Goal: Task Accomplishment & Management: Manage account settings

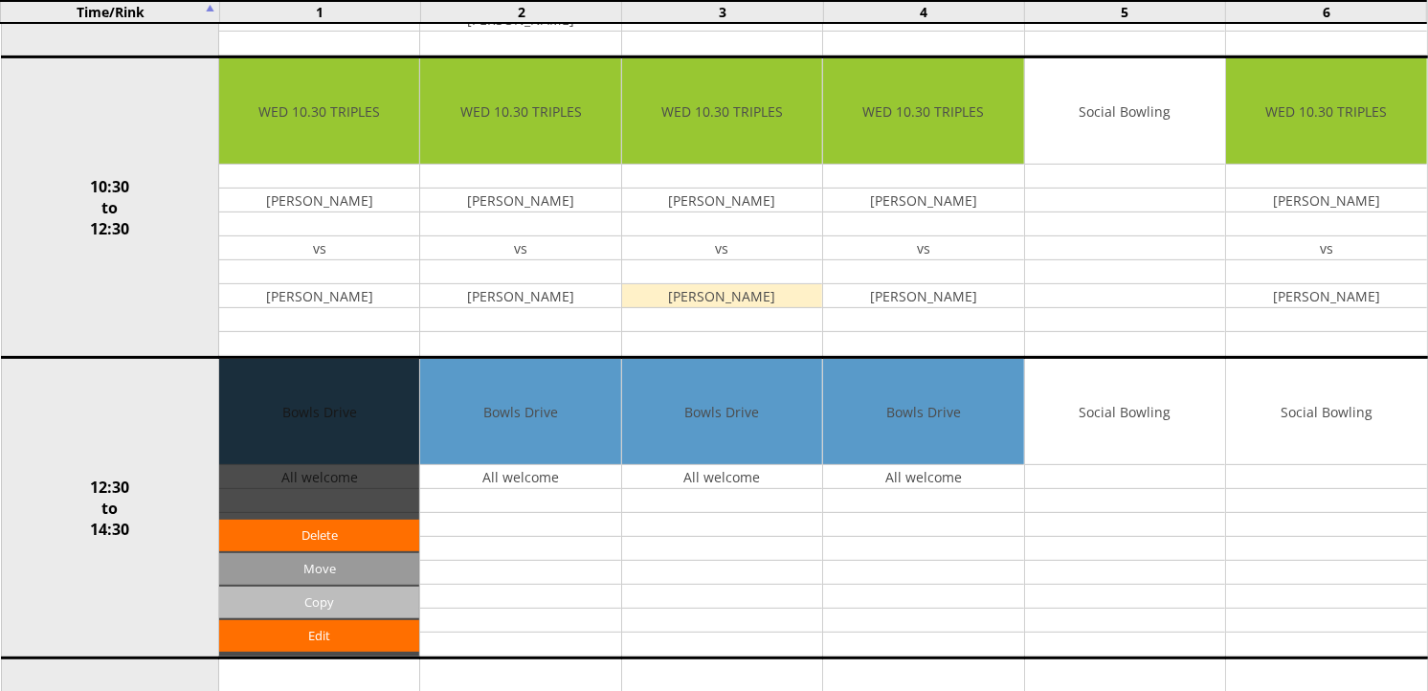
scroll to position [531, 0]
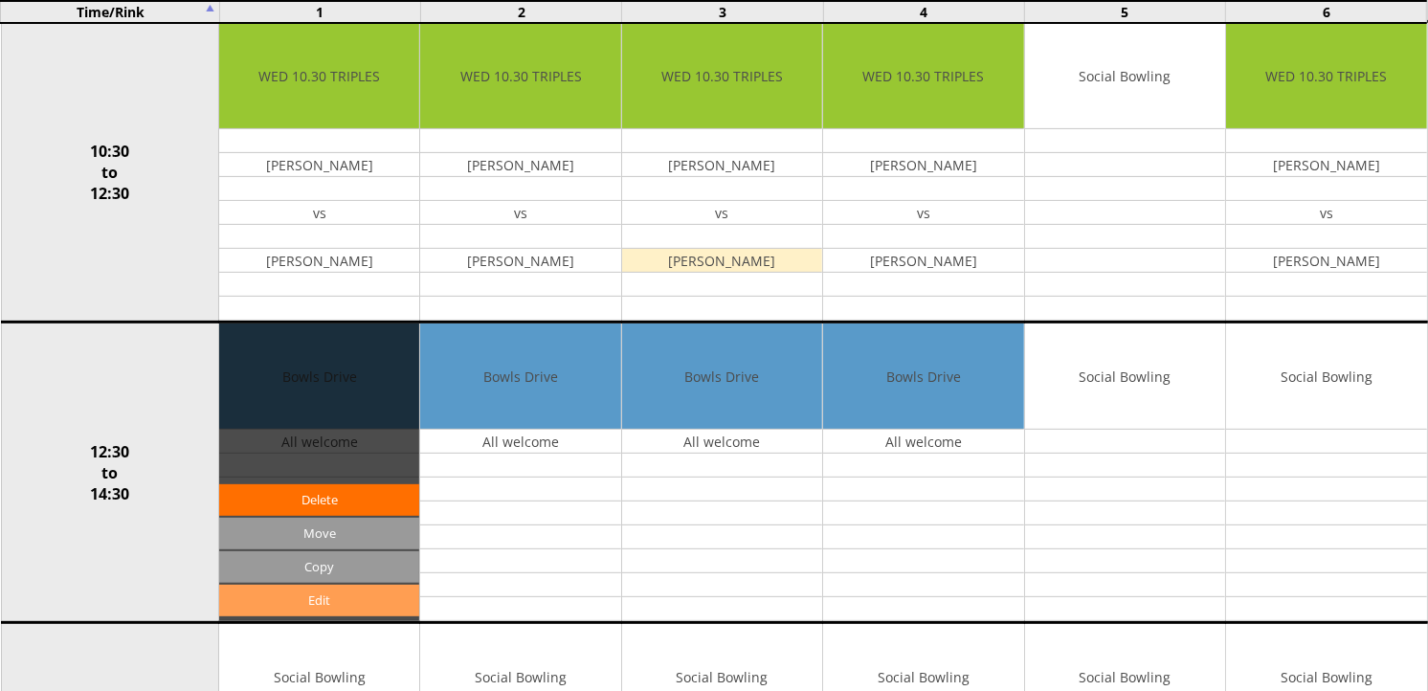
click at [311, 605] on link "Edit" at bounding box center [319, 601] width 200 height 32
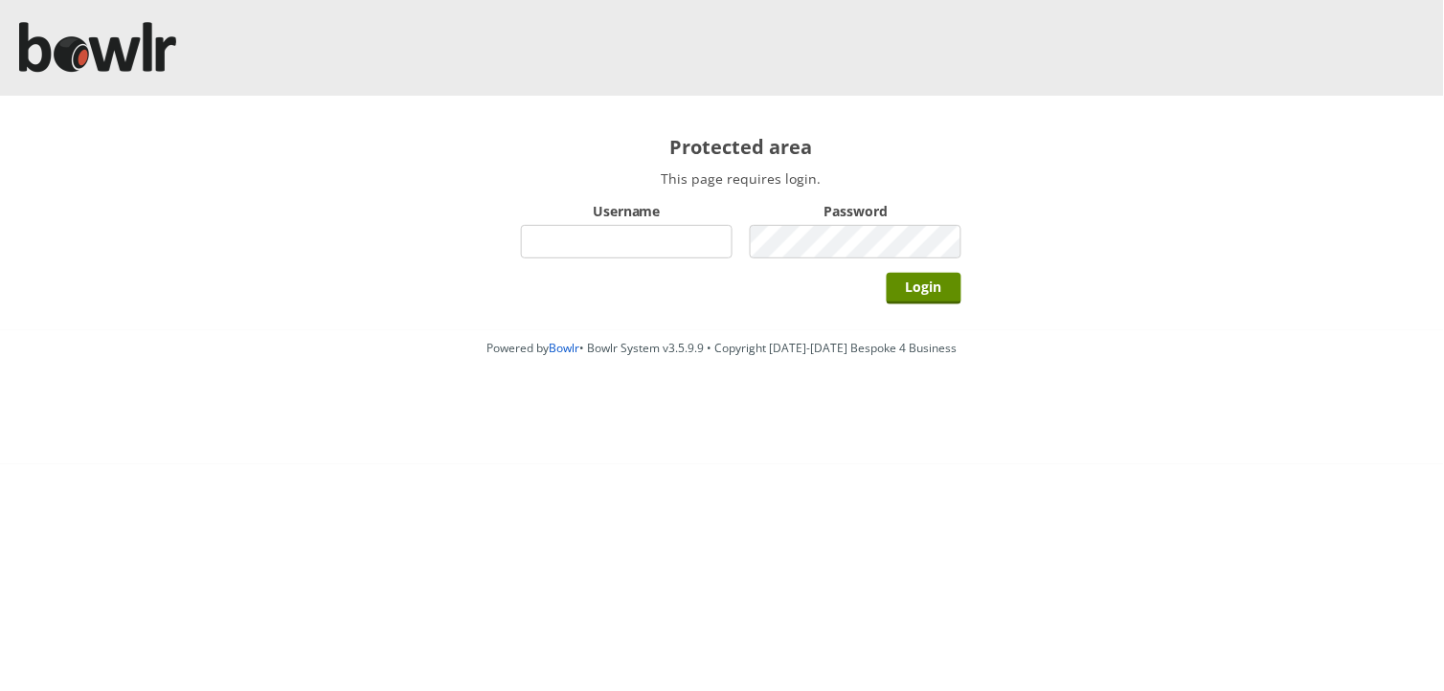
click at [623, 254] on input "Username" at bounding box center [627, 242] width 212 height 34
type input "Director"
click at [919, 288] on input "Login" at bounding box center [923, 289] width 75 height 32
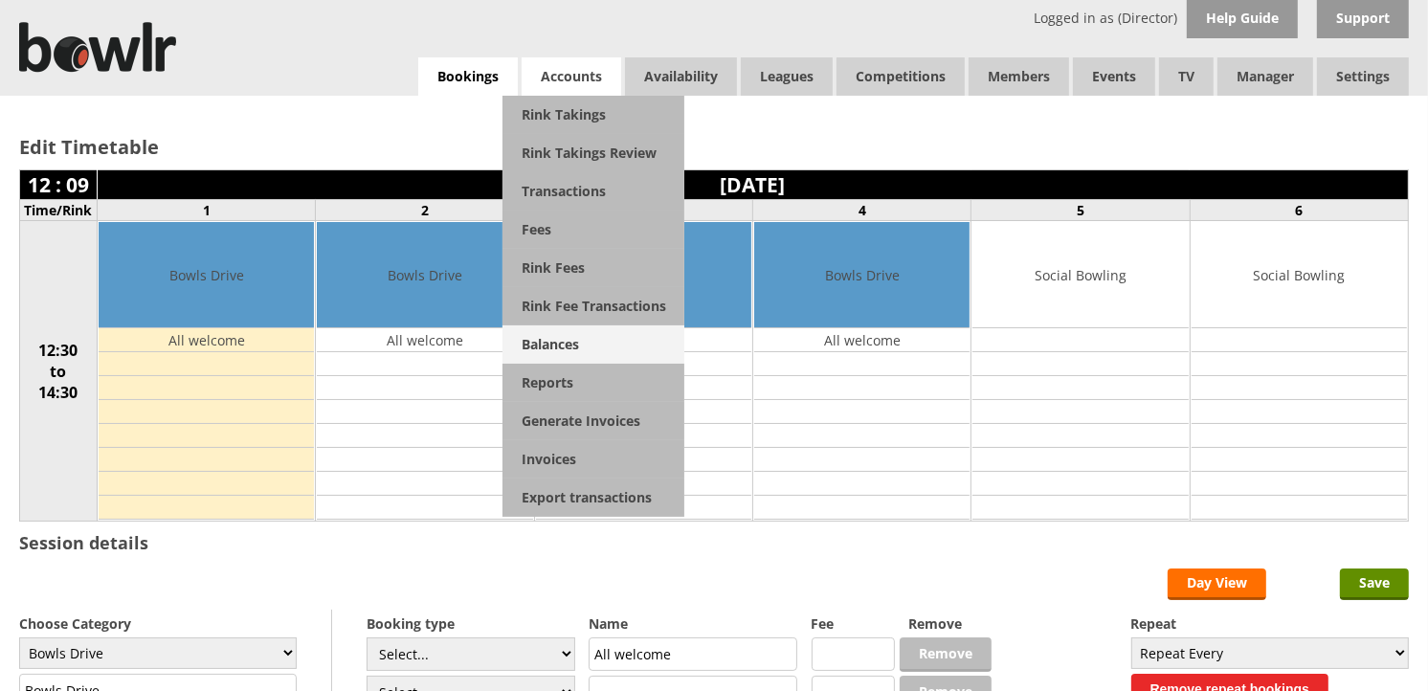
click at [565, 346] on link "Balances" at bounding box center [594, 344] width 182 height 38
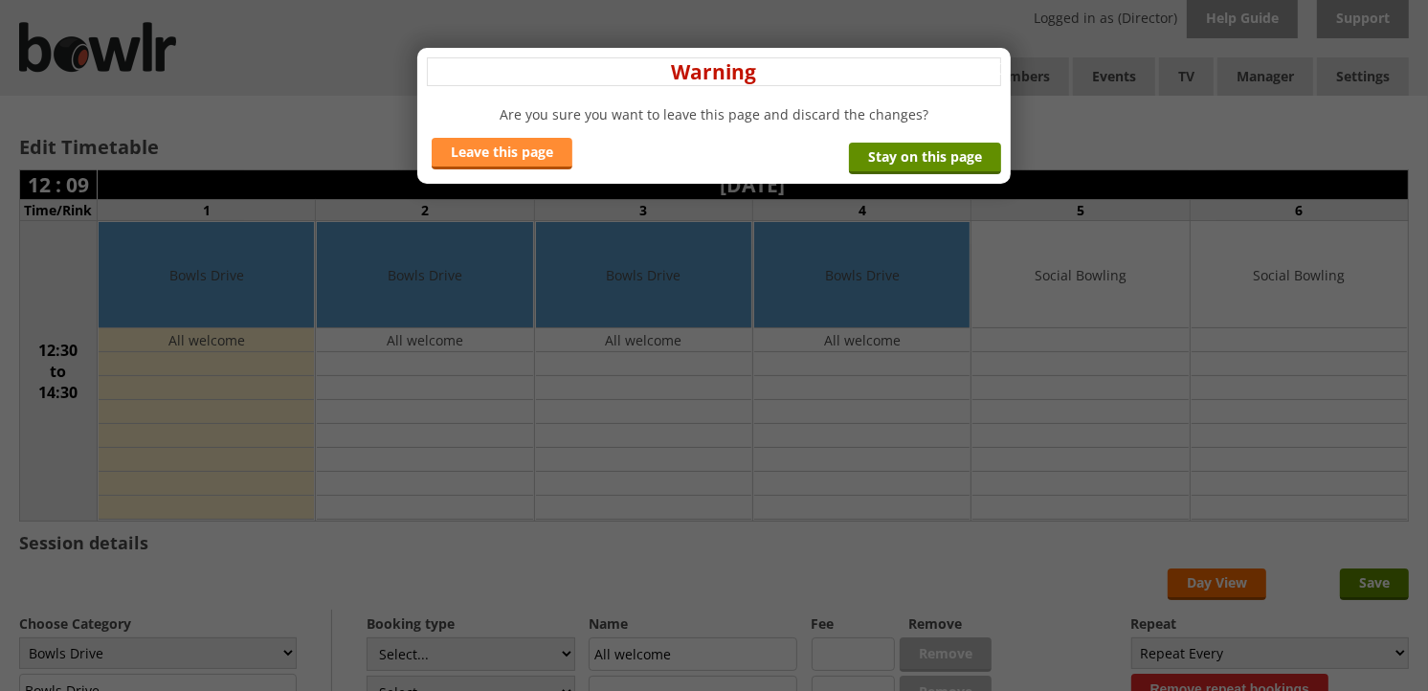
click at [513, 153] on link "Leave this page" at bounding box center [502, 154] width 141 height 32
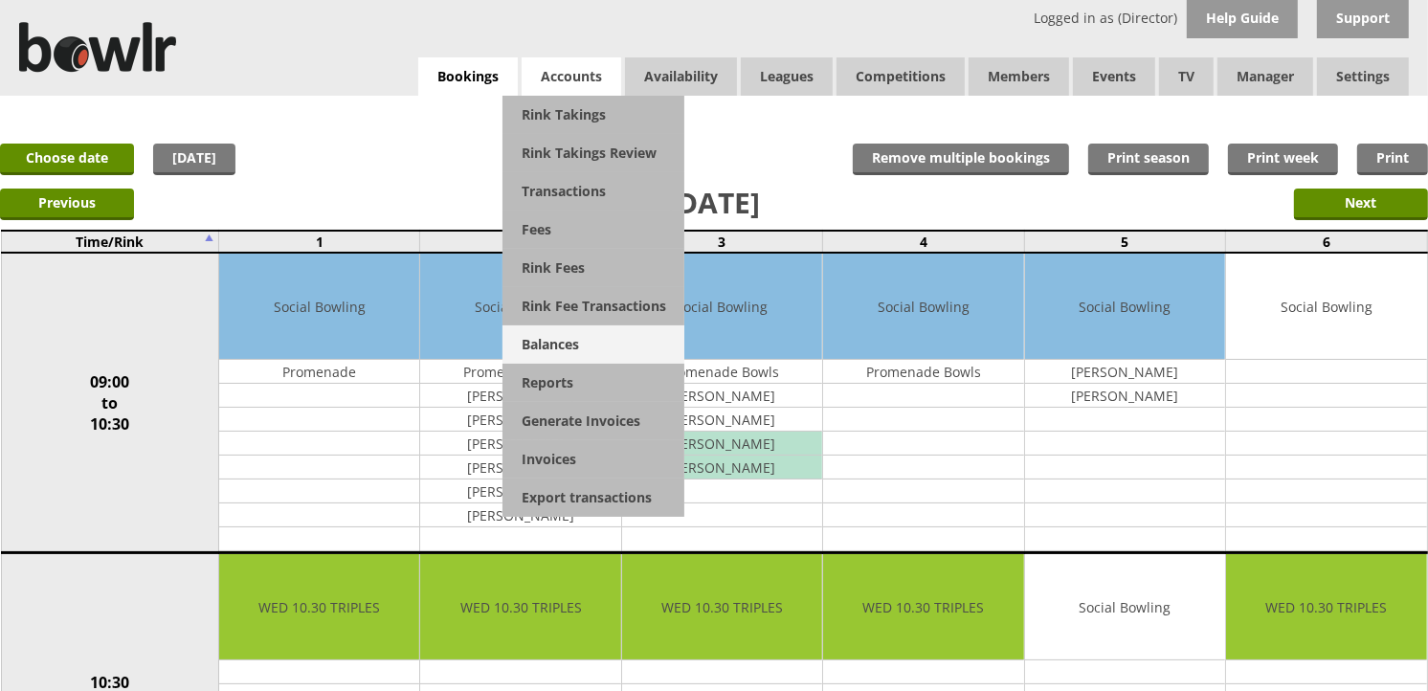
click at [565, 349] on link "Balances" at bounding box center [594, 344] width 182 height 38
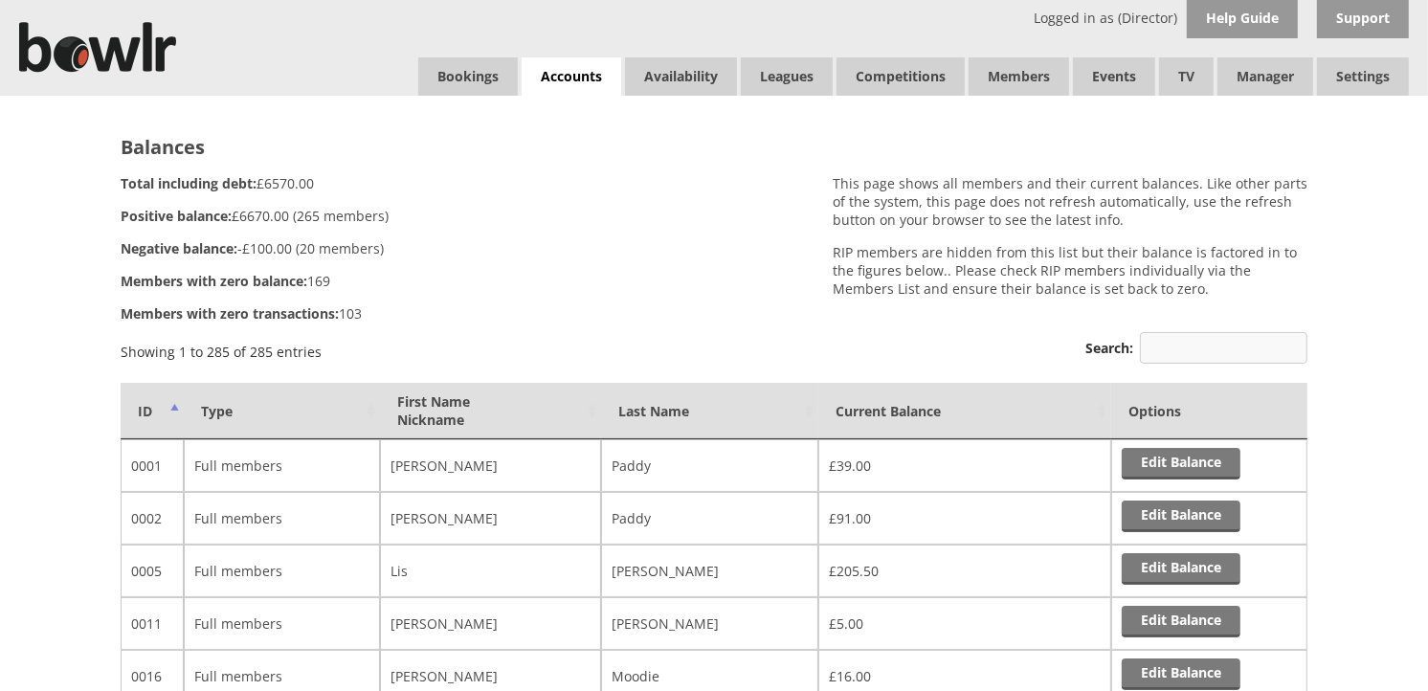
click at [1209, 339] on input "Search:" at bounding box center [1224, 348] width 168 height 32
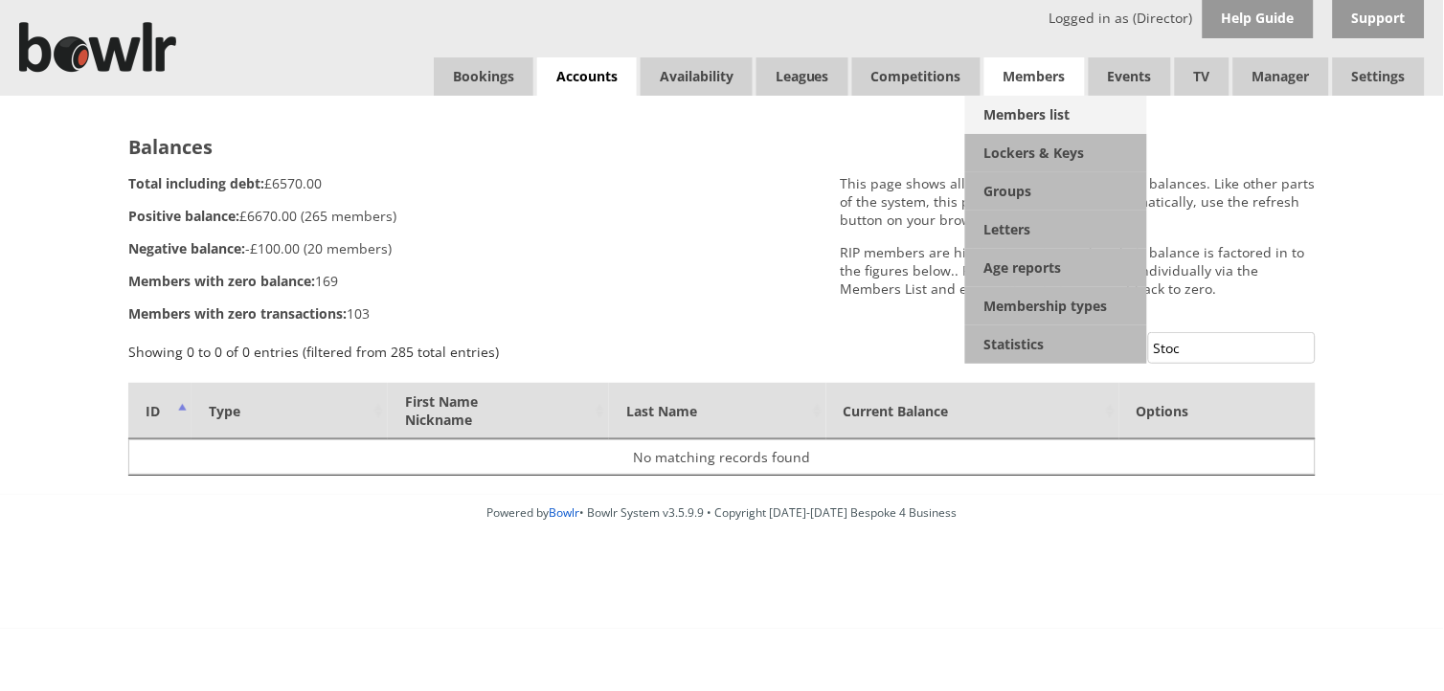
type input "Stoc"
click at [1015, 122] on link "Members list" at bounding box center [1056, 115] width 182 height 38
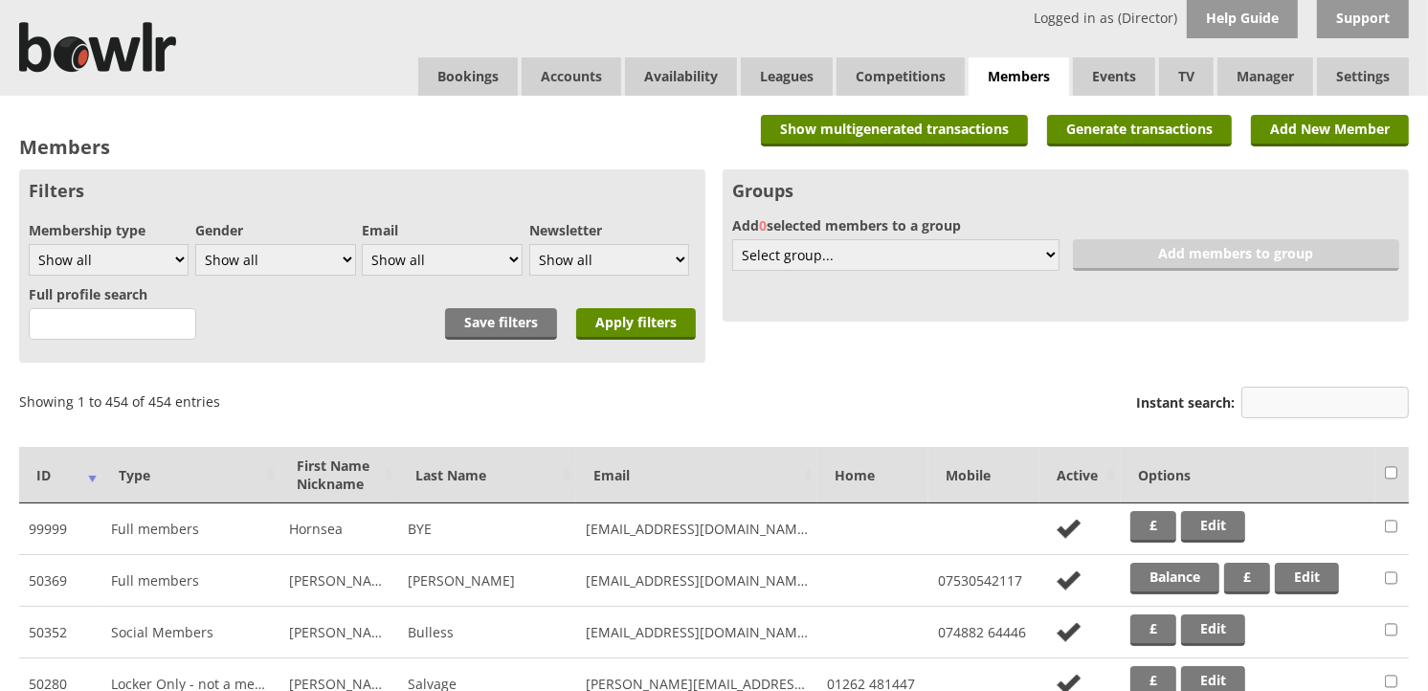
click at [1319, 406] on input "Instant search:" at bounding box center [1326, 403] width 168 height 32
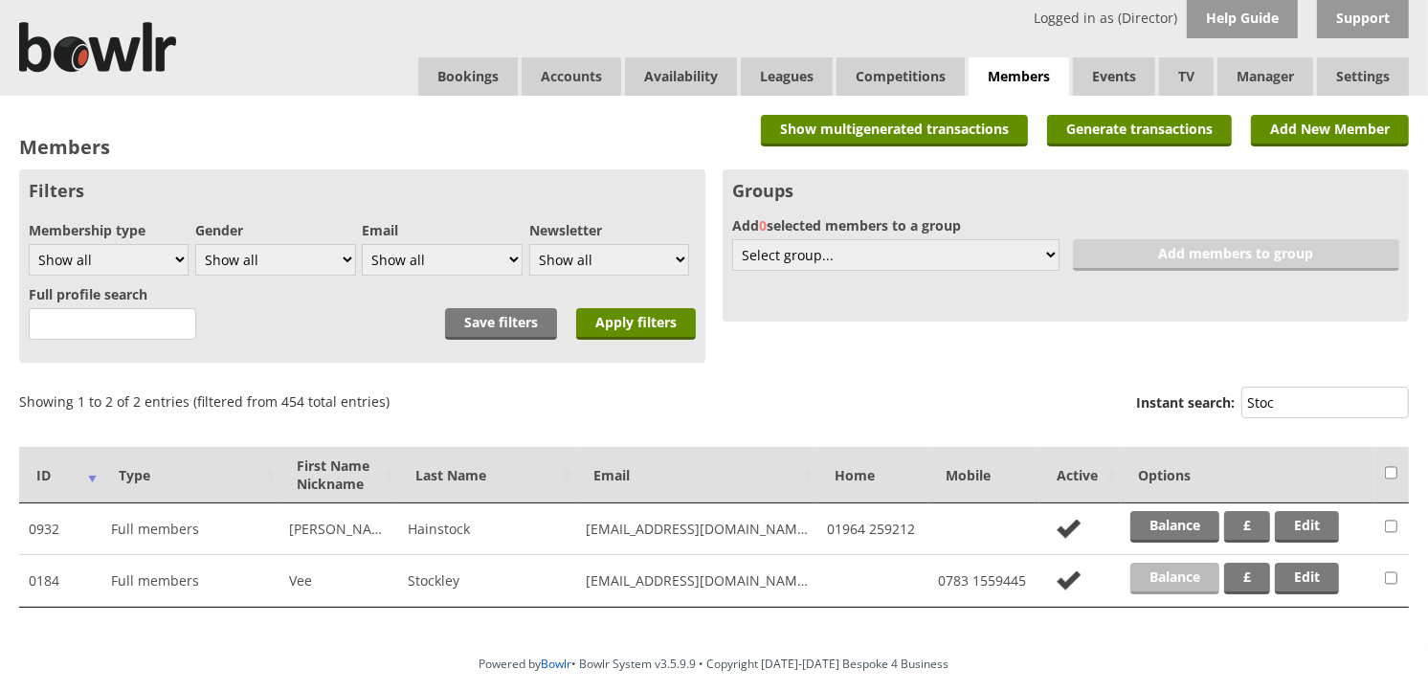
type input "Stoc"
click at [1199, 572] on link "Balance" at bounding box center [1175, 579] width 89 height 32
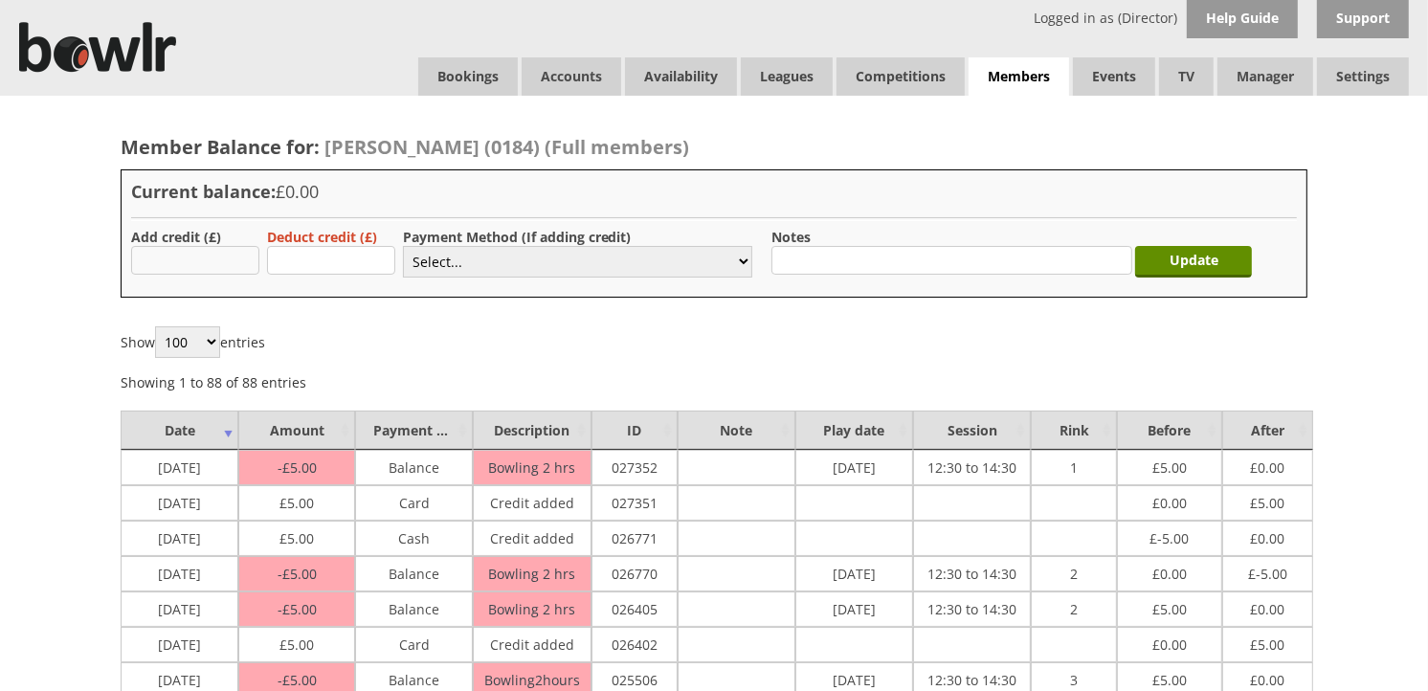
click at [246, 266] on input "text" at bounding box center [195, 260] width 128 height 29
type input "5.00"
click at [734, 263] on select "Select... Cash Card Cheque Bank Transfer Other Member Card Gift Voucher Balance" at bounding box center [577, 262] width 349 height 32
select select "2"
click at [403, 246] on select "Select... Cash Card Cheque Bank Transfer Other Member Card Gift Voucher Balance" at bounding box center [577, 262] width 349 height 32
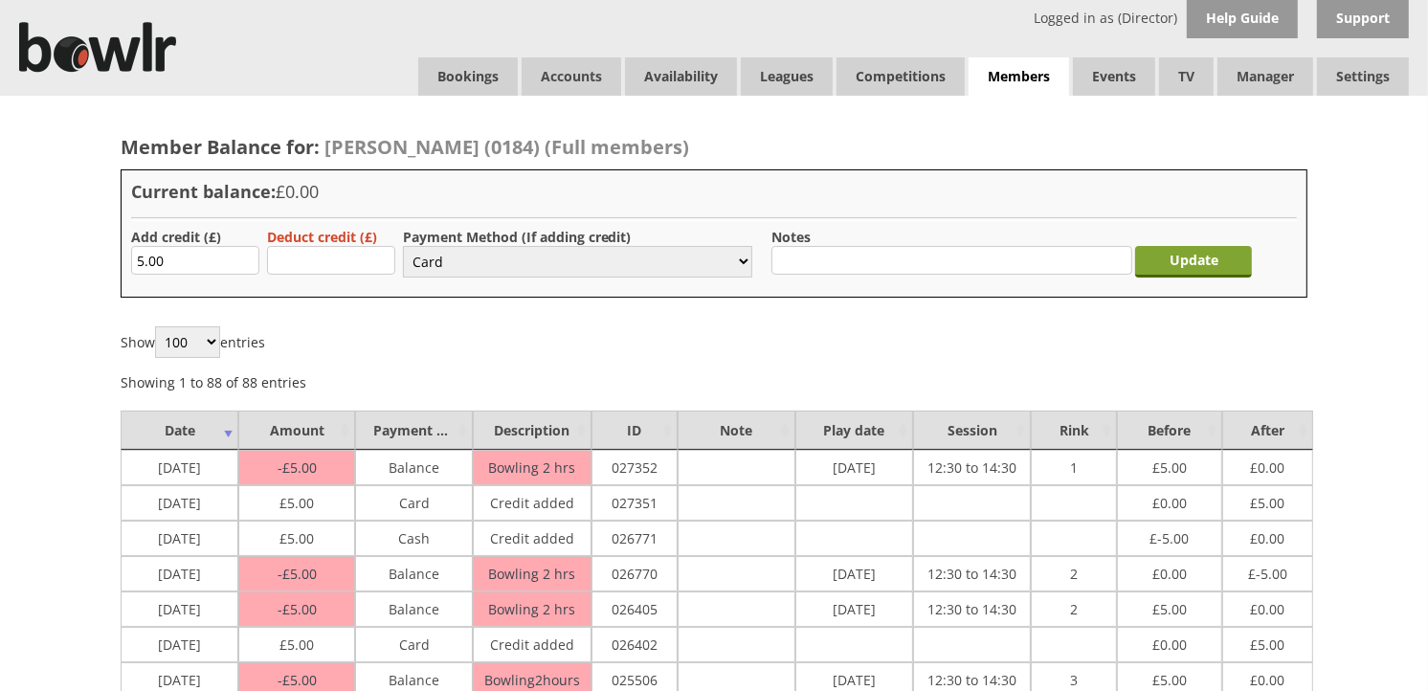
click at [1168, 263] on input "Update" at bounding box center [1193, 262] width 117 height 32
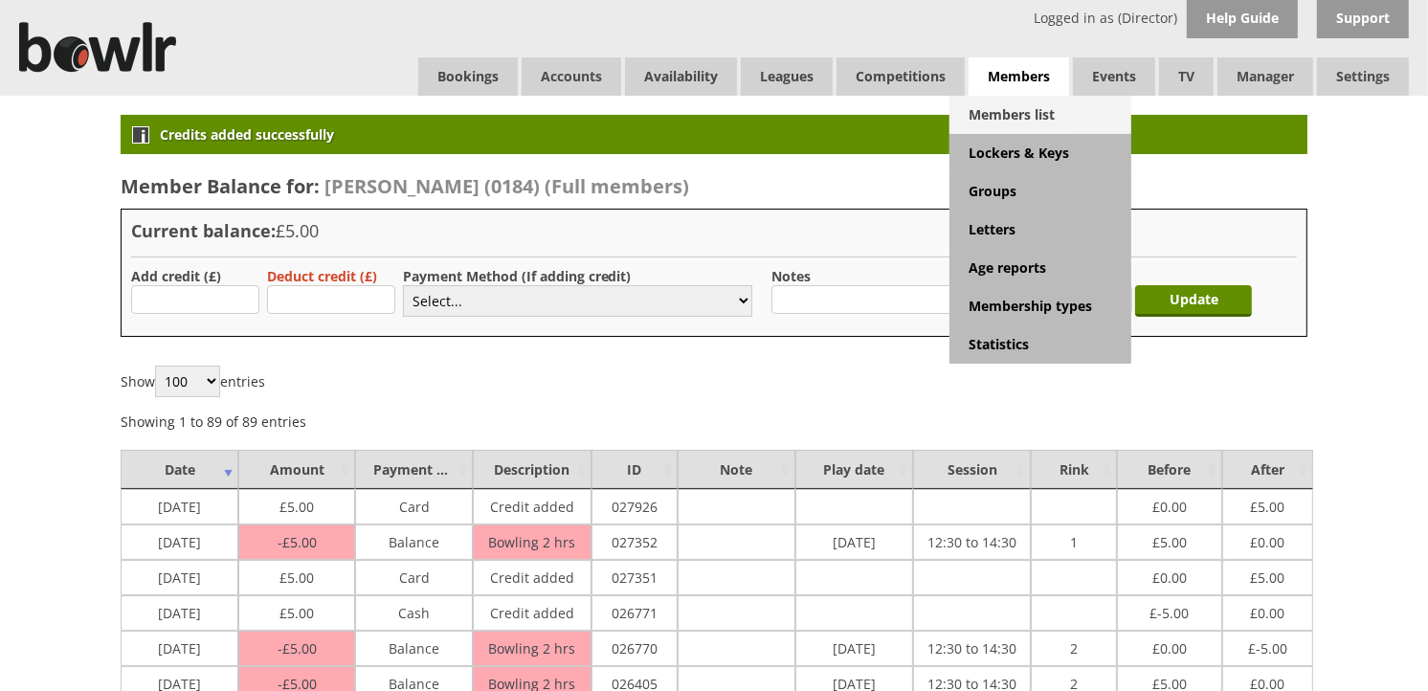
click at [1028, 120] on link "Members list" at bounding box center [1041, 115] width 182 height 38
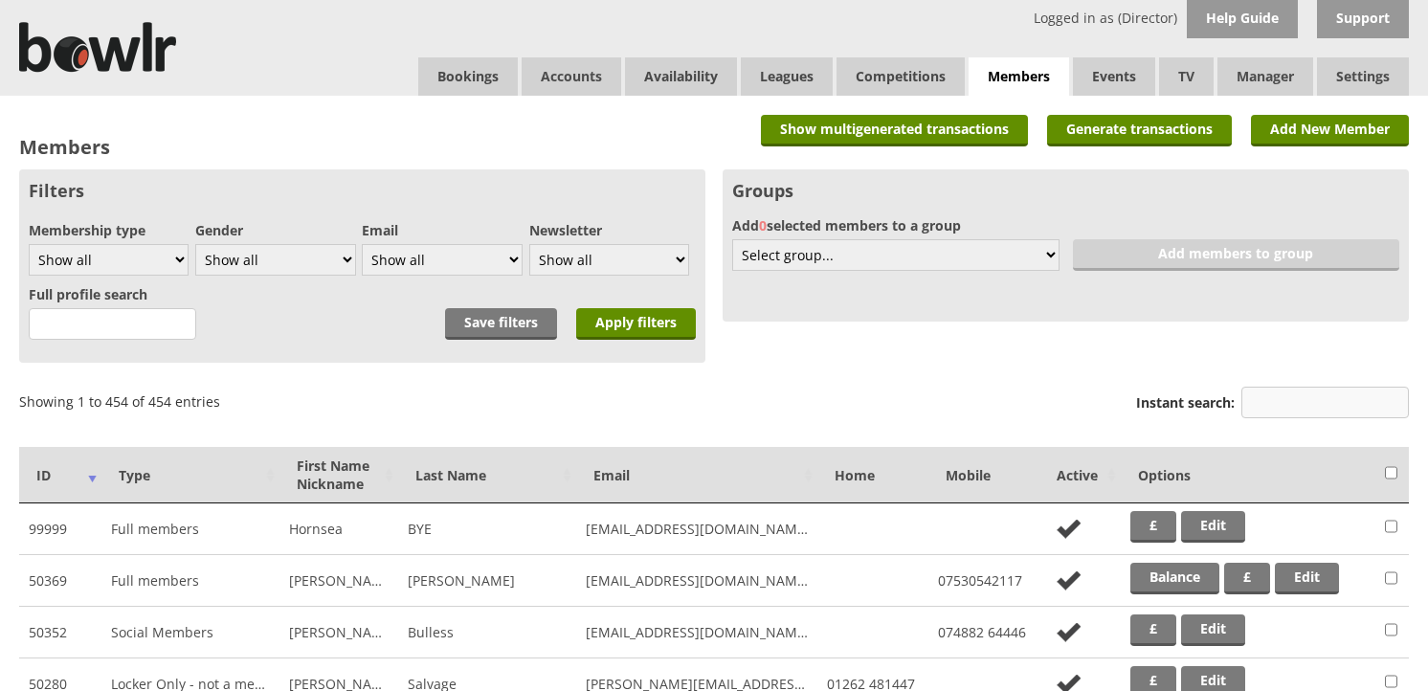
click at [1257, 390] on input "Instant search:" at bounding box center [1326, 403] width 168 height 32
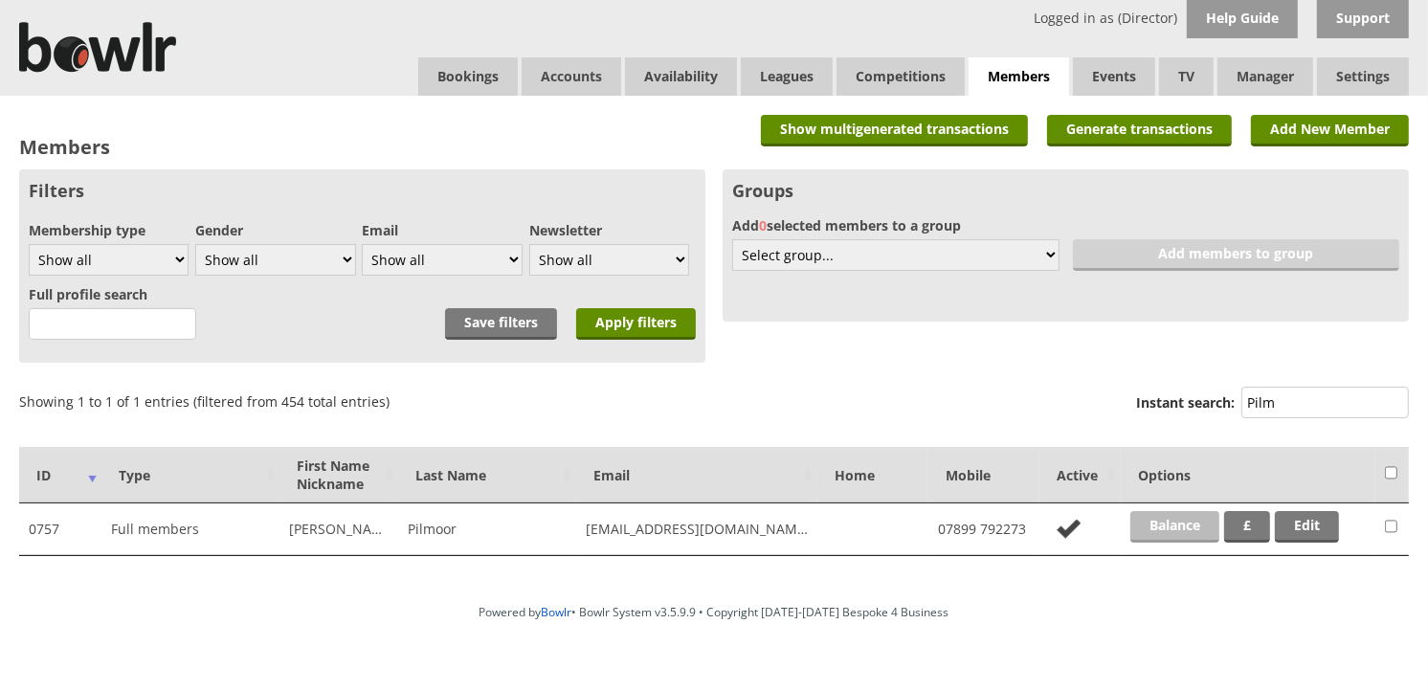
type input "Pilm"
click at [1192, 527] on link "Balance" at bounding box center [1175, 527] width 89 height 32
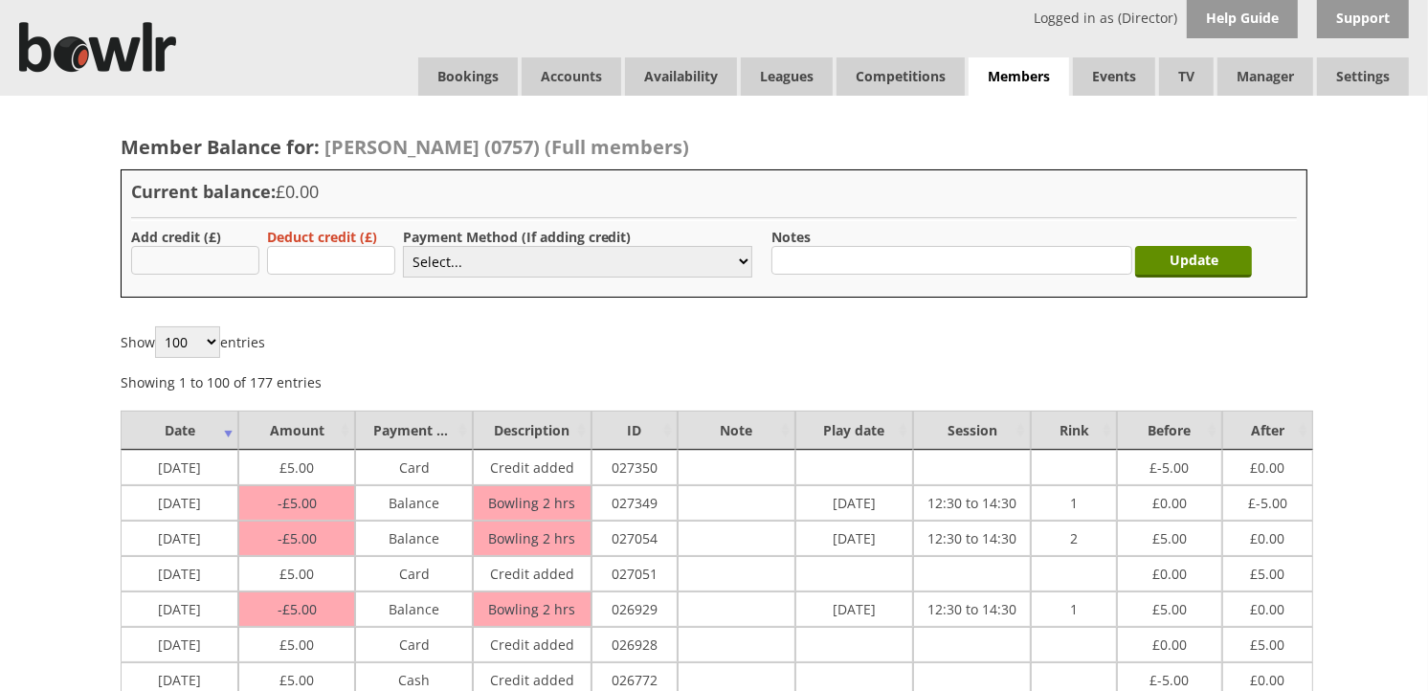
click at [234, 262] on input "text" at bounding box center [195, 260] width 128 height 29
type input "5.00"
click at [737, 261] on select "Select... Cash Card Cheque Bank Transfer Other Member Card Gift Voucher Balance" at bounding box center [577, 262] width 349 height 32
select select "2"
click at [403, 246] on select "Select... Cash Card Cheque Bank Transfer Other Member Card Gift Voucher Balance" at bounding box center [577, 262] width 349 height 32
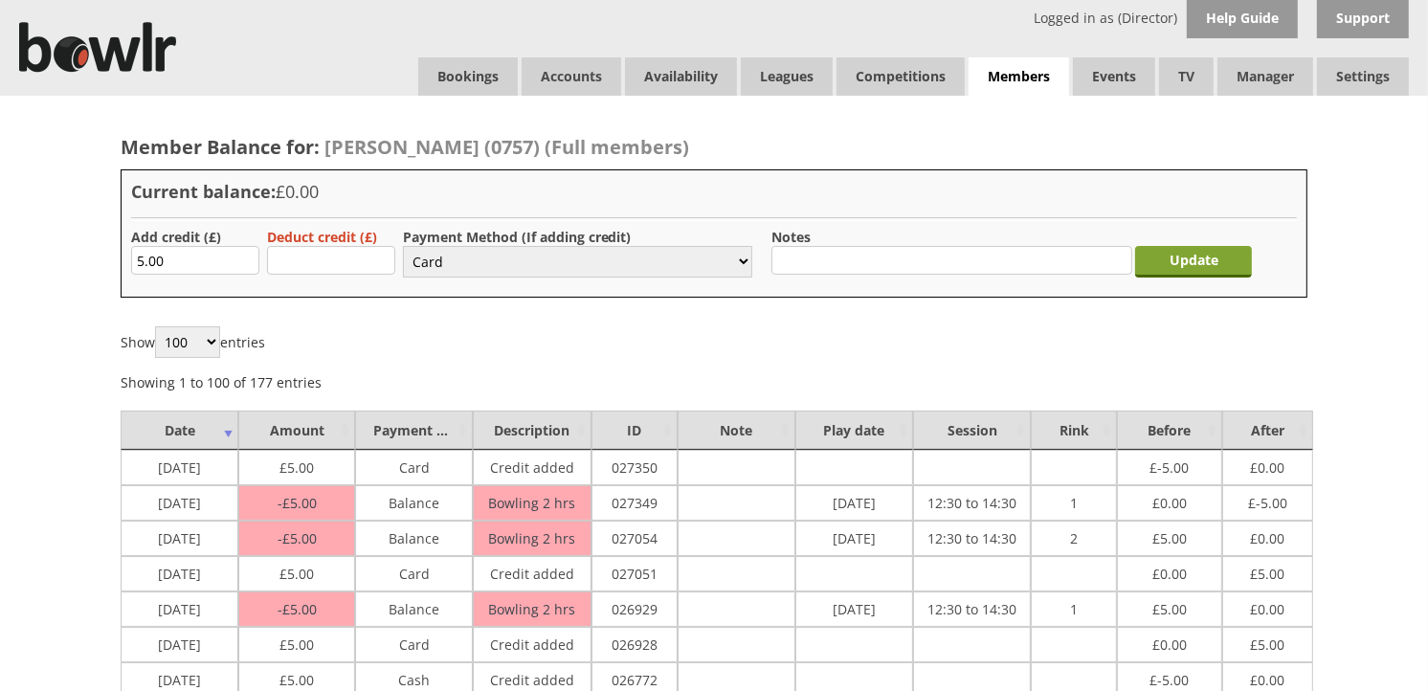
click at [1161, 266] on input "Update" at bounding box center [1193, 262] width 117 height 32
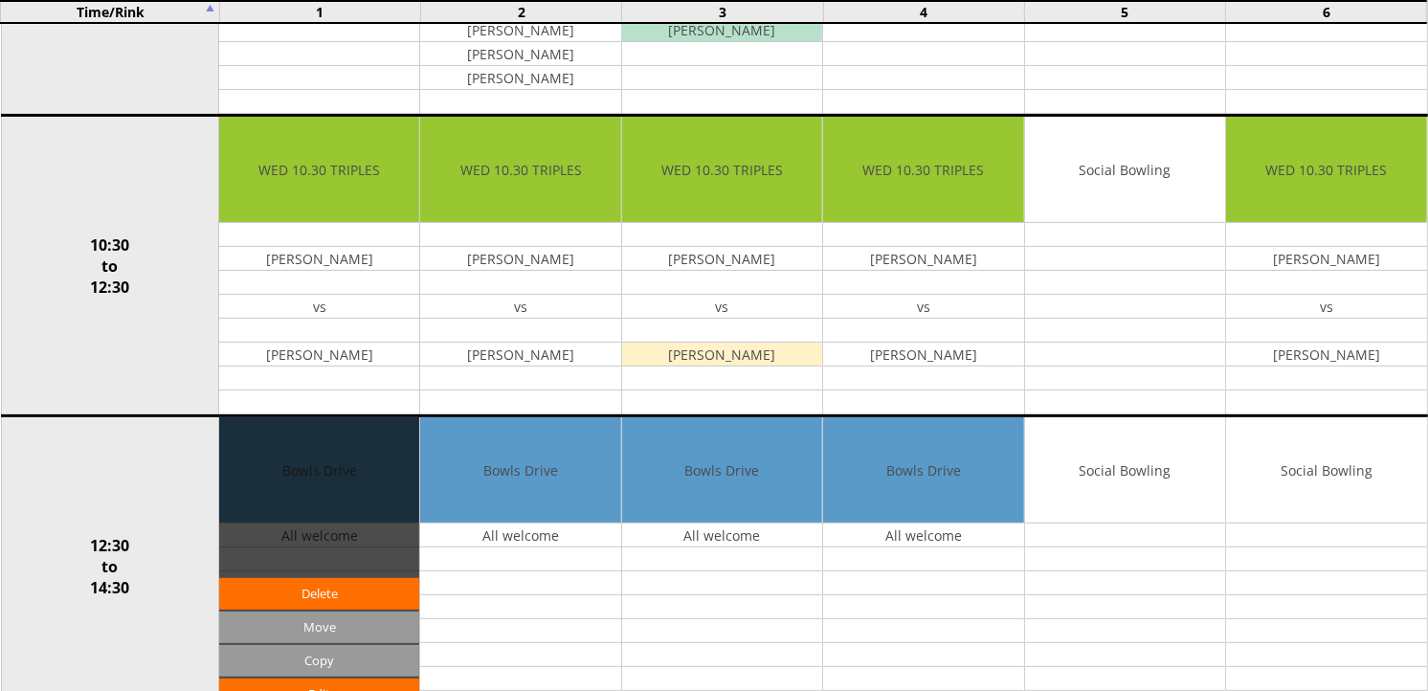
scroll to position [531, 0]
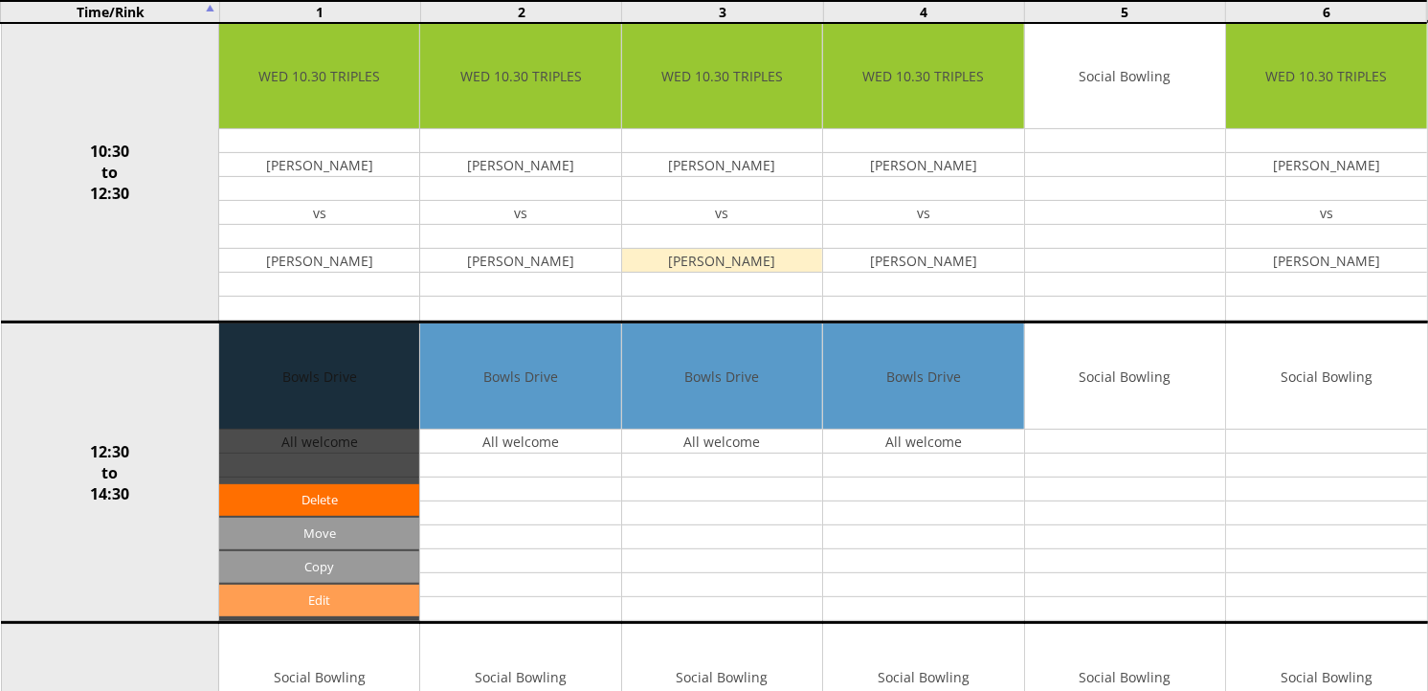
click at [332, 600] on link "Edit" at bounding box center [319, 601] width 200 height 32
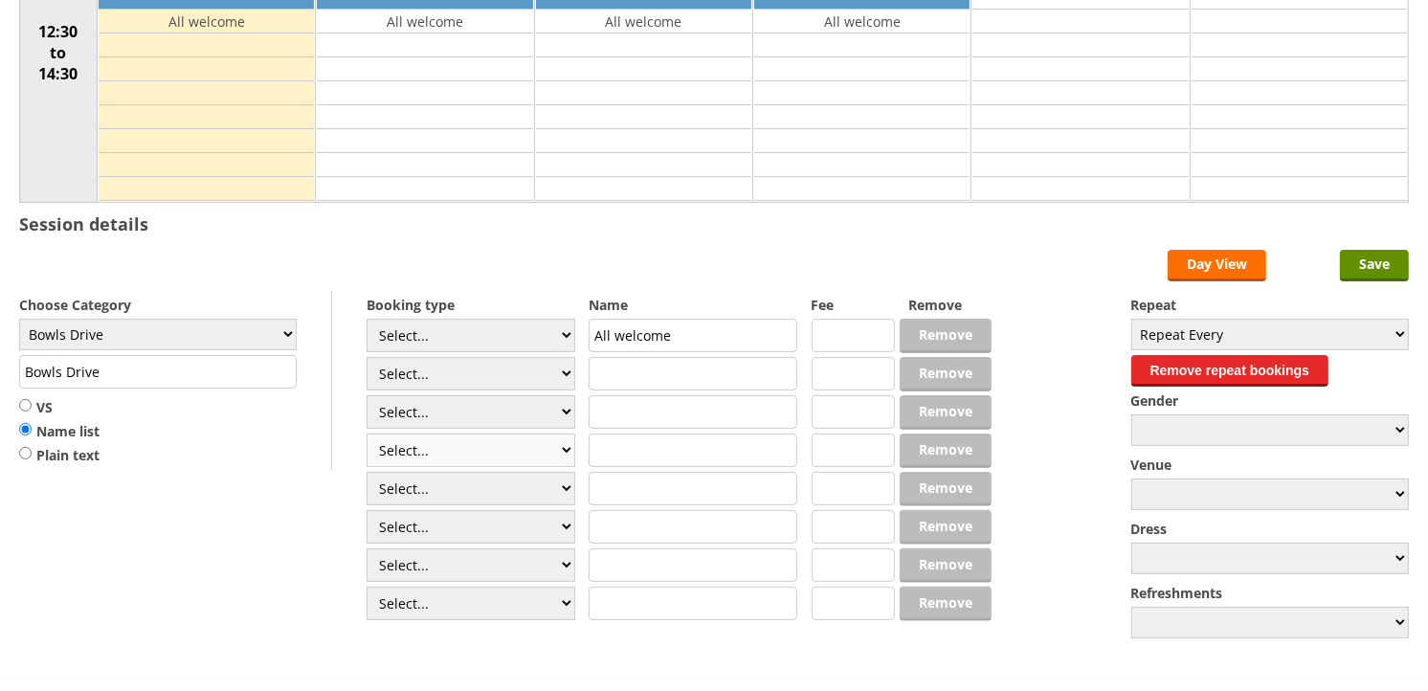
scroll to position [319, 0]
click at [569, 338] on select "Select... Club Competition (Member) Club Competition (Visitor) National (Member…" at bounding box center [471, 336] width 209 height 34
select select "1_50"
click at [367, 320] on select "Select... Club Competition (Member) Club Competition (Visitor) National (Member…" at bounding box center [471, 336] width 209 height 34
type input "5.0000"
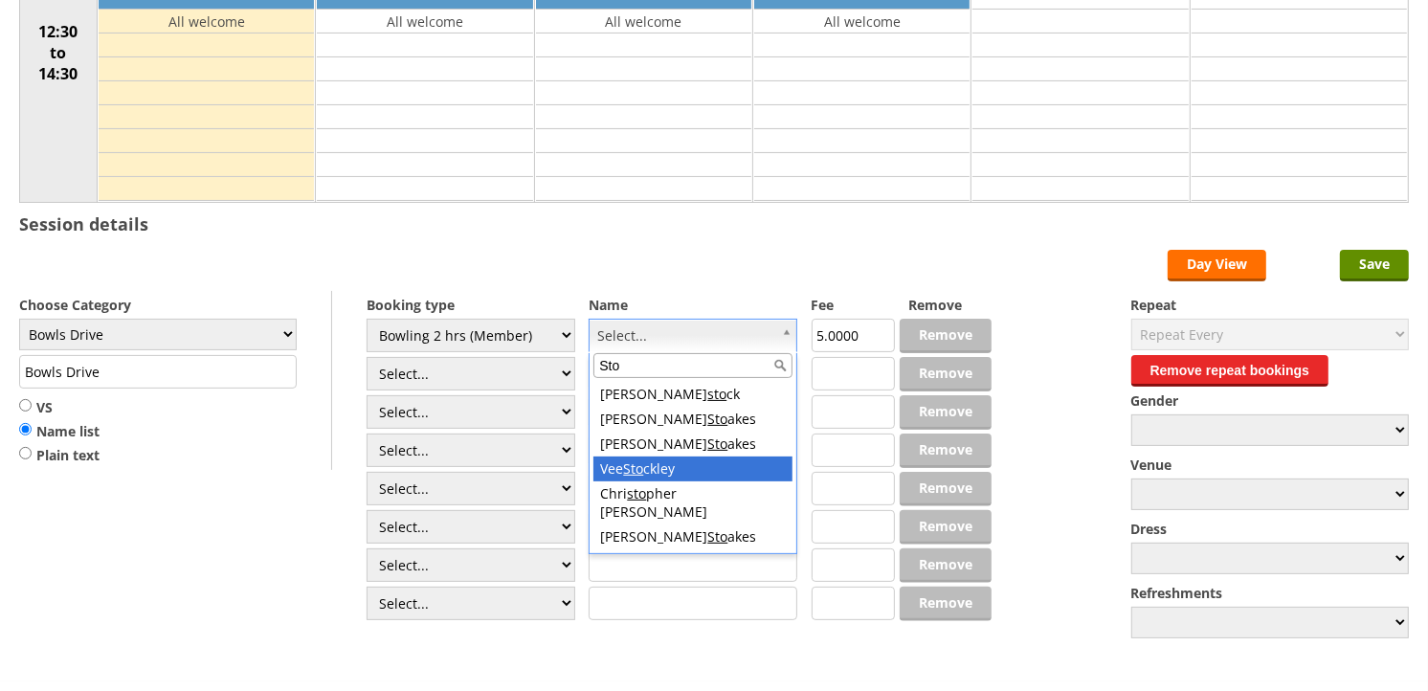
type input "Sto"
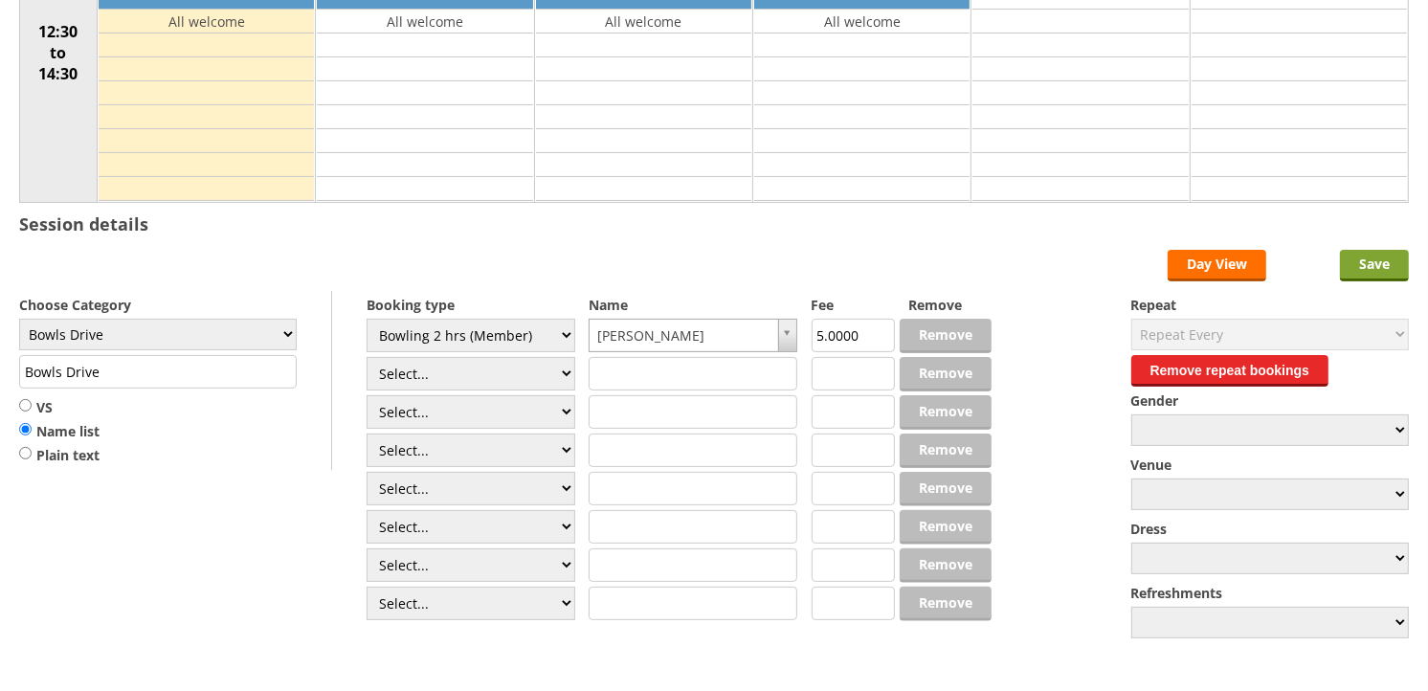
click at [1359, 251] on input "Save" at bounding box center [1374, 266] width 69 height 32
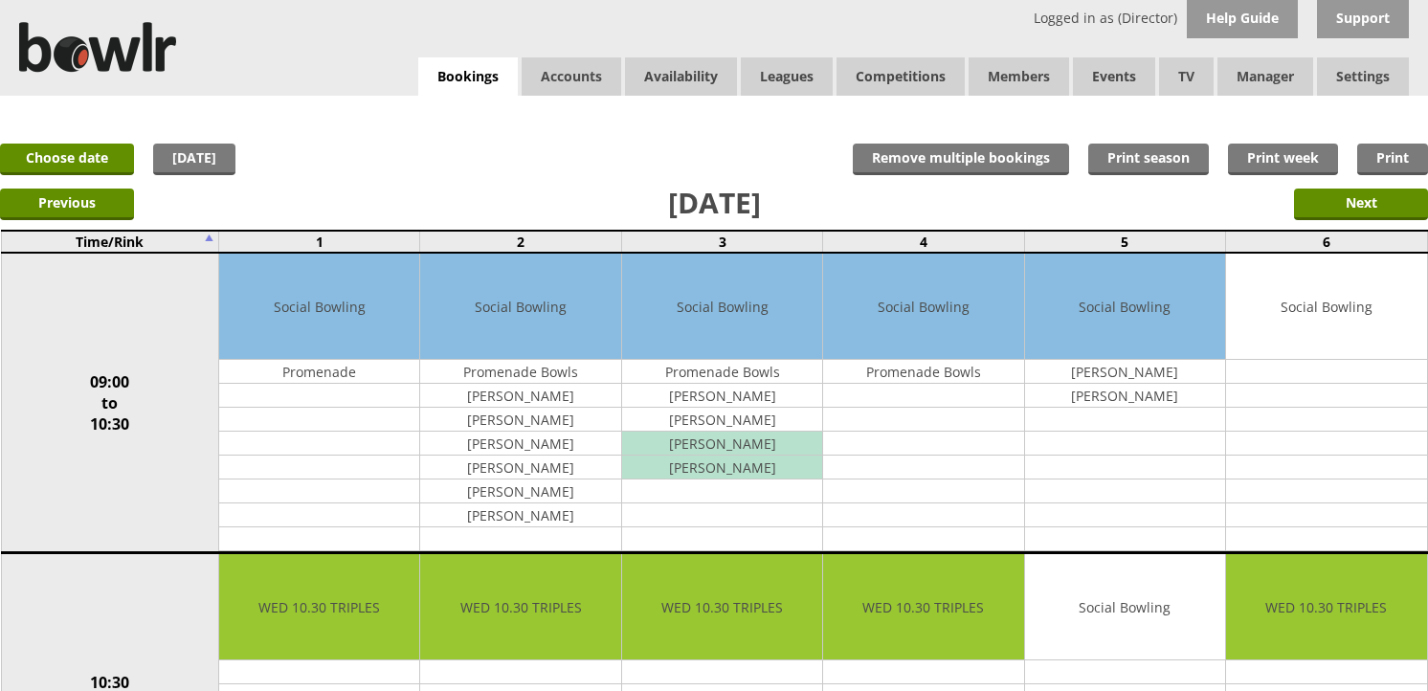
scroll to position [531, 0]
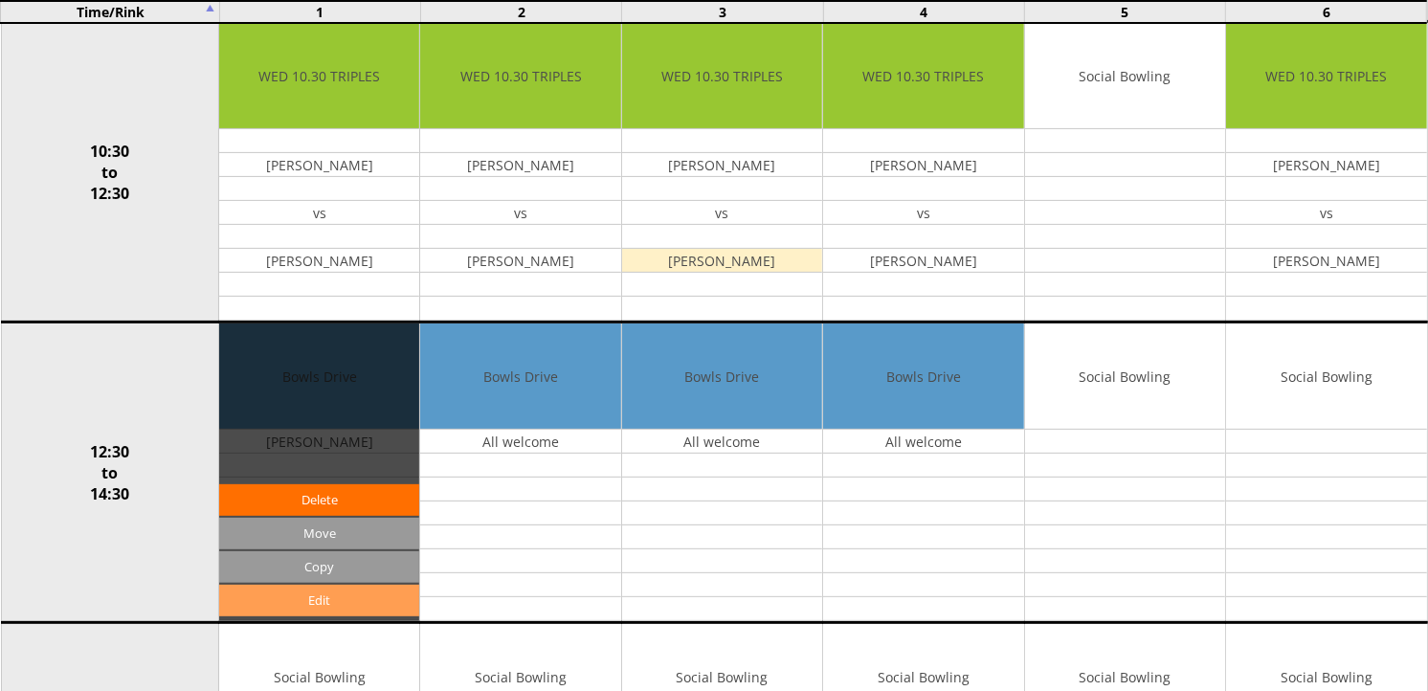
click at [329, 594] on link "Edit" at bounding box center [319, 601] width 200 height 32
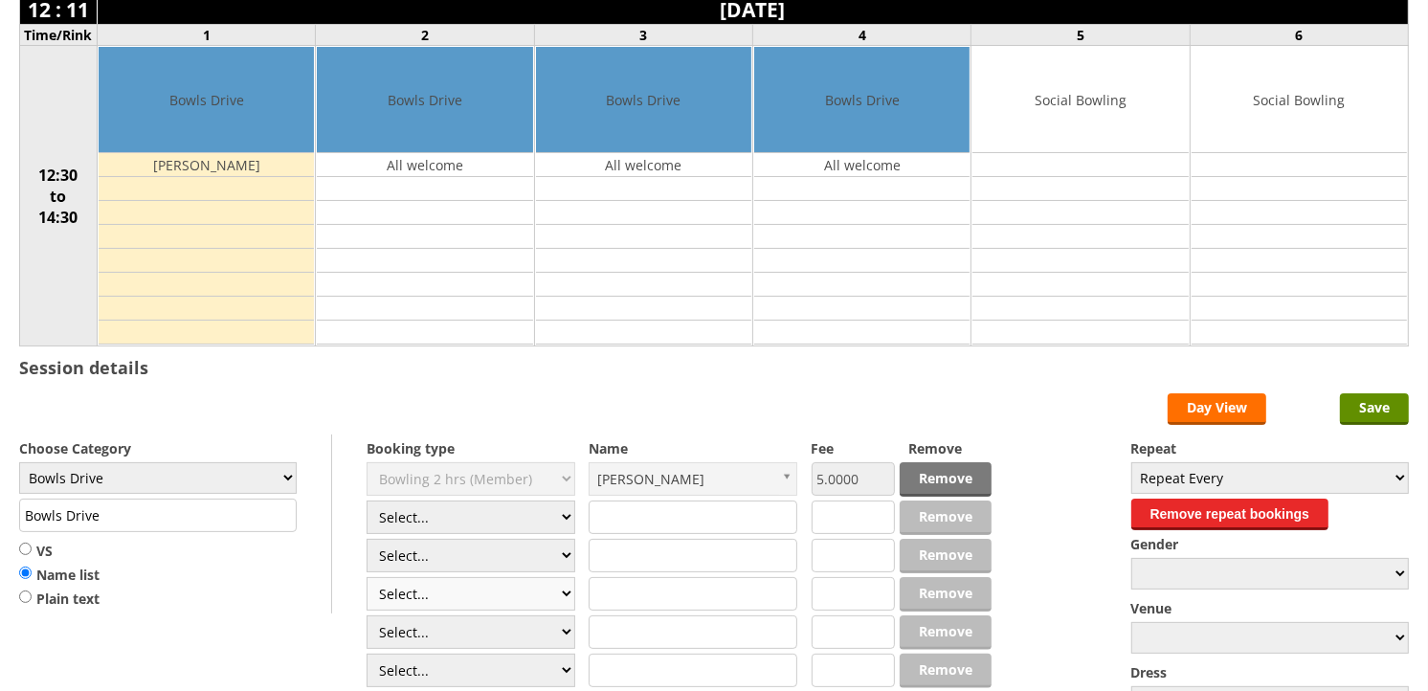
scroll to position [213, 0]
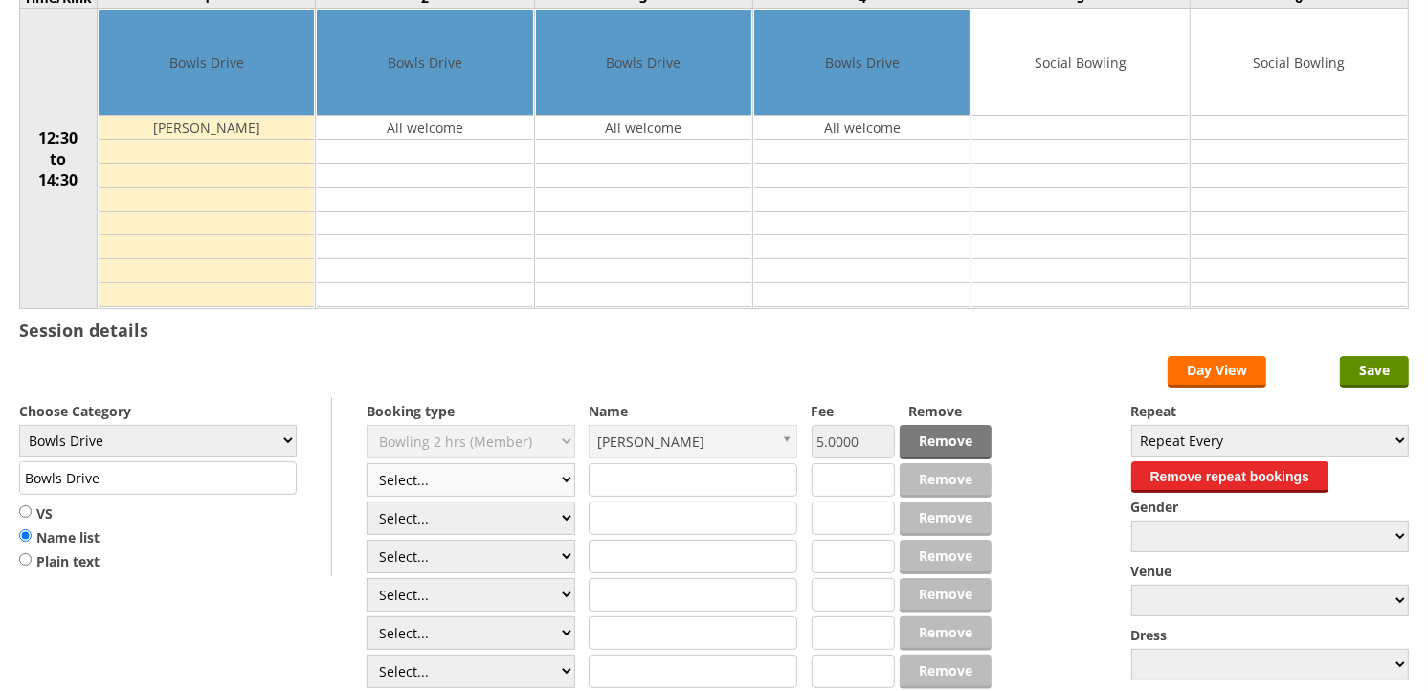
click at [567, 482] on select "Select... Club Competition (Member) Club Competition (Visitor) National (Member…" at bounding box center [471, 480] width 209 height 34
select select "1_50"
click at [367, 464] on select "Select... Club Competition (Member) Club Competition (Visitor) National (Member…" at bounding box center [471, 480] width 209 height 34
type input "5.0000"
type input "P"
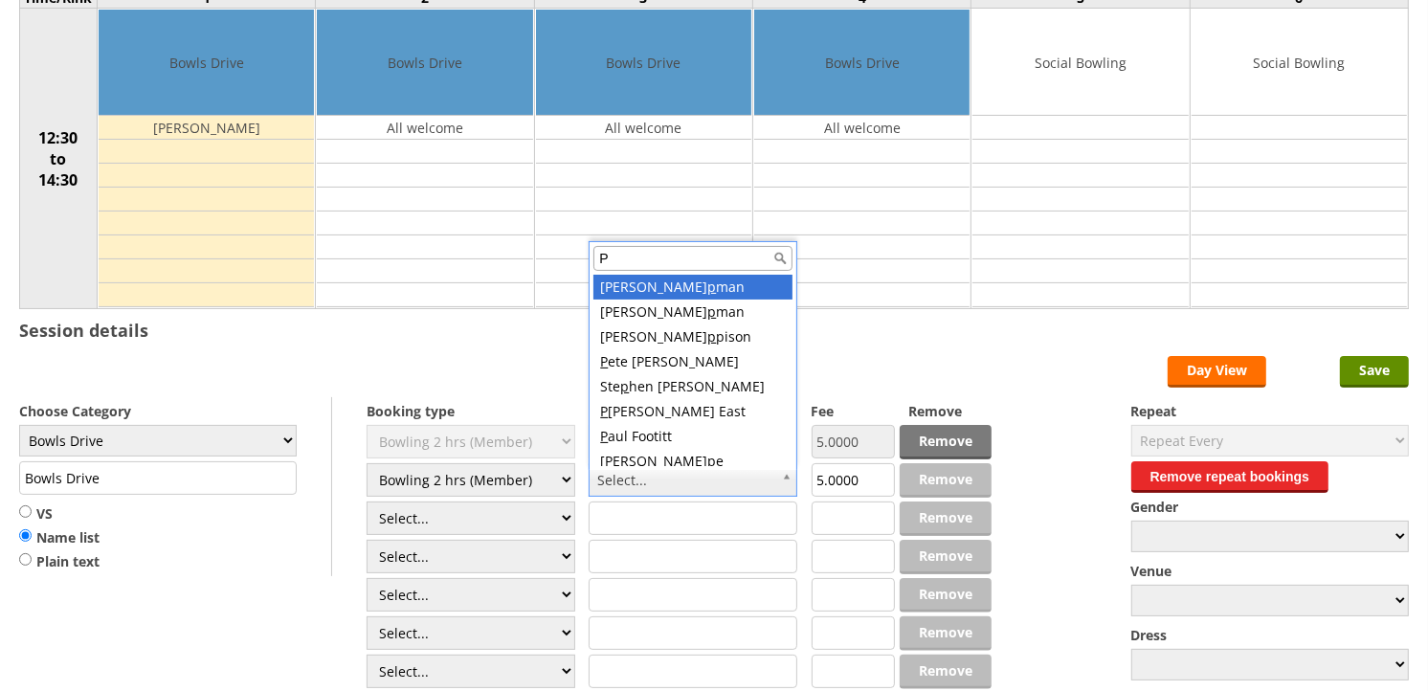
type input "Pi"
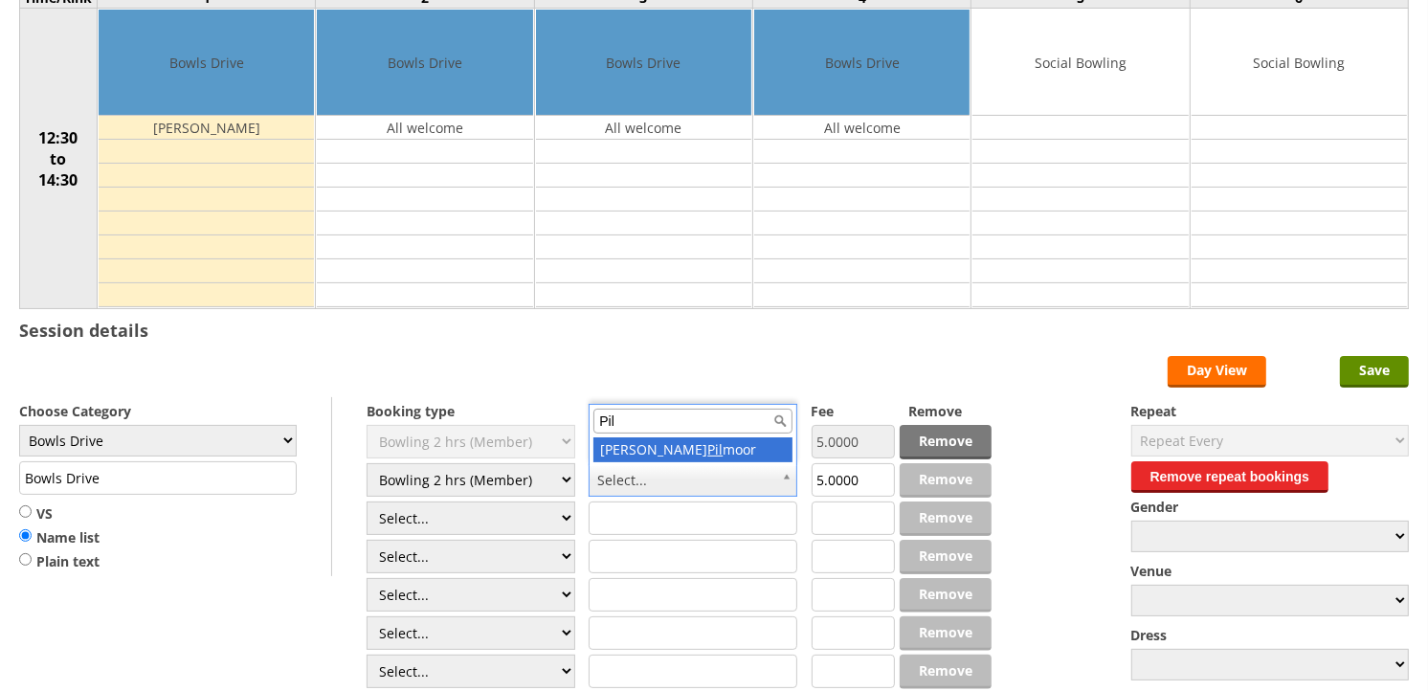
type input "Pil"
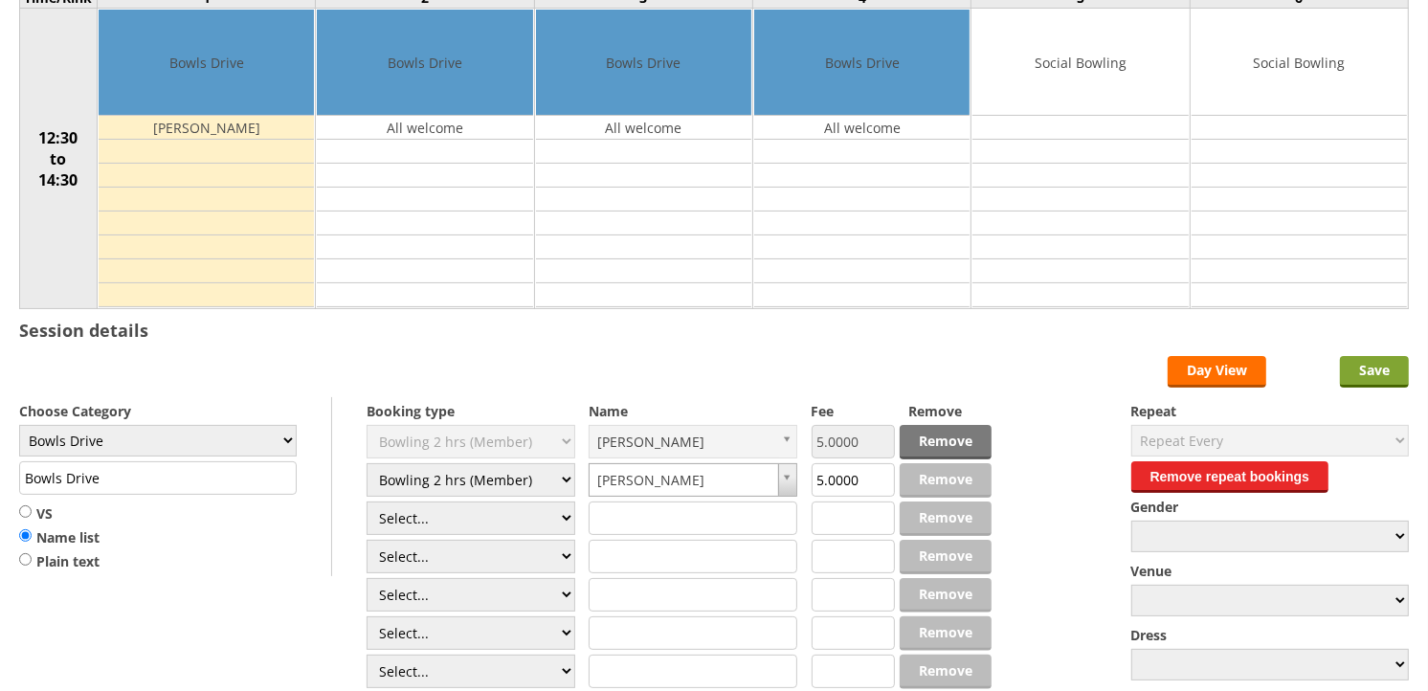
click at [1366, 369] on input "Save" at bounding box center [1374, 372] width 69 height 32
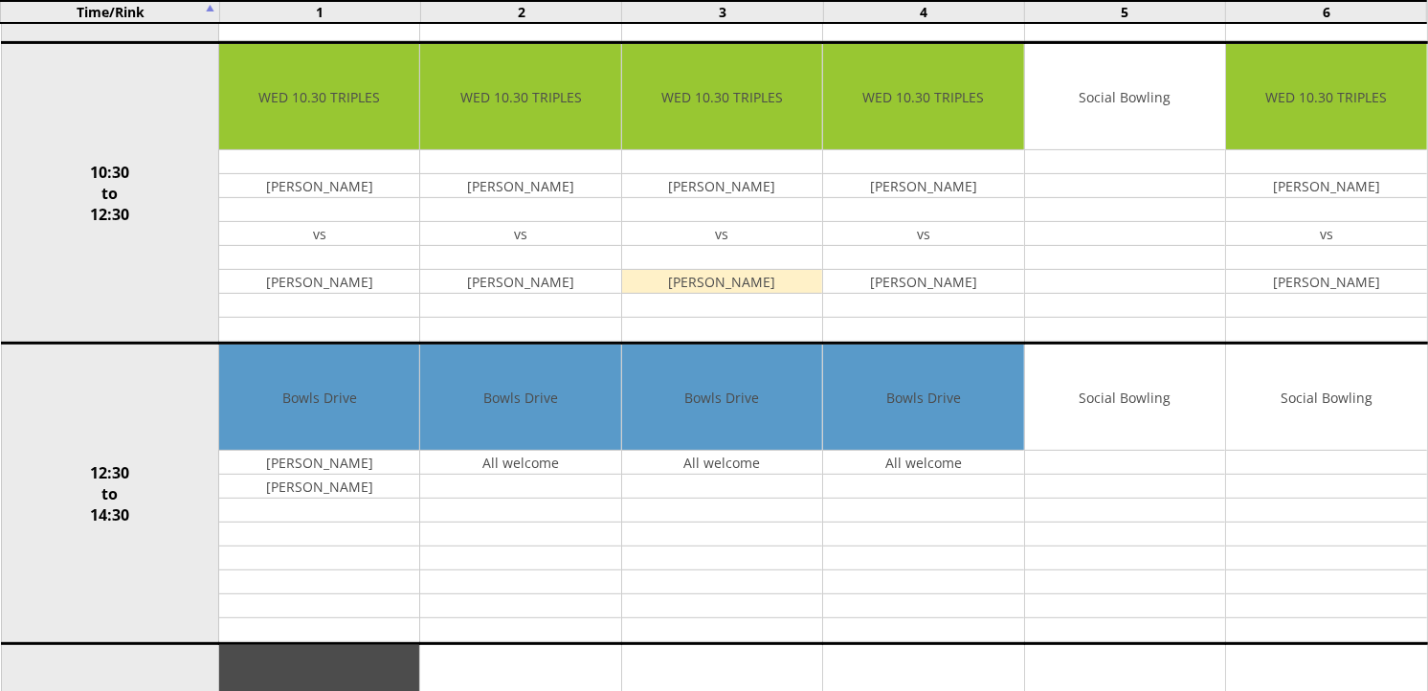
scroll to position [531, 0]
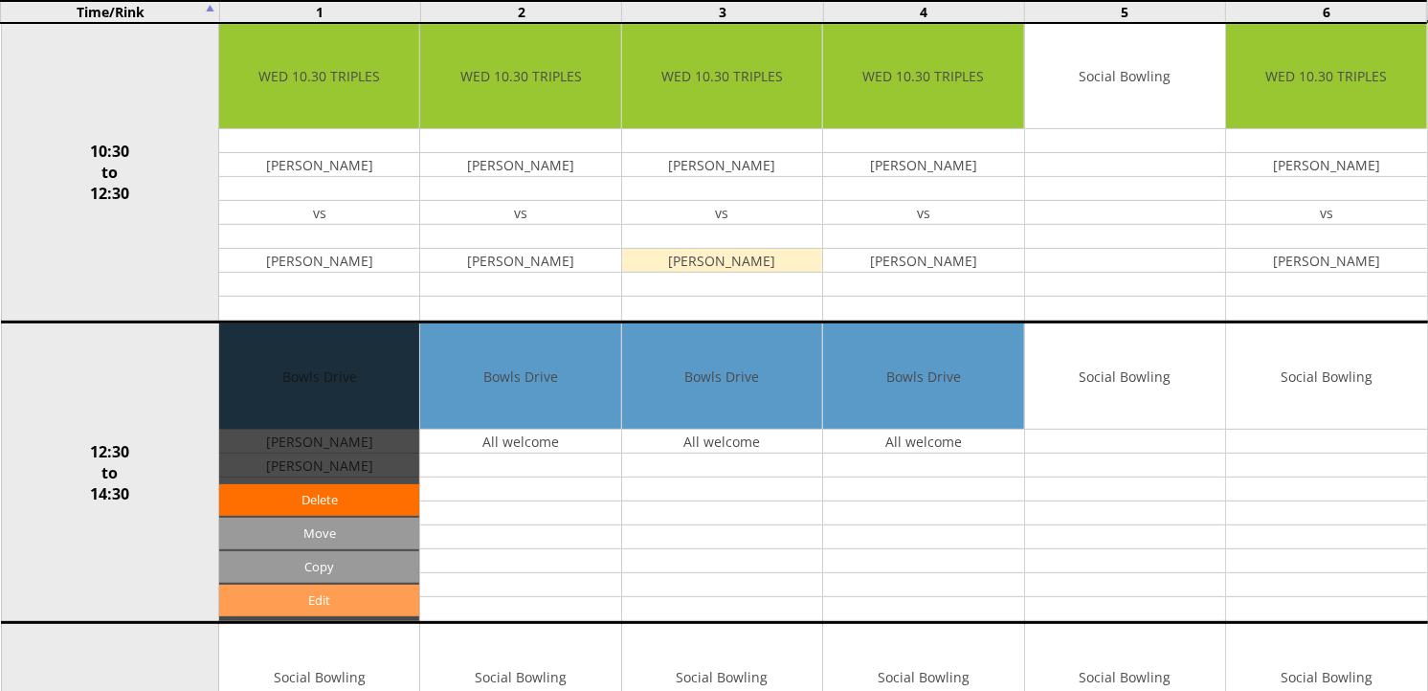
click at [333, 604] on link "Edit" at bounding box center [319, 601] width 200 height 32
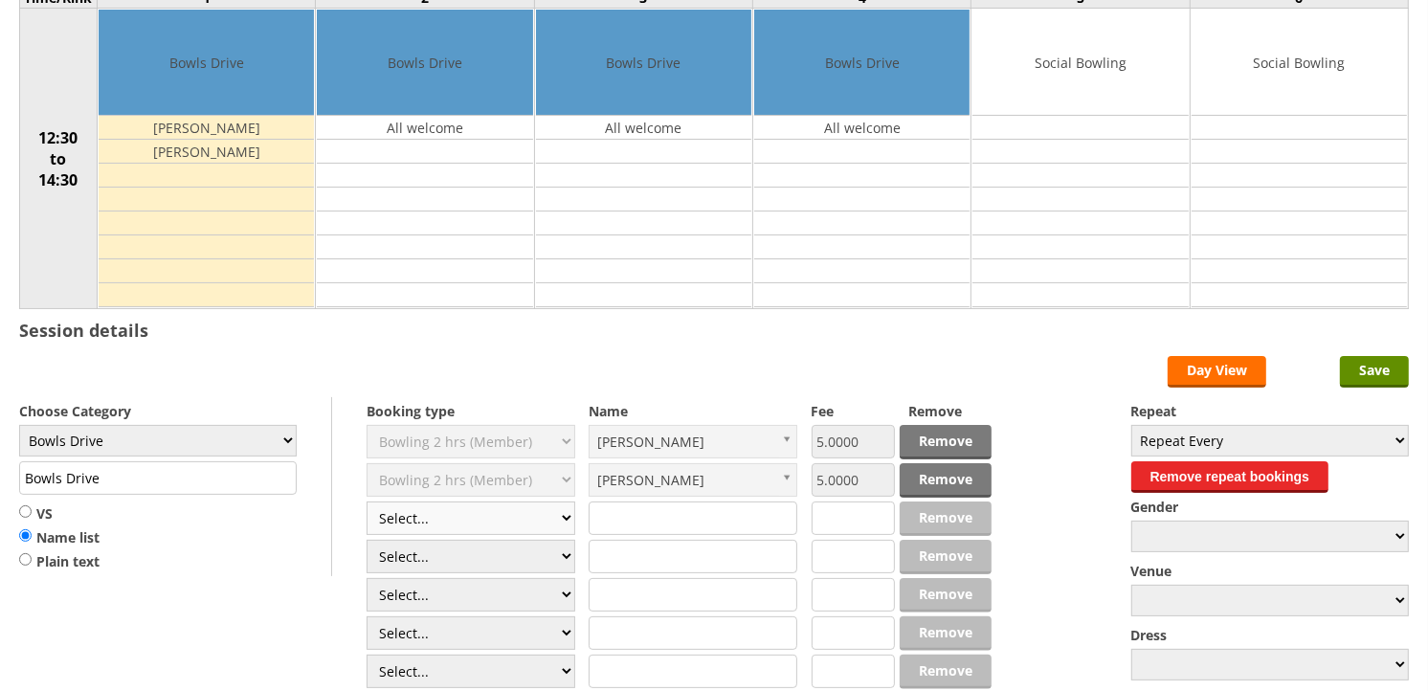
scroll to position [213, 0]
click at [568, 523] on select "Select... Club Competition (Member) Club Competition (Visitor) National (Member…" at bounding box center [471, 519] width 209 height 34
select select "1_50"
click at [367, 503] on select "Select... Club Competition (Member) Club Competition (Visitor) National (Member…" at bounding box center [471, 519] width 209 height 34
type input "5.0000"
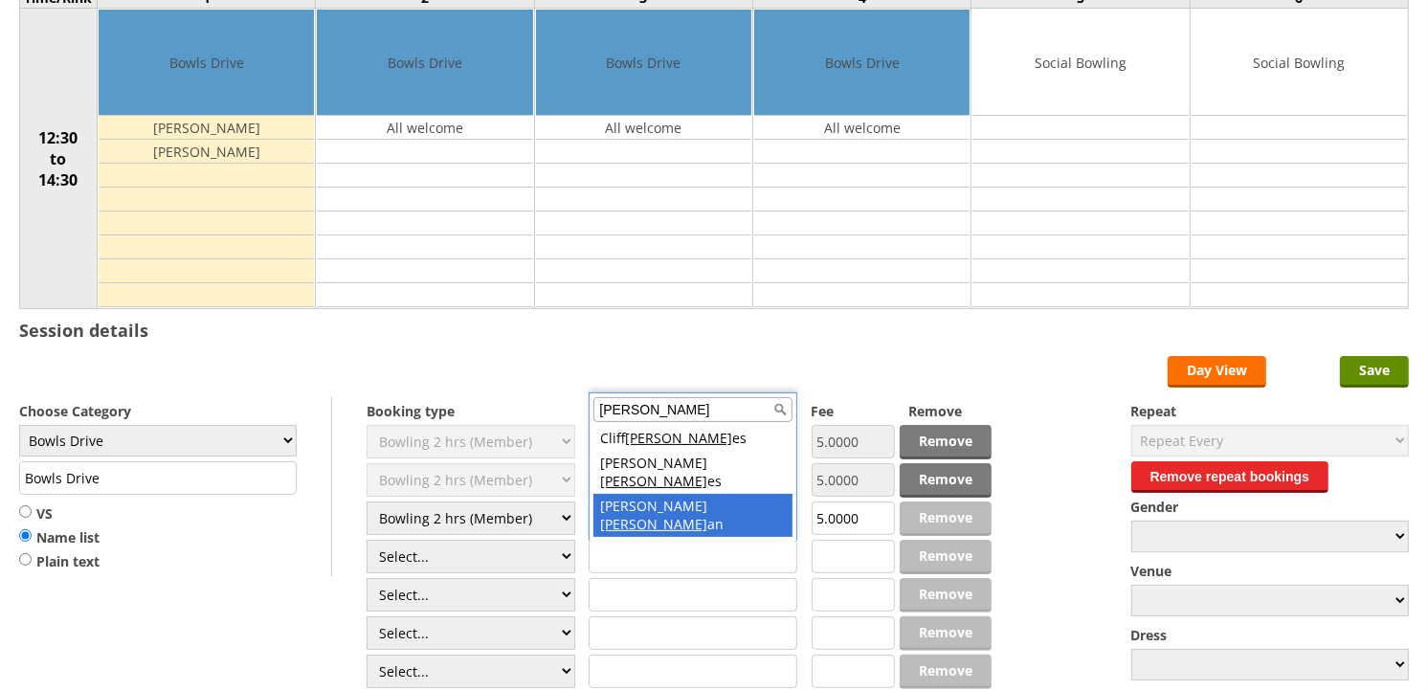
type input "Holm"
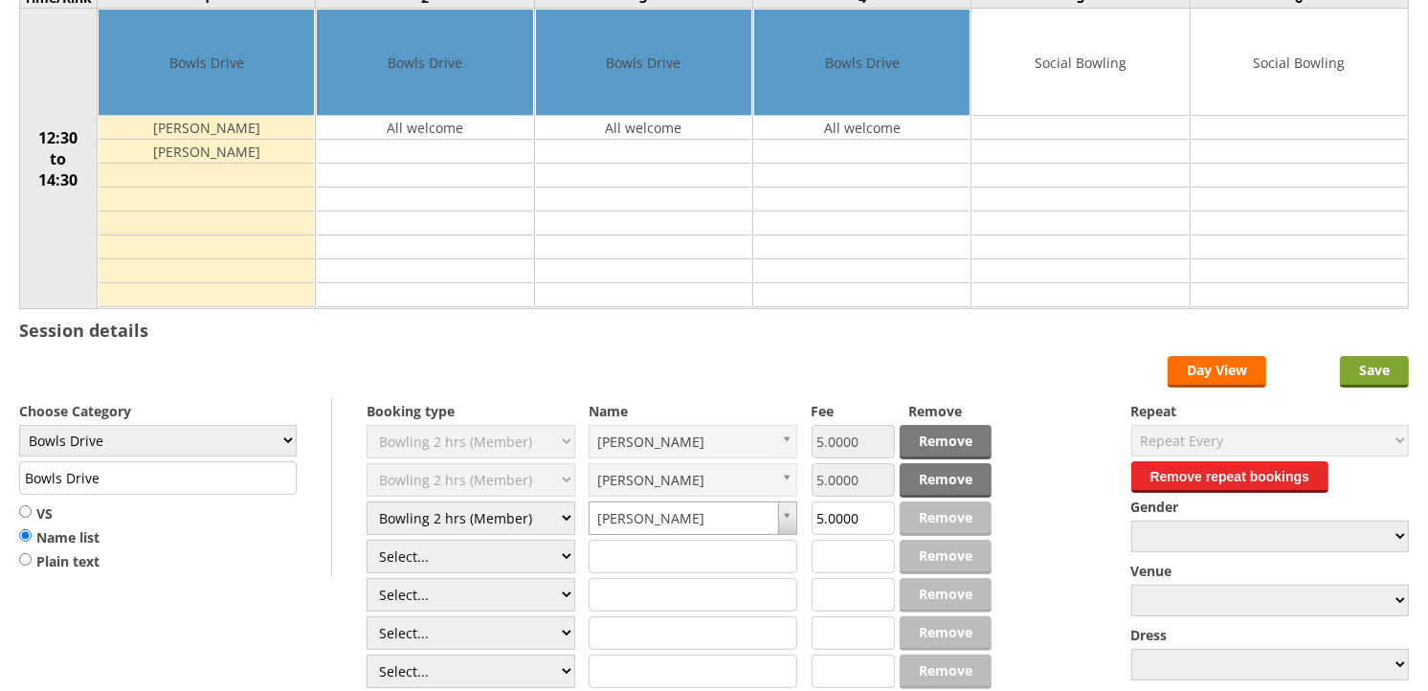
click at [1377, 366] on input "Save" at bounding box center [1374, 372] width 69 height 32
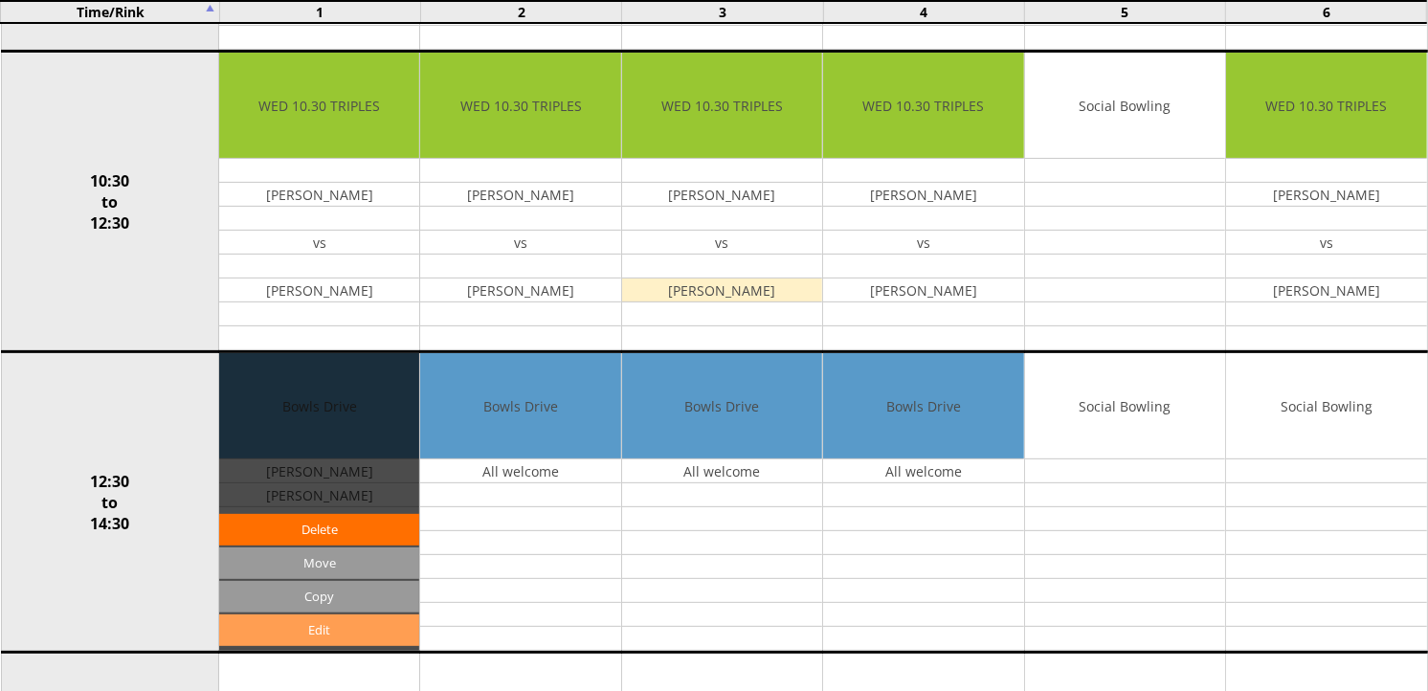
scroll to position [531, 0]
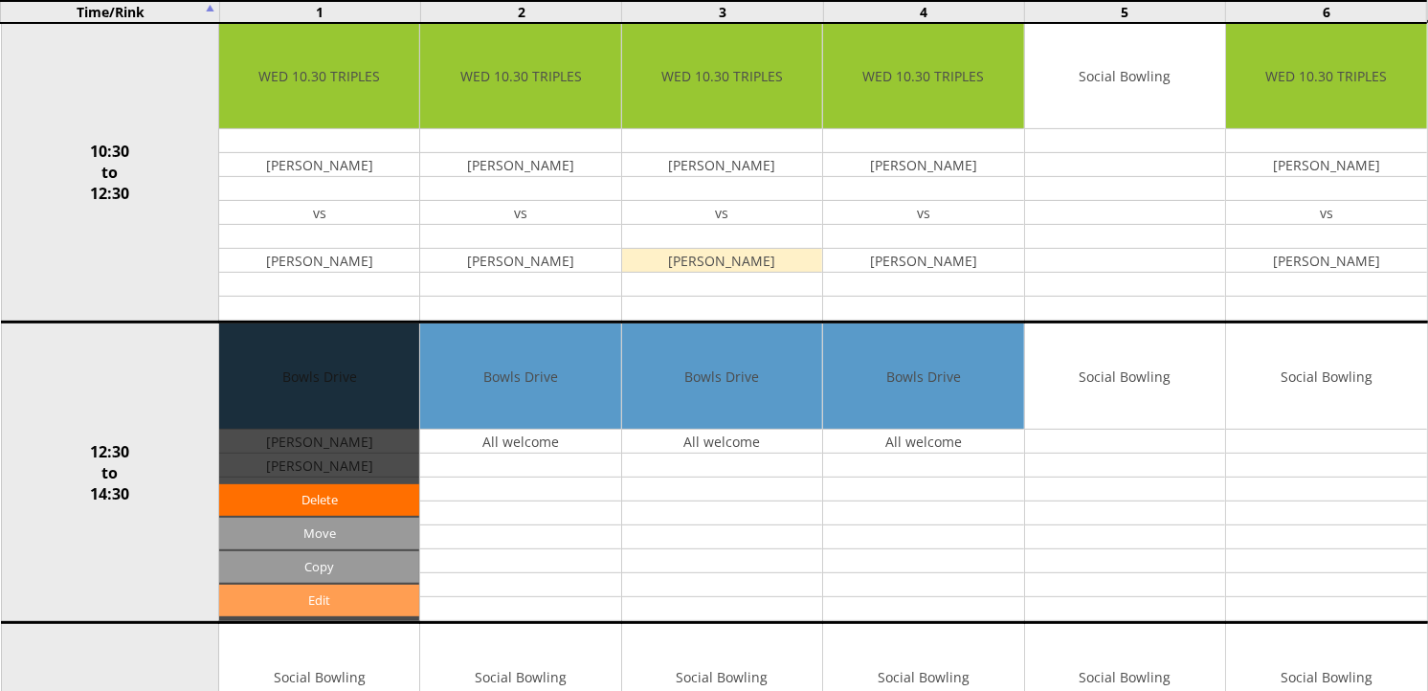
click at [337, 594] on link "Edit" at bounding box center [319, 601] width 200 height 32
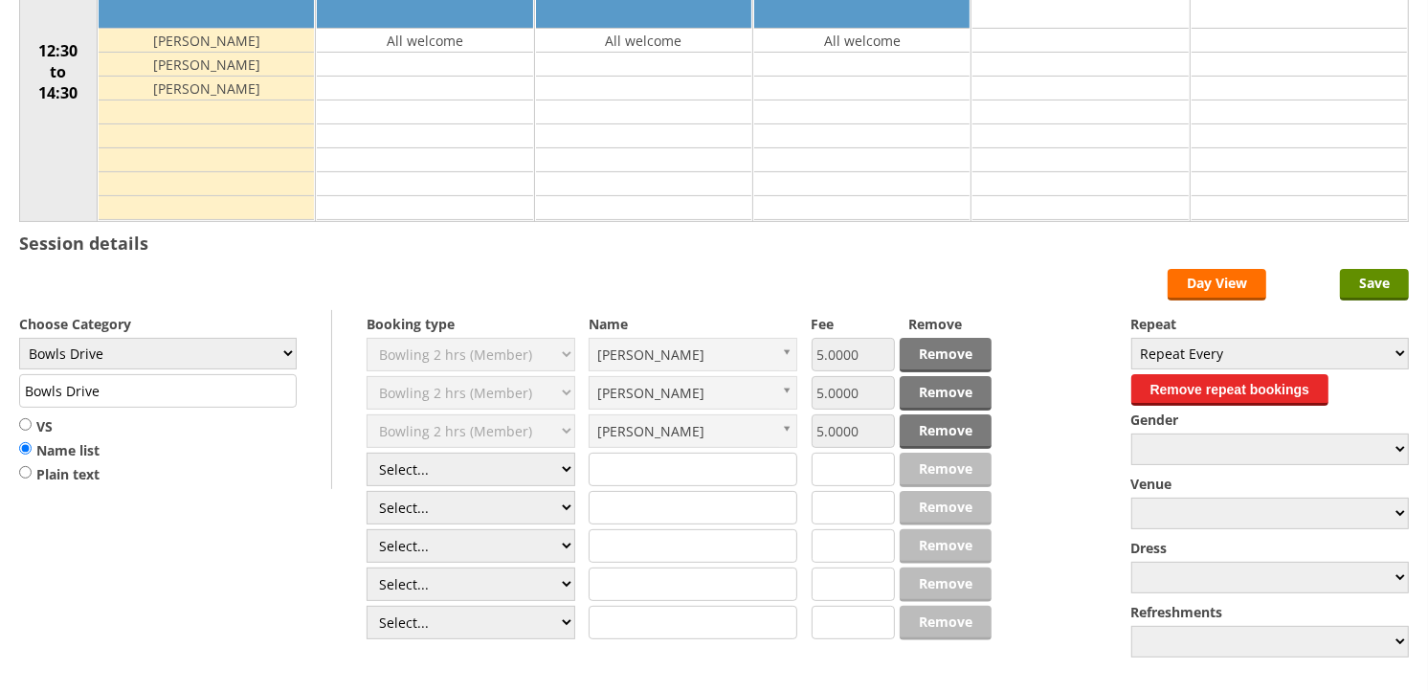
scroll to position [319, 0]
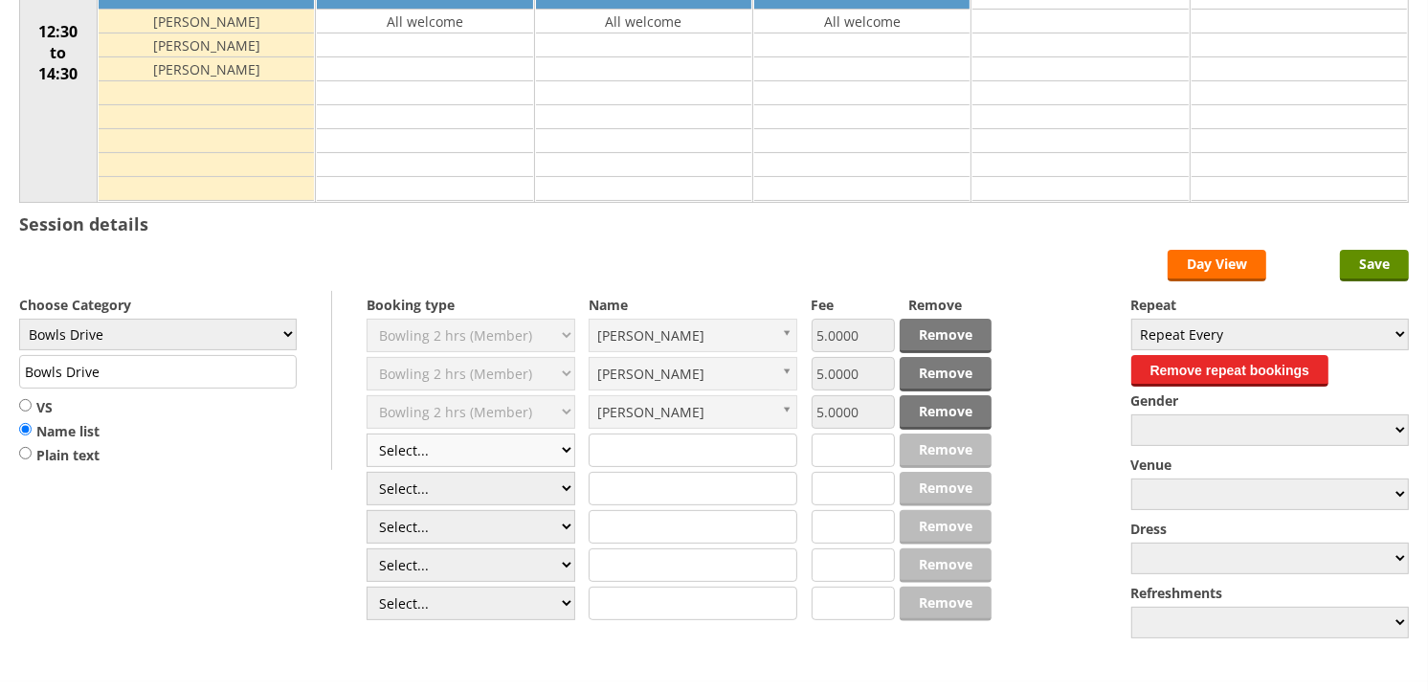
click at [567, 452] on select "Select... Club Competition (Member) Club Competition (Visitor) National (Member…" at bounding box center [471, 451] width 209 height 34
select select "1_50"
click at [367, 435] on select "Select... Club Competition (Member) Club Competition (Visitor) National (Member…" at bounding box center [471, 451] width 209 height 34
type input "5.0000"
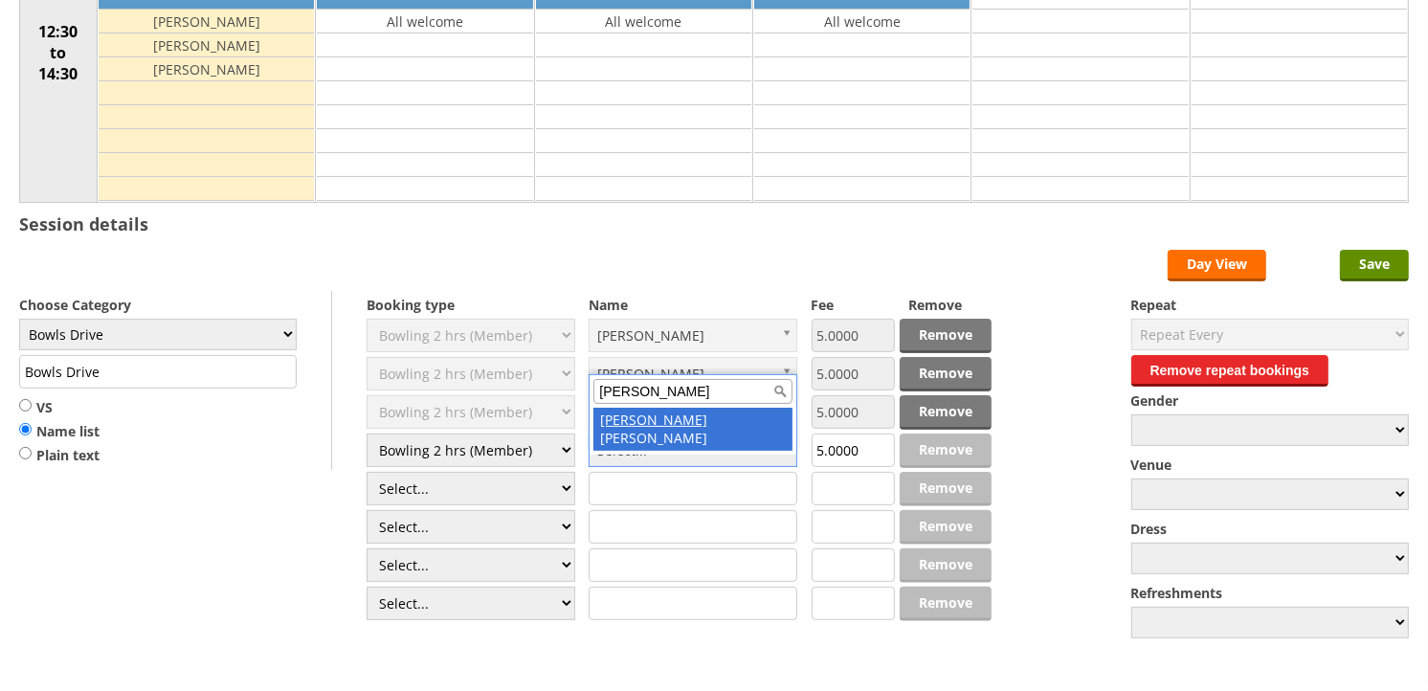
type input "Nigel"
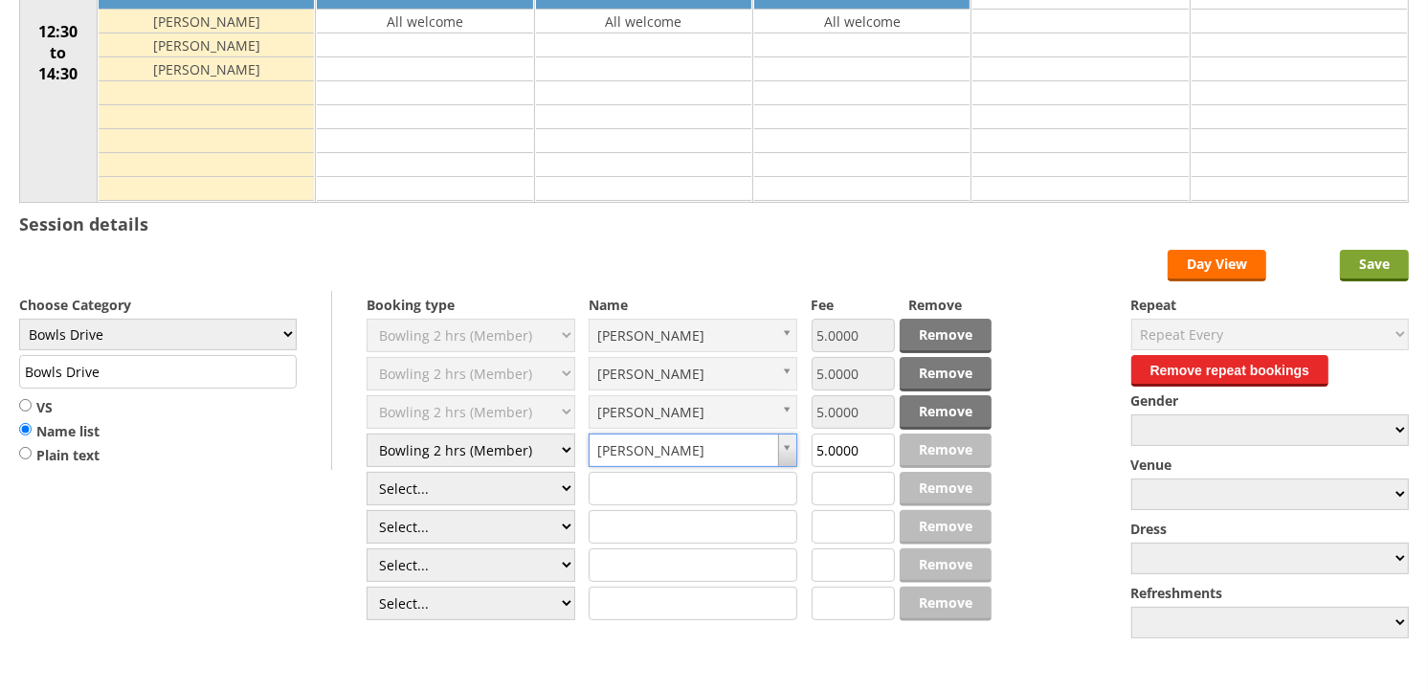
click at [1382, 268] on input "Save" at bounding box center [1374, 266] width 69 height 32
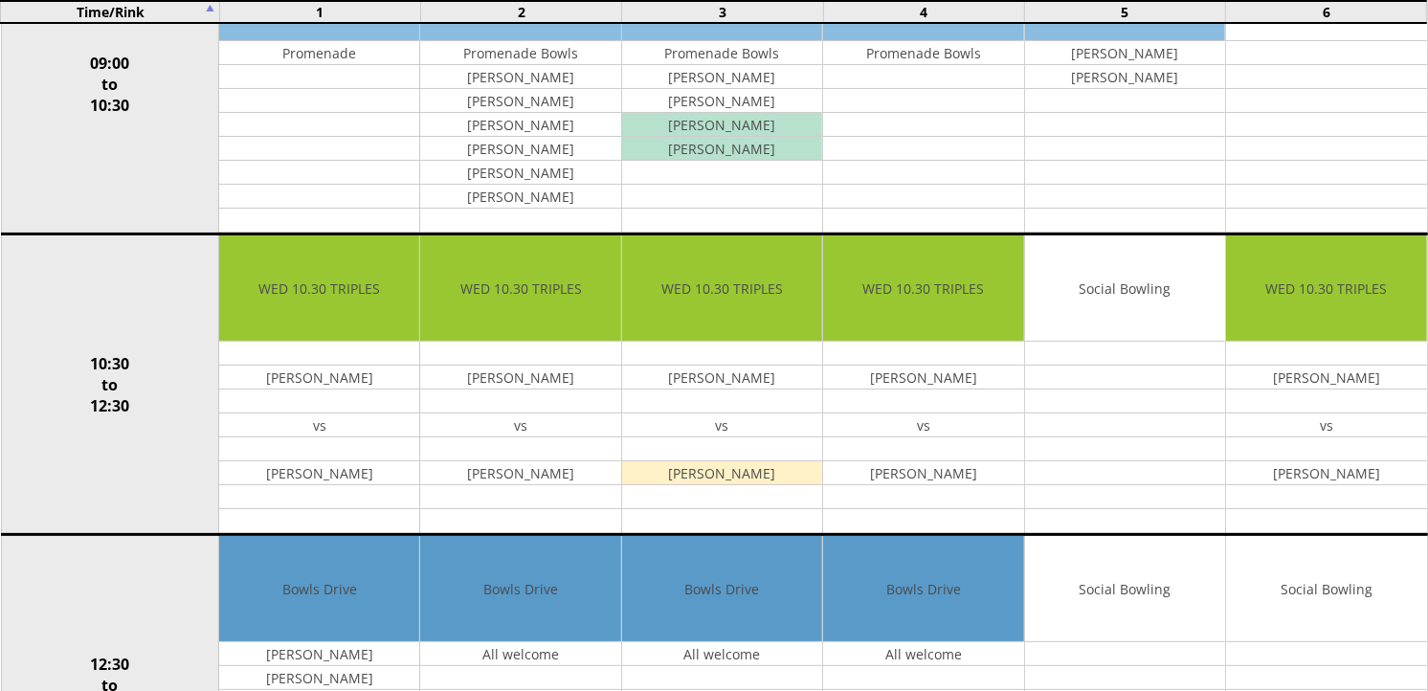
scroll to position [531, 0]
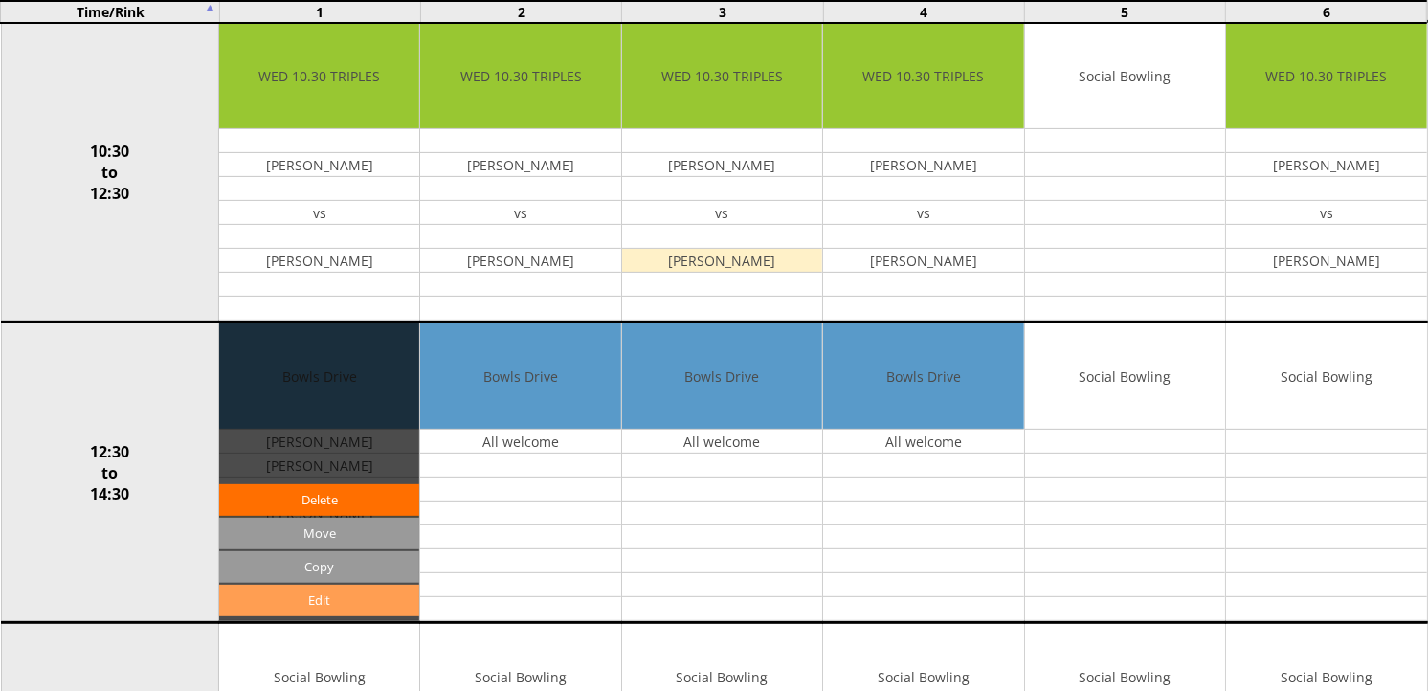
click at [355, 606] on link "Edit" at bounding box center [319, 601] width 200 height 32
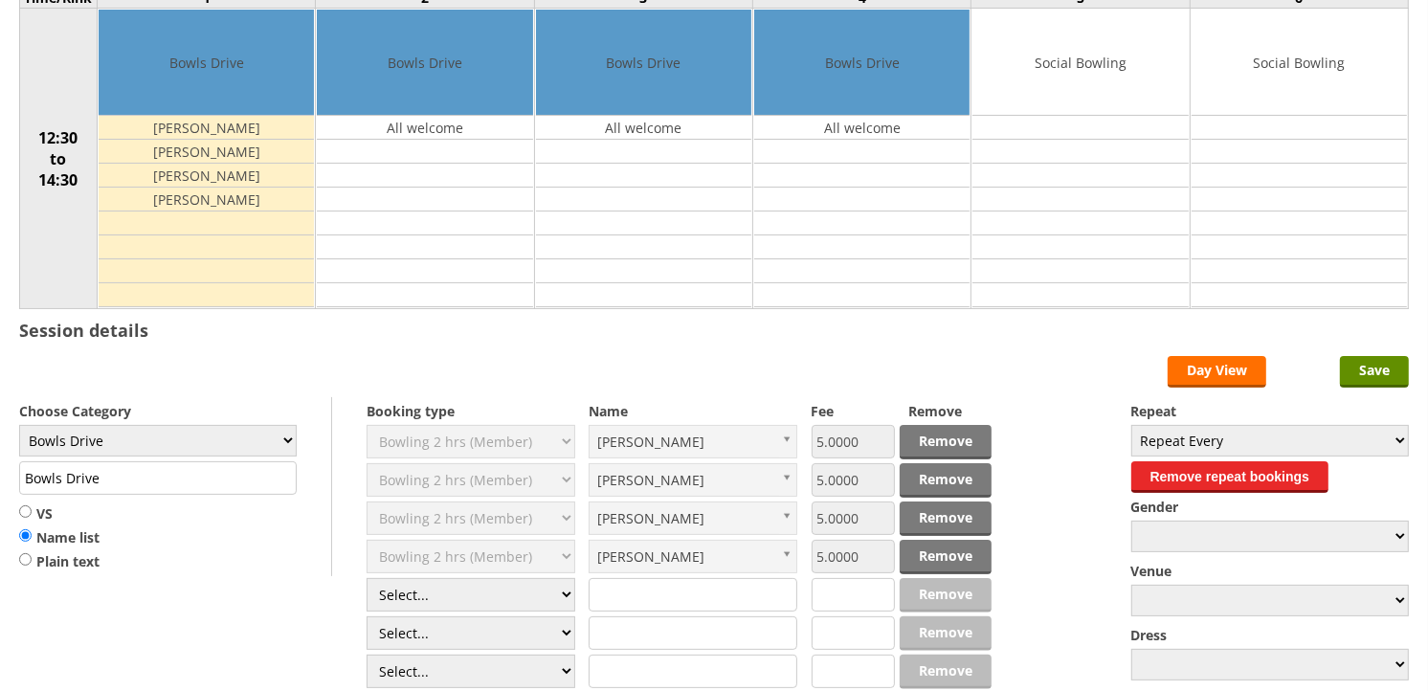
scroll to position [213, 0]
click at [572, 599] on select "Select... Club Competition (Member) Club Competition (Visitor) National (Member…" at bounding box center [471, 595] width 209 height 34
select select "1_50"
click at [367, 579] on select "Select... Club Competition (Member) Club Competition (Visitor) National (Member…" at bounding box center [471, 595] width 209 height 34
type input "5.0000"
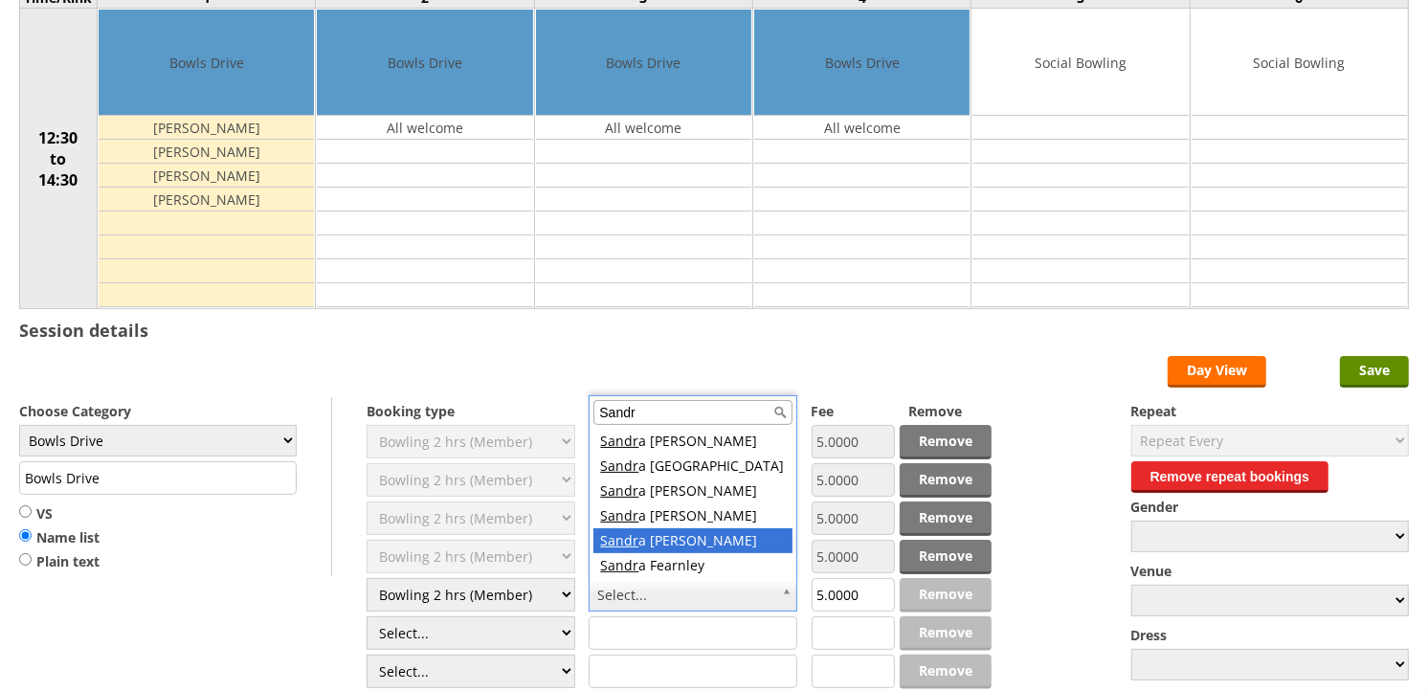
type input "Sandr"
drag, startPoint x: 637, startPoint y: 549, endPoint x: 1238, endPoint y: 405, distance: 618.1
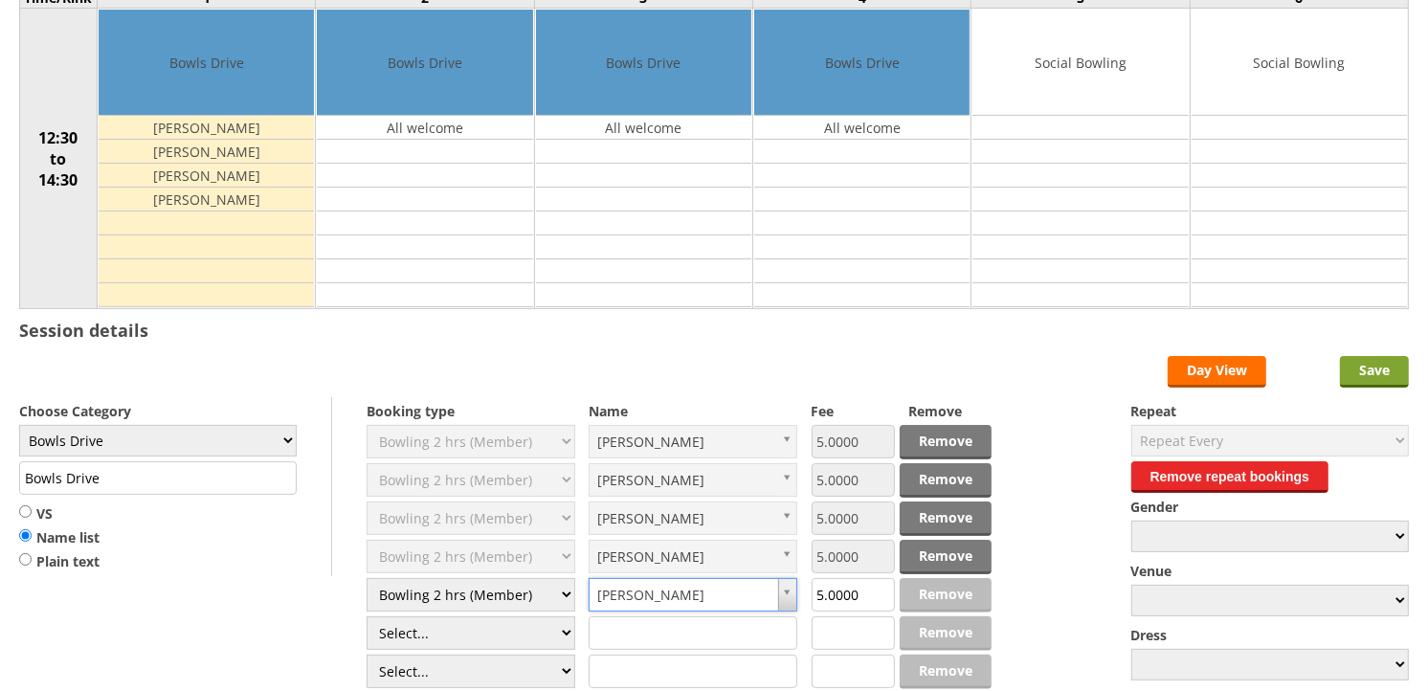
click at [1366, 374] on input "Save" at bounding box center [1374, 372] width 69 height 32
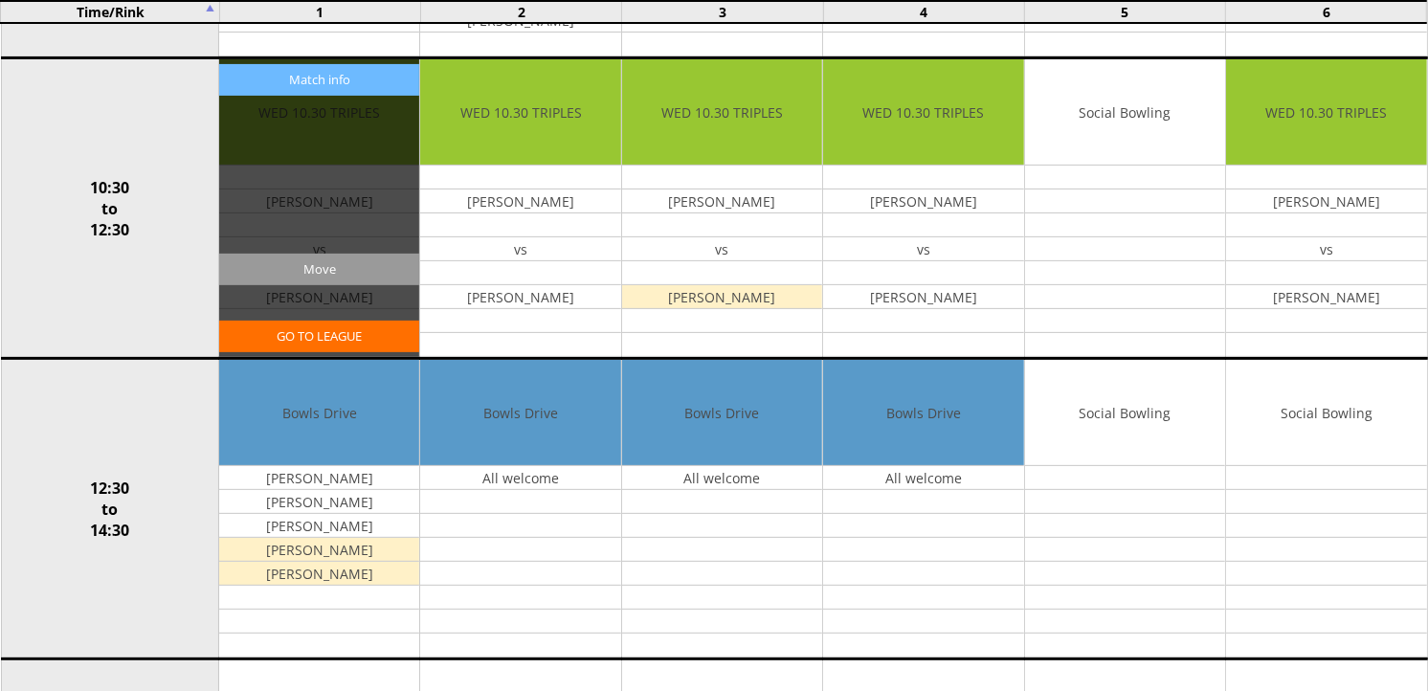
scroll to position [638, 0]
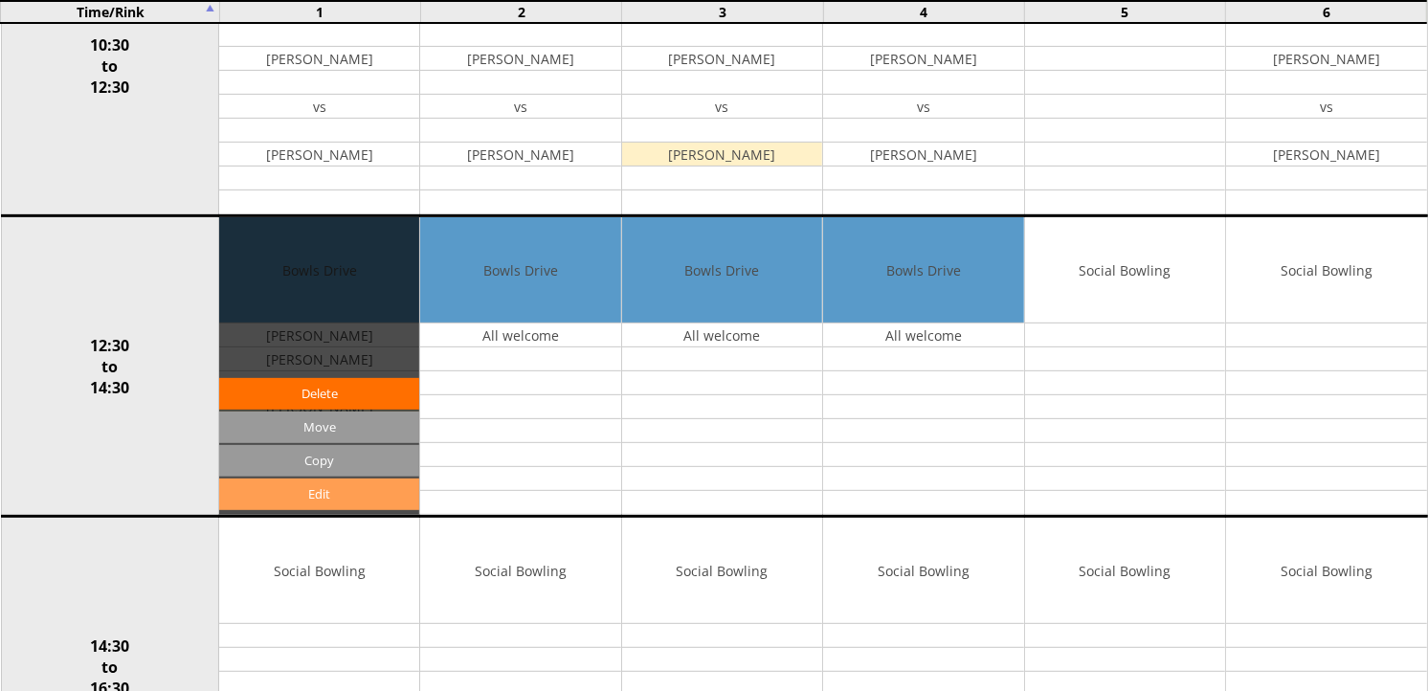
click at [331, 495] on link "Edit" at bounding box center [319, 495] width 200 height 32
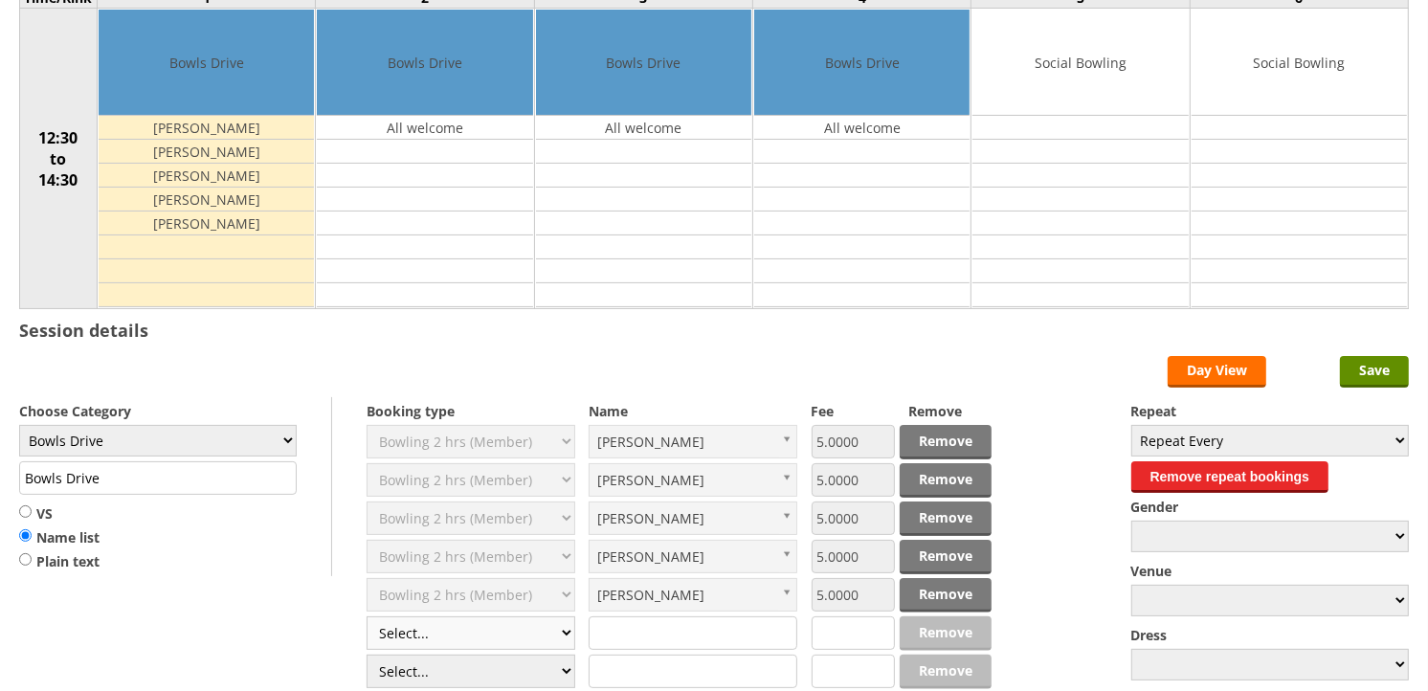
scroll to position [213, 0]
click at [555, 630] on select "Select... Club Competition (Member) Club Competition (Visitor) National (Member…" at bounding box center [471, 634] width 209 height 34
select select "1_50"
click at [367, 617] on select "Select... Club Competition (Member) Club Competition (Visitor) National (Member…" at bounding box center [471, 634] width 209 height 34
type input "5.0000"
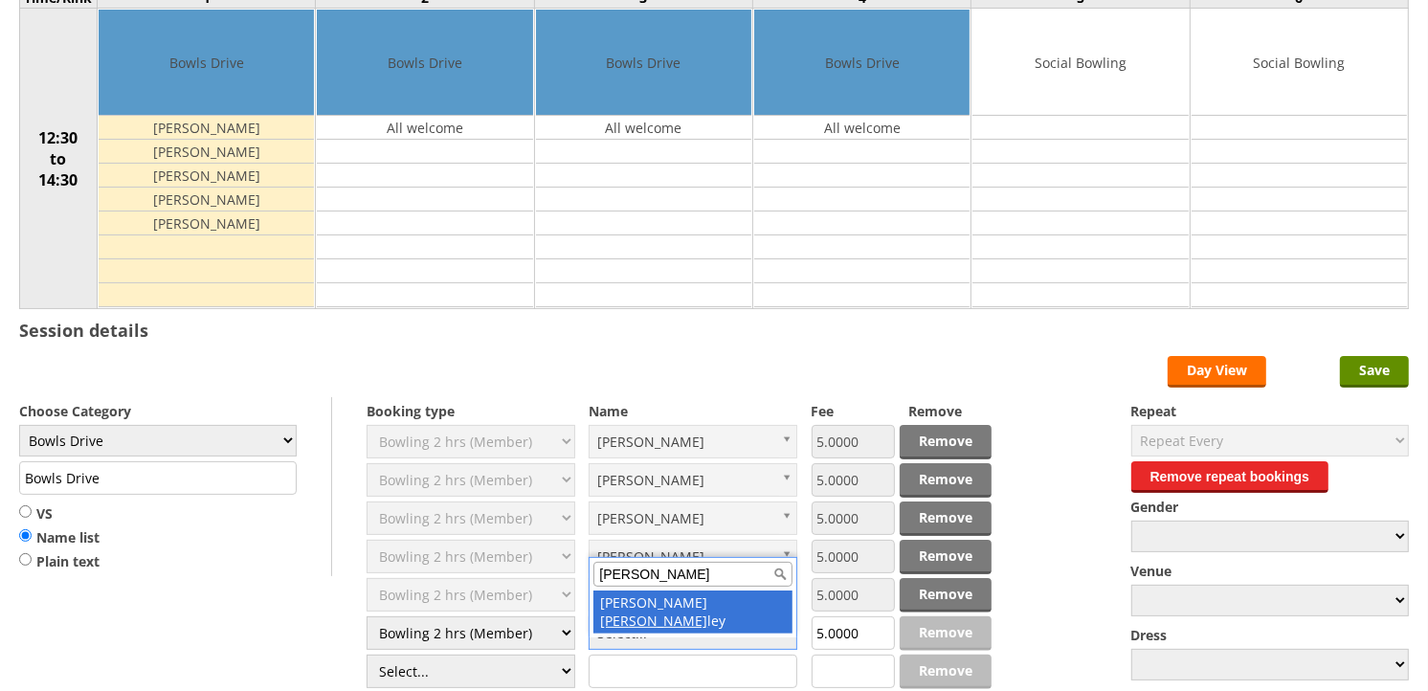
type input "Hunt"
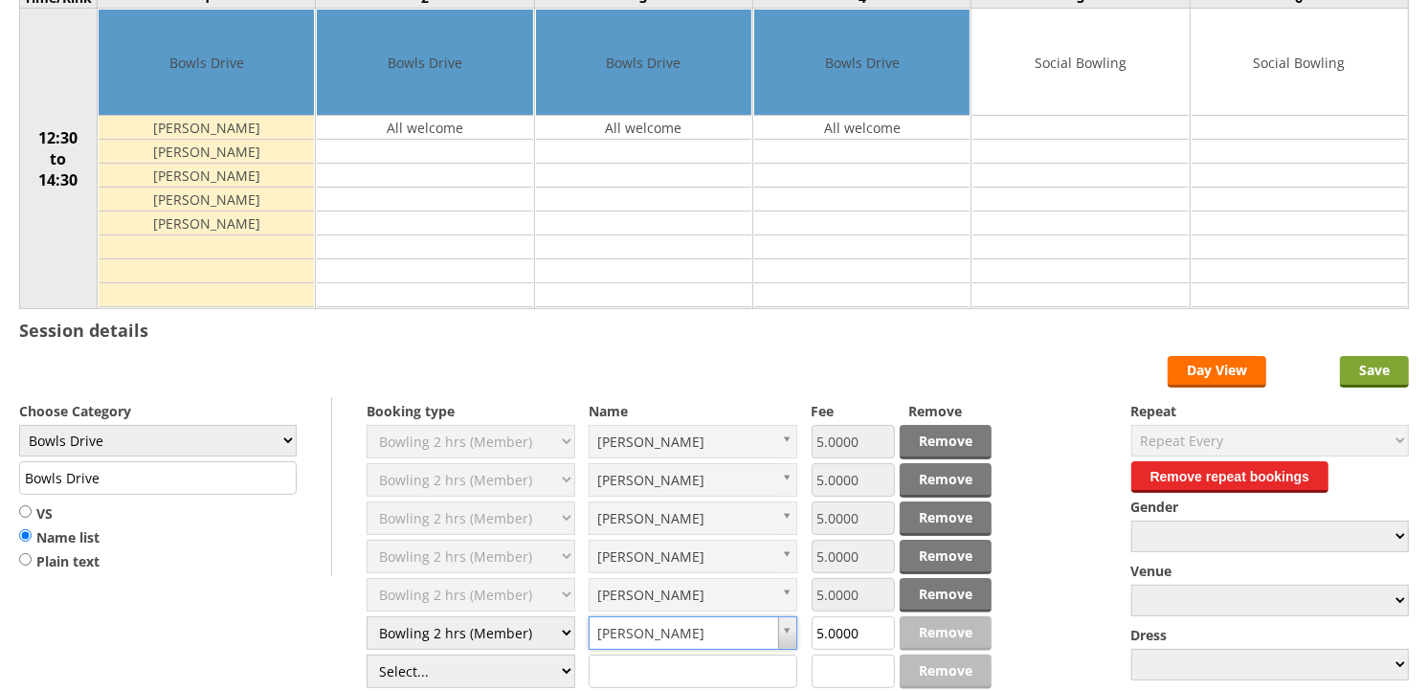
click at [1357, 379] on input "Save" at bounding box center [1374, 372] width 69 height 32
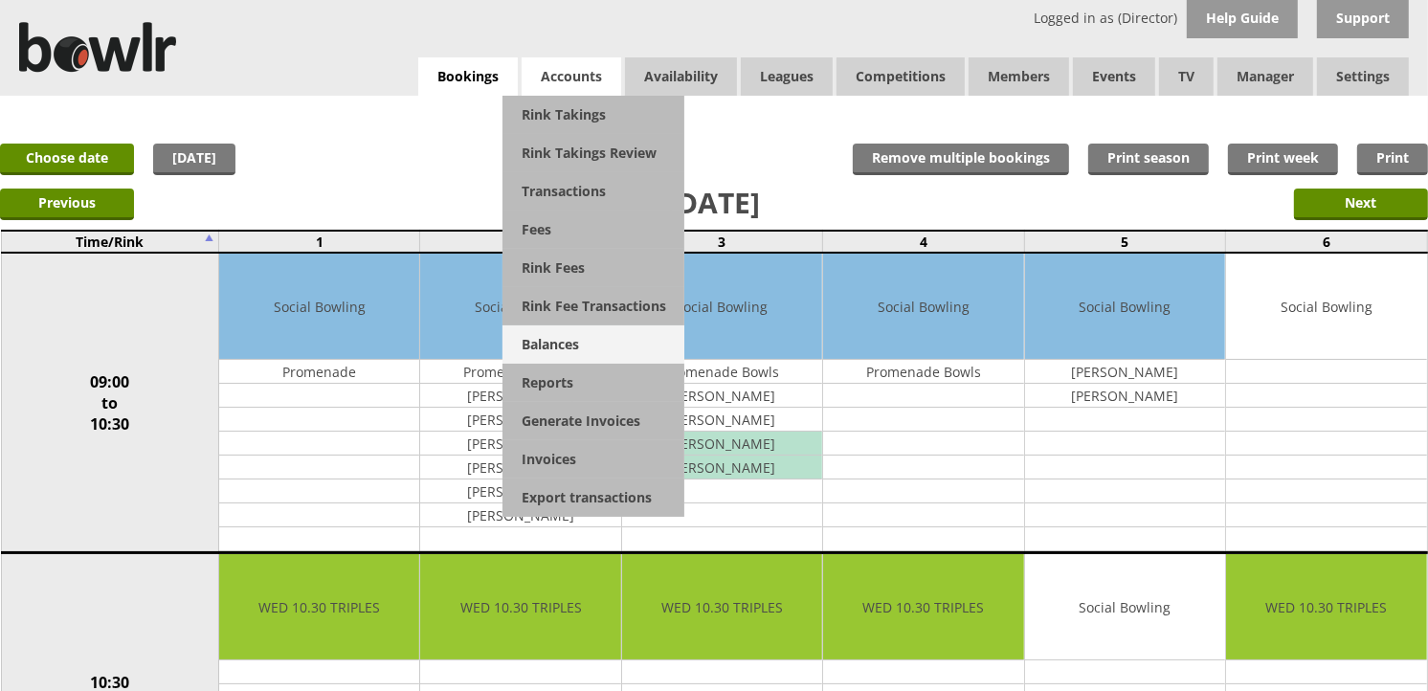
click at [527, 343] on link "Balances" at bounding box center [594, 344] width 182 height 38
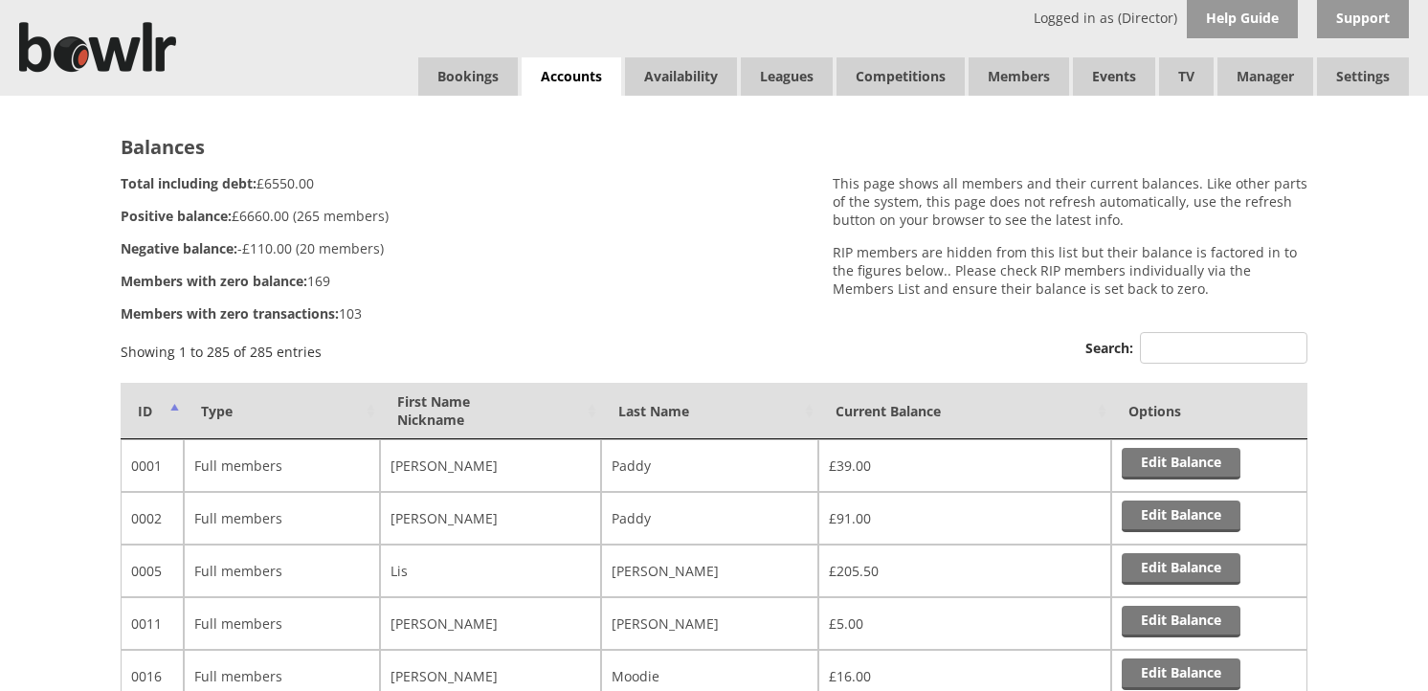
click at [1204, 342] on input "Search:" at bounding box center [1224, 348] width 168 height 32
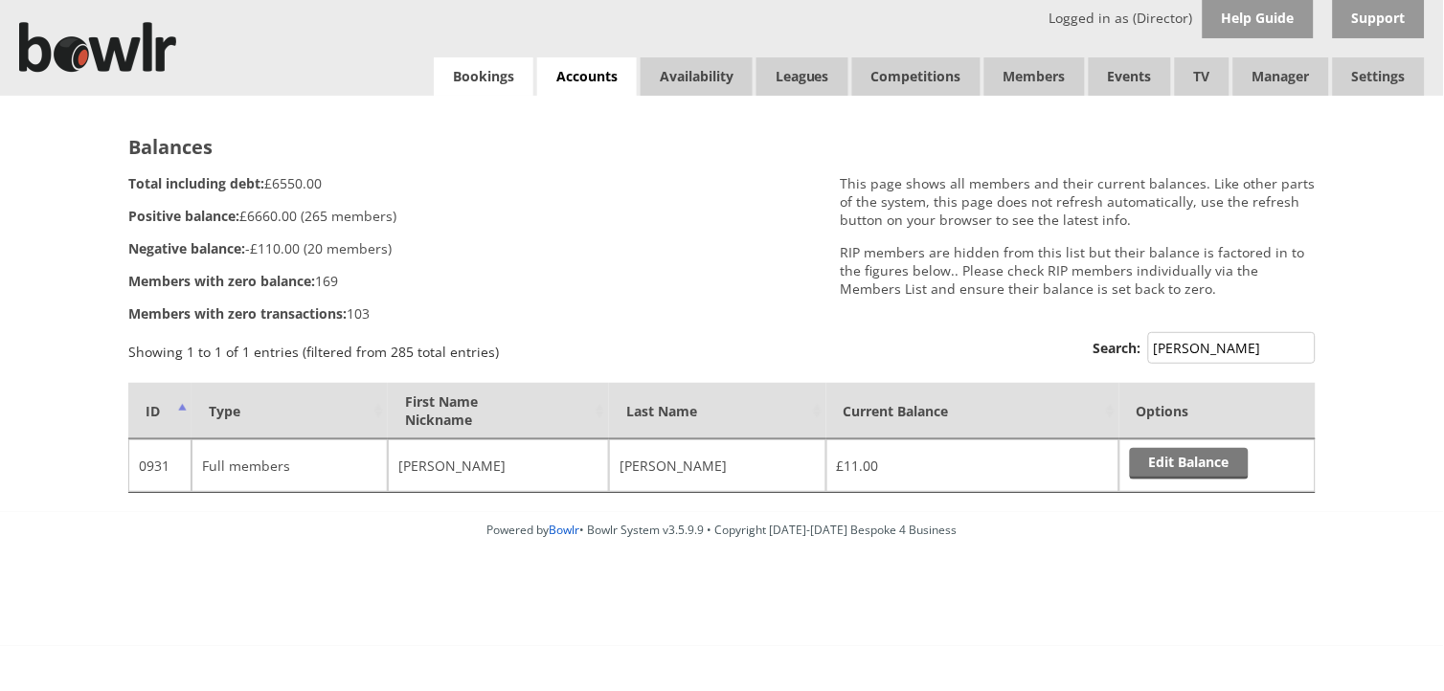
type input "Hunt"
click at [505, 86] on link "Bookings" at bounding box center [484, 76] width 100 height 38
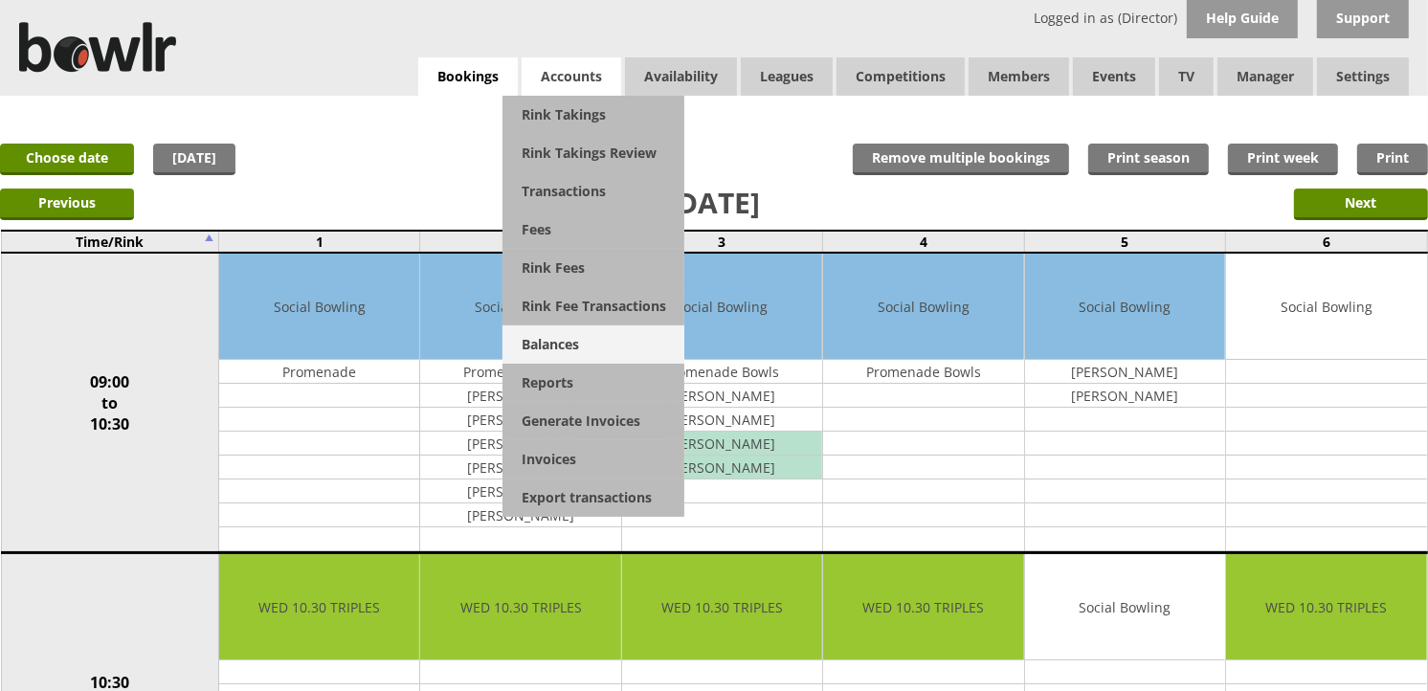
click at [550, 341] on link "Balances" at bounding box center [594, 344] width 182 height 38
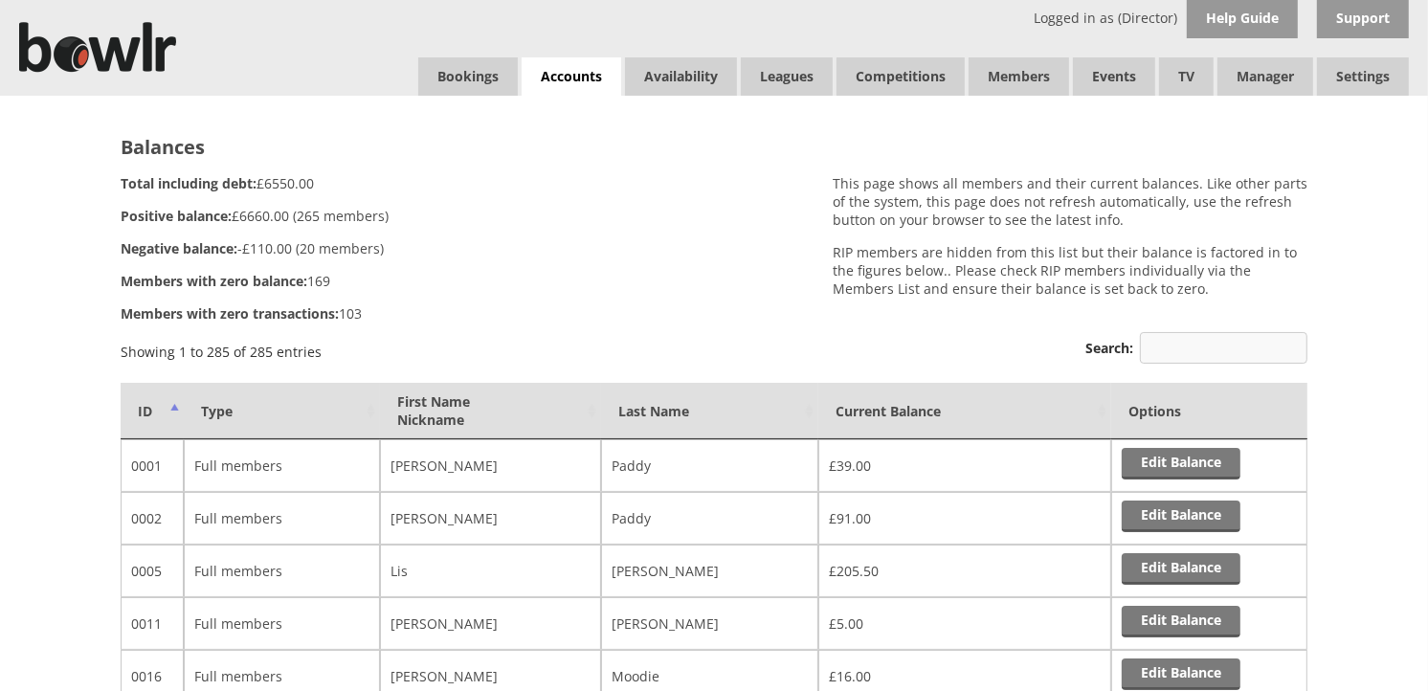
click at [1164, 342] on input "Search:" at bounding box center [1224, 348] width 168 height 32
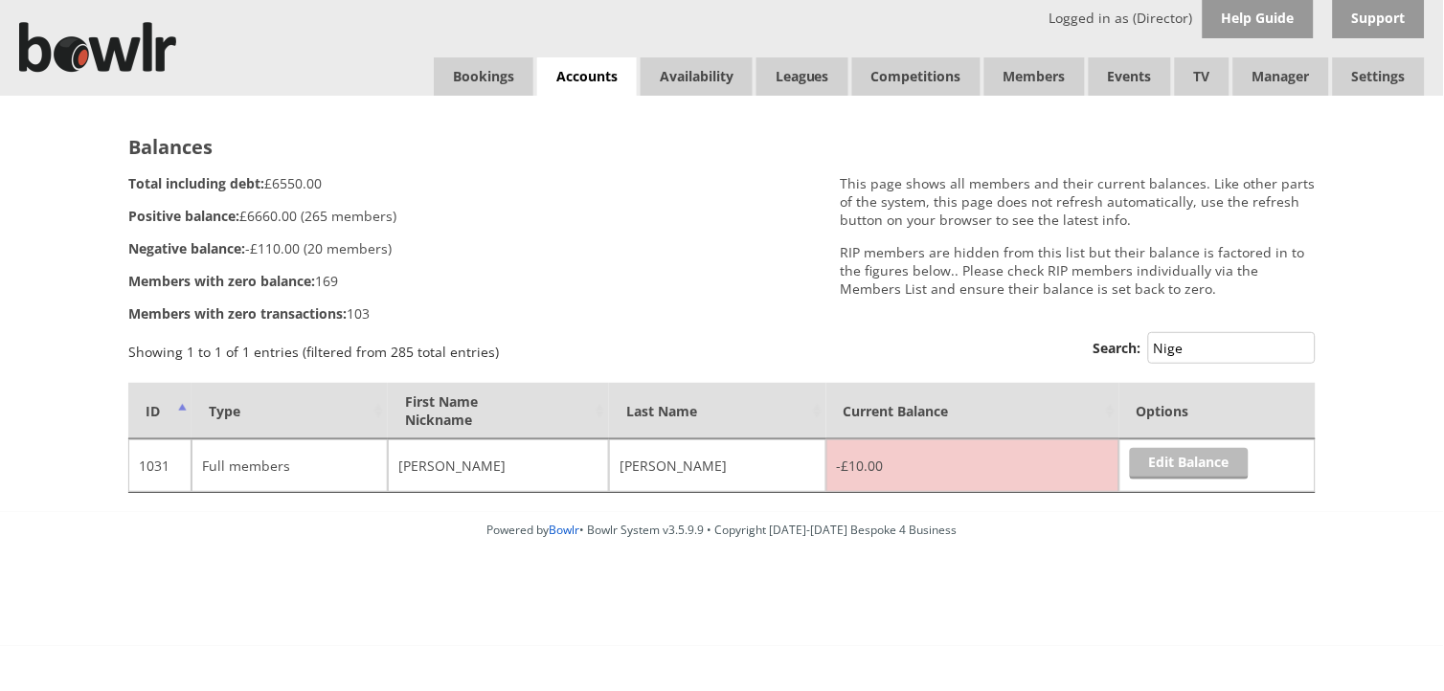
type input "Nige"
click at [1200, 463] on link "Edit Balance" at bounding box center [1189, 464] width 119 height 32
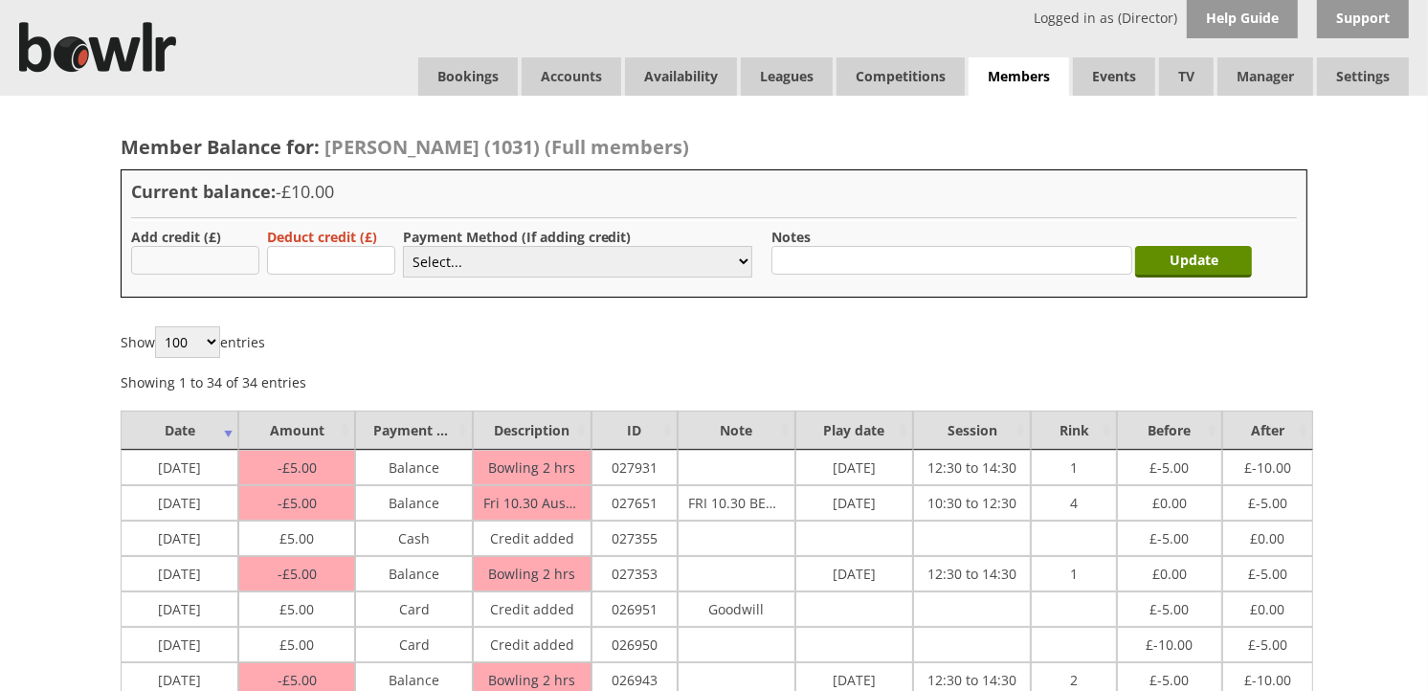
click at [245, 261] on input "text" at bounding box center [195, 260] width 128 height 29
type input "5.00"
click at [731, 259] on select "Select... Cash Card Cheque Bank Transfer Other Member Card Gift Voucher Balance" at bounding box center [577, 262] width 349 height 32
click at [403, 246] on select "Select... Cash Card Cheque Bank Transfer Other Member Card Gift Voucher Balance" at bounding box center [577, 262] width 349 height 32
click at [1158, 259] on input "Update" at bounding box center [1193, 262] width 117 height 32
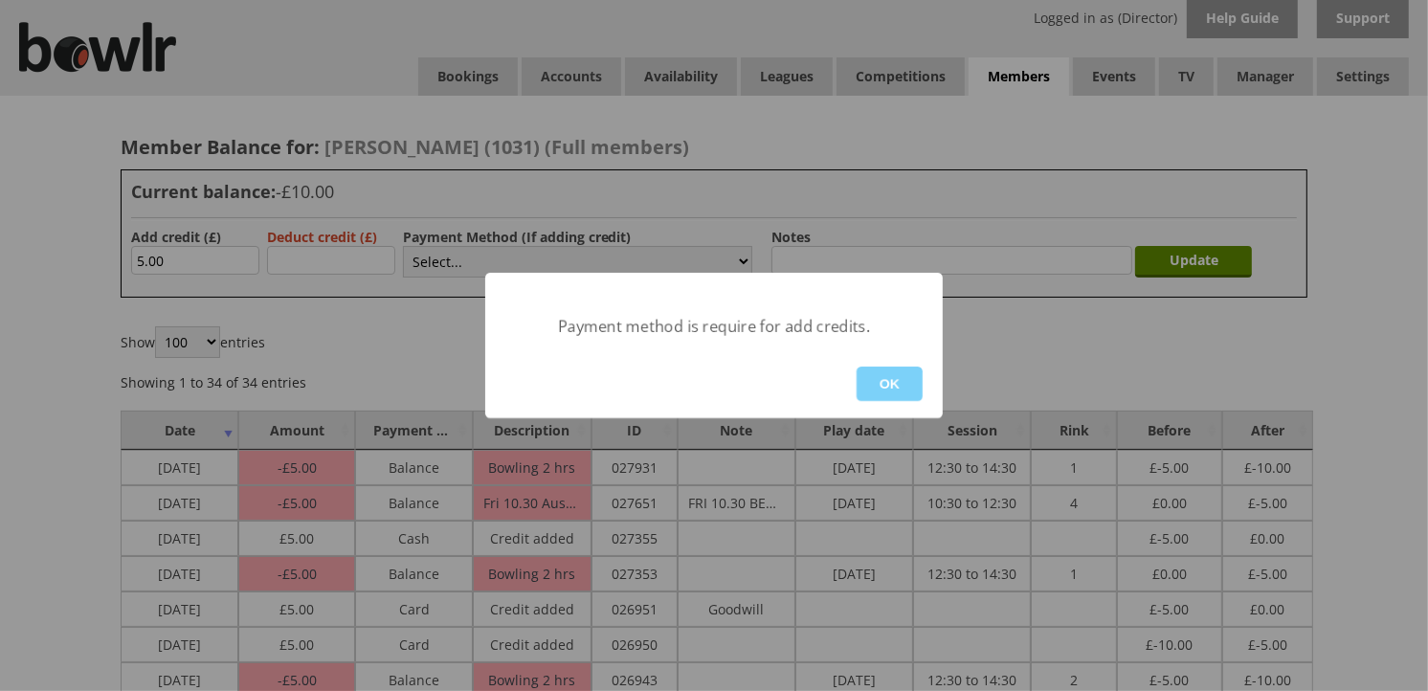
click at [893, 384] on button "OK" at bounding box center [890, 384] width 66 height 34
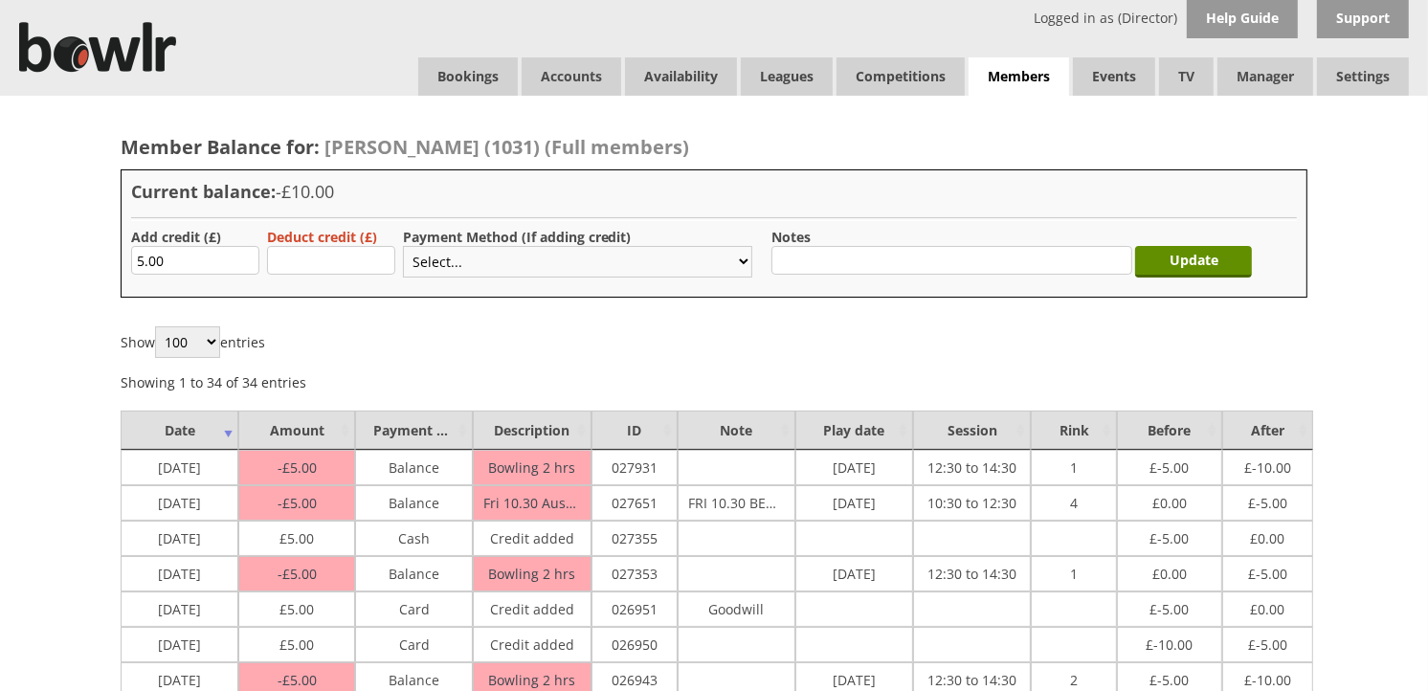
click at [740, 269] on select "Select... Cash Card Cheque Bank Transfer Other Member Card Gift Voucher Balance" at bounding box center [577, 262] width 349 height 32
select select "1"
click at [403, 246] on select "Select... Cash Card Cheque Bank Transfer Other Member Card Gift Voucher Balance" at bounding box center [577, 262] width 349 height 32
click at [1161, 257] on input "Update" at bounding box center [1193, 262] width 117 height 32
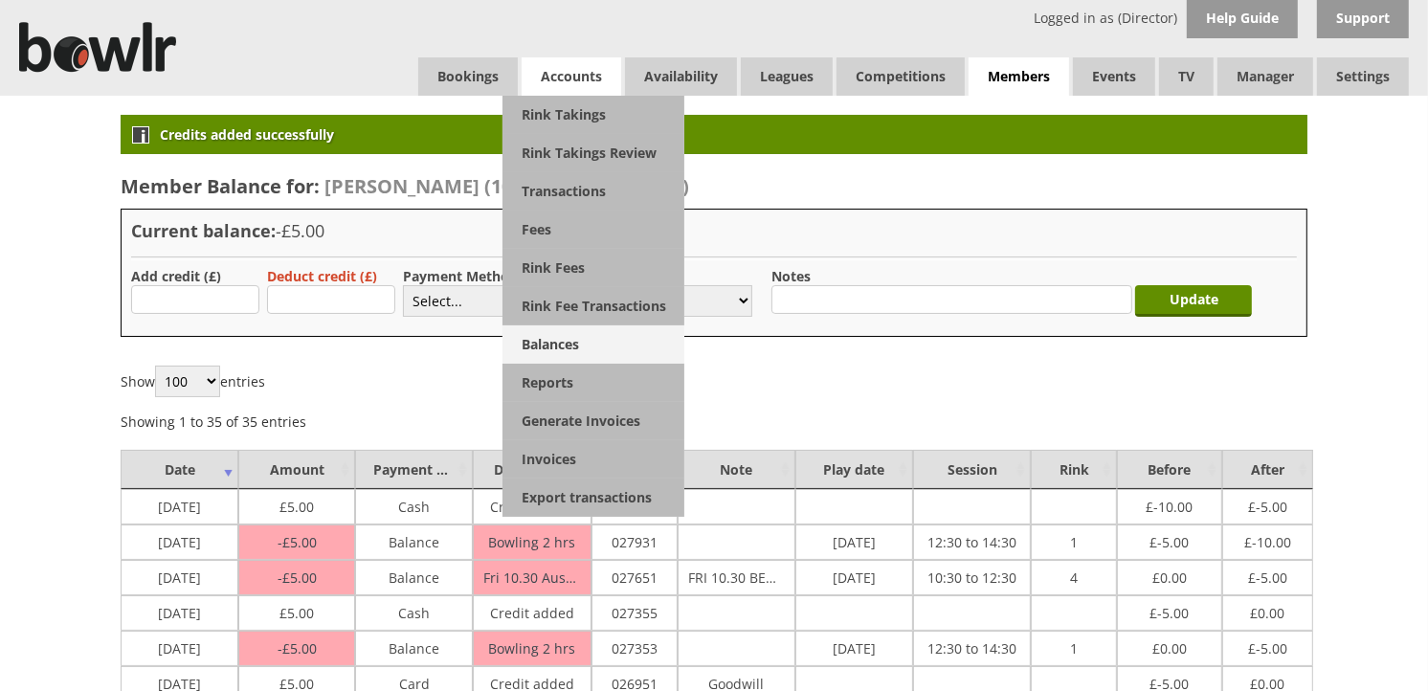
click at [546, 338] on link "Balances" at bounding box center [594, 344] width 182 height 38
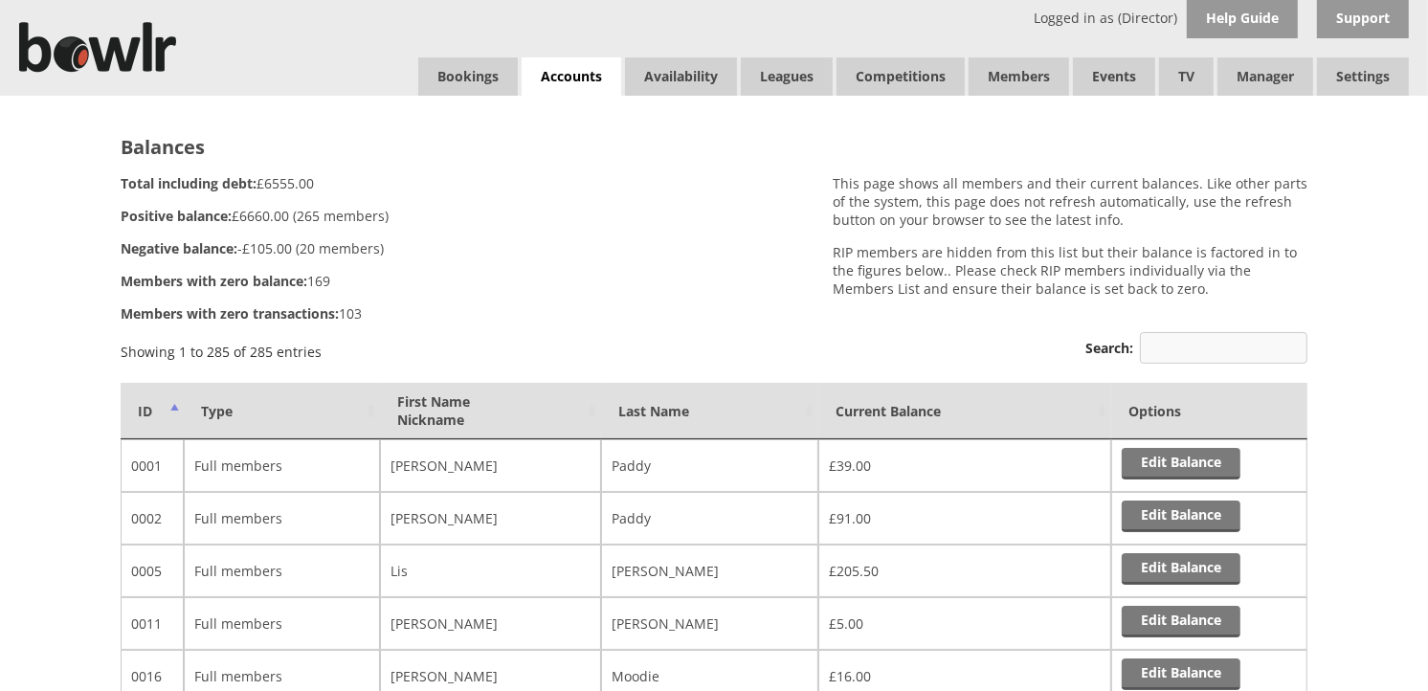
click at [1213, 343] on input "Search:" at bounding box center [1224, 348] width 168 height 32
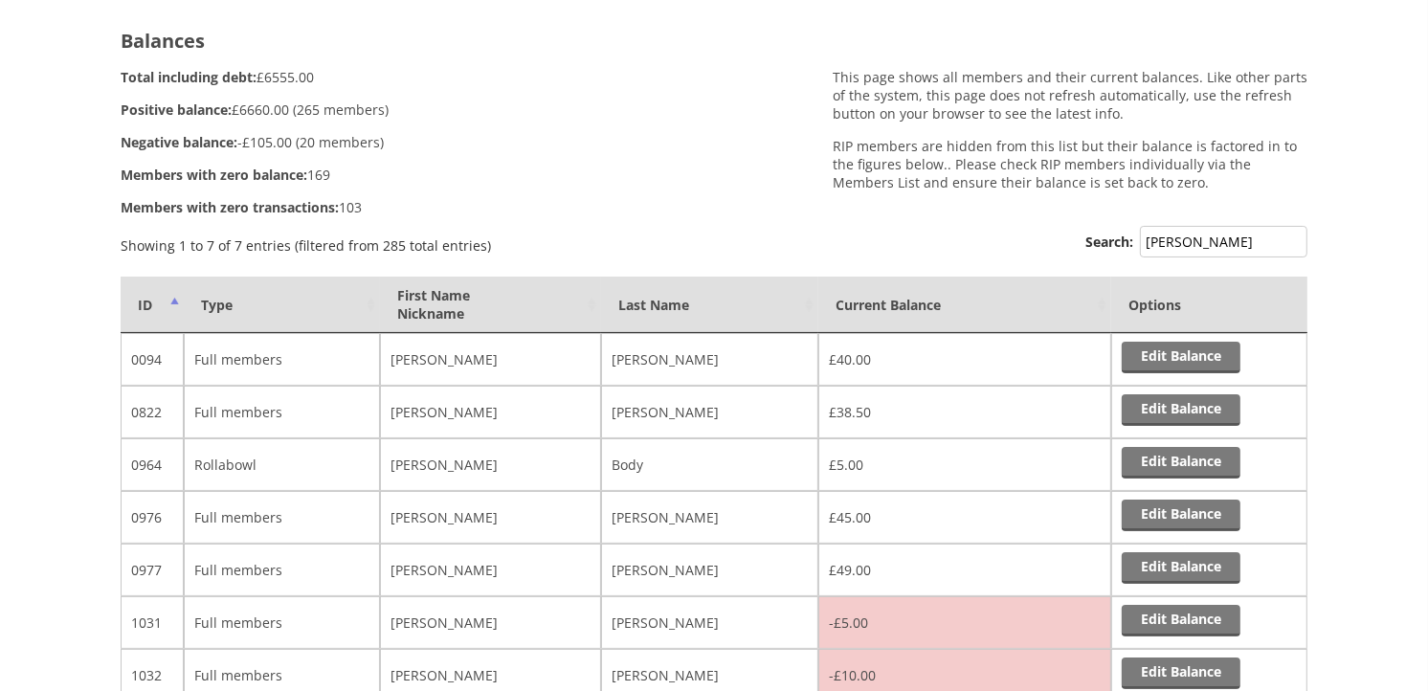
scroll to position [213, 0]
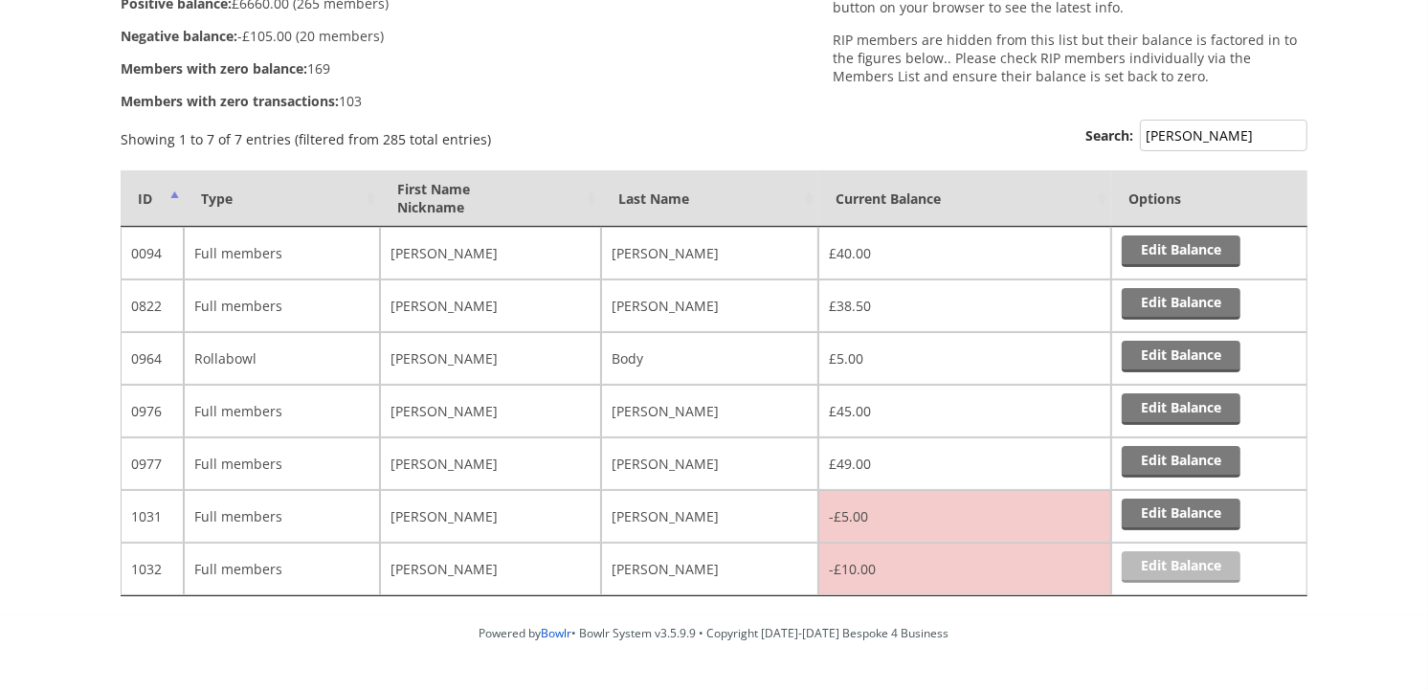
type input "Robert"
click at [1141, 560] on link "Edit Balance" at bounding box center [1181, 567] width 119 height 32
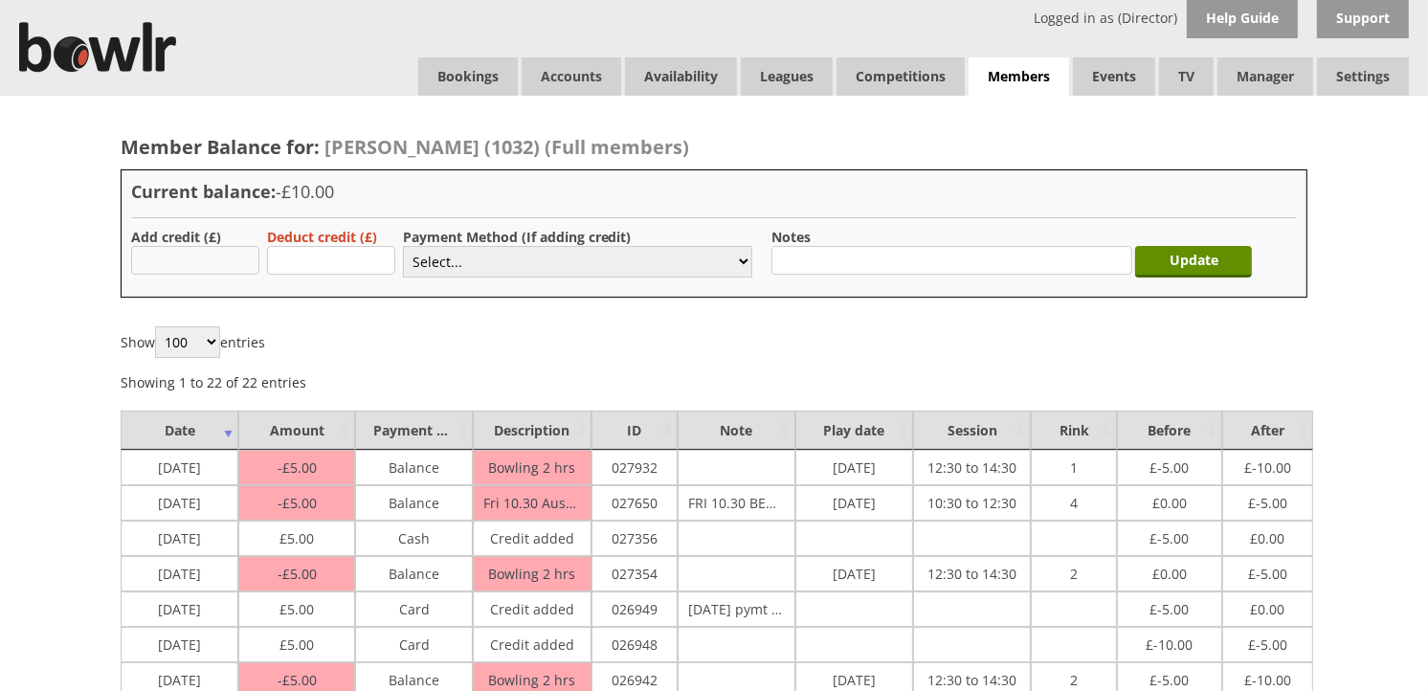
click at [245, 271] on input "text" at bounding box center [195, 260] width 128 height 29
type input "5.00"
click at [743, 264] on select "Select... Cash Card Cheque Bank Transfer Other Member Card Gift Voucher Balance" at bounding box center [577, 262] width 349 height 32
select select "1"
click at [403, 246] on select "Select... Cash Card Cheque Bank Transfer Other Member Card Gift Voucher Balance" at bounding box center [577, 262] width 349 height 32
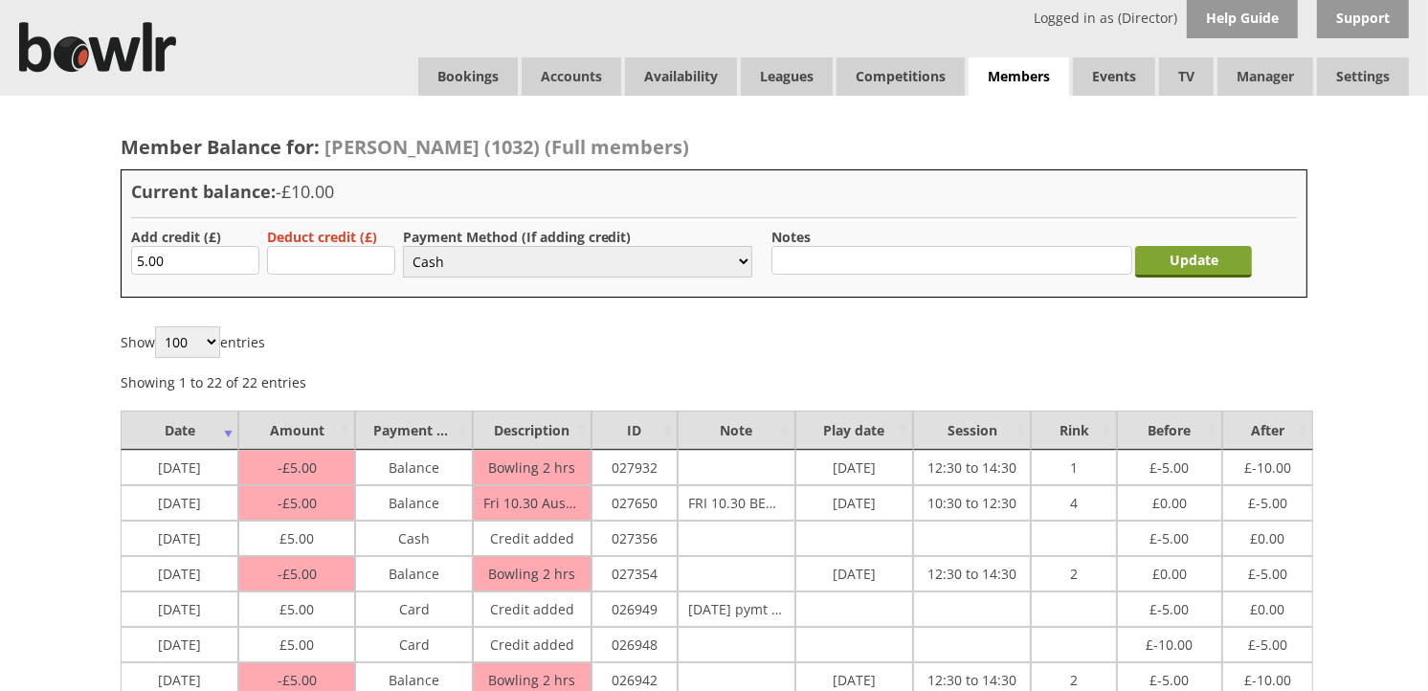
click at [1195, 255] on input "Update" at bounding box center [1193, 262] width 117 height 32
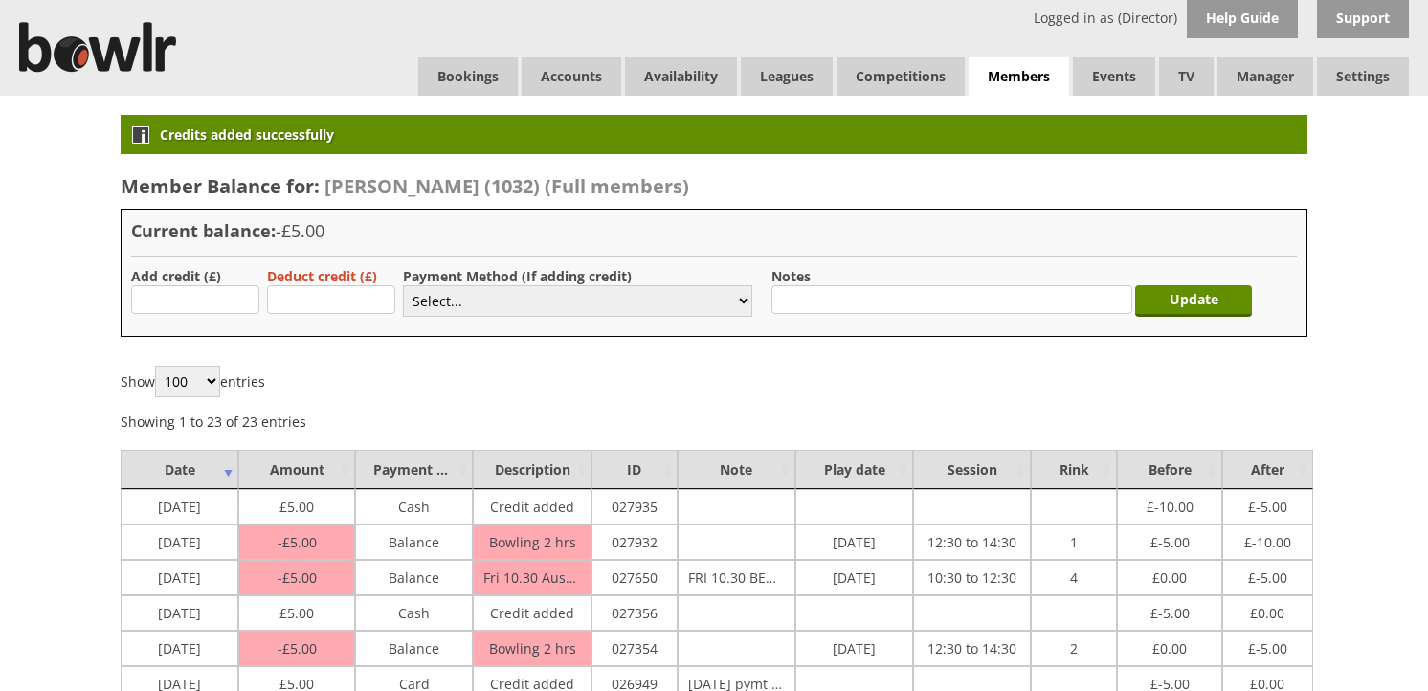
click at [470, 83] on link "Bookings" at bounding box center [468, 76] width 100 height 38
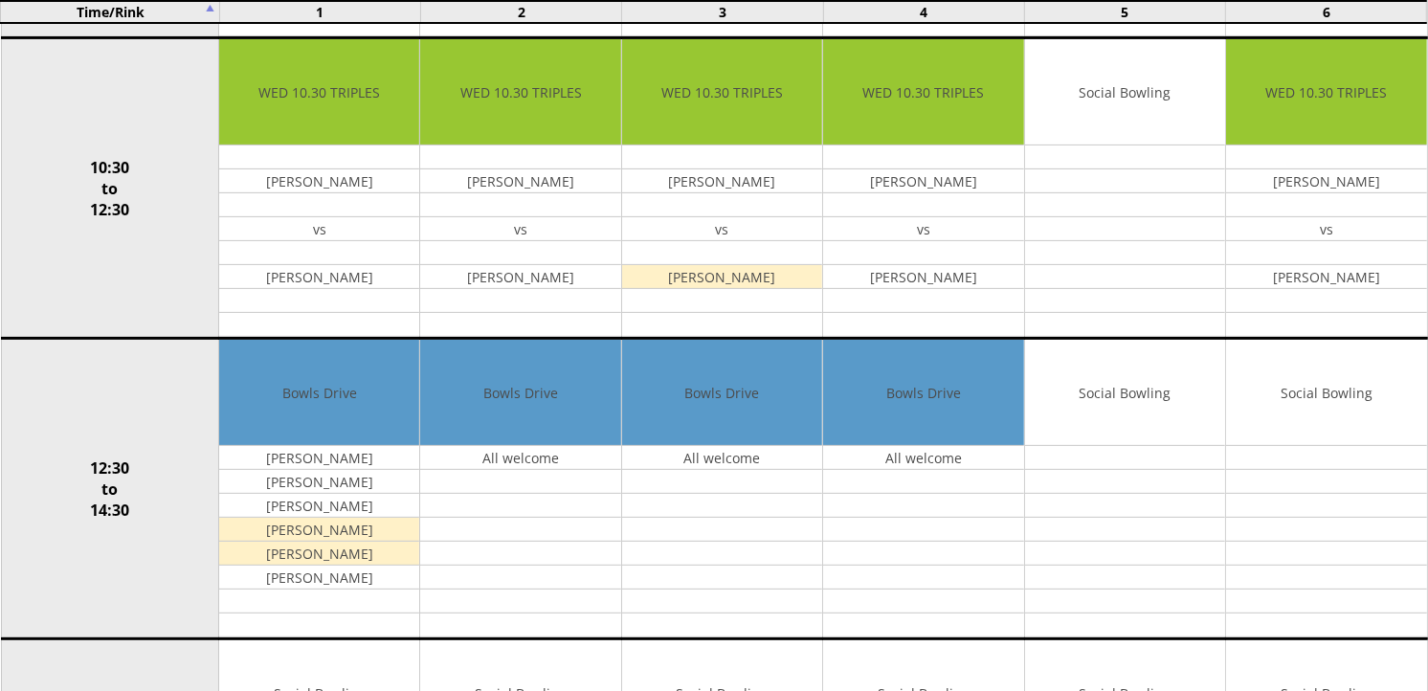
scroll to position [531, 0]
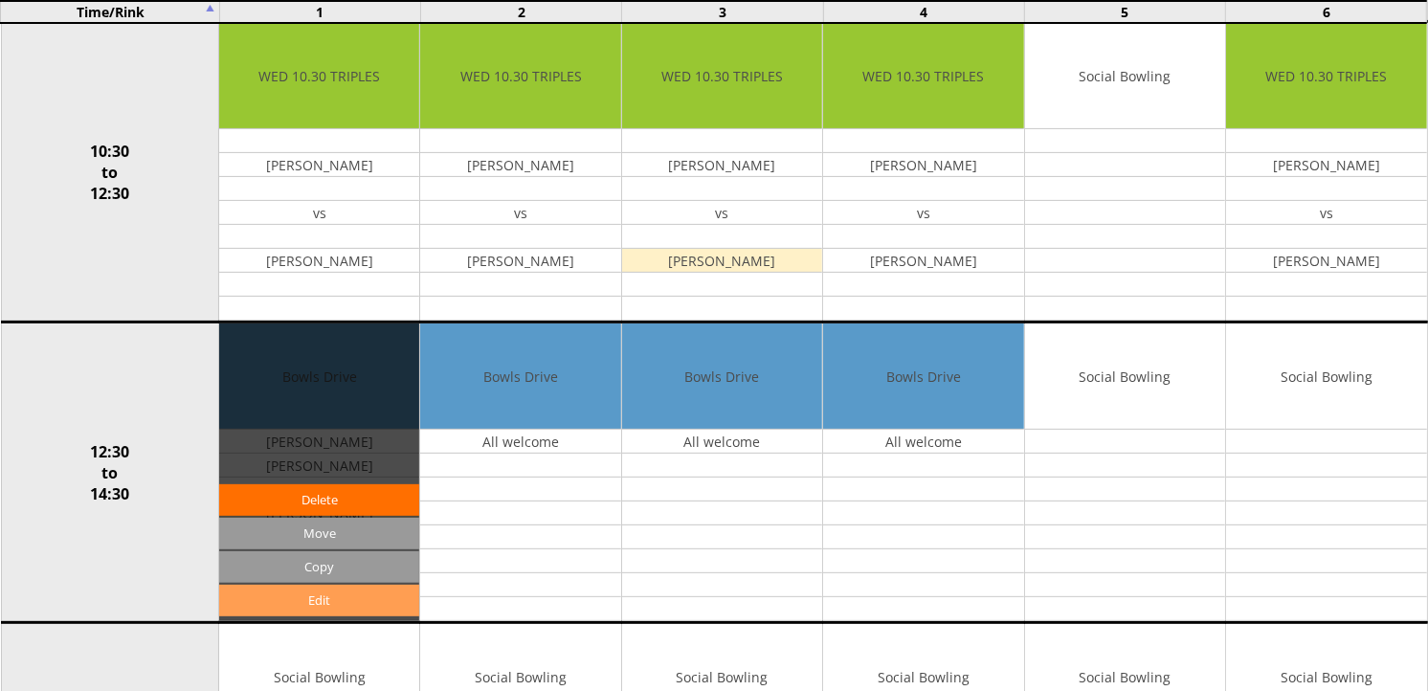
click at [337, 605] on link "Edit" at bounding box center [319, 601] width 200 height 32
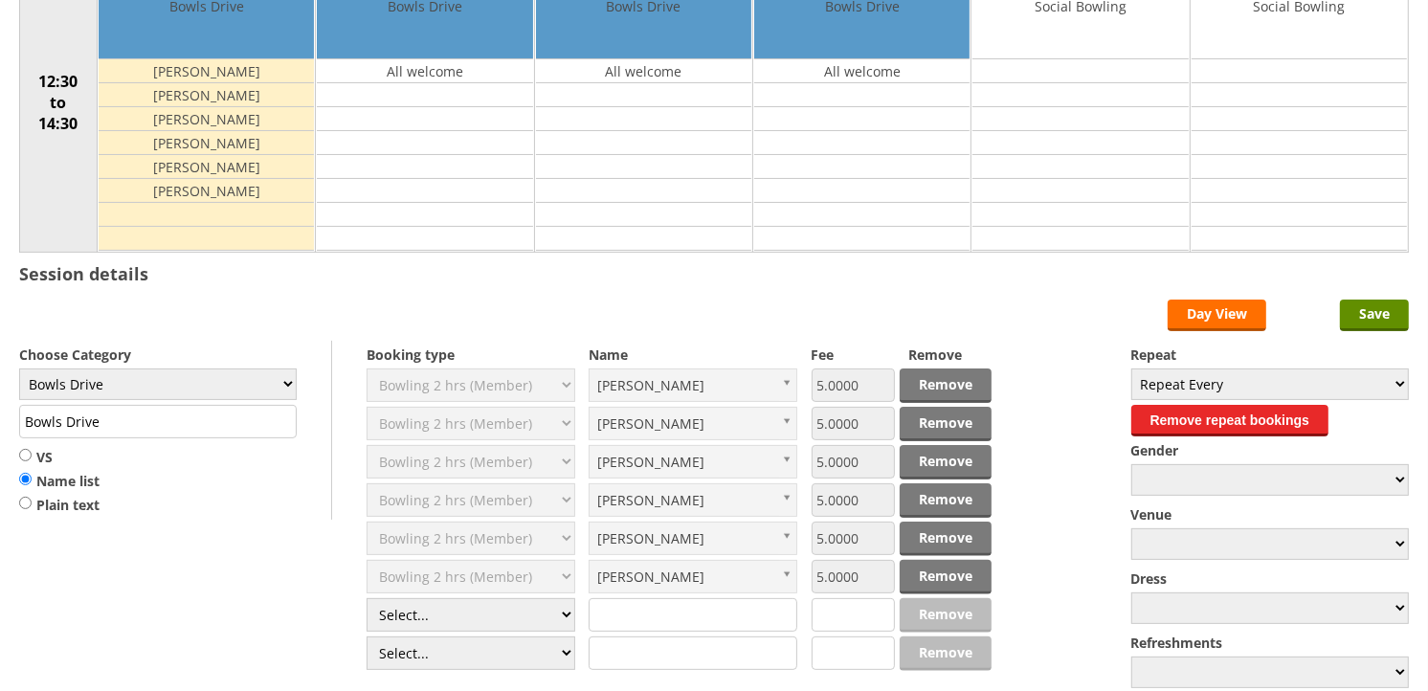
scroll to position [425, 0]
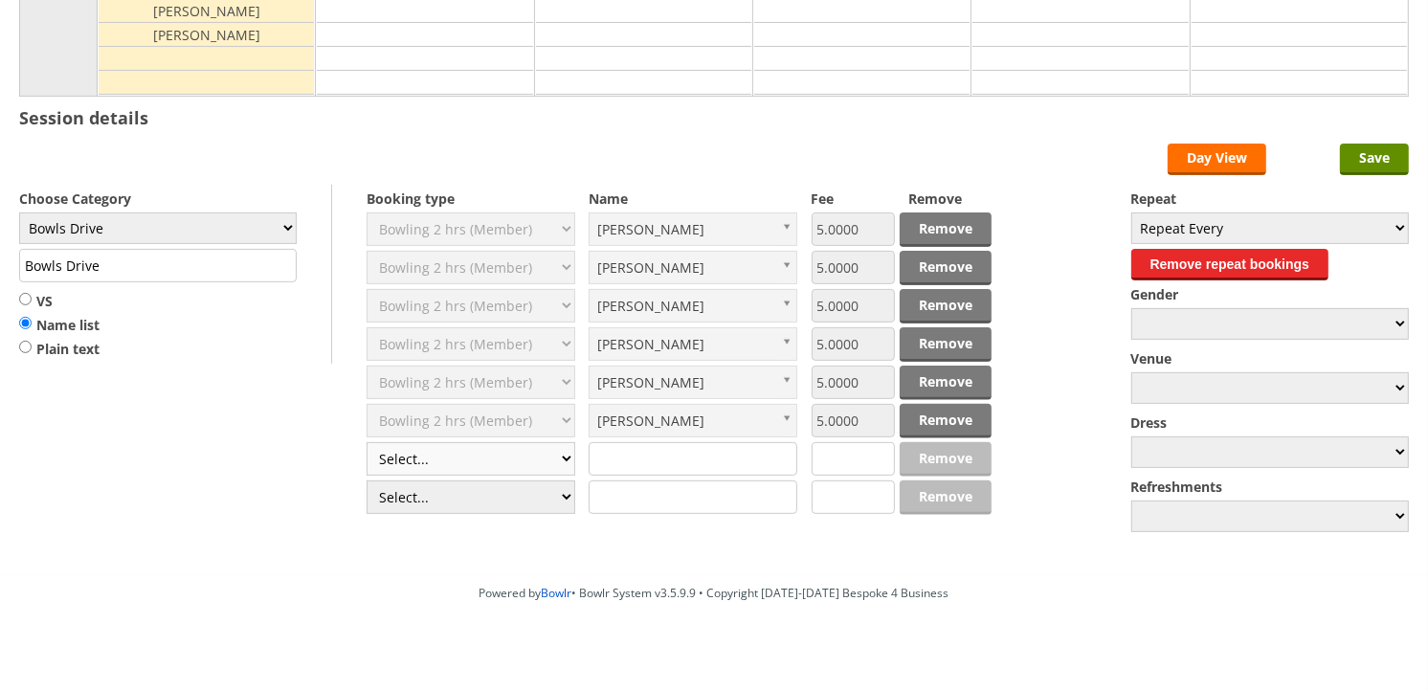
click at [568, 461] on select "Select... Club Competition (Member) Club Competition (Visitor) National (Member…" at bounding box center [471, 459] width 209 height 34
select select "1_50"
click at [367, 443] on select "Select... Club Competition (Member) Club Competition (Visitor) National (Member…" at bounding box center [471, 459] width 209 height 34
type input "5.0000"
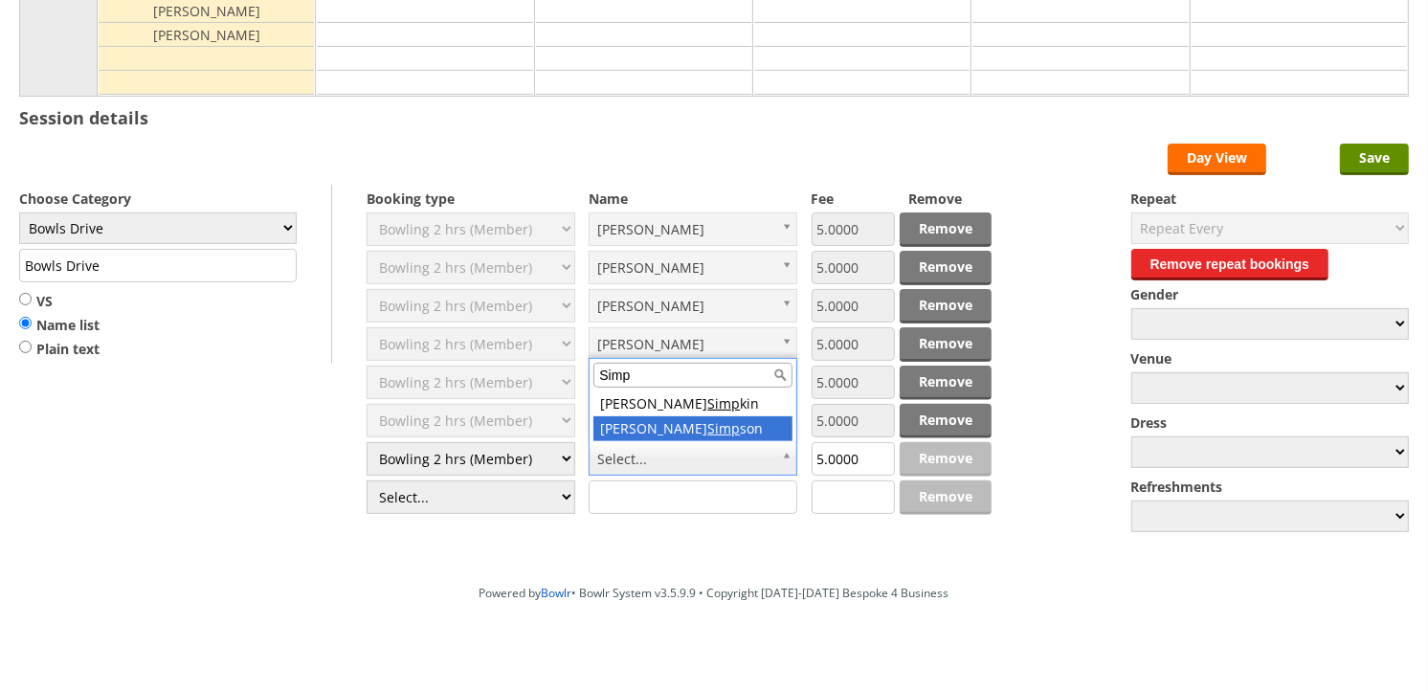
type input "Simp"
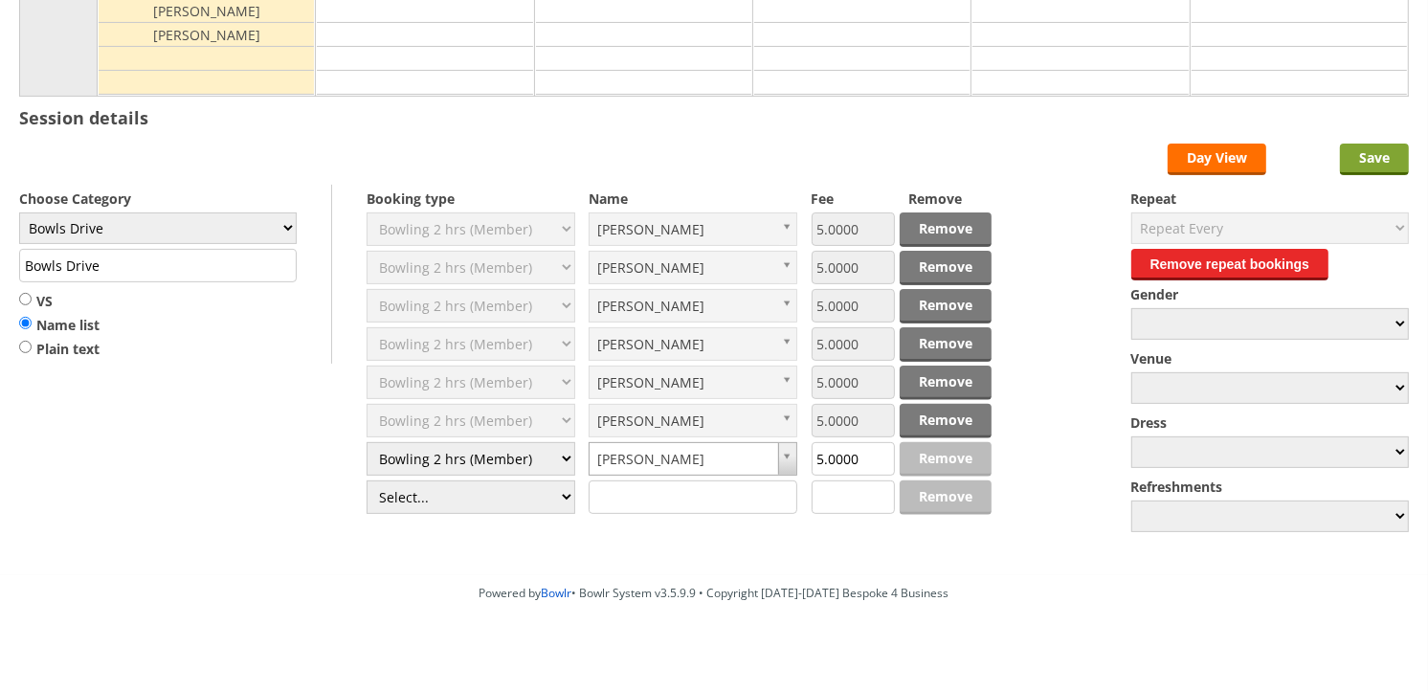
click at [1357, 160] on input "Save" at bounding box center [1374, 160] width 69 height 32
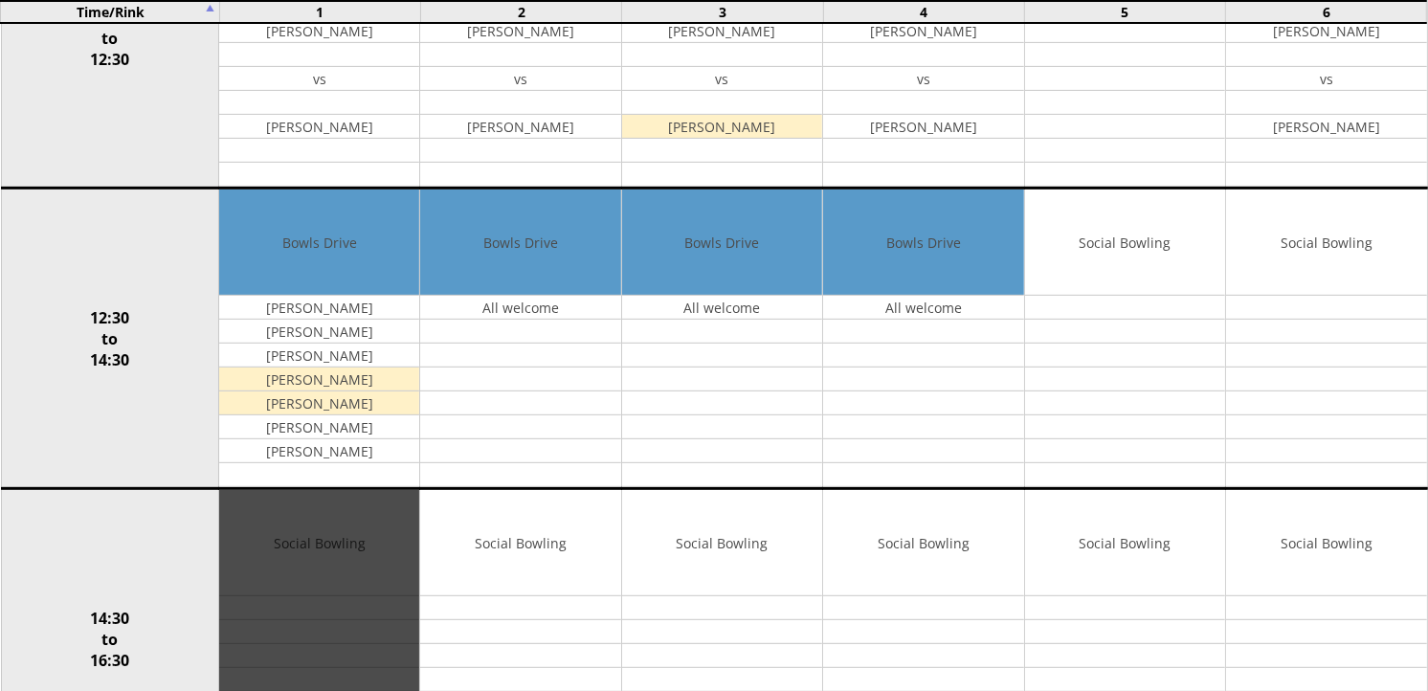
scroll to position [744, 0]
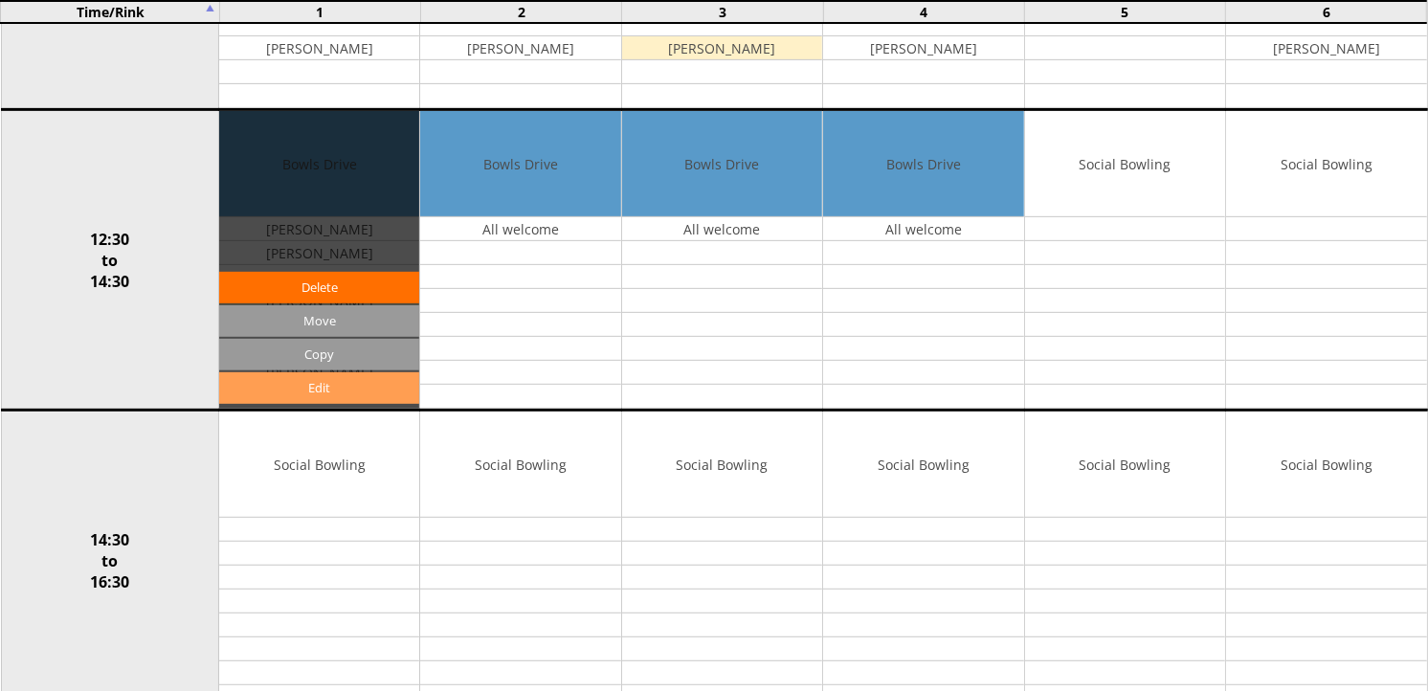
click at [337, 387] on link "Edit" at bounding box center [319, 388] width 200 height 32
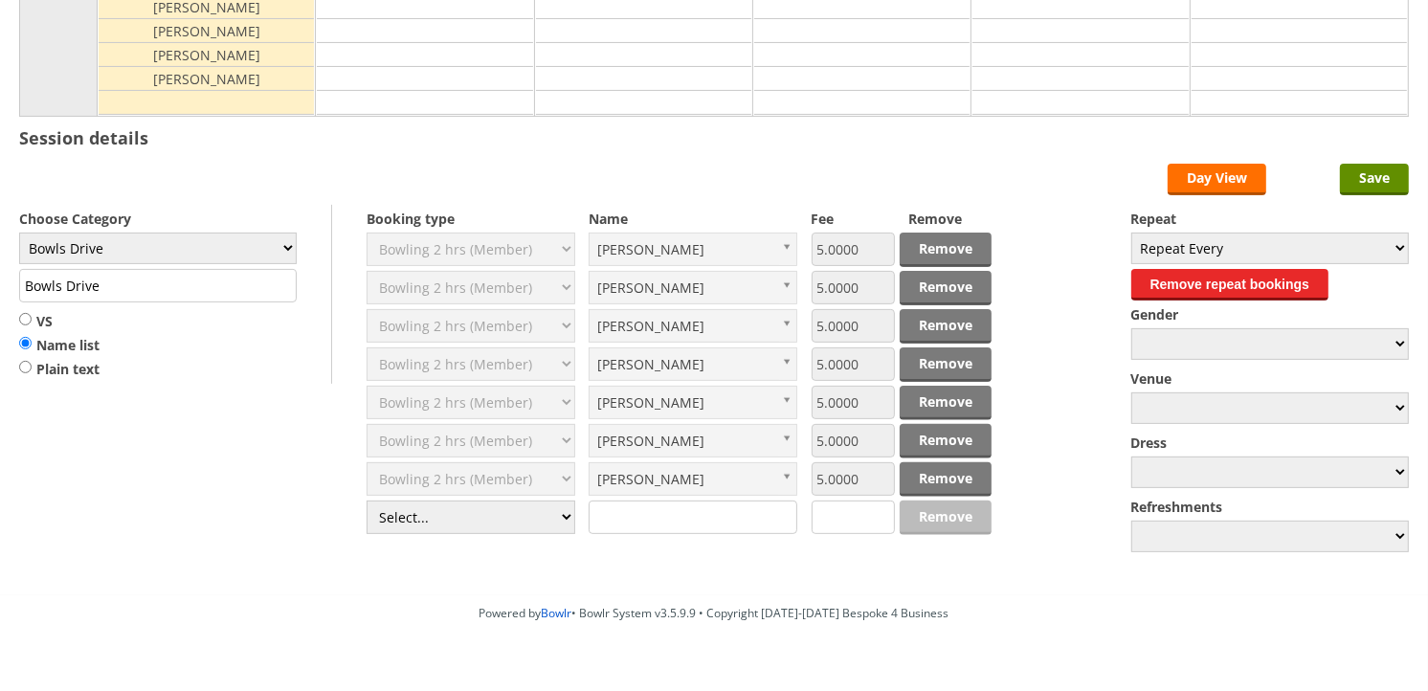
scroll to position [425, 0]
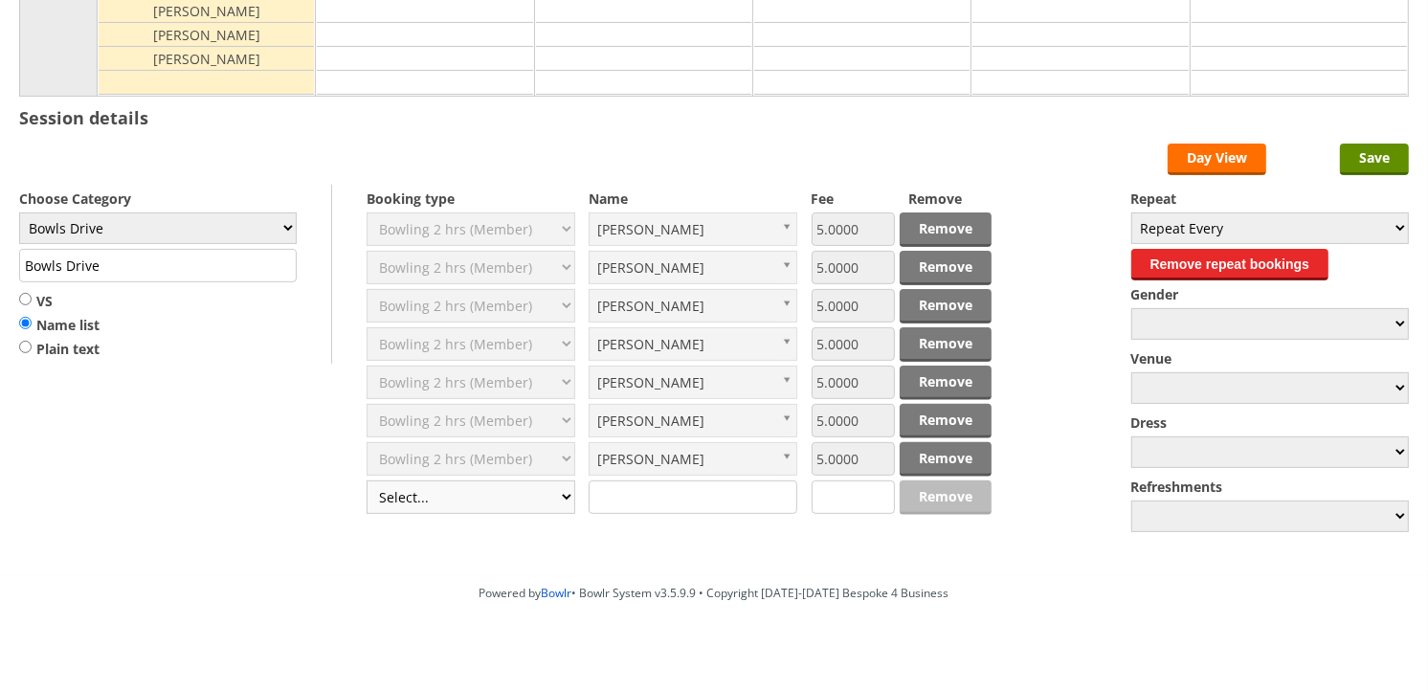
click at [560, 500] on select "Select... Club Competition (Member) Club Competition (Visitor) National (Member…" at bounding box center [471, 498] width 209 height 34
select select "0_50"
click at [367, 482] on select "Select... Club Competition (Member) Club Competition (Visitor) National (Member…" at bounding box center [471, 498] width 209 height 34
type input "8.0000"
click at [562, 498] on select "Select... Club Competition (Member) Club Competition (Visitor) National (Member…" at bounding box center [471, 498] width 209 height 34
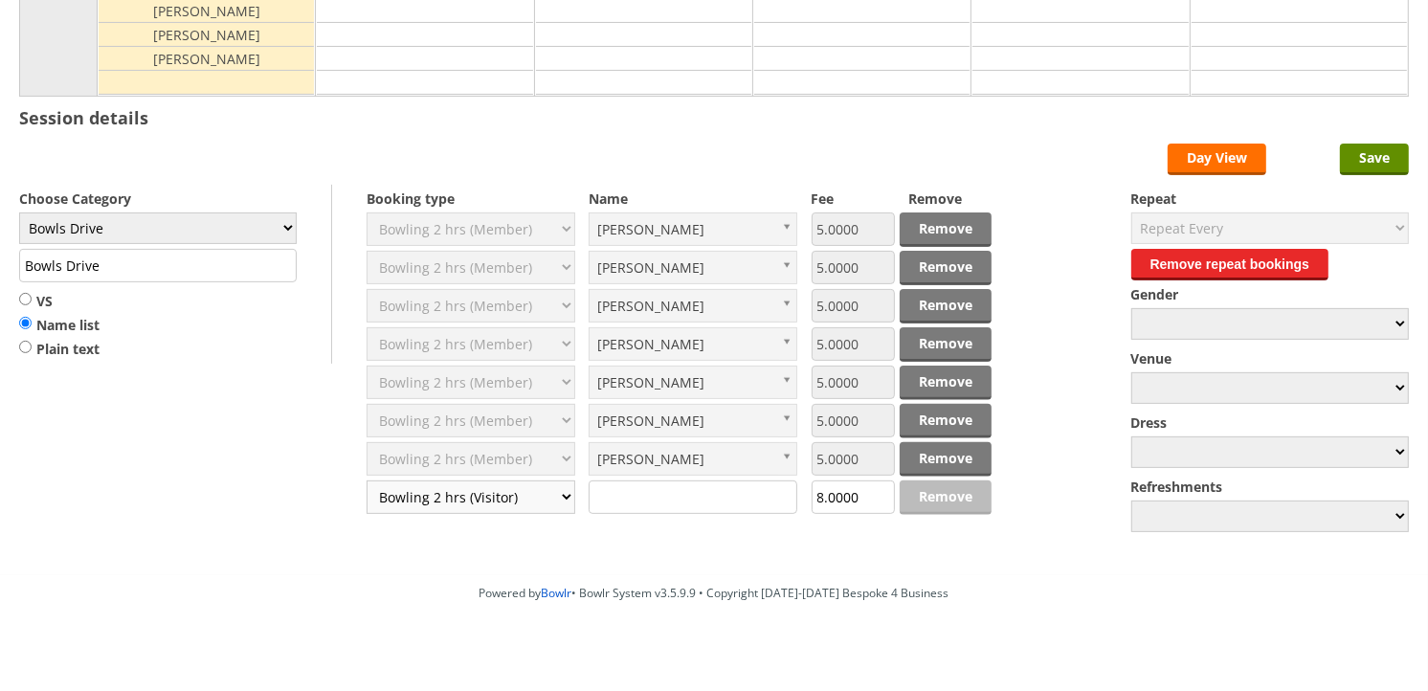
select select "0_54"
click at [367, 482] on select "Select... Club Competition (Member) Club Competition (Visitor) National (Member…" at bounding box center [471, 498] width 209 height 34
type input "6.0000"
click at [569, 501] on select "Select... Club Competition (Member) Club Competition (Visitor) National (Member…" at bounding box center [471, 498] width 209 height 34
select select "0_50"
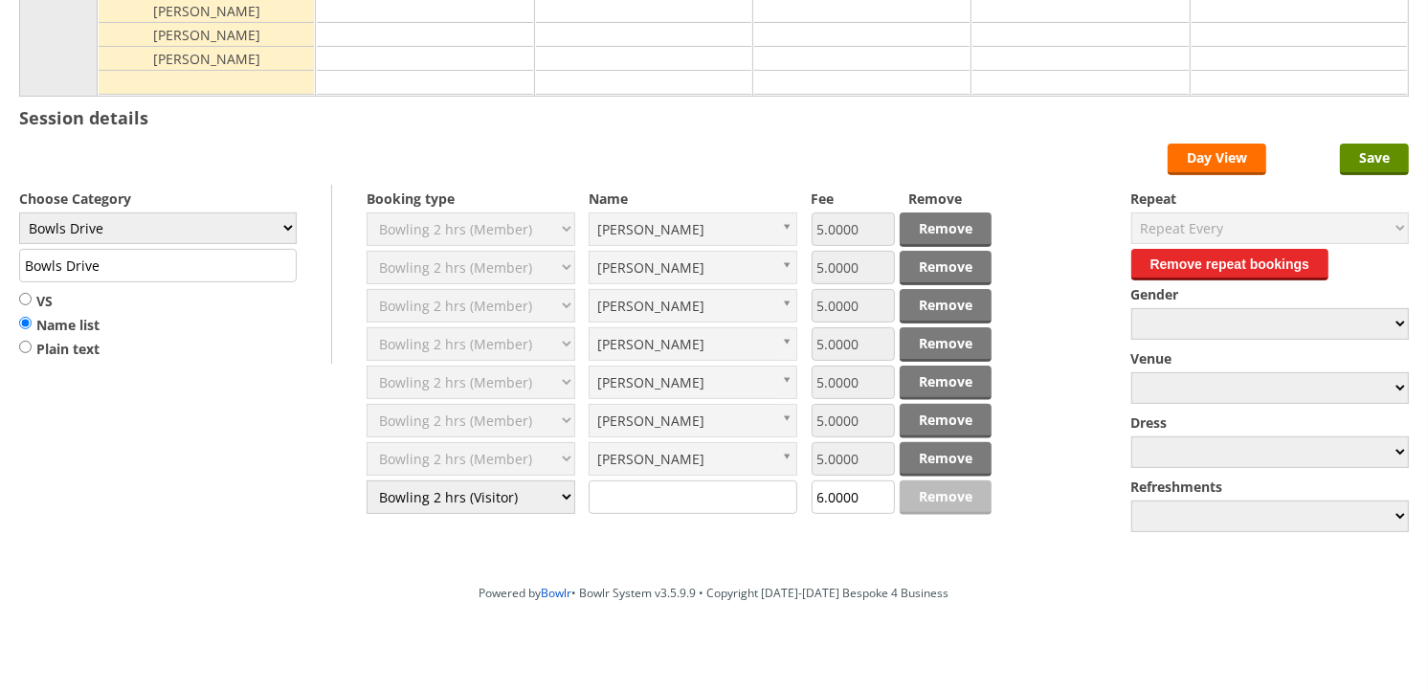
click at [367, 482] on select "Select... Club Competition (Member) Club Competition (Visitor) National (Member…" at bounding box center [471, 498] width 209 height 34
type input "8.0000"
click at [568, 496] on select "Select... Club Competition (Member) Club Competition (Visitor) National (Member…" at bounding box center [471, 498] width 209 height 34
select select "0_48"
click at [367, 482] on select "Select... Club Competition (Member) Club Competition (Visitor) National (Member…" at bounding box center [471, 498] width 209 height 34
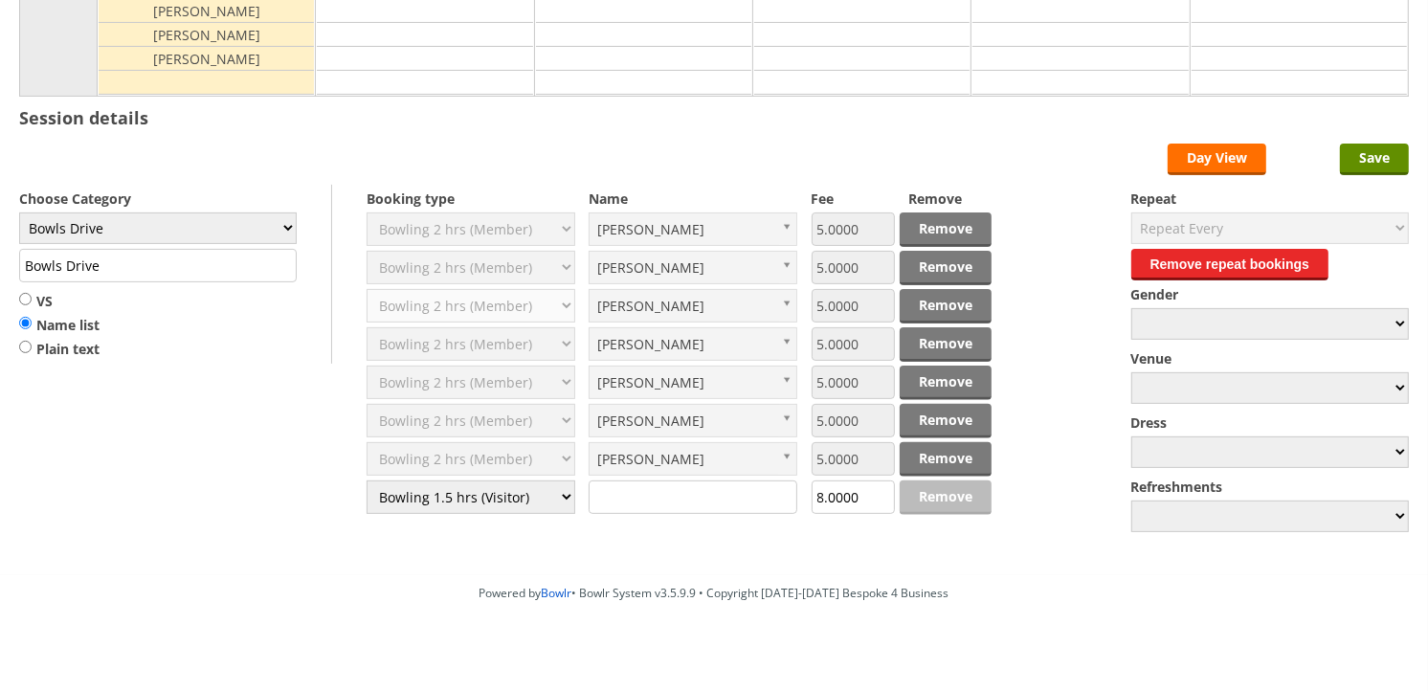
type input "6.0000"
click at [568, 502] on select "Select... Club Competition (Member) Club Competition (Visitor) National (Member…" at bounding box center [471, 498] width 209 height 34
click at [563, 498] on select "Select... Club Competition (Member) Club Competition (Visitor) National (Member…" at bounding box center [471, 498] width 209 height 34
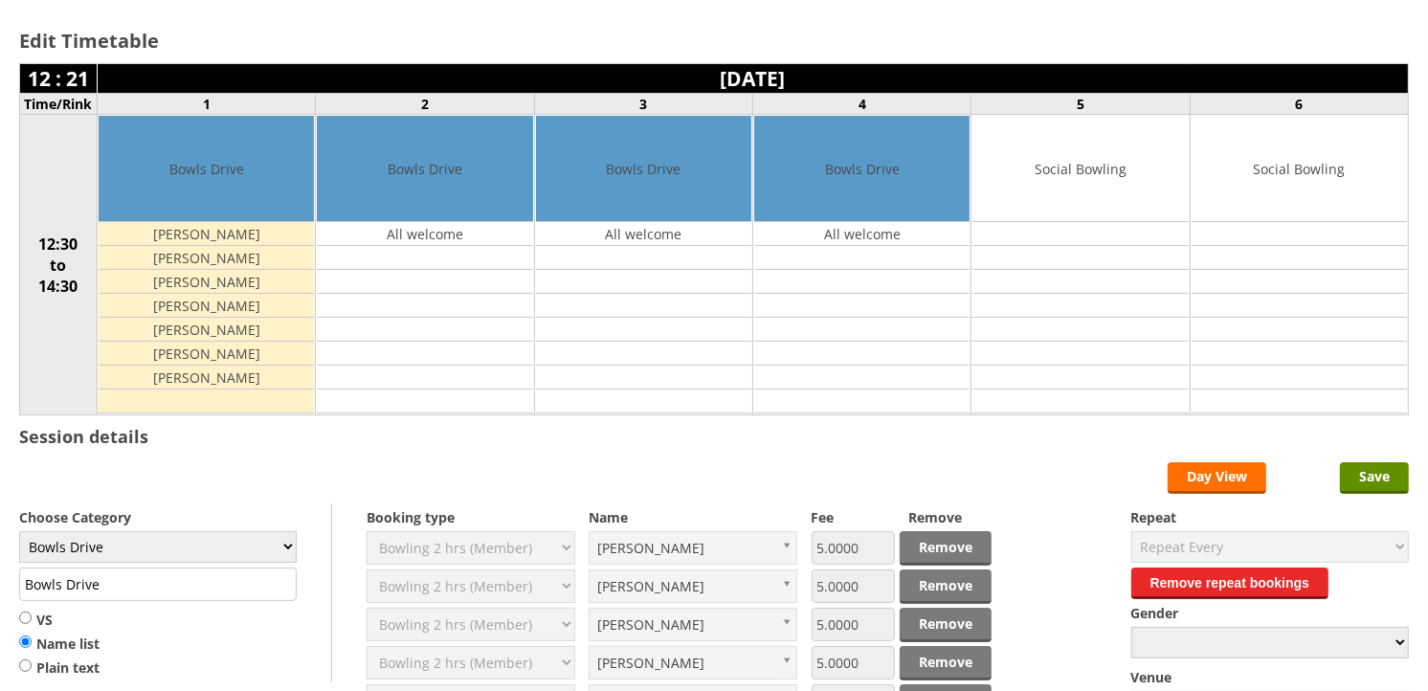
scroll to position [0, 0]
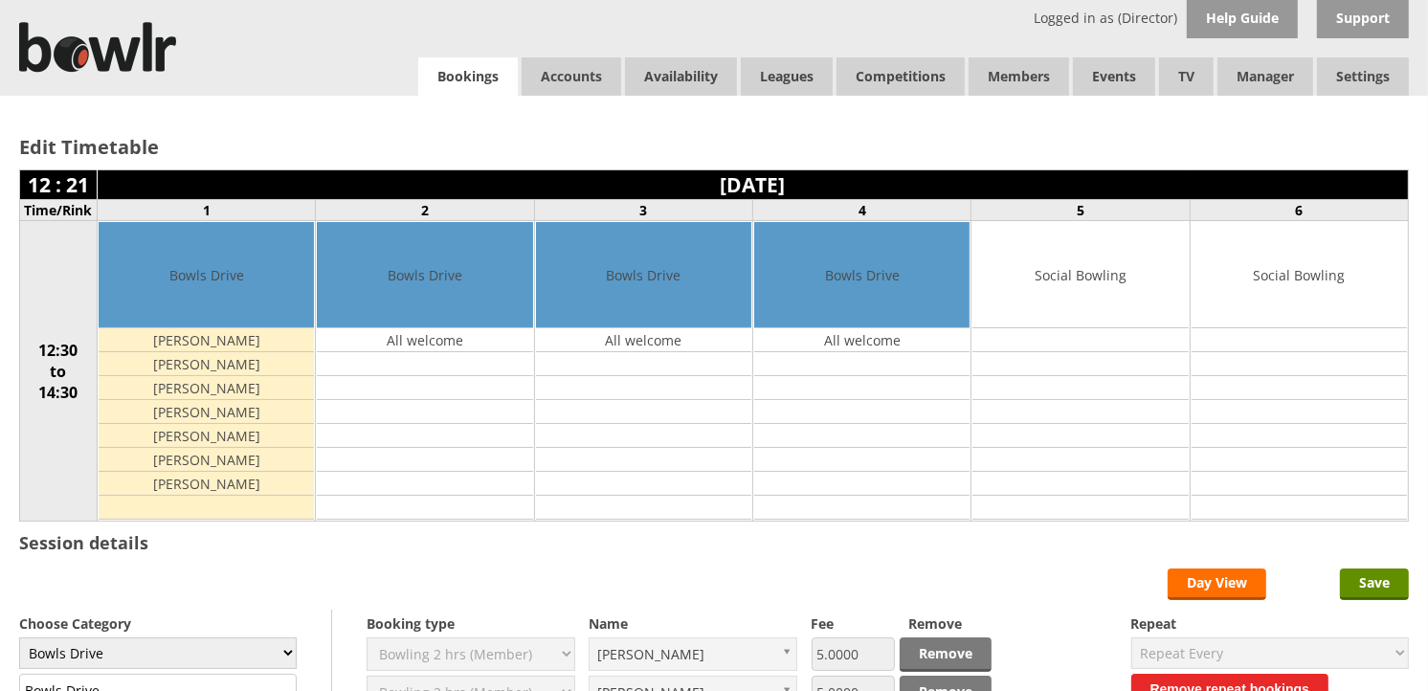
click at [452, 73] on link "Bookings" at bounding box center [468, 76] width 100 height 39
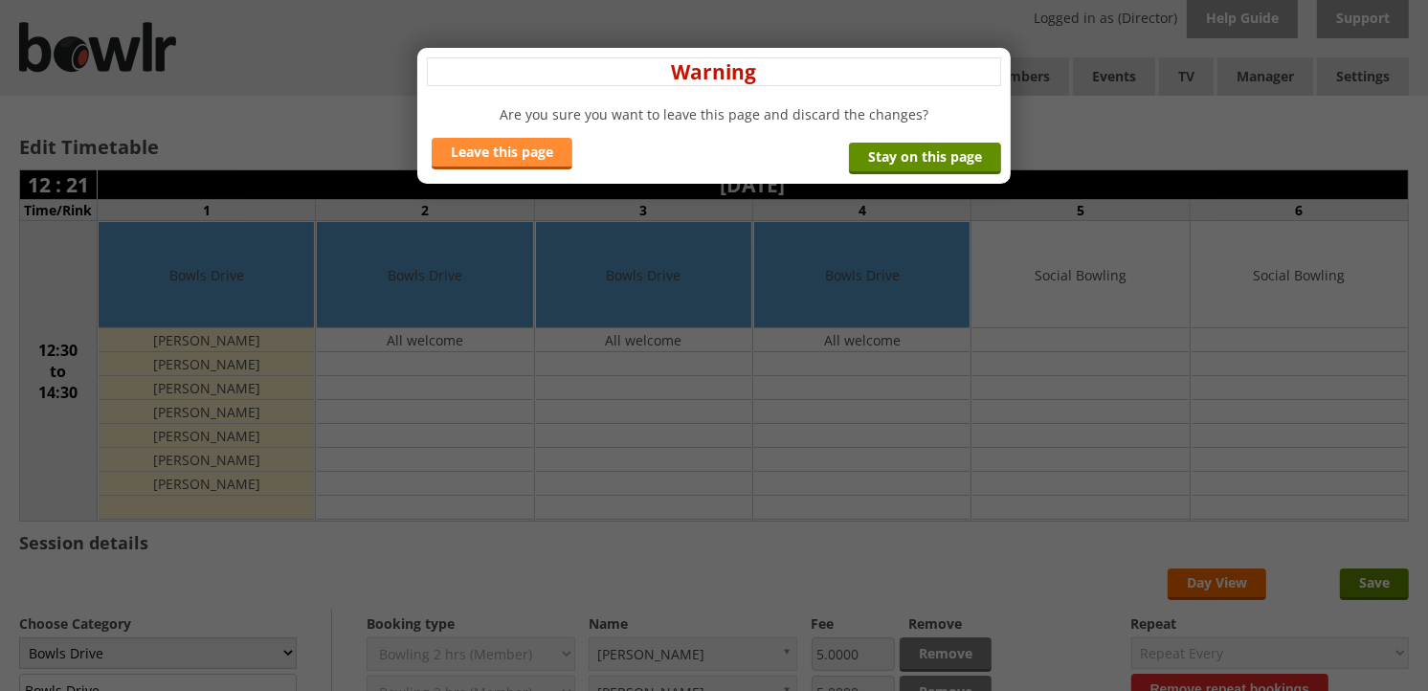
click at [527, 163] on link "Leave this page" at bounding box center [502, 154] width 141 height 32
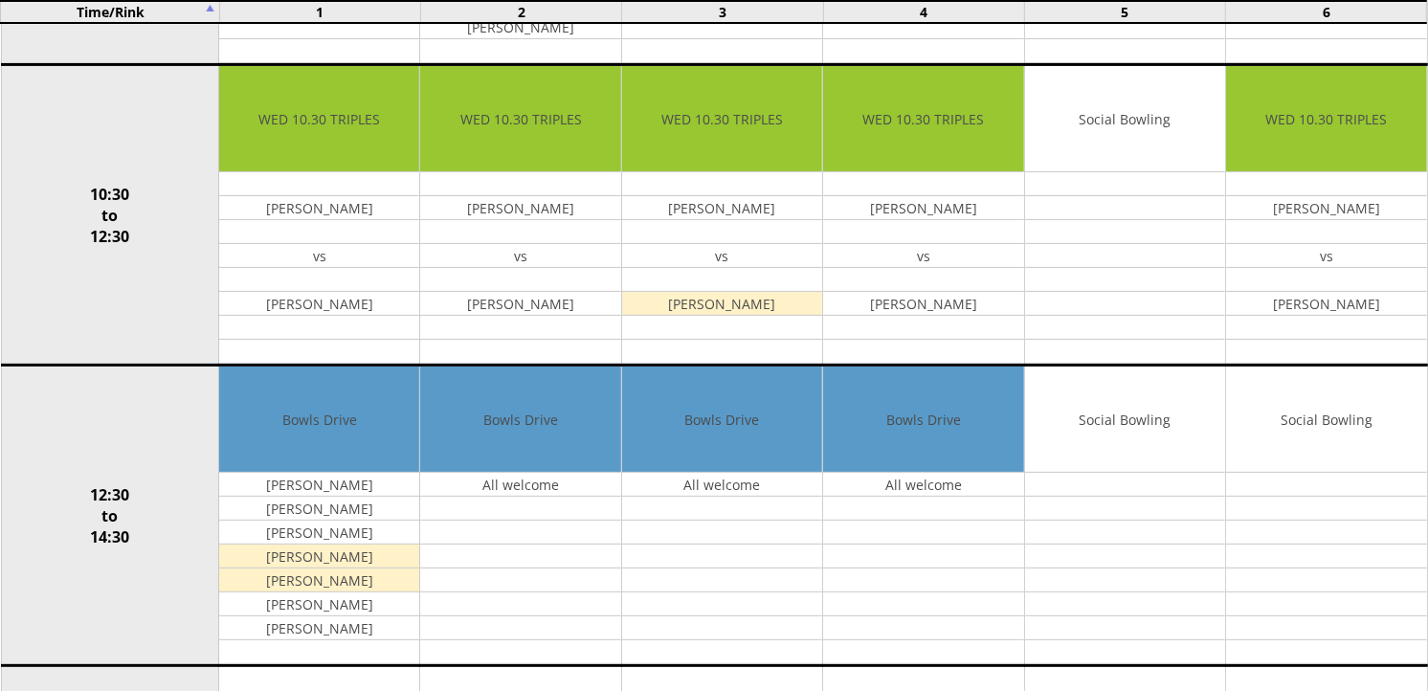
scroll to position [531, 0]
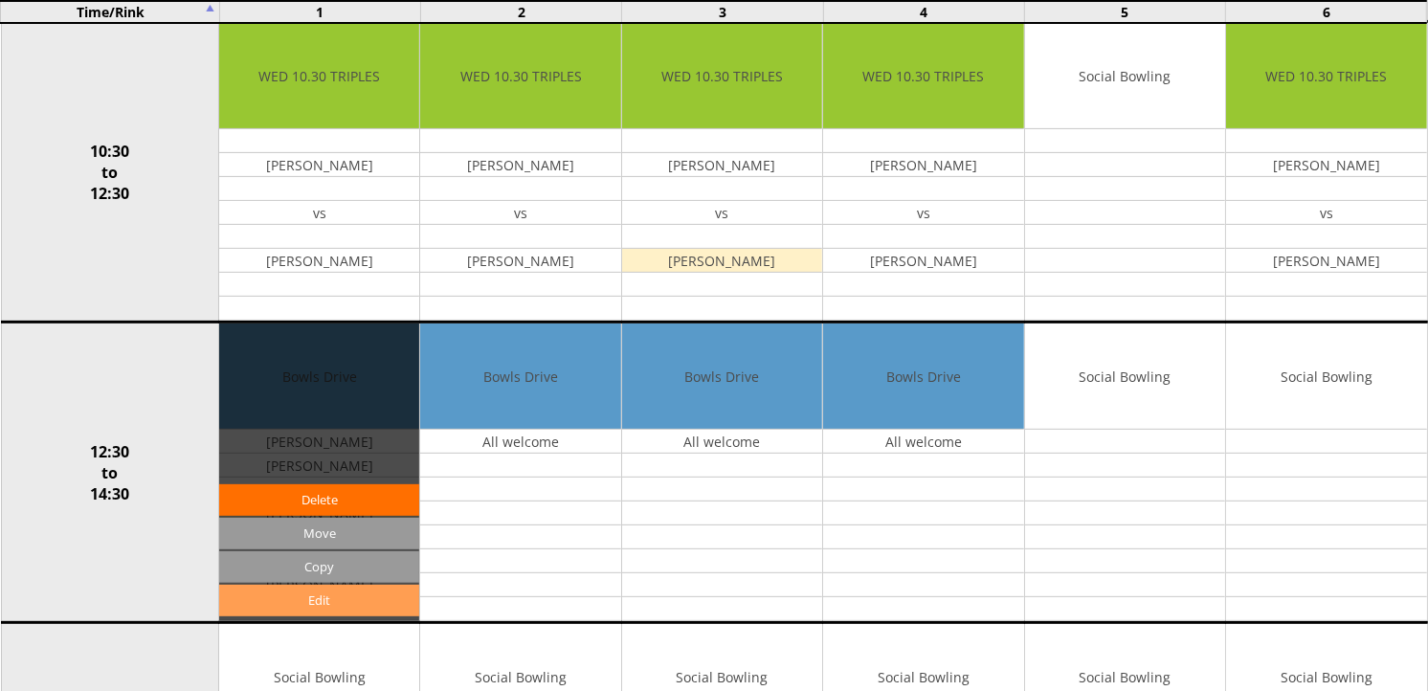
click at [348, 609] on link "Edit" at bounding box center [319, 601] width 200 height 32
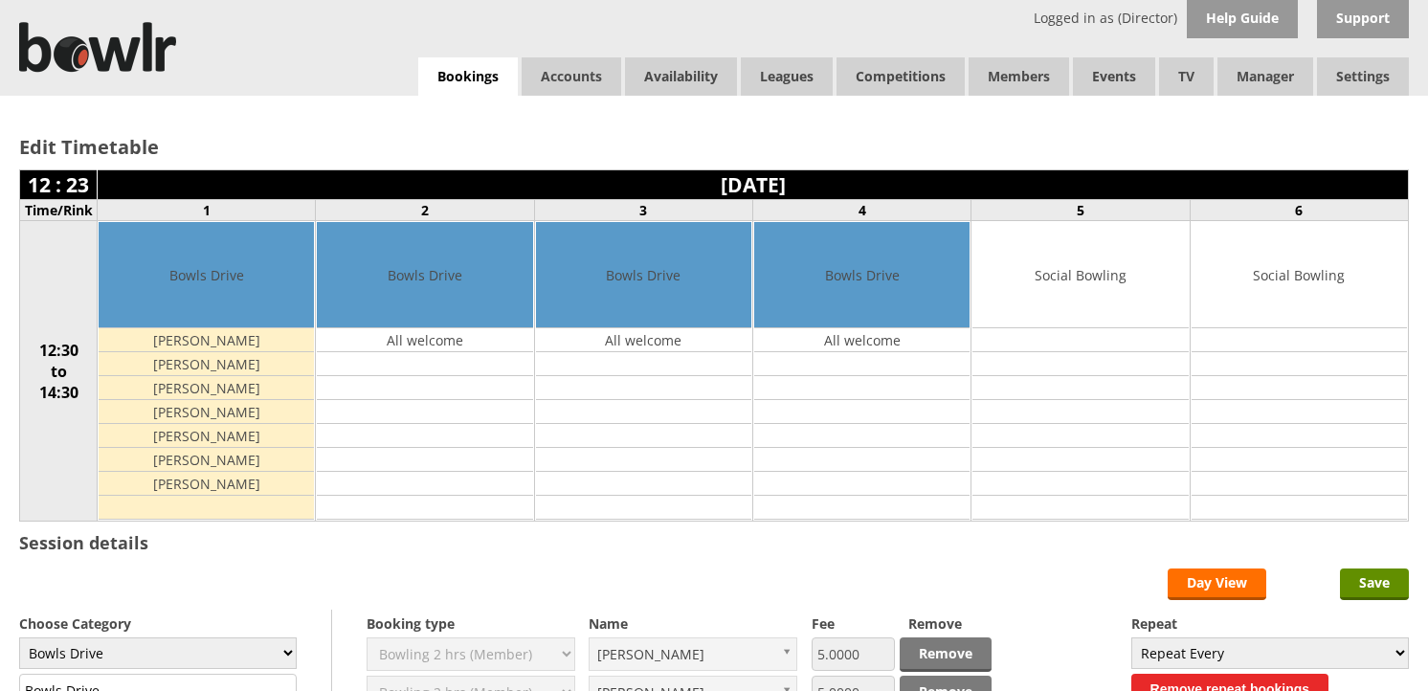
scroll to position [319, 0]
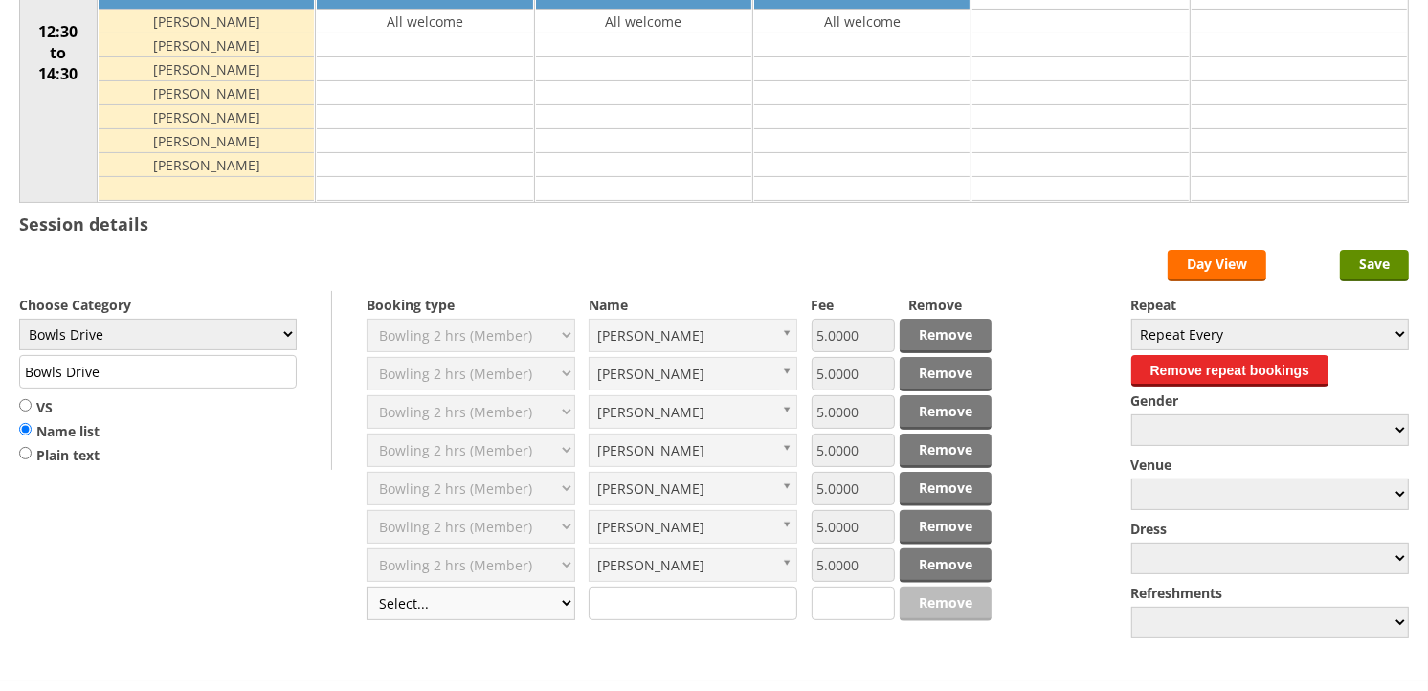
click at [562, 608] on select "Select... Club Competition (Member) Club Competition (Visitor) National (Member…" at bounding box center [471, 604] width 209 height 34
select select "1_50"
click at [367, 588] on select "Select... Club Competition (Member) Club Competition (Visitor) National (Member…" at bounding box center [471, 604] width 209 height 34
type input "5.0000"
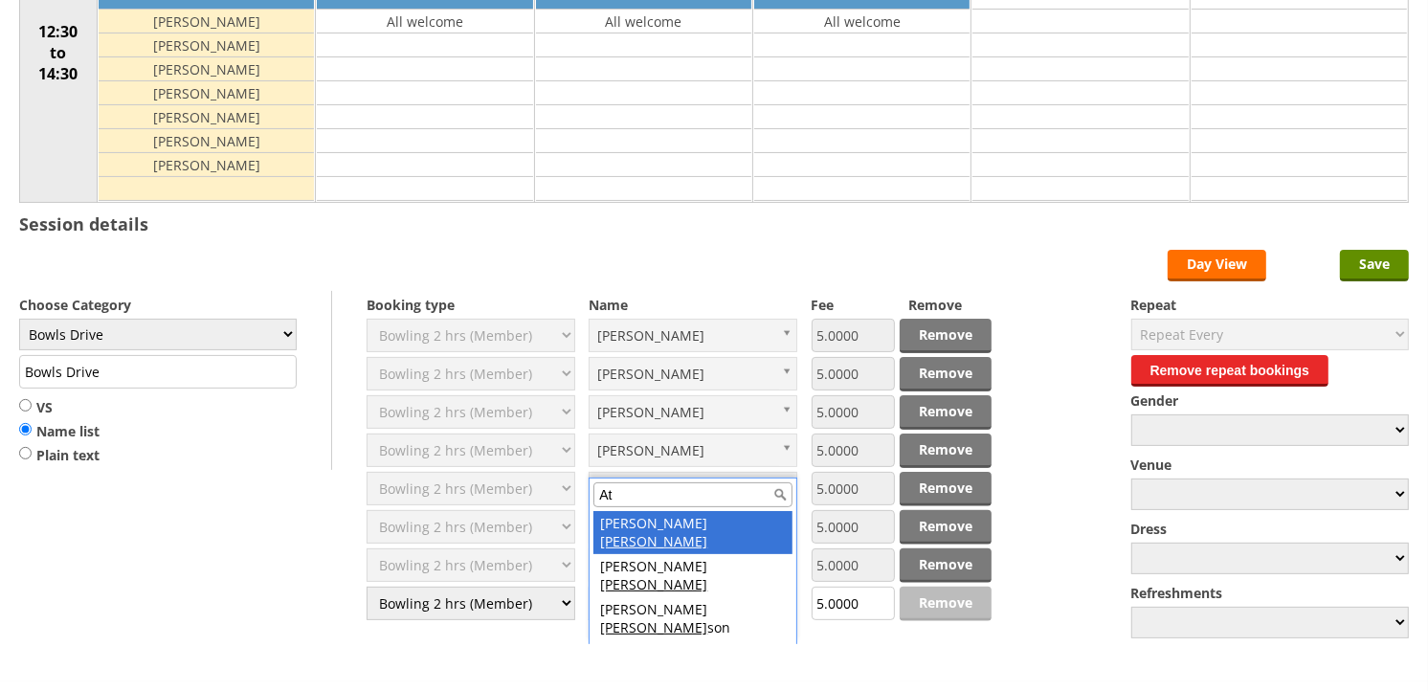
type input "A"
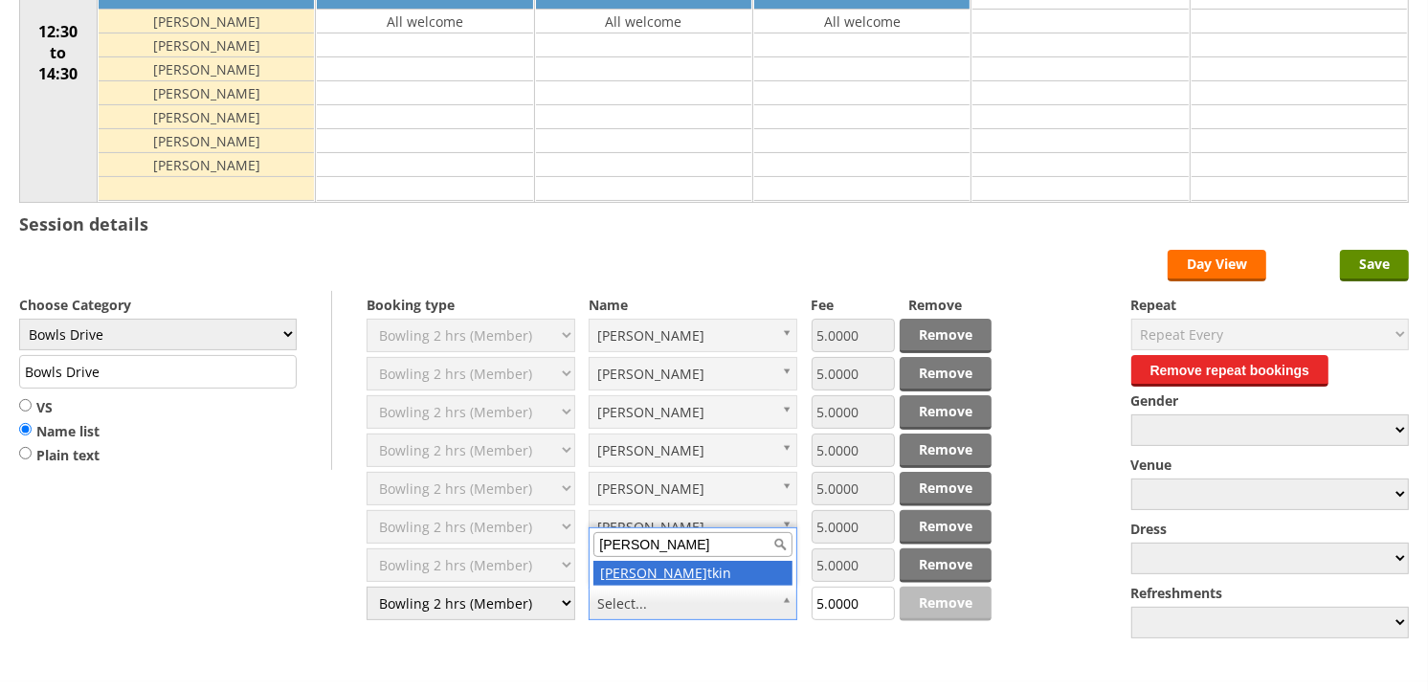
type input "David A"
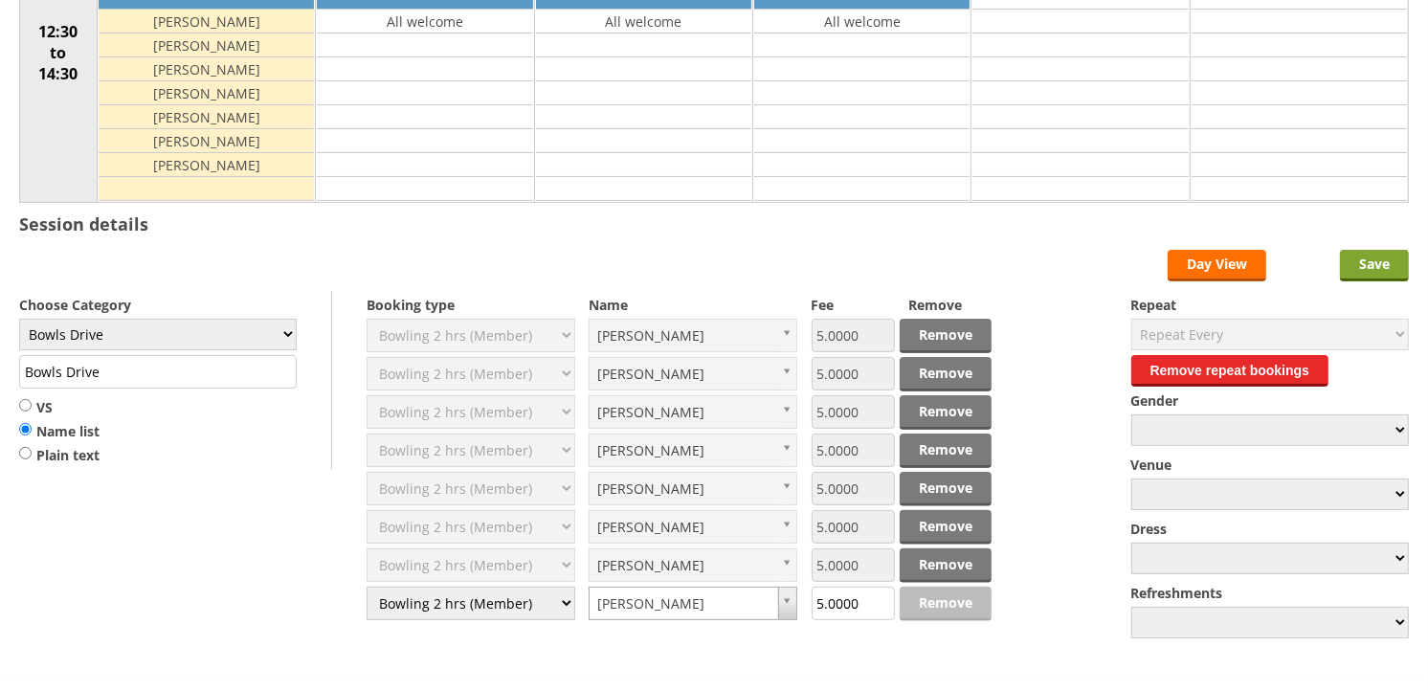
click at [1362, 266] on input "Save" at bounding box center [1374, 266] width 69 height 32
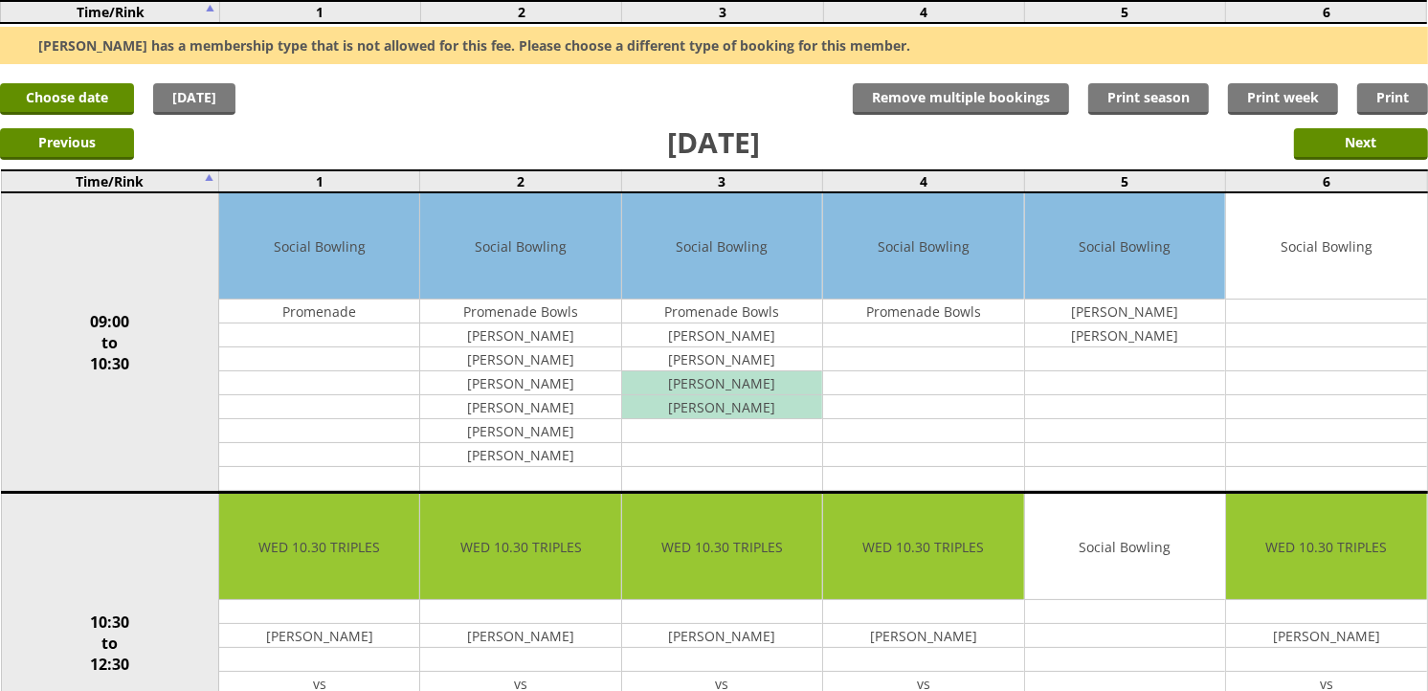
scroll to position [106, 0]
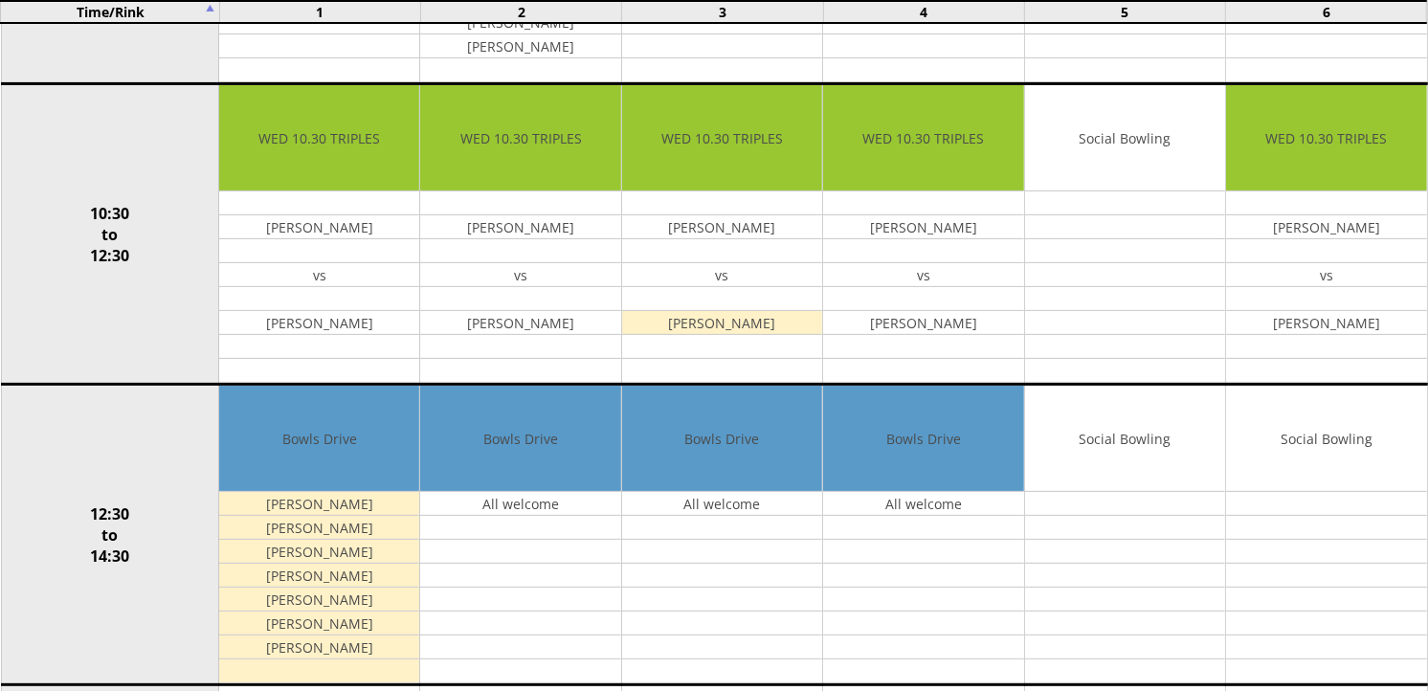
scroll to position [638, 0]
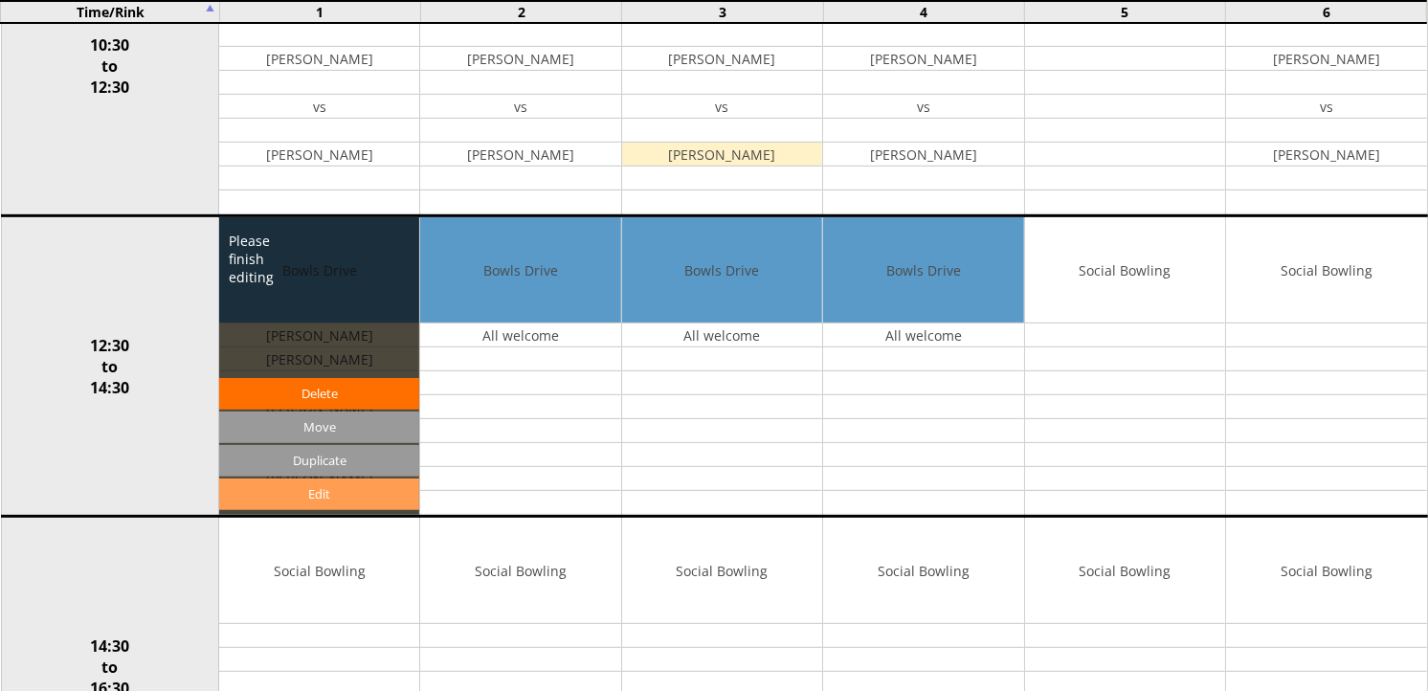
click at [356, 501] on link "Edit" at bounding box center [319, 495] width 200 height 32
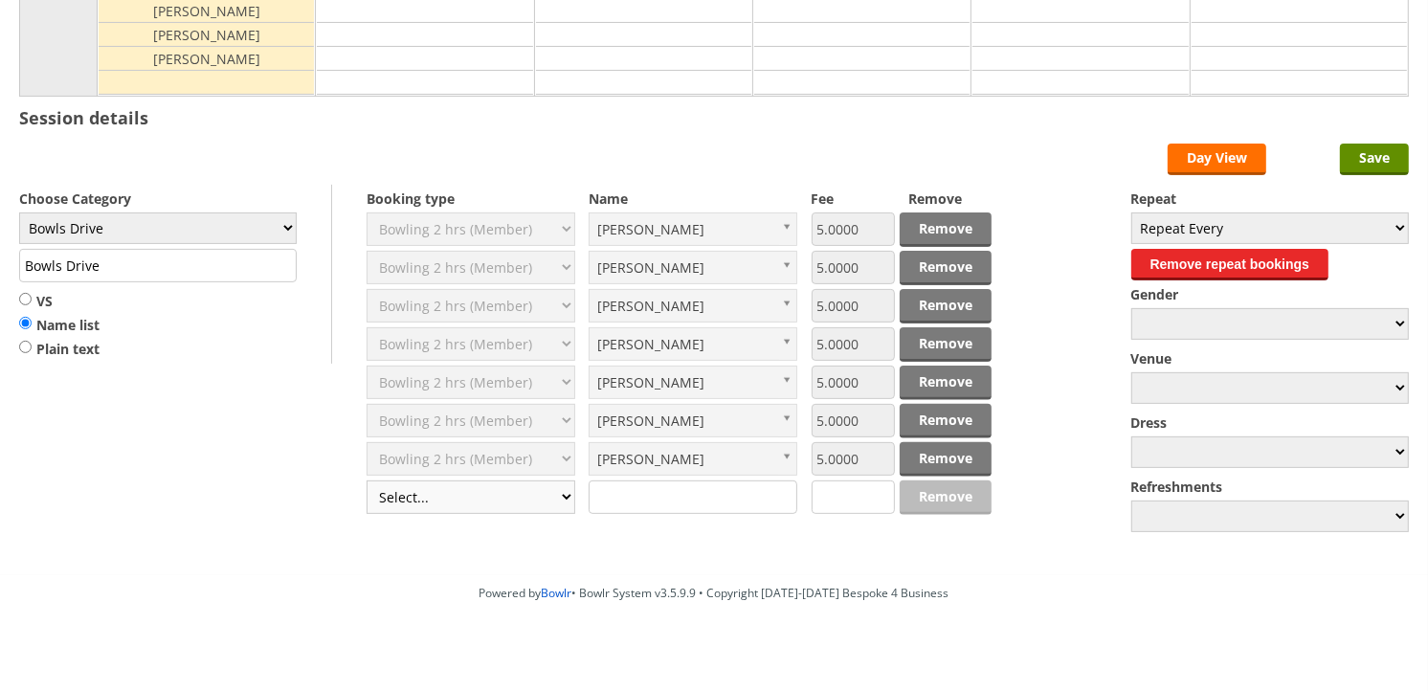
scroll to position [425, 0]
click at [571, 504] on select "Select... Club Competition (Member) Club Competition (Visitor) National (Member…" at bounding box center [471, 498] width 209 height 34
select select "1_50"
click at [367, 482] on select "Select... Club Competition (Member) Club Competition (Visitor) National (Member…" at bounding box center [471, 498] width 209 height 34
type input "5.0000"
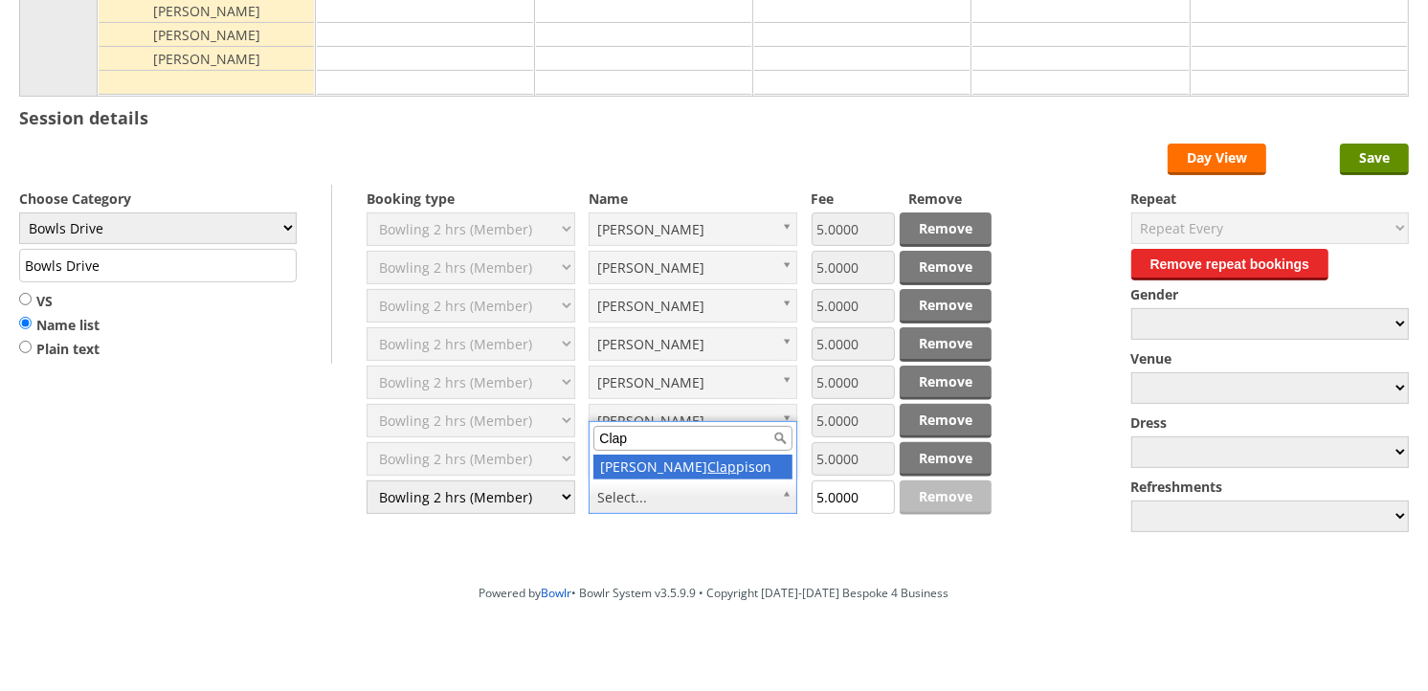
type input "Clap"
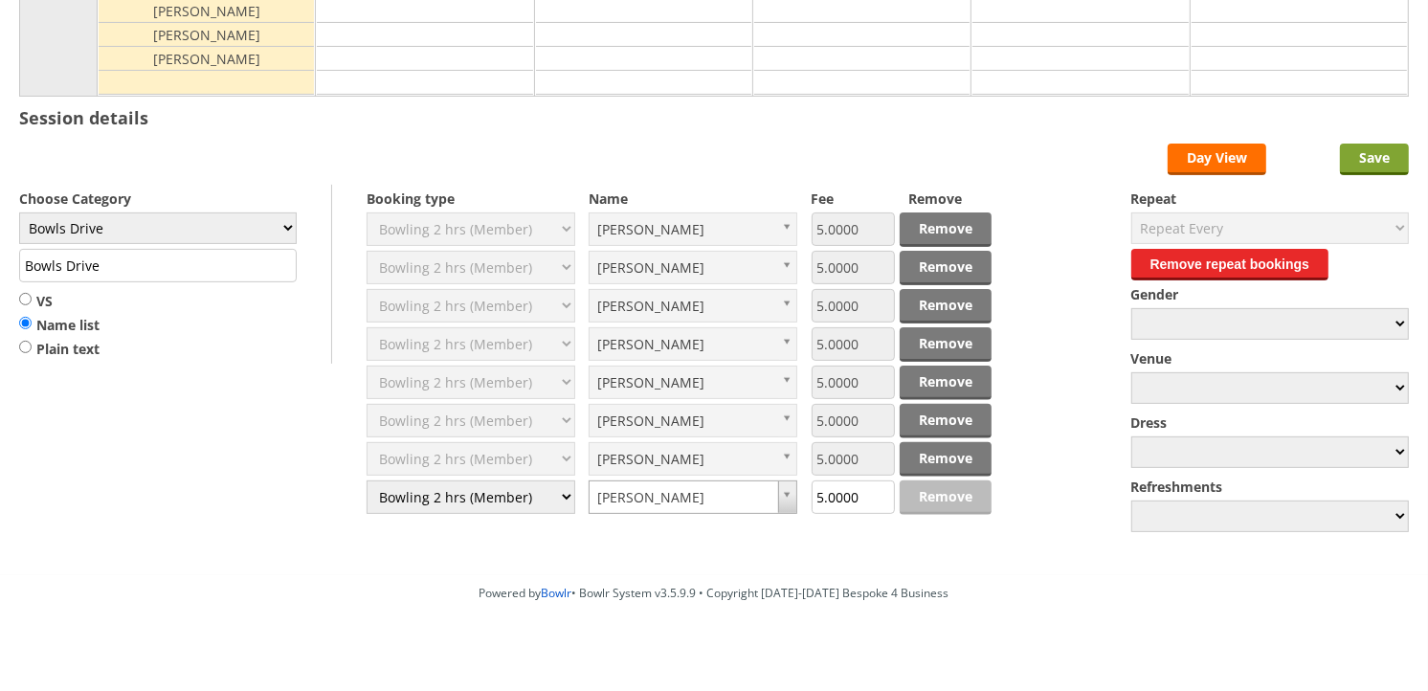
click at [1376, 156] on input "Save" at bounding box center [1374, 160] width 69 height 32
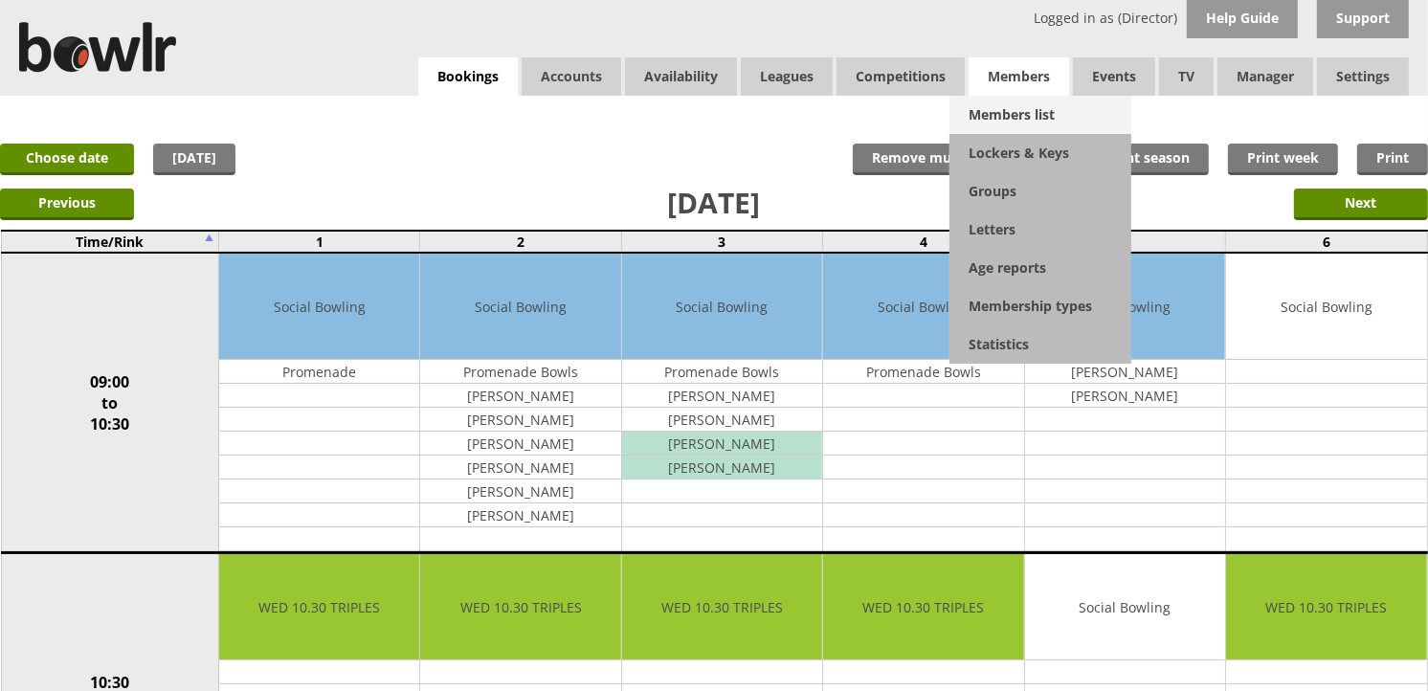
click at [1043, 100] on link "Members list" at bounding box center [1041, 115] width 182 height 38
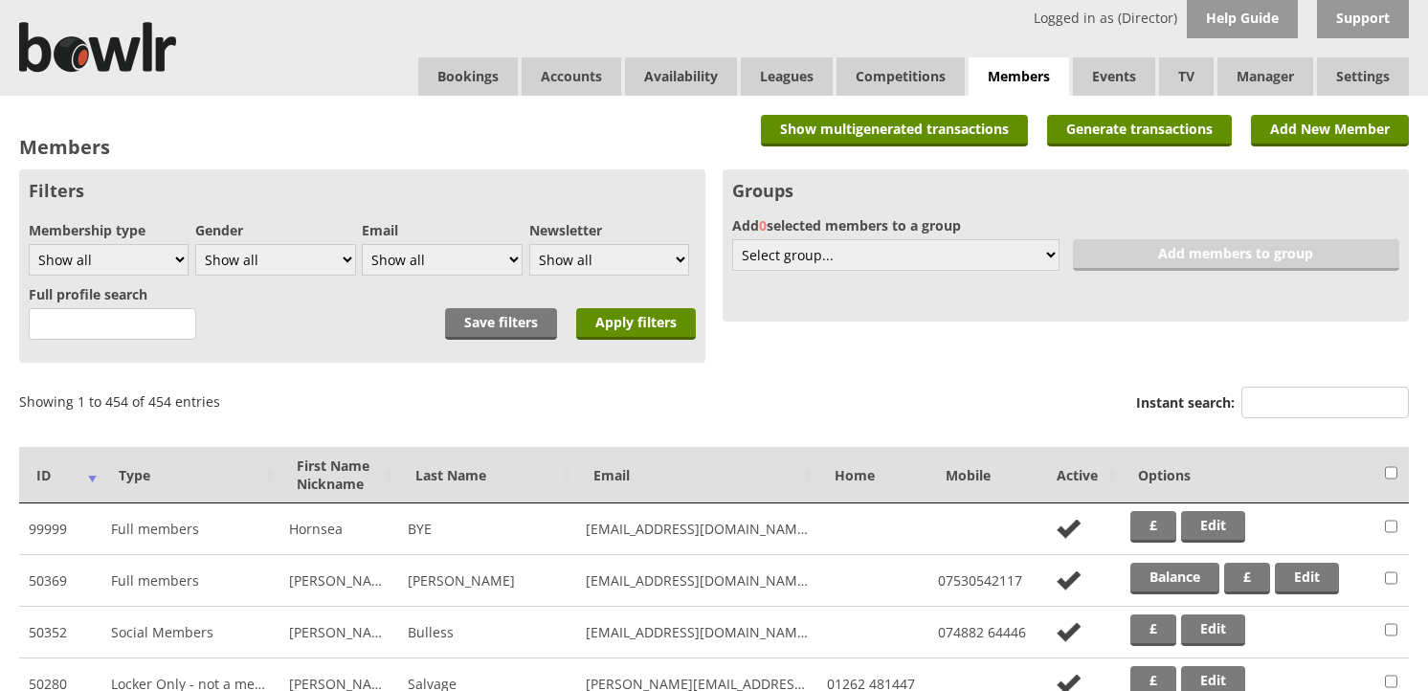
click at [1292, 389] on input "Instant search:" at bounding box center [1326, 403] width 168 height 32
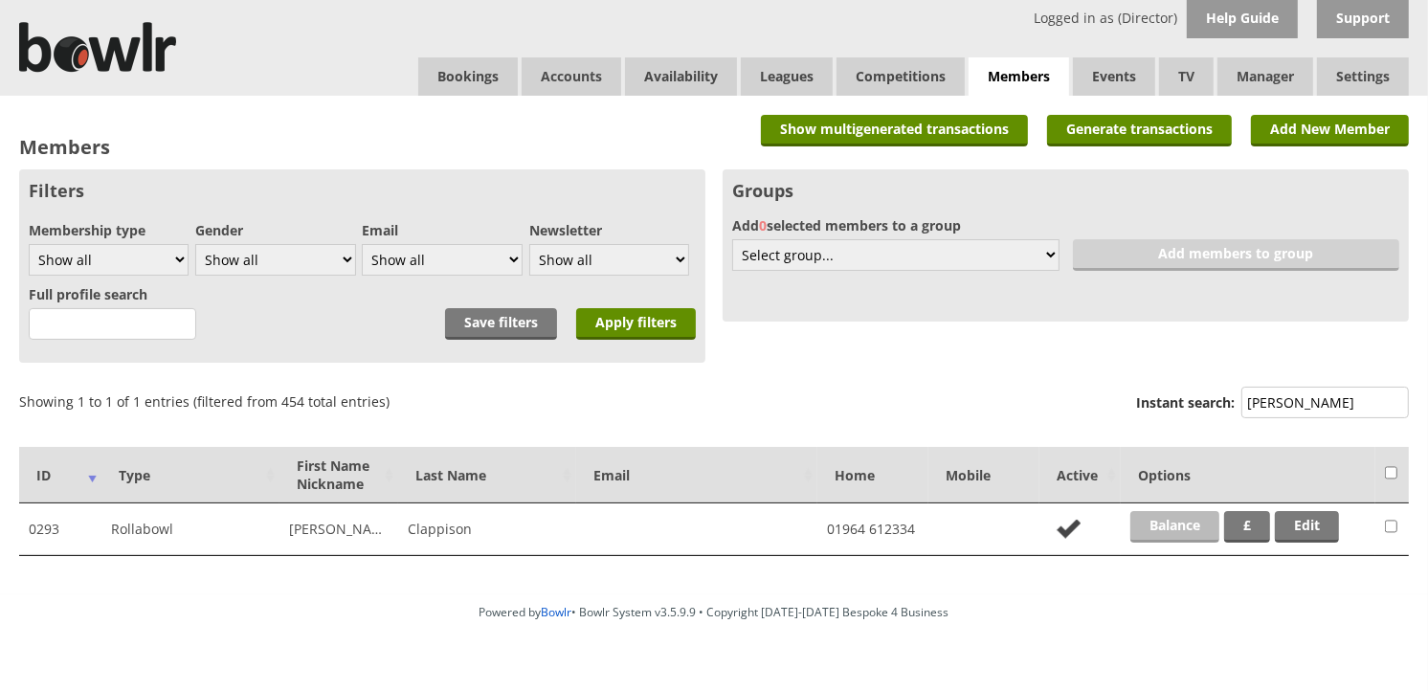
type input "clapp"
click at [1192, 522] on link "Balance" at bounding box center [1175, 527] width 89 height 32
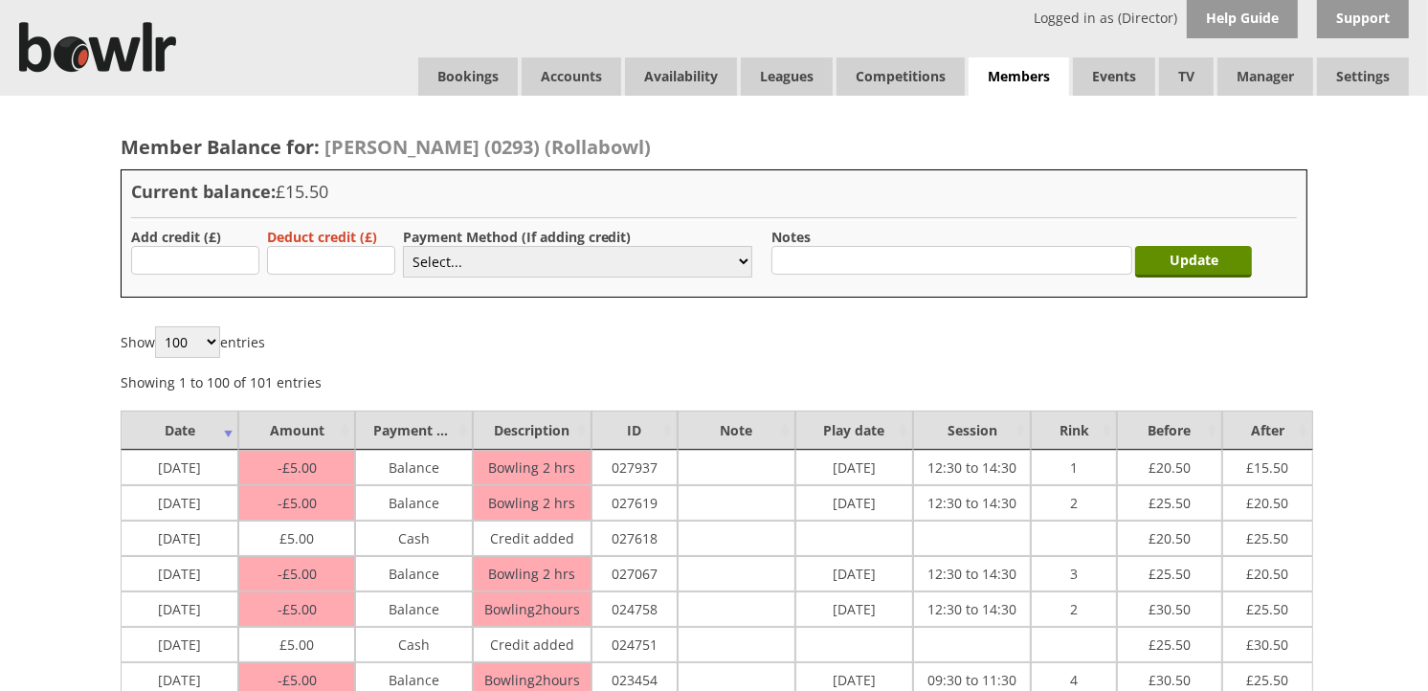
click at [211, 241] on label "Add credit (£)" at bounding box center [176, 237] width 90 height 18
click at [208, 260] on input "text" at bounding box center [195, 260] width 128 height 29
type input "5.00"
click at [463, 251] on select "Select... Cash Card Cheque Bank Transfer Other Member Card Gift Voucher Balance" at bounding box center [577, 262] width 349 height 32
select select "1"
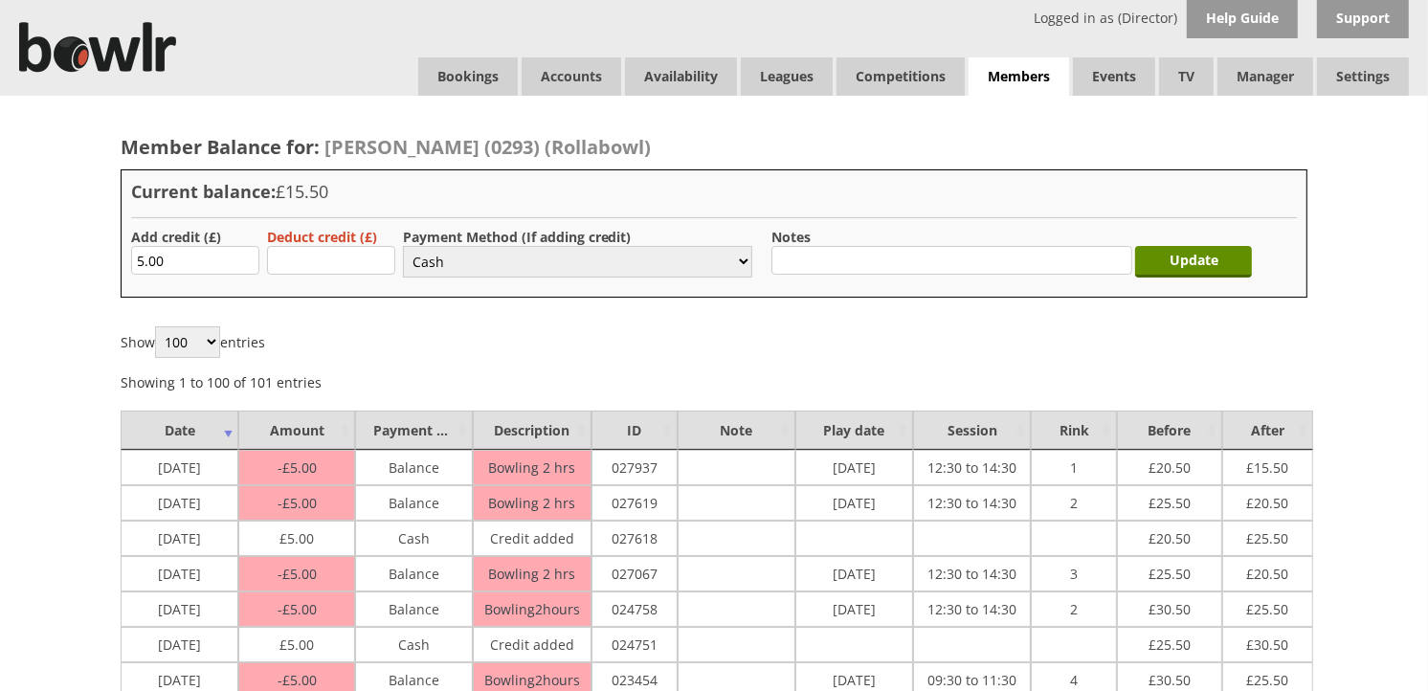
click at [403, 246] on select "Select... Cash Card Cheque Bank Transfer Other Member Card Gift Voucher Balance" at bounding box center [577, 262] width 349 height 32
click at [1204, 258] on input "Update" at bounding box center [1193, 262] width 117 height 32
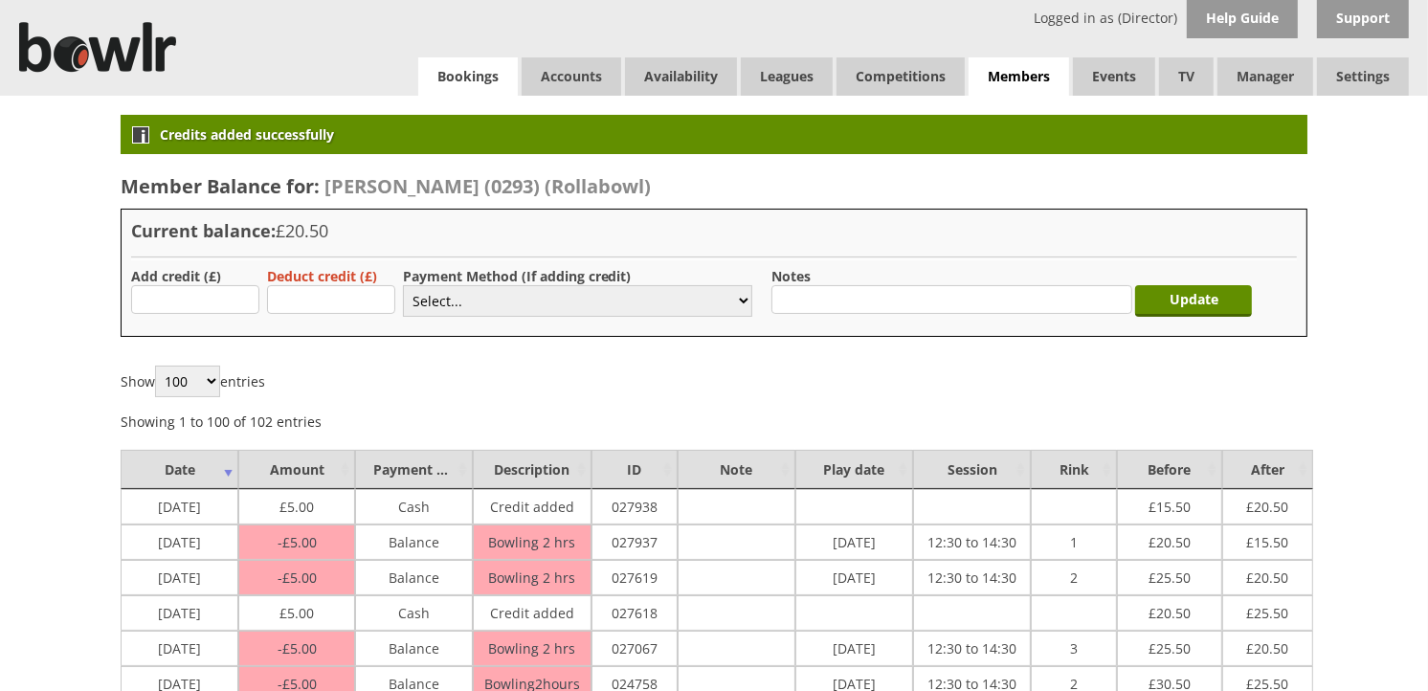
click at [460, 78] on link "Bookings" at bounding box center [468, 76] width 100 height 38
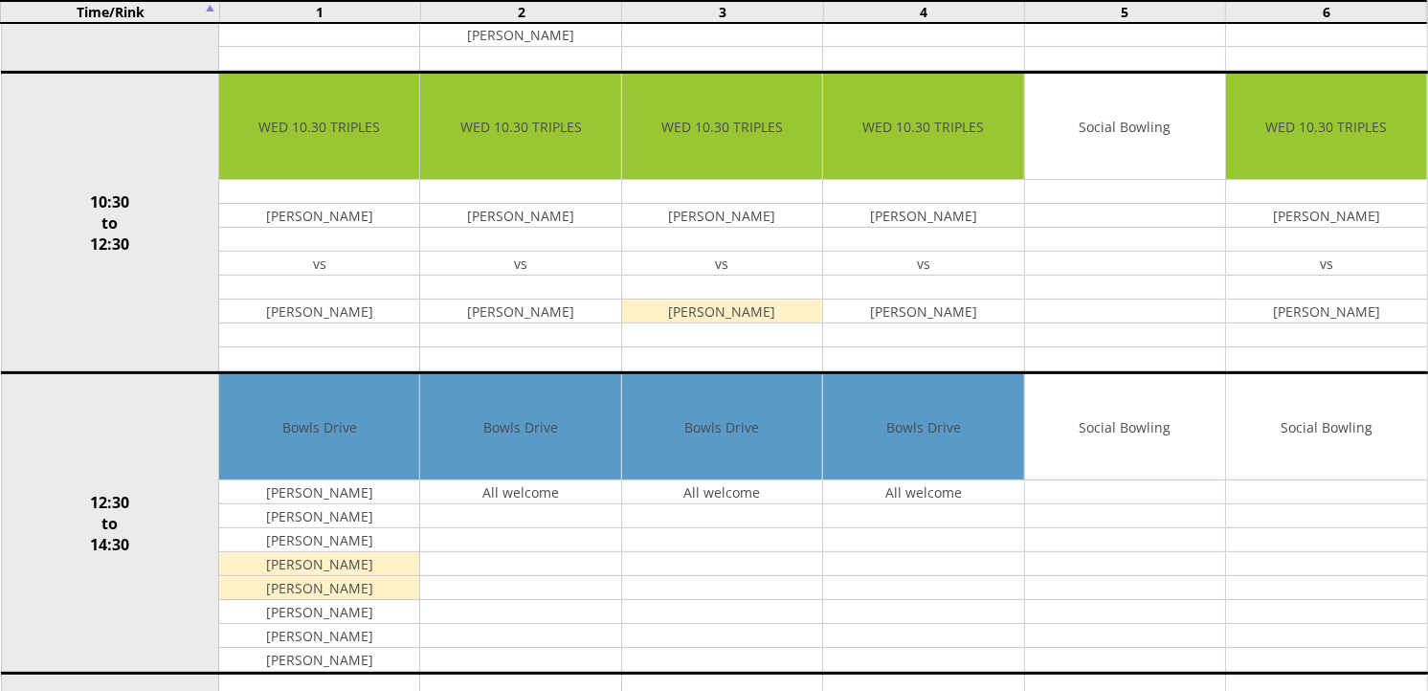
scroll to position [531, 0]
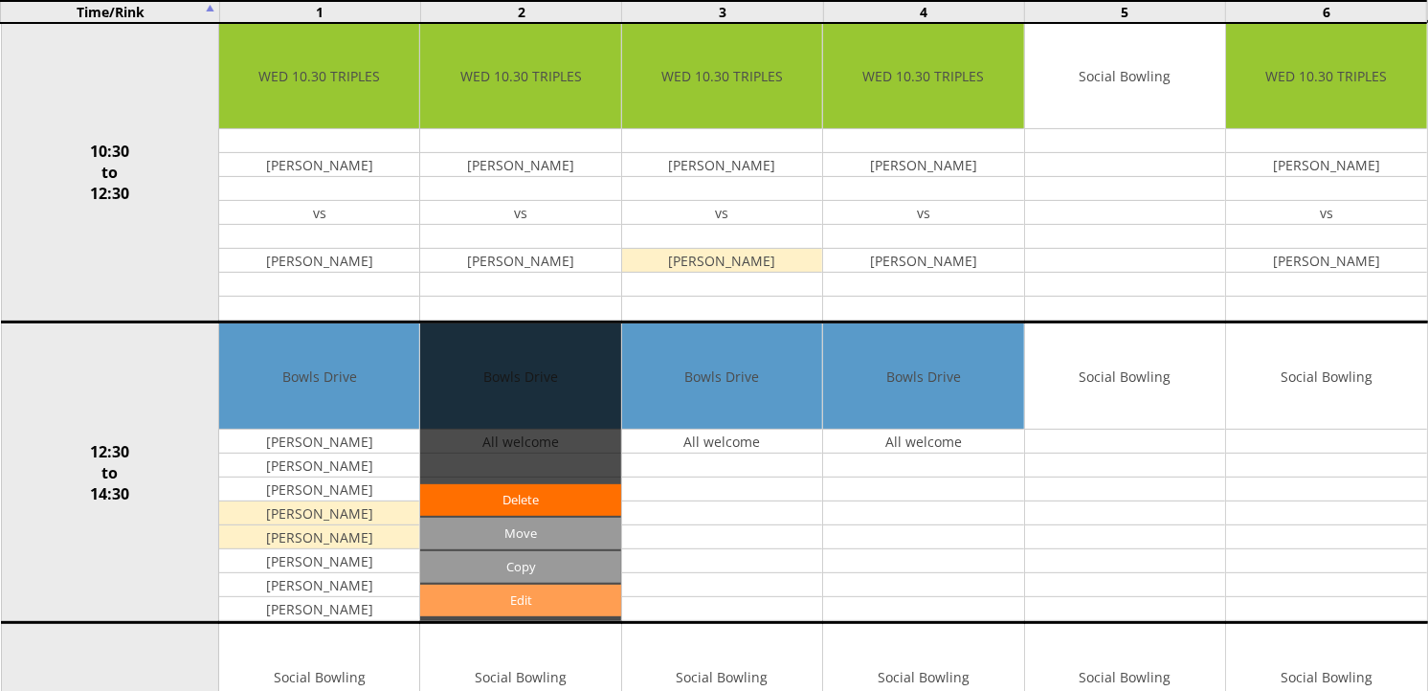
click at [515, 599] on link "Edit" at bounding box center [520, 601] width 200 height 32
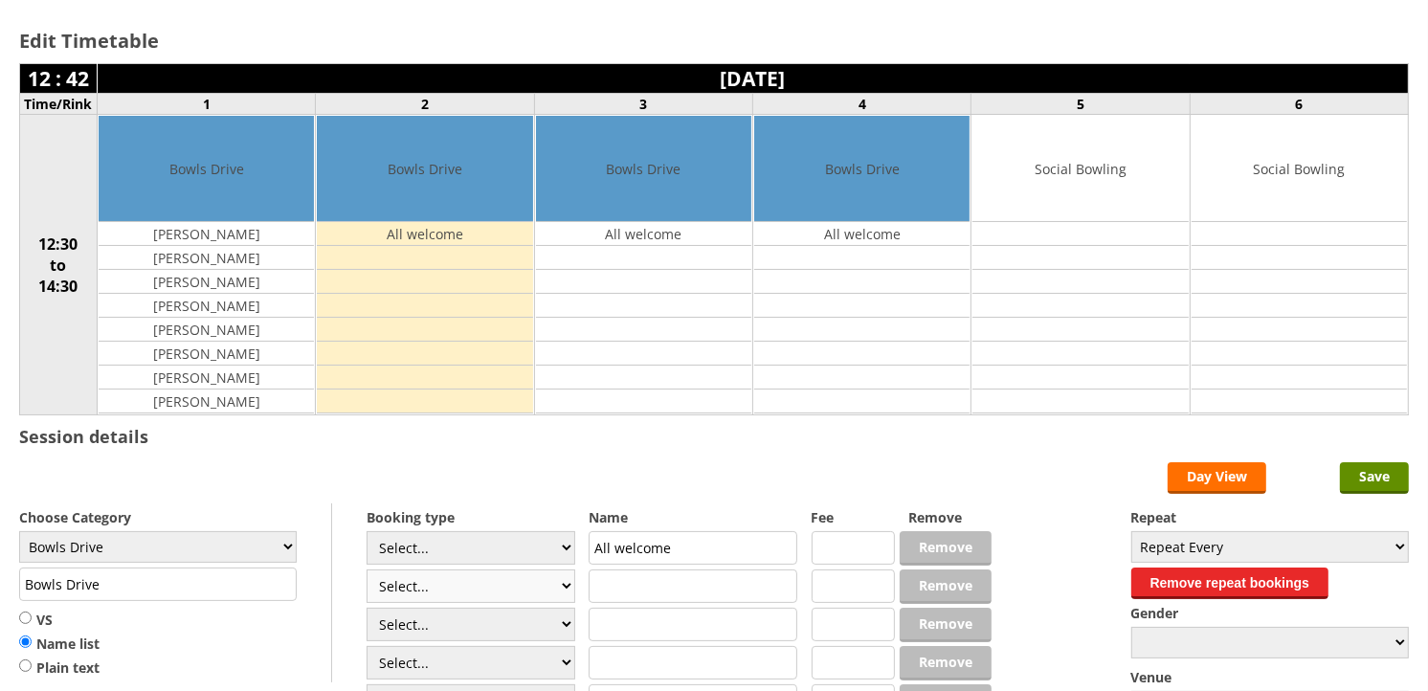
scroll to position [106, 0]
click at [571, 555] on select "Select... Club Competition (Member) Club Competition (Visitor) National (Member…" at bounding box center [471, 548] width 209 height 34
select select "1_50"
click at [367, 532] on select "Select... Club Competition (Member) Club Competition (Visitor) National (Member…" at bounding box center [471, 548] width 209 height 34
type input "5.0000"
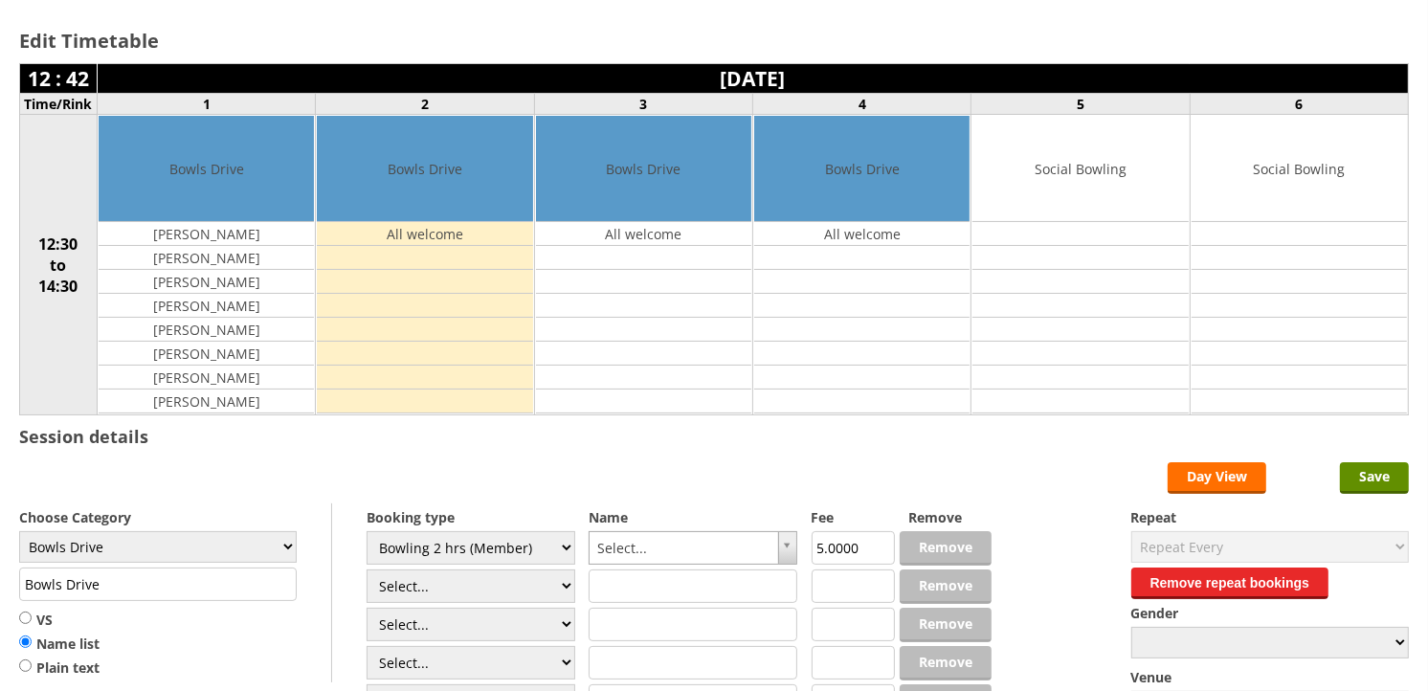
click at [663, 591] on input "text" at bounding box center [693, 587] width 209 height 34
type input "A"
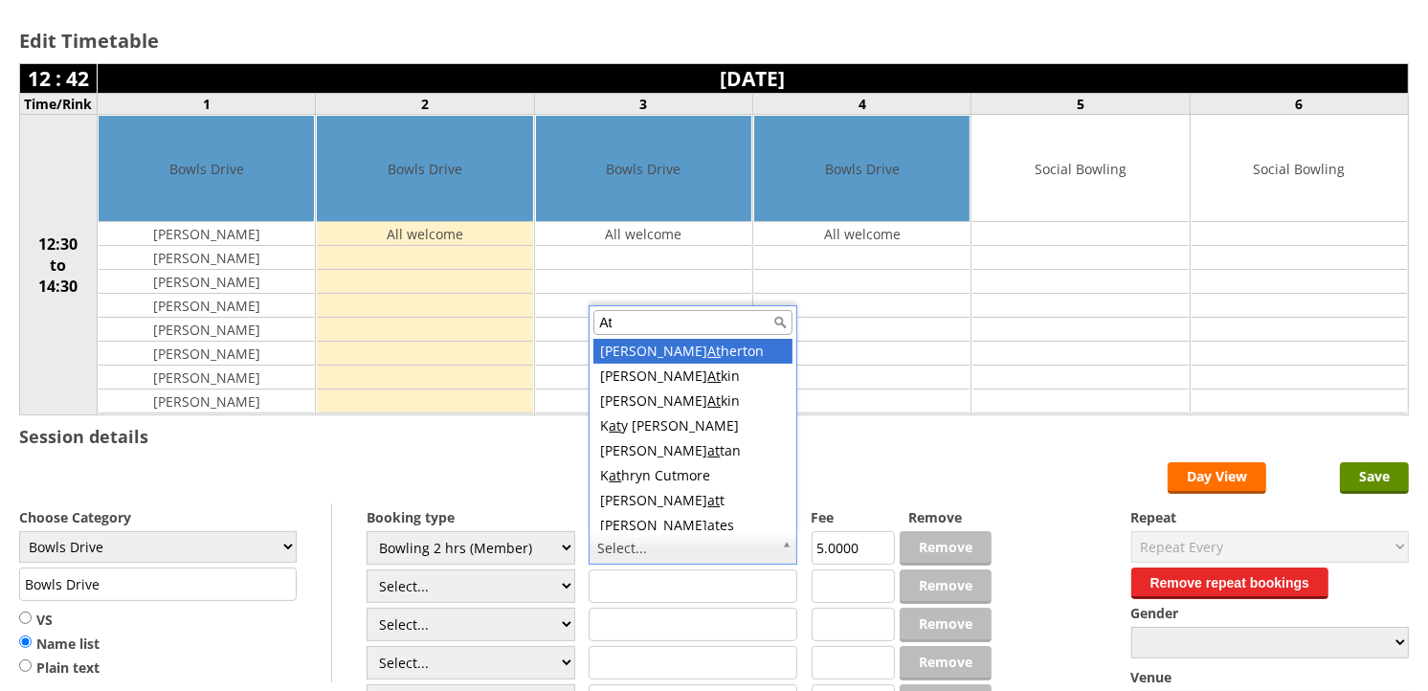
type input "Atk"
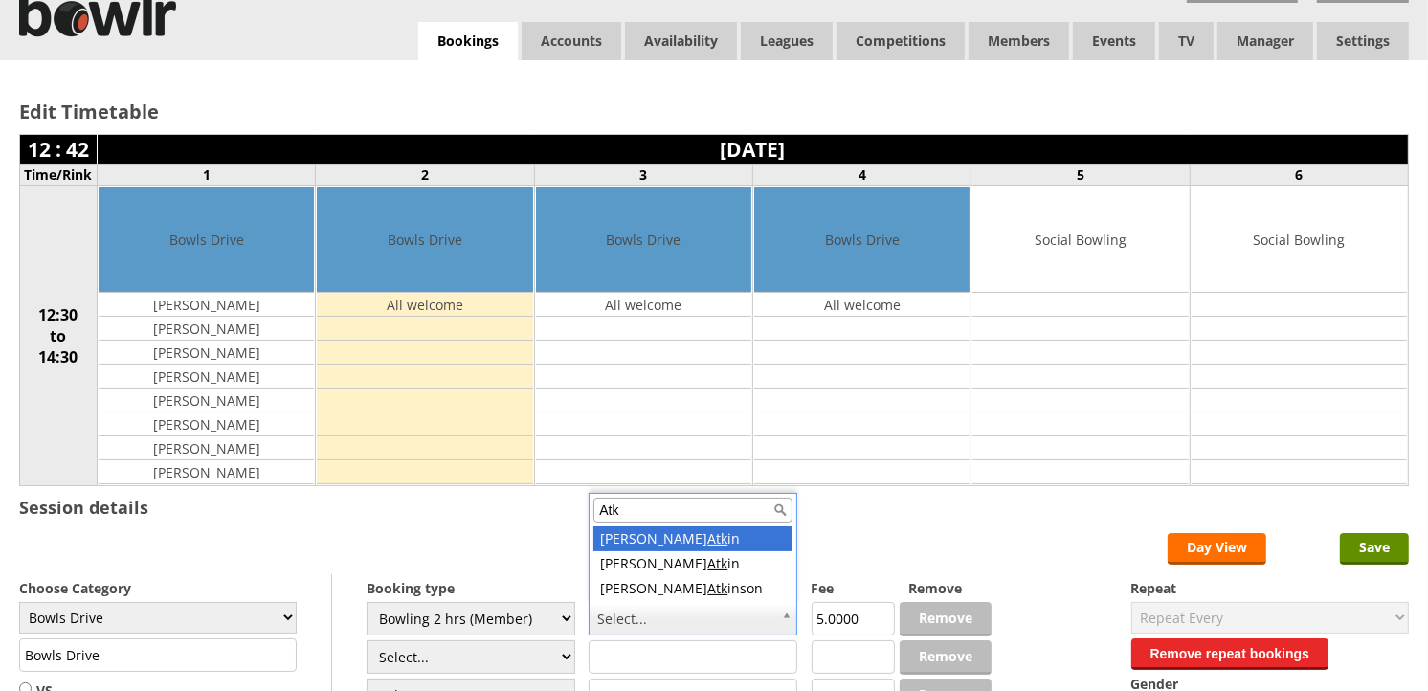
scroll to position [0, 0]
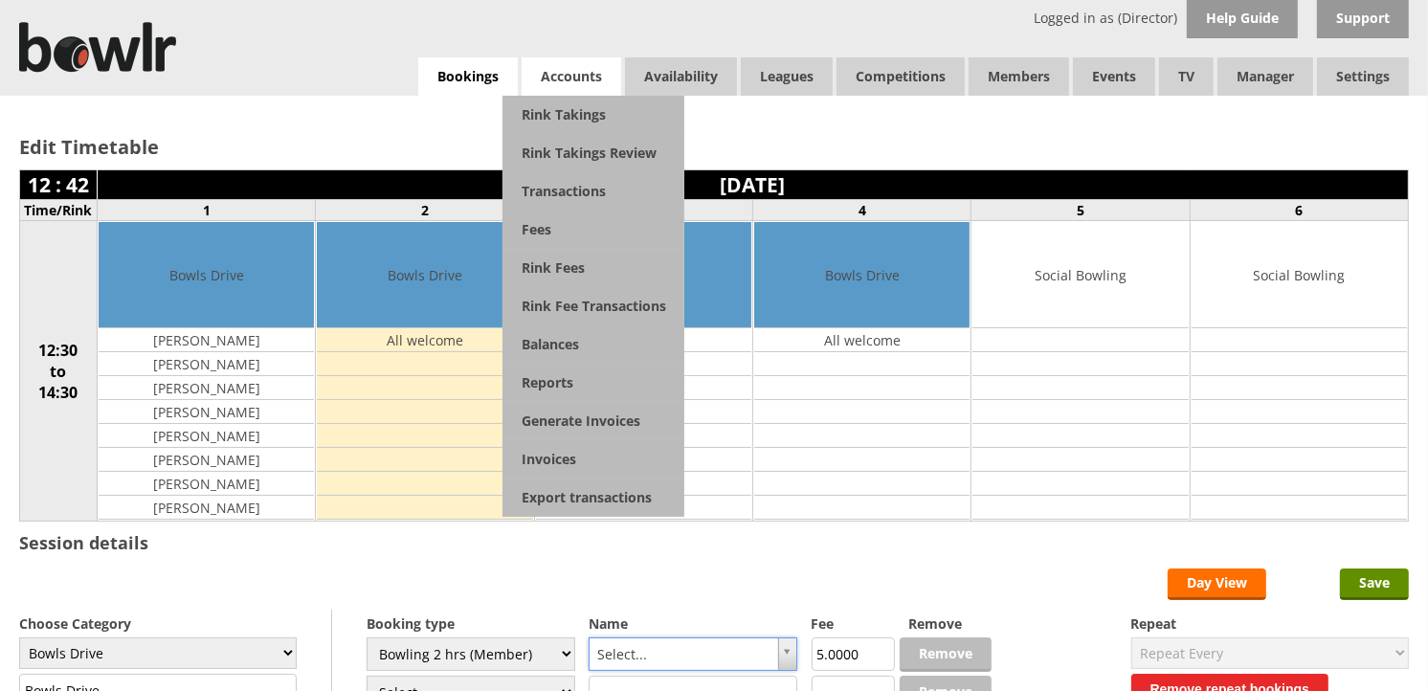
click at [558, 77] on span "Accounts" at bounding box center [572, 76] width 100 height 38
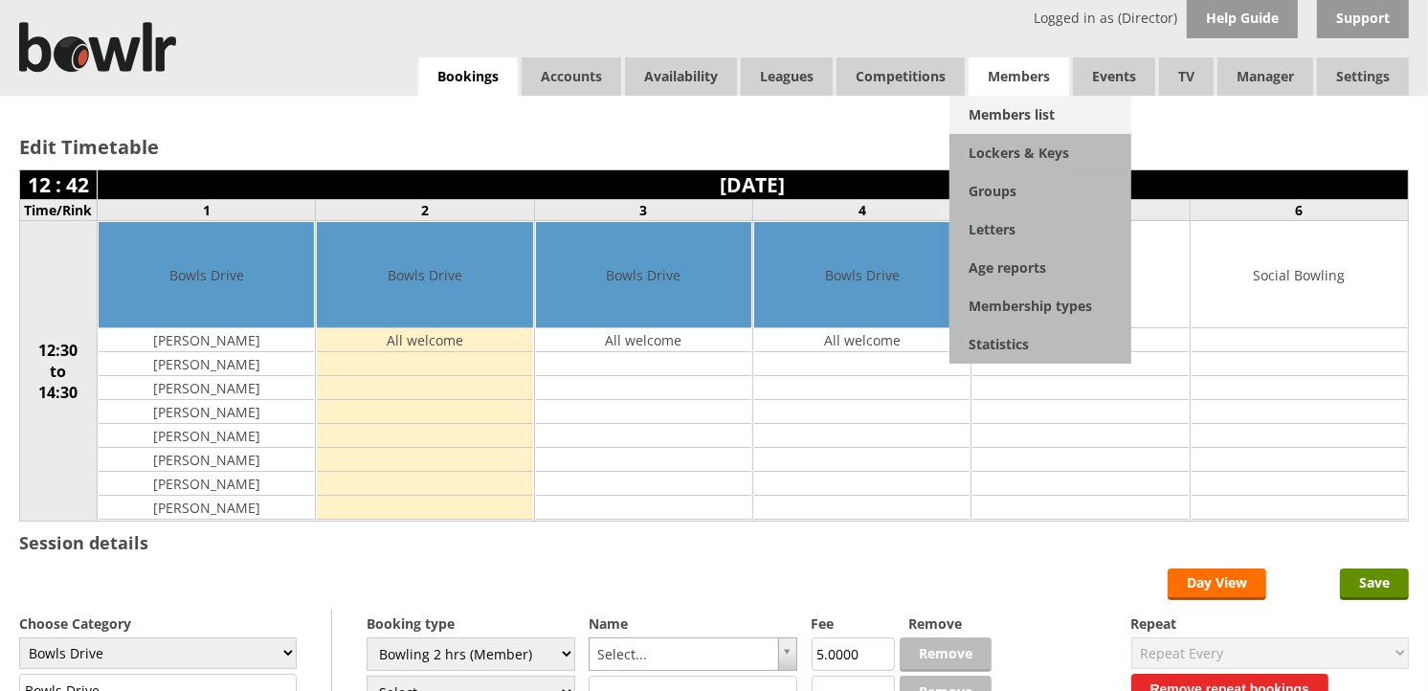
click at [1007, 121] on link "Members list" at bounding box center [1041, 115] width 182 height 38
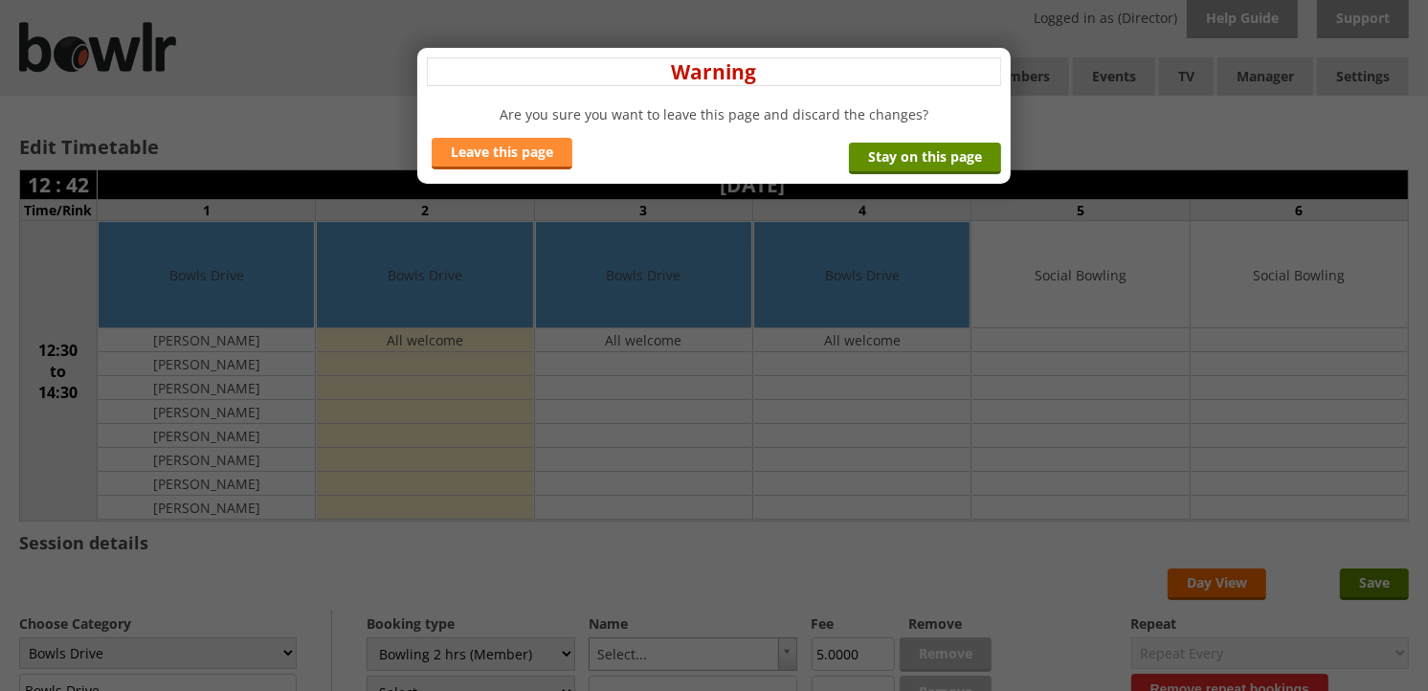
click at [529, 165] on link "Leave this page" at bounding box center [502, 154] width 141 height 32
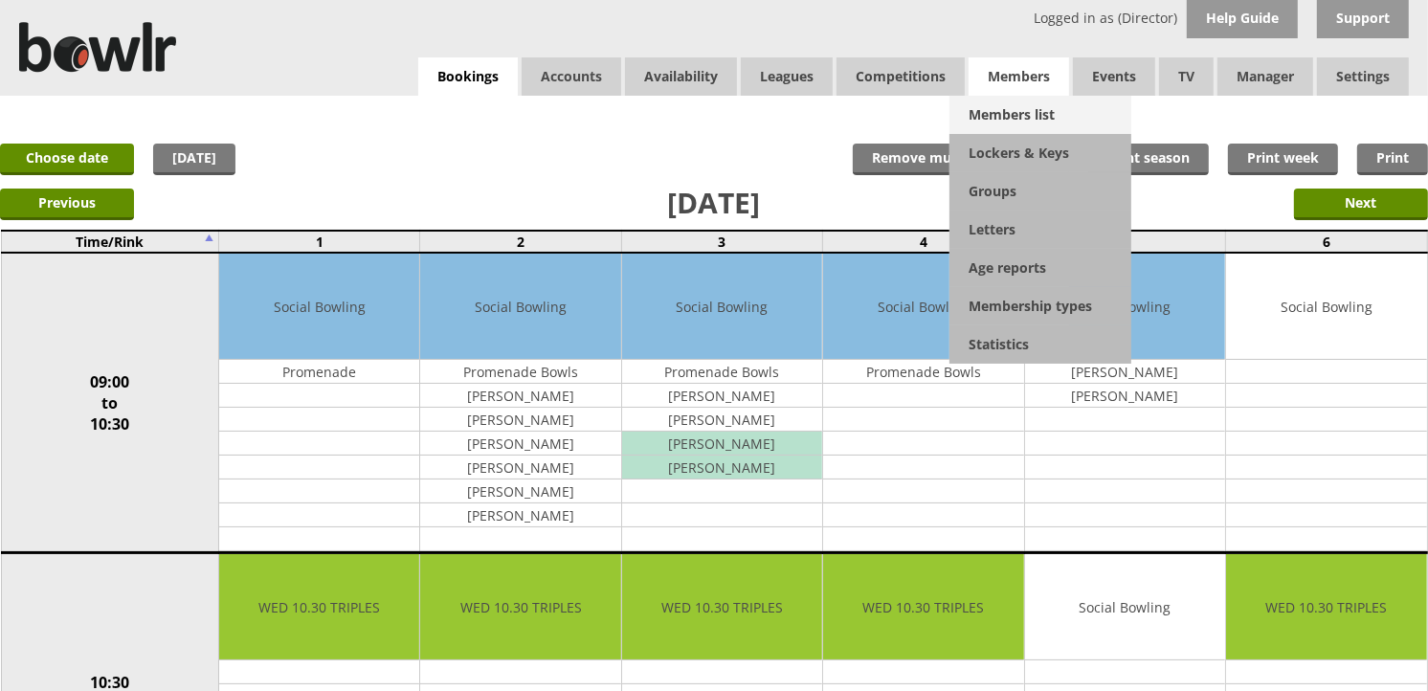
click at [1011, 108] on link "Members list" at bounding box center [1041, 115] width 182 height 38
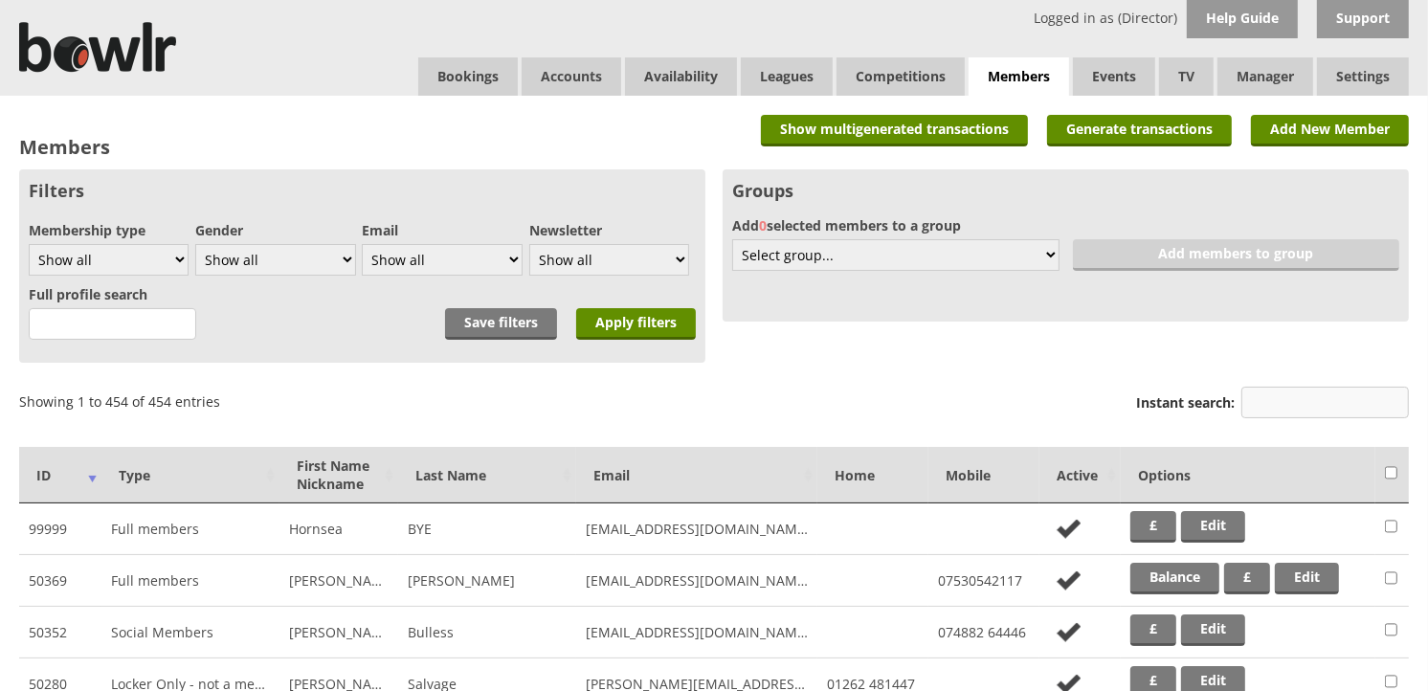
click at [1267, 393] on input "Instant search:" at bounding box center [1326, 403] width 168 height 32
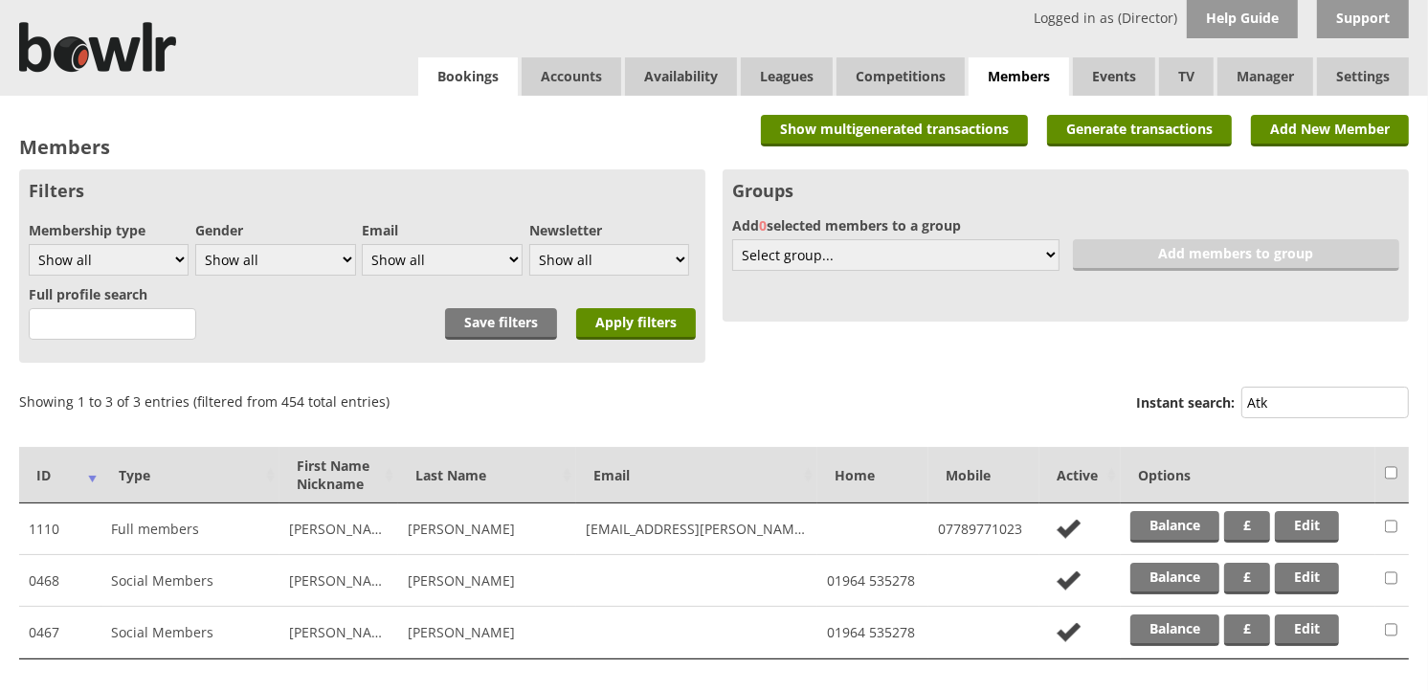
type input "Atk"
click at [465, 81] on link "Bookings" at bounding box center [468, 76] width 100 height 38
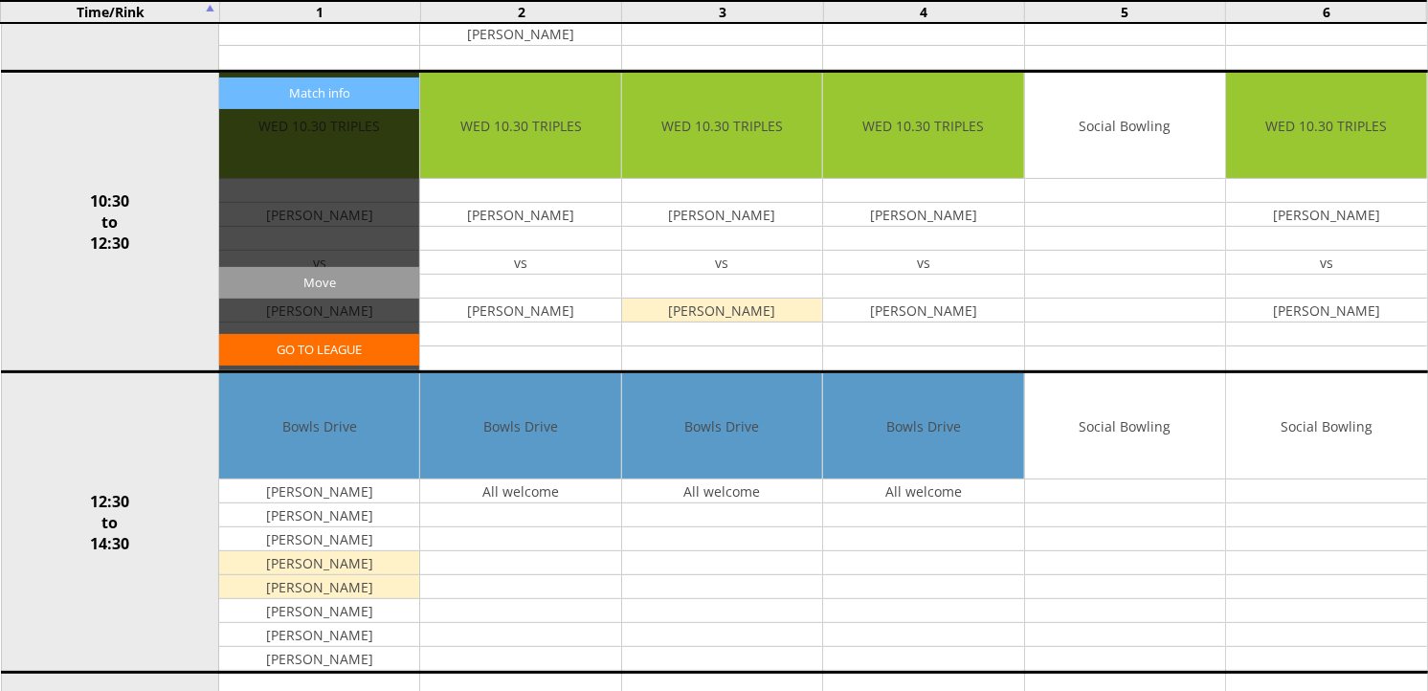
scroll to position [531, 0]
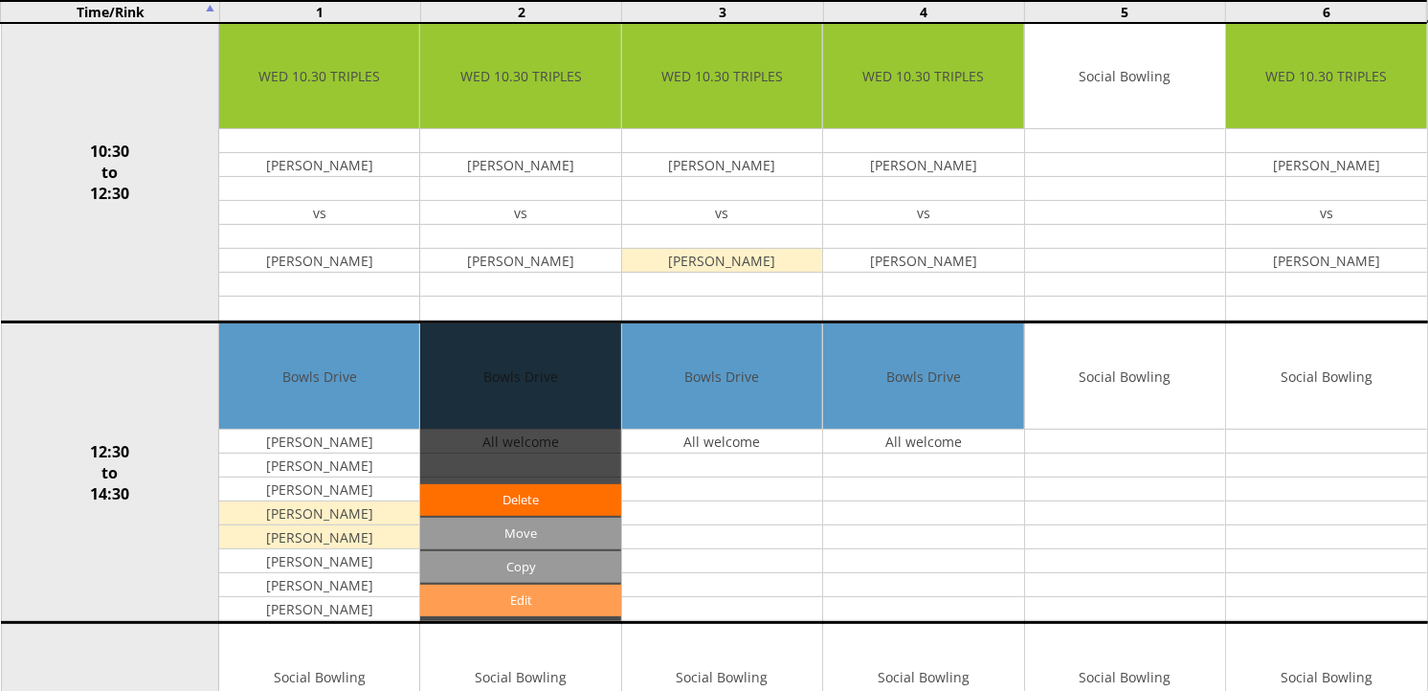
click at [531, 597] on link "Edit" at bounding box center [520, 601] width 200 height 32
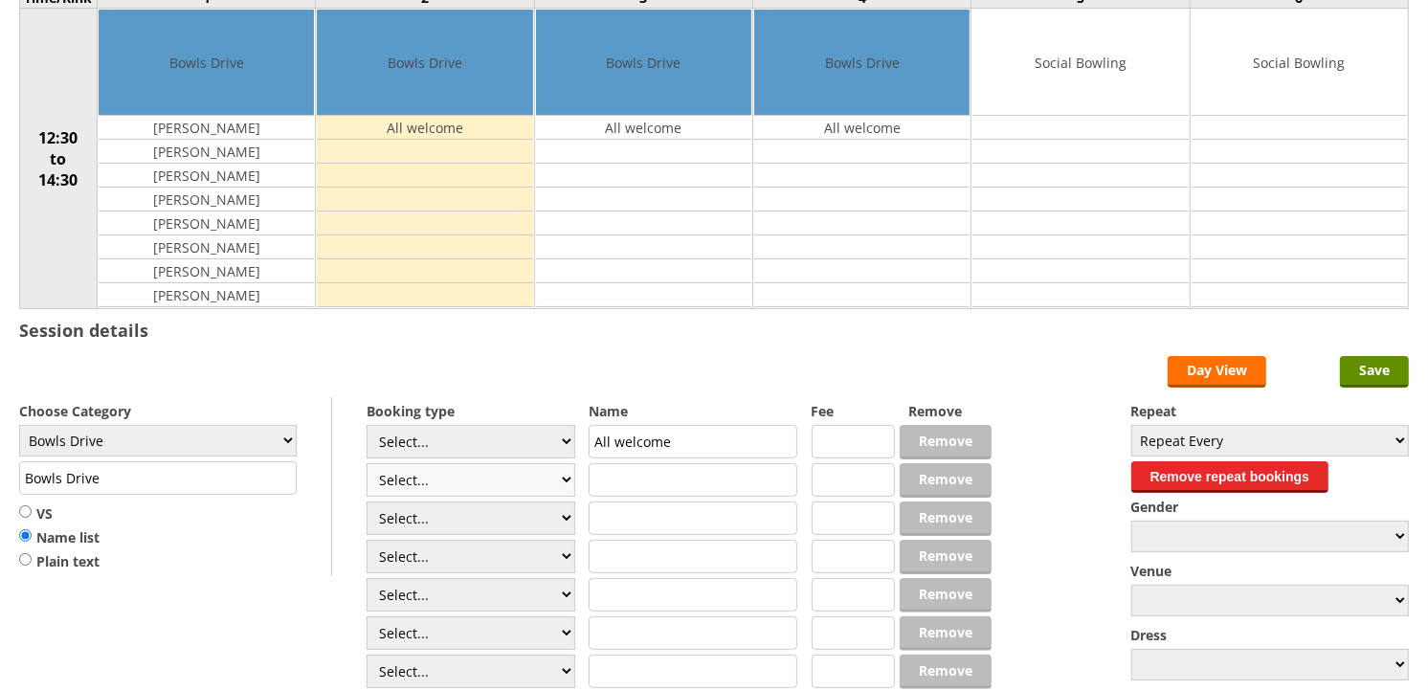
scroll to position [213, 0]
click at [563, 444] on select "Select... Club Competition (Member) Club Competition (Visitor) National (Member…" at bounding box center [471, 442] width 209 height 34
select select "1_50"
click at [367, 426] on select "Select... Club Competition (Member) Club Competition (Visitor) National (Member…" at bounding box center [471, 442] width 209 height 34
type input "5.0000"
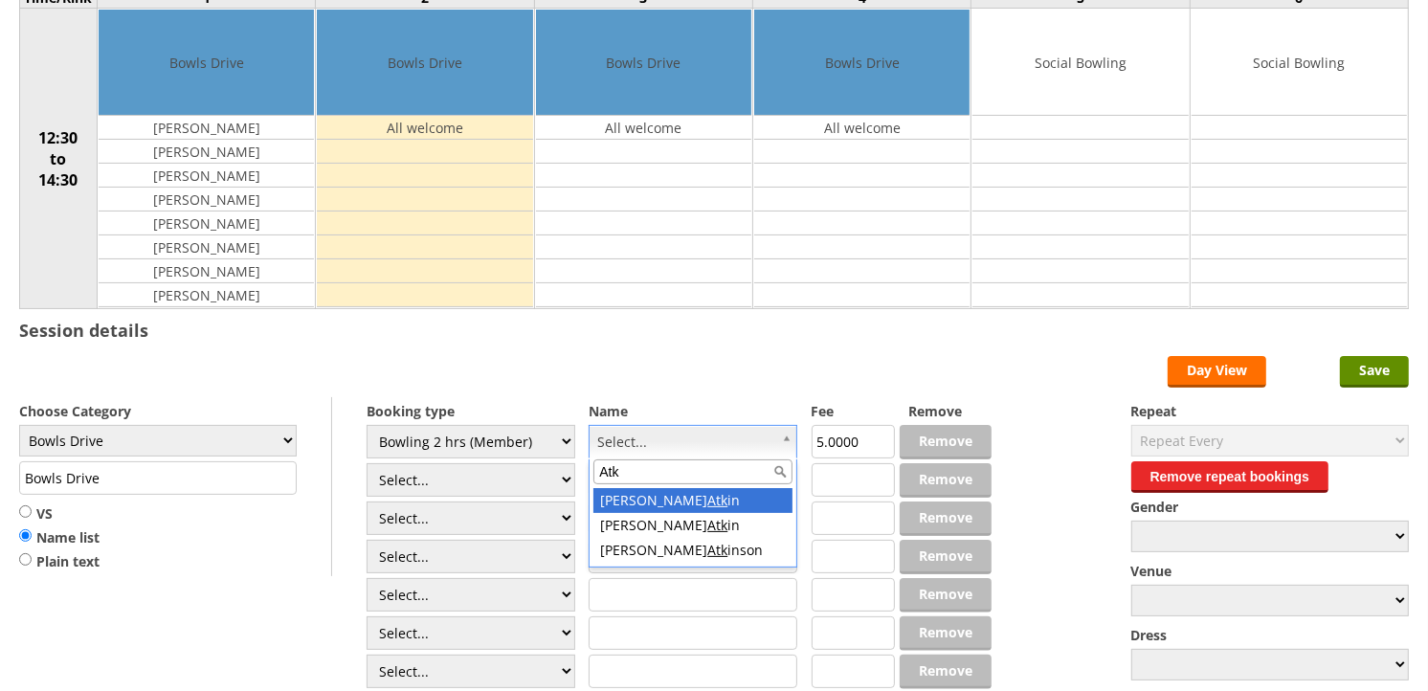
type input "Atk"
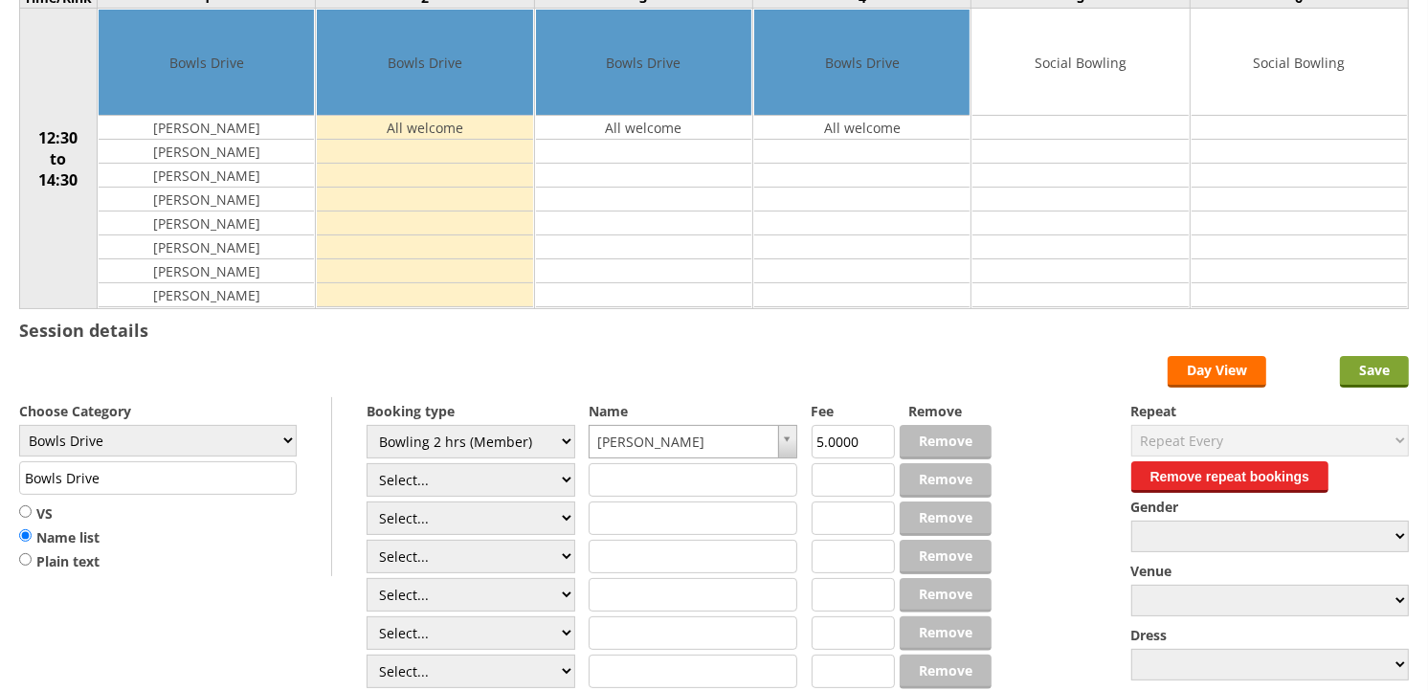
click at [1361, 375] on input "Save" at bounding box center [1374, 372] width 69 height 32
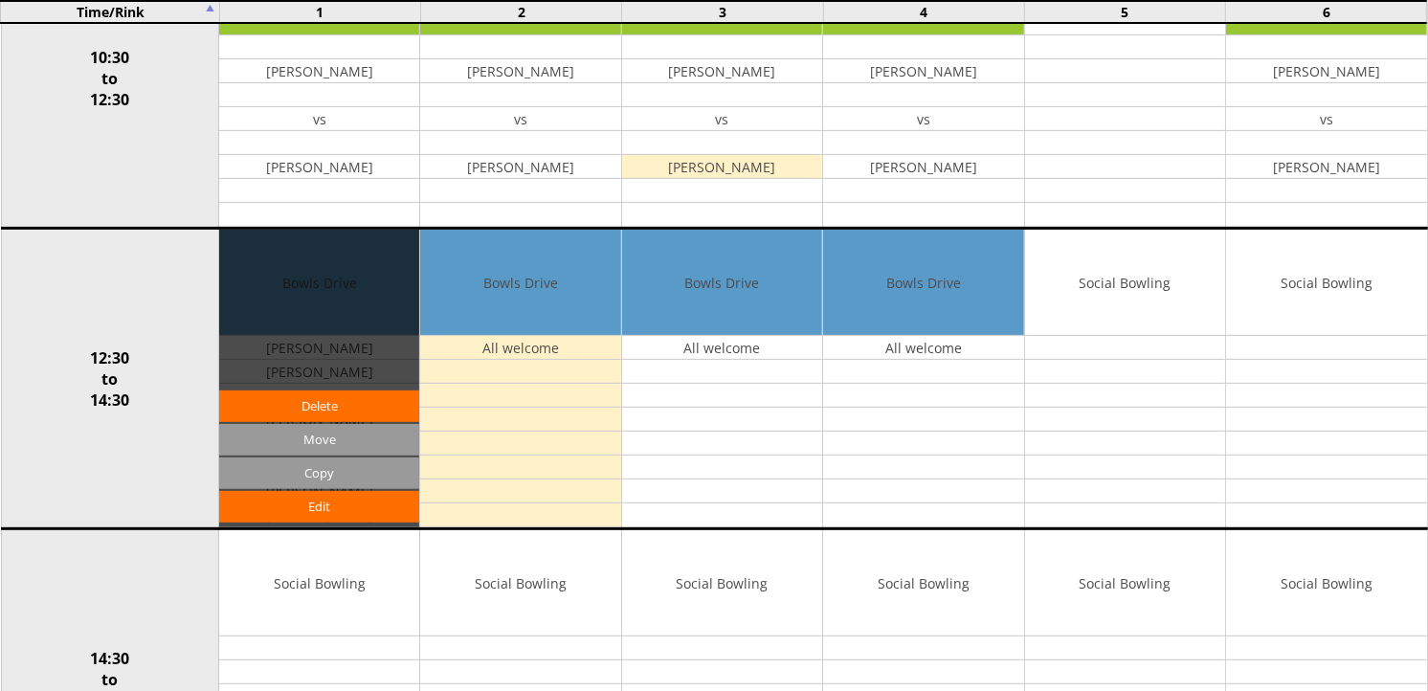
scroll to position [638, 0]
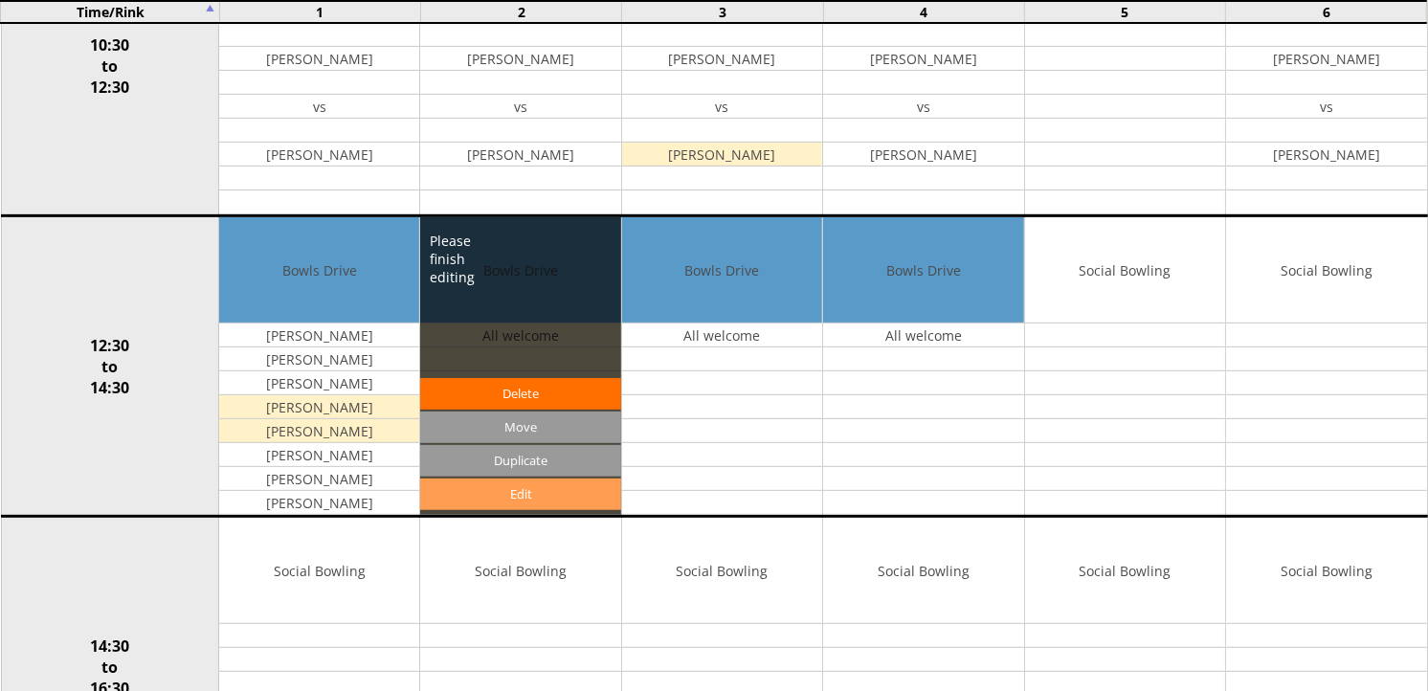
click at [521, 496] on link "Edit" at bounding box center [520, 495] width 200 height 32
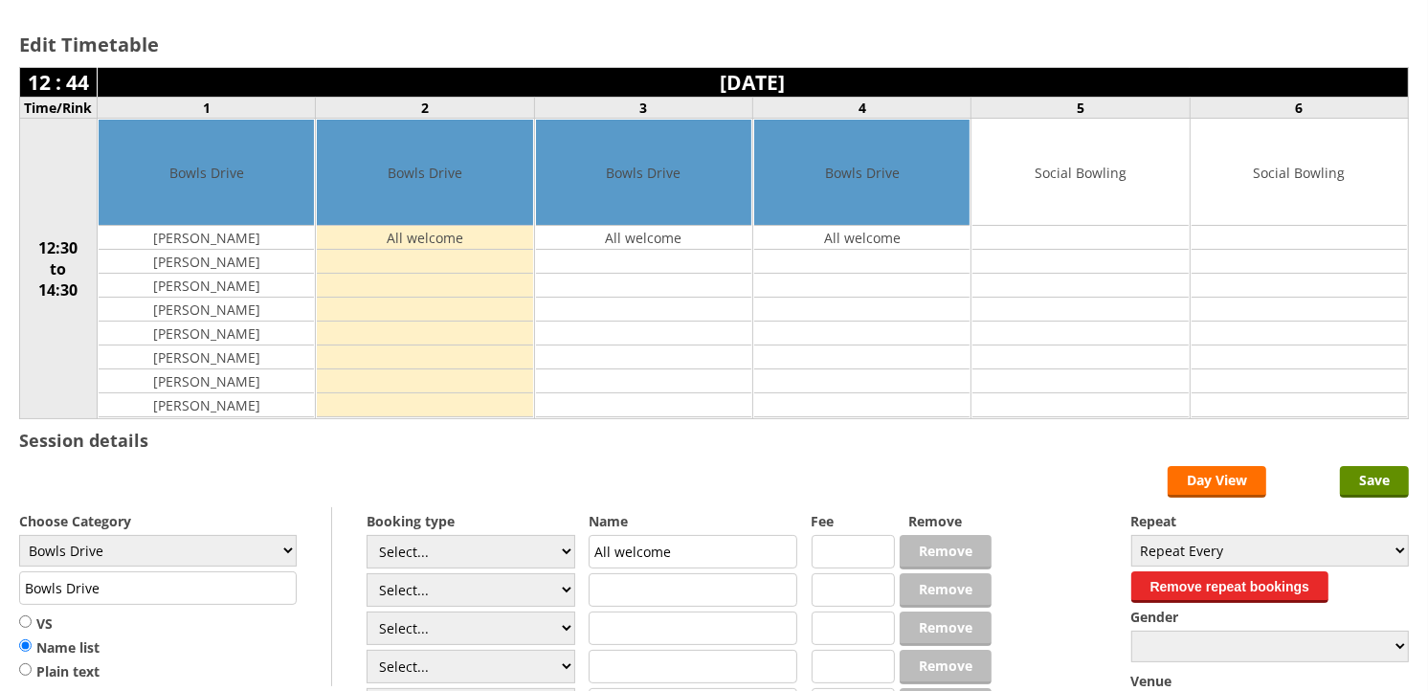
scroll to position [106, 0]
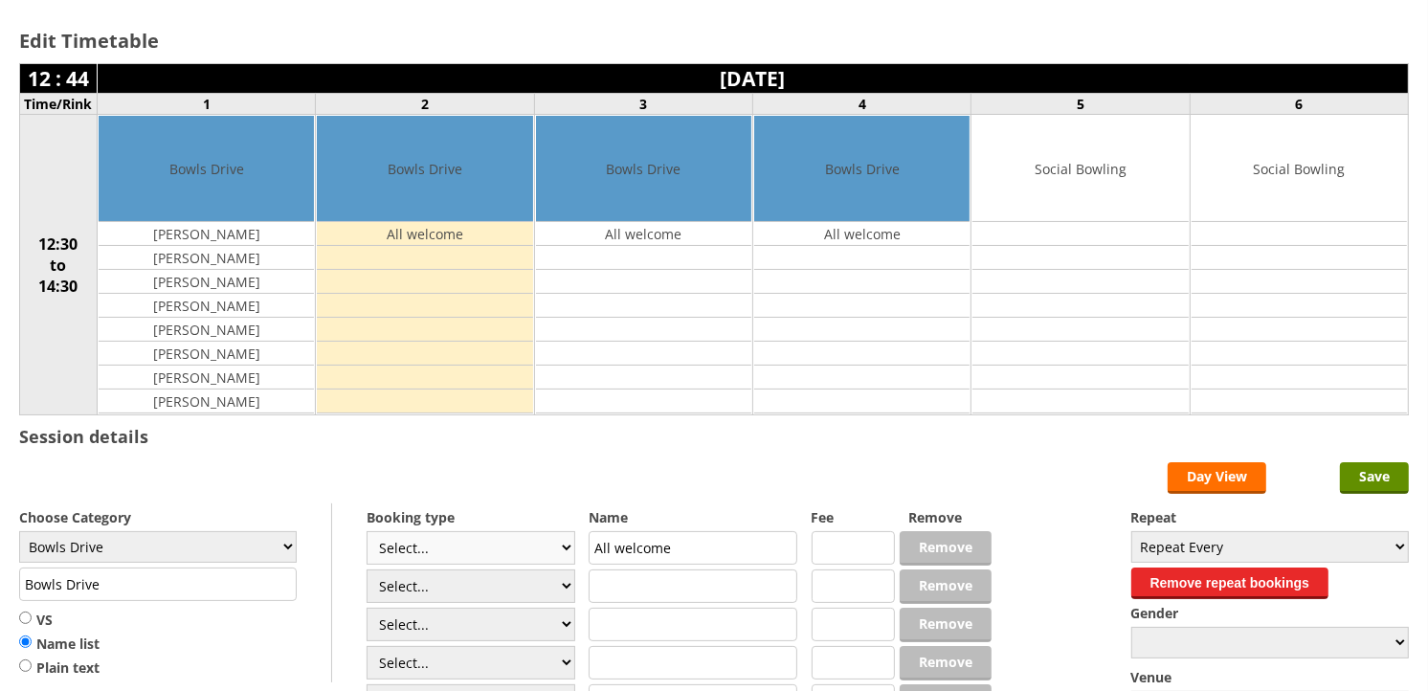
click at [569, 552] on select "Select... Club Competition (Member) Club Competition (Visitor) National (Member…" at bounding box center [471, 548] width 209 height 34
select select "1_50"
click at [367, 532] on select "Select... Club Competition (Member) Club Competition (Visitor) National (Member…" at bounding box center [471, 548] width 209 height 34
type input "5.0000"
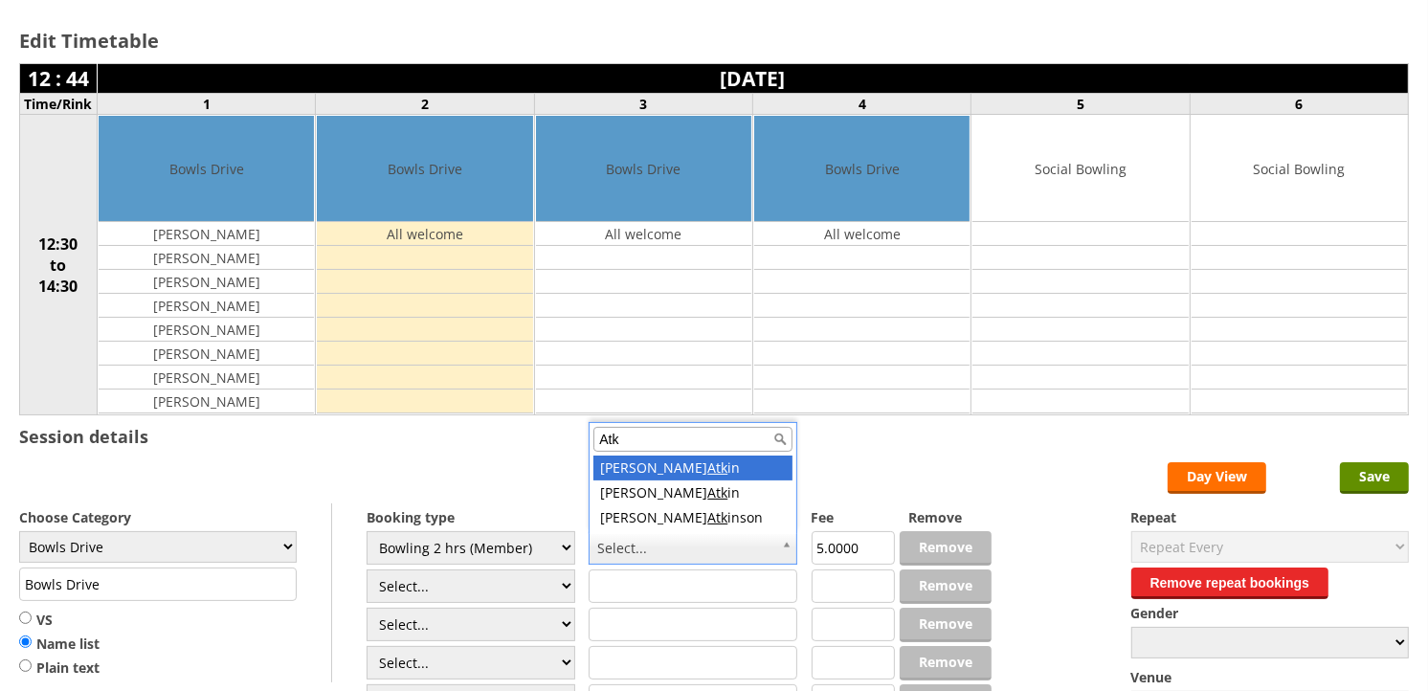
type input "Atk"
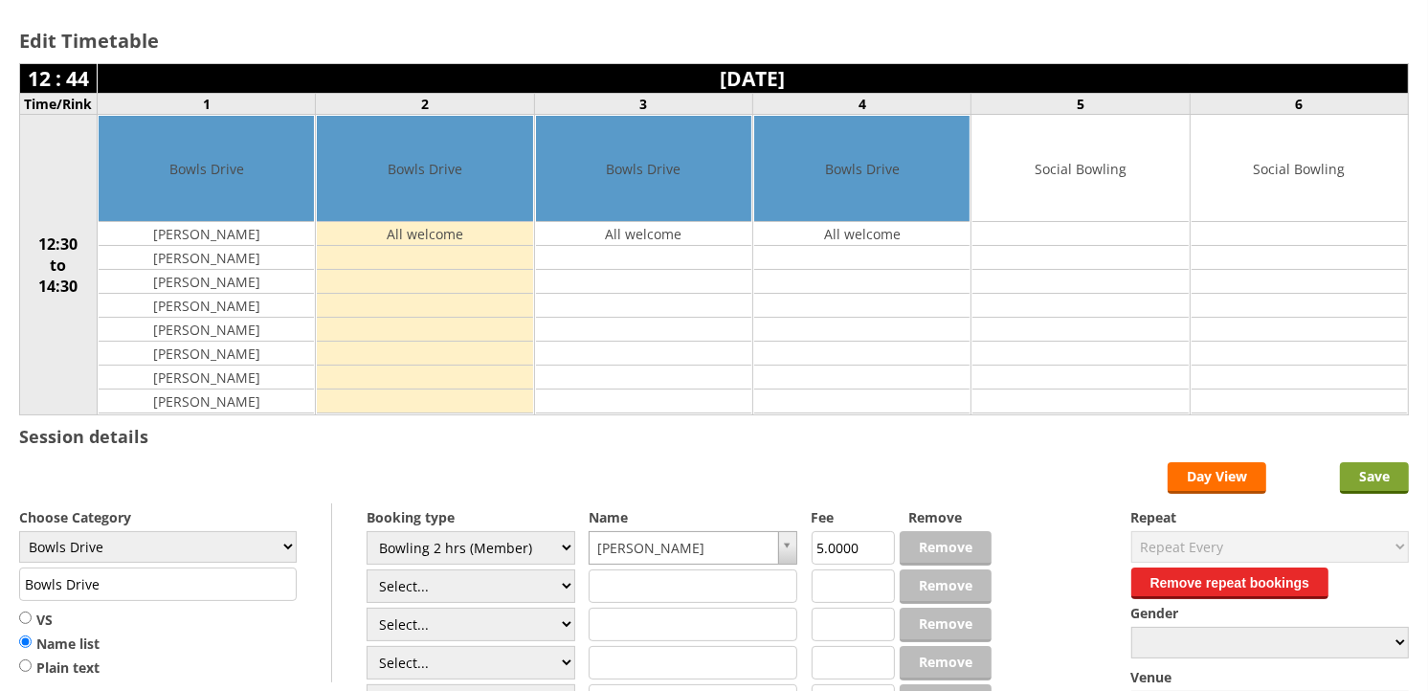
click at [1366, 476] on input "Save" at bounding box center [1374, 478] width 69 height 32
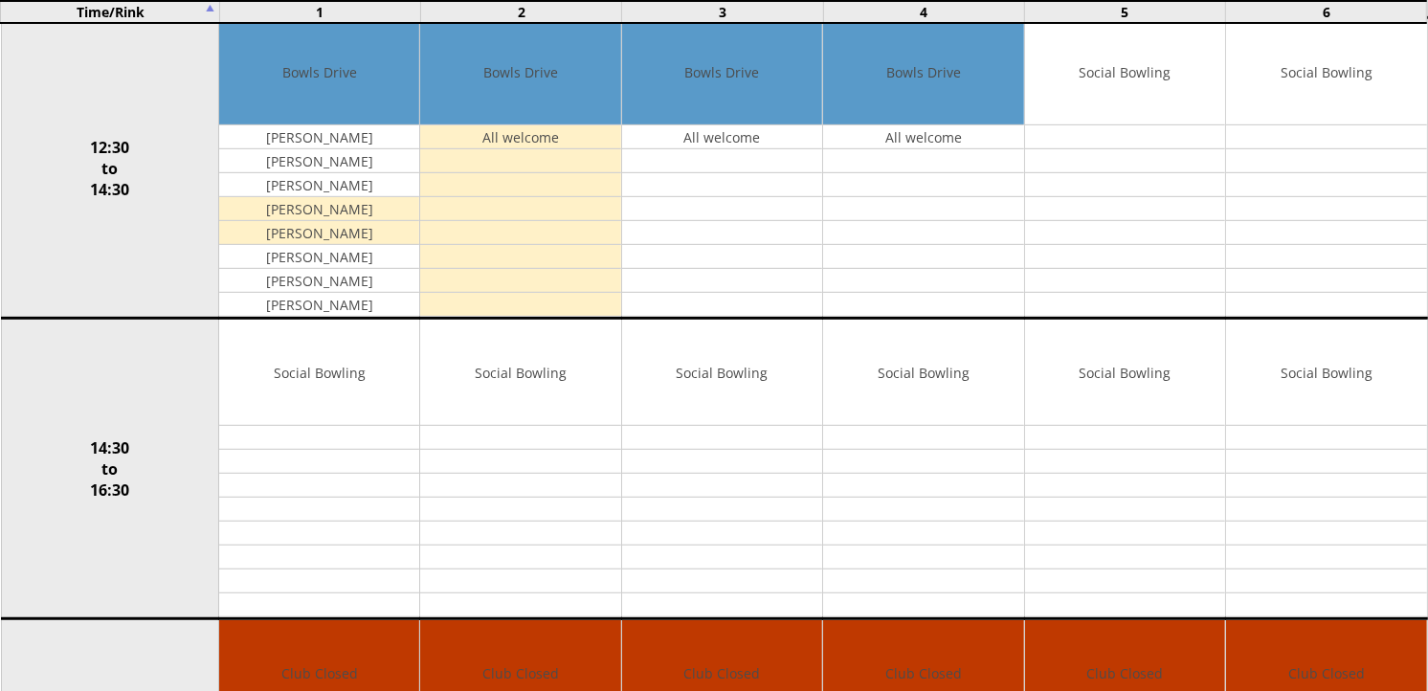
scroll to position [744, 0]
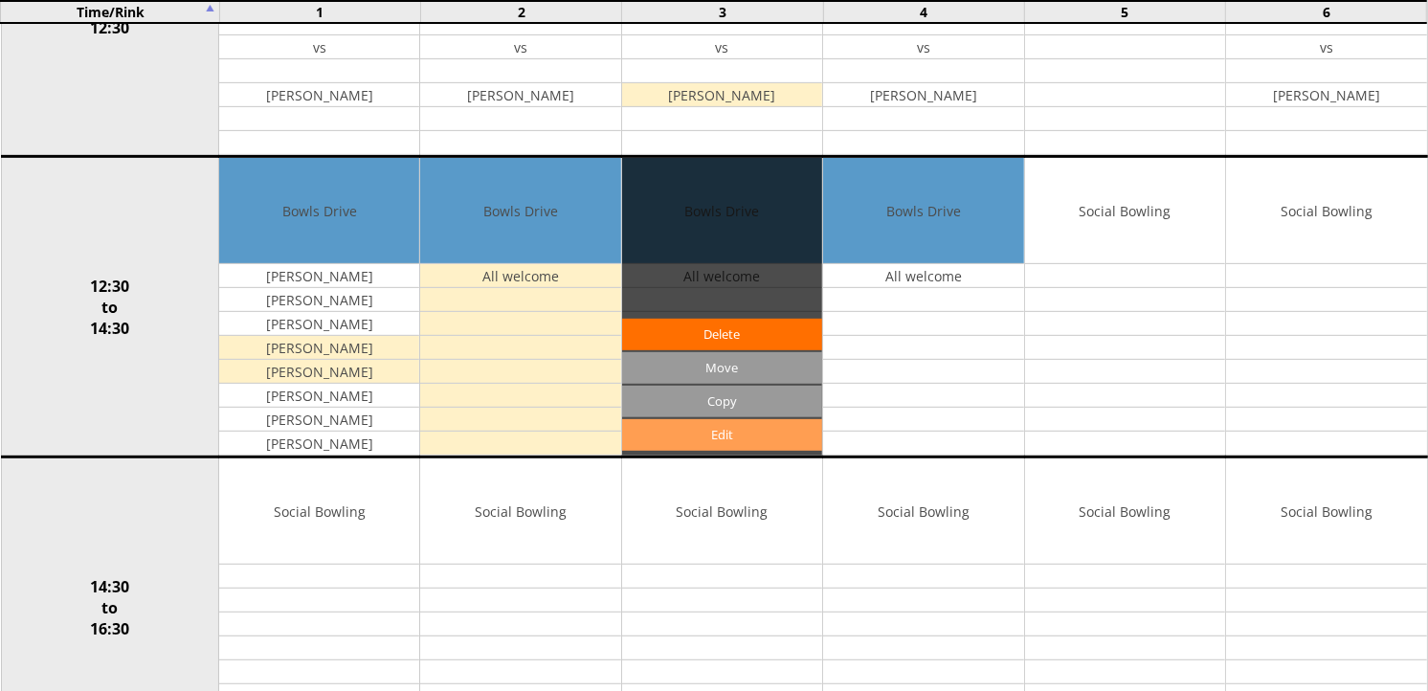
click at [710, 441] on link "Edit" at bounding box center [722, 435] width 200 height 32
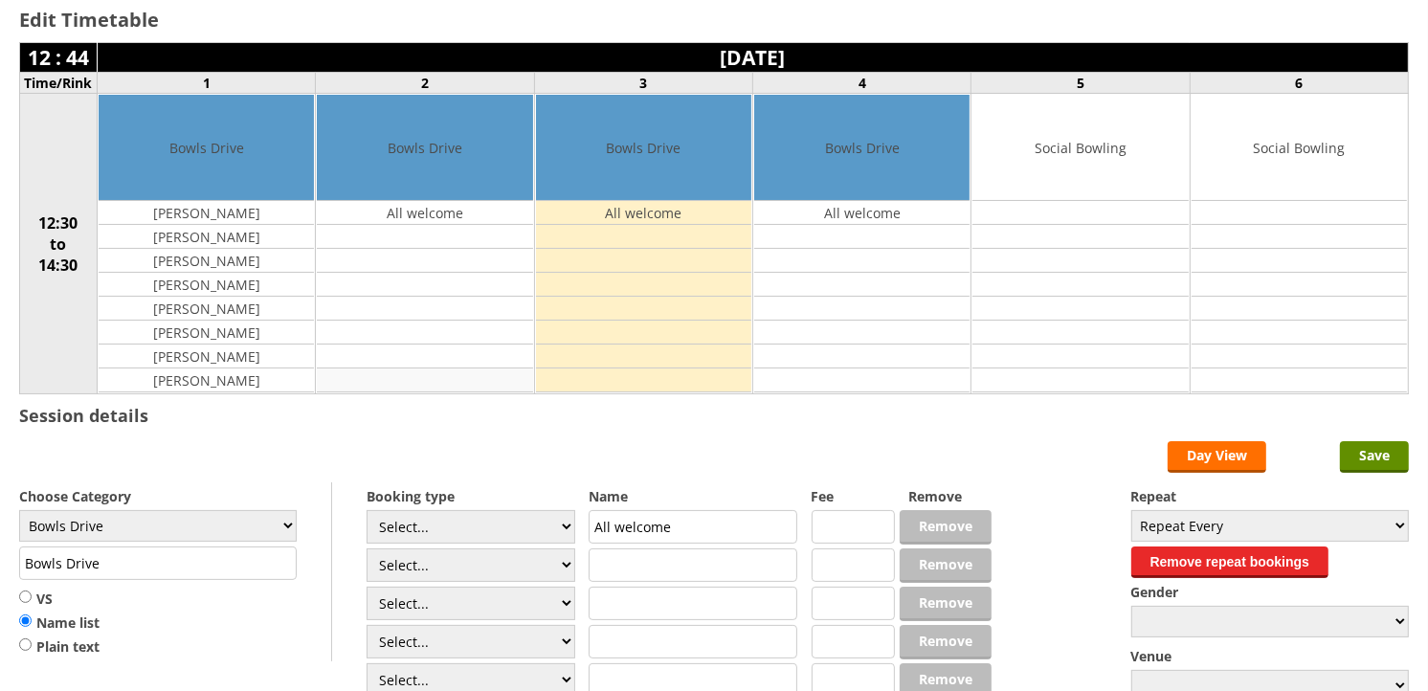
scroll to position [213, 0]
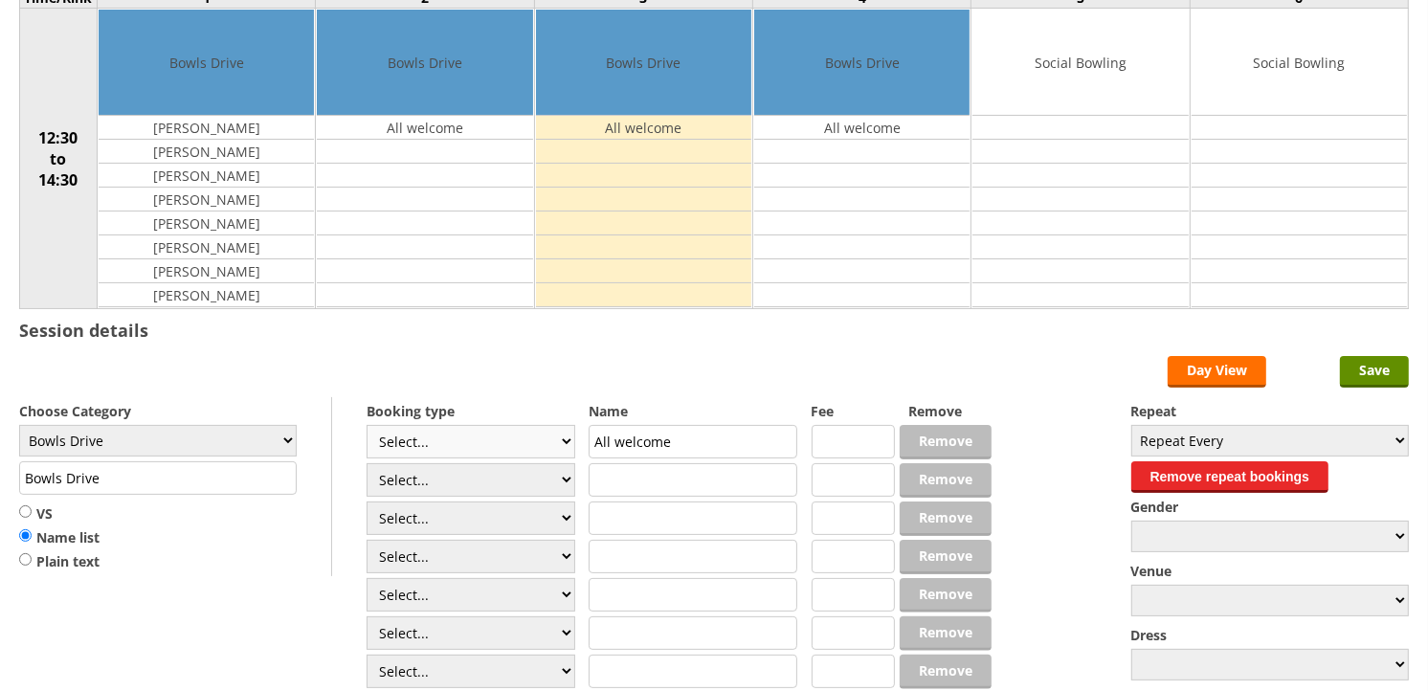
click at [566, 445] on select "Select... Club Competition (Member) Club Competition (Visitor) National (Member…" at bounding box center [471, 442] width 209 height 34
select select "1_50"
click at [367, 426] on select "Select... Club Competition (Member) Club Competition (Visitor) National (Member…" at bounding box center [471, 442] width 209 height 34
type input "5.0000"
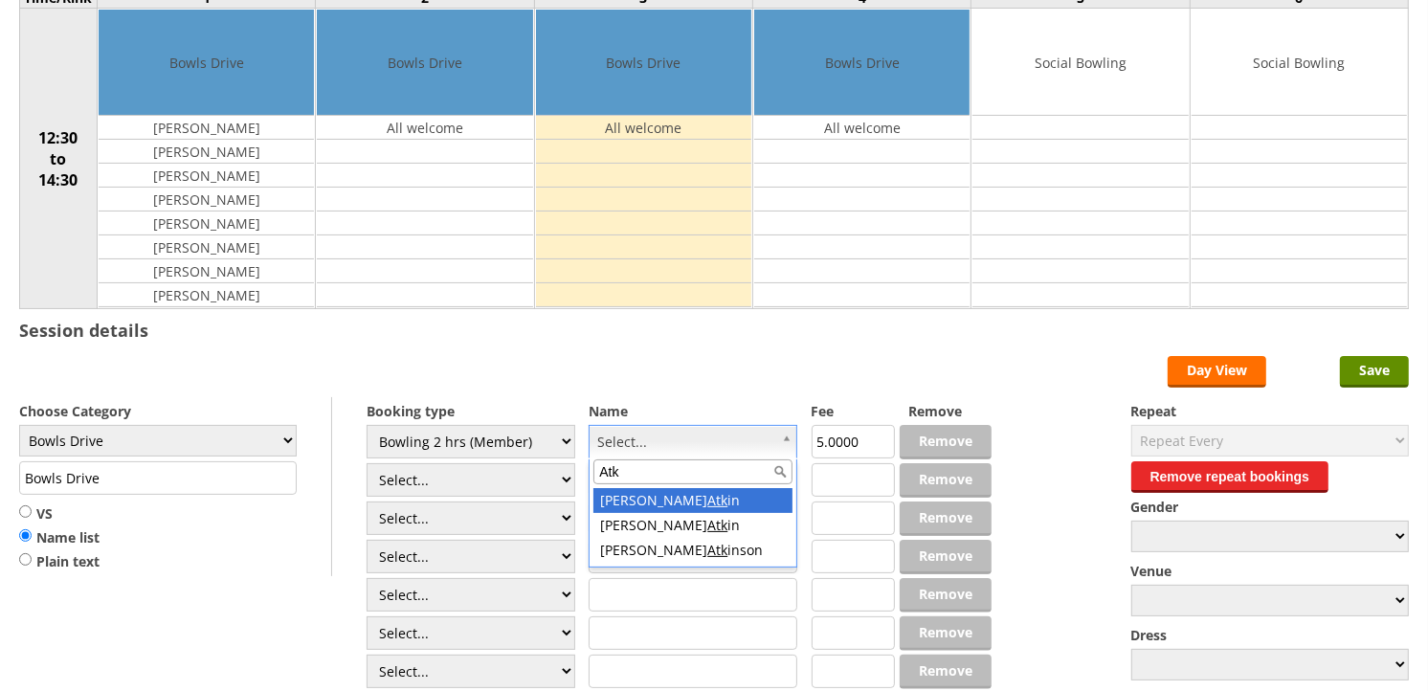
type input "Atk"
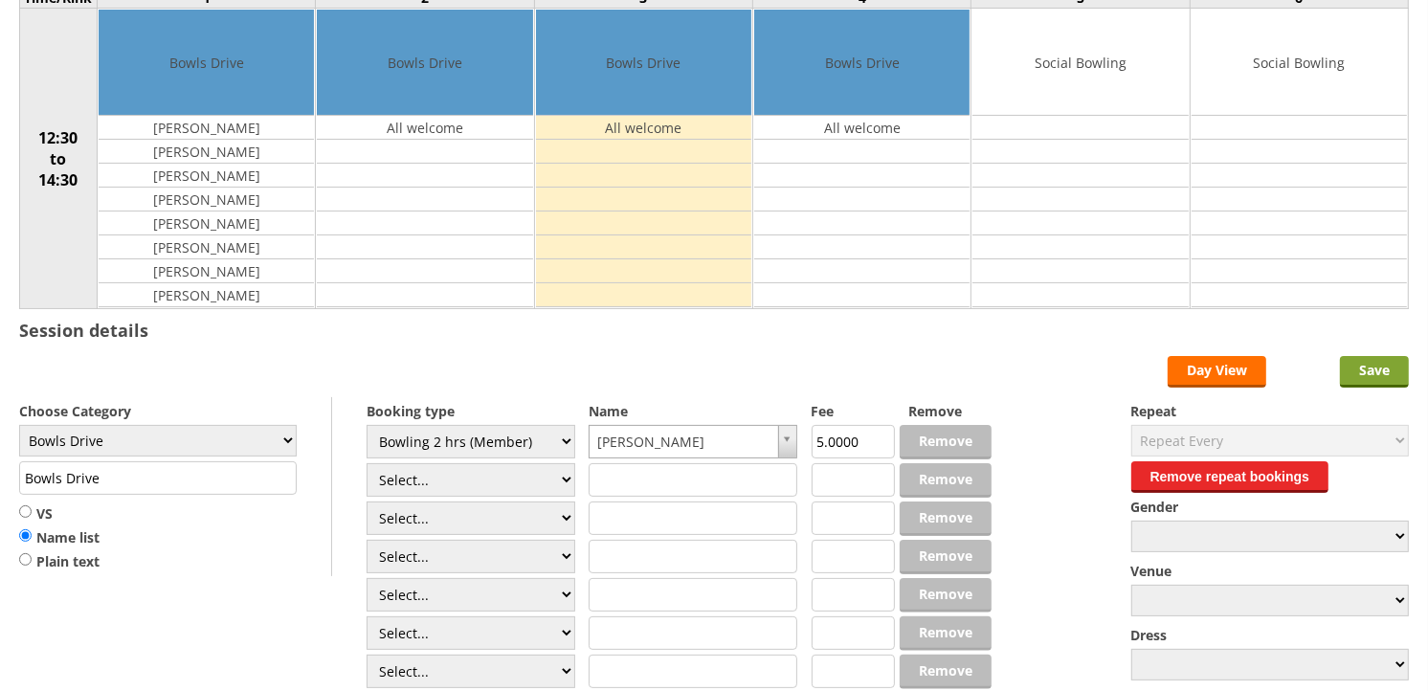
click at [1370, 368] on input "Save" at bounding box center [1374, 372] width 69 height 32
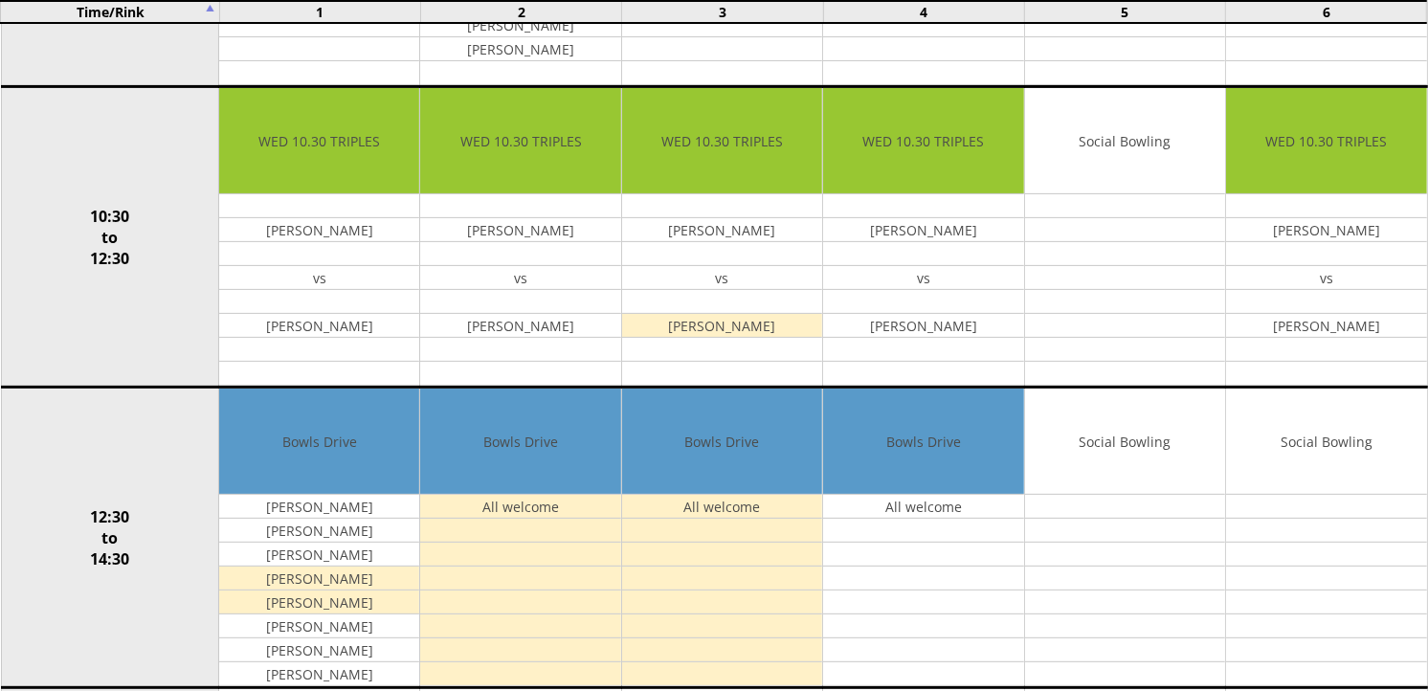
scroll to position [531, 0]
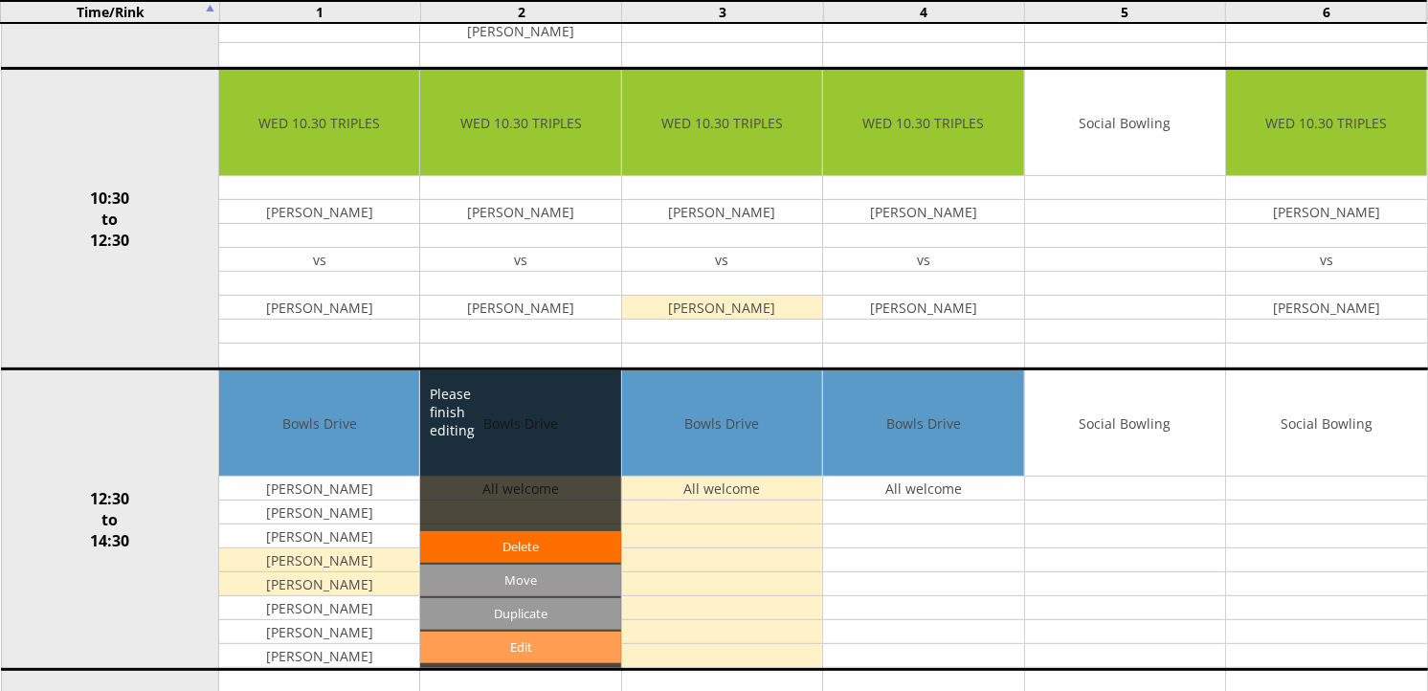
click at [517, 643] on link "Edit" at bounding box center [520, 648] width 200 height 32
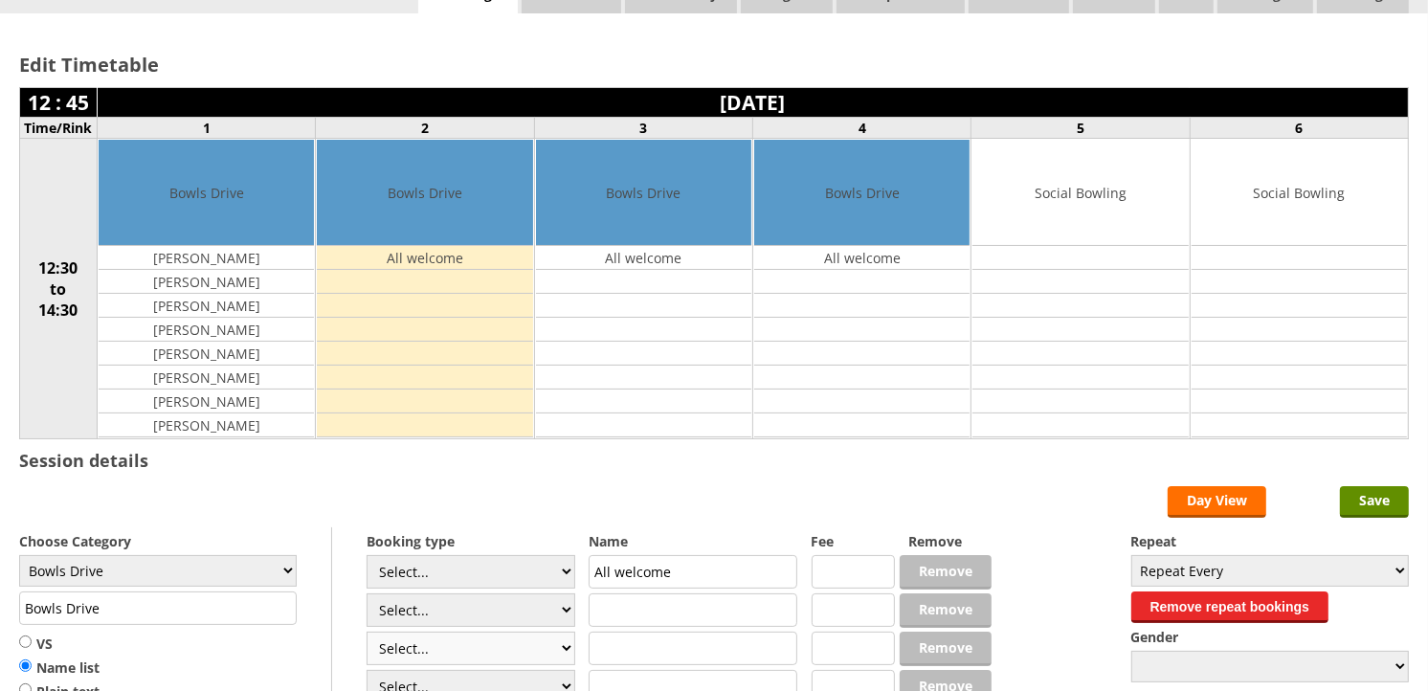
scroll to position [106, 0]
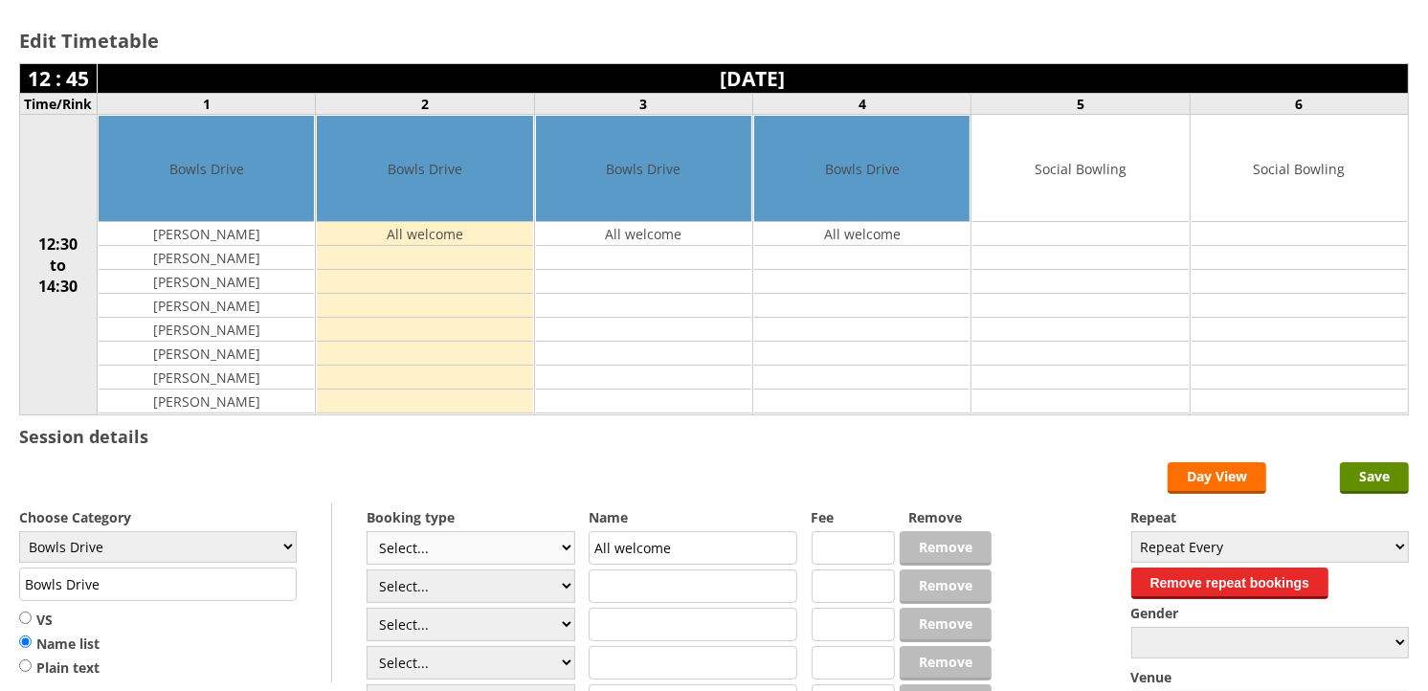
click at [561, 546] on select "Select... Club Competition (Member) Club Competition (Visitor) National (Member…" at bounding box center [471, 548] width 209 height 34
select select "1_50"
click at [367, 532] on select "Select... Club Competition (Member) Club Competition (Visitor) National (Member…" at bounding box center [471, 548] width 209 height 34
type input "5.0000"
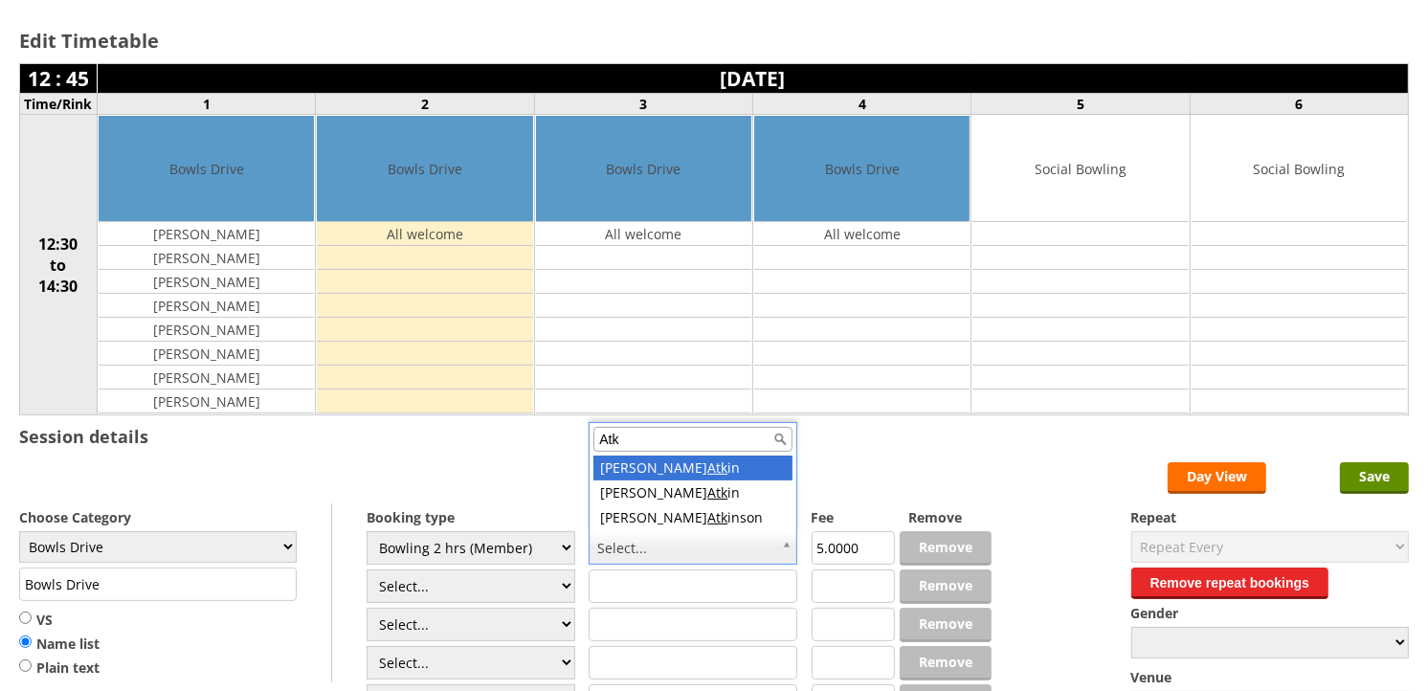
type input "Atk"
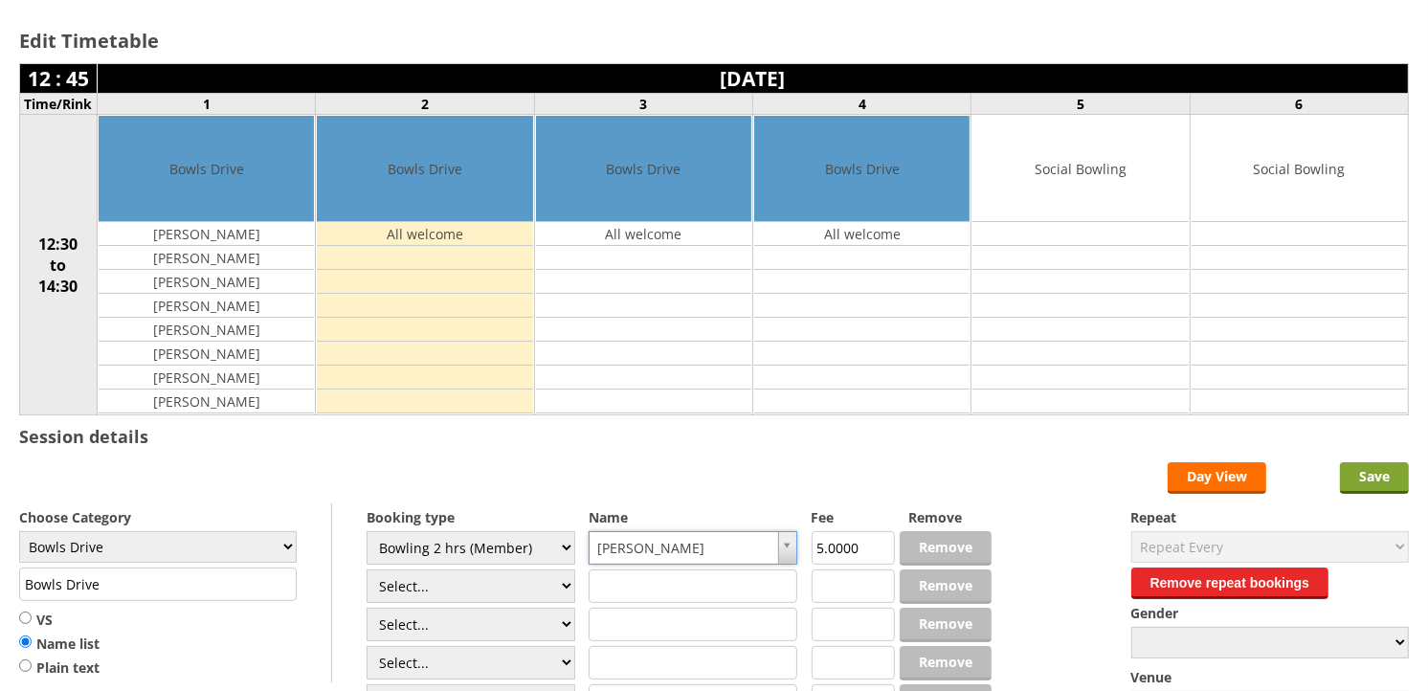
click at [1370, 482] on input "Save" at bounding box center [1374, 478] width 69 height 32
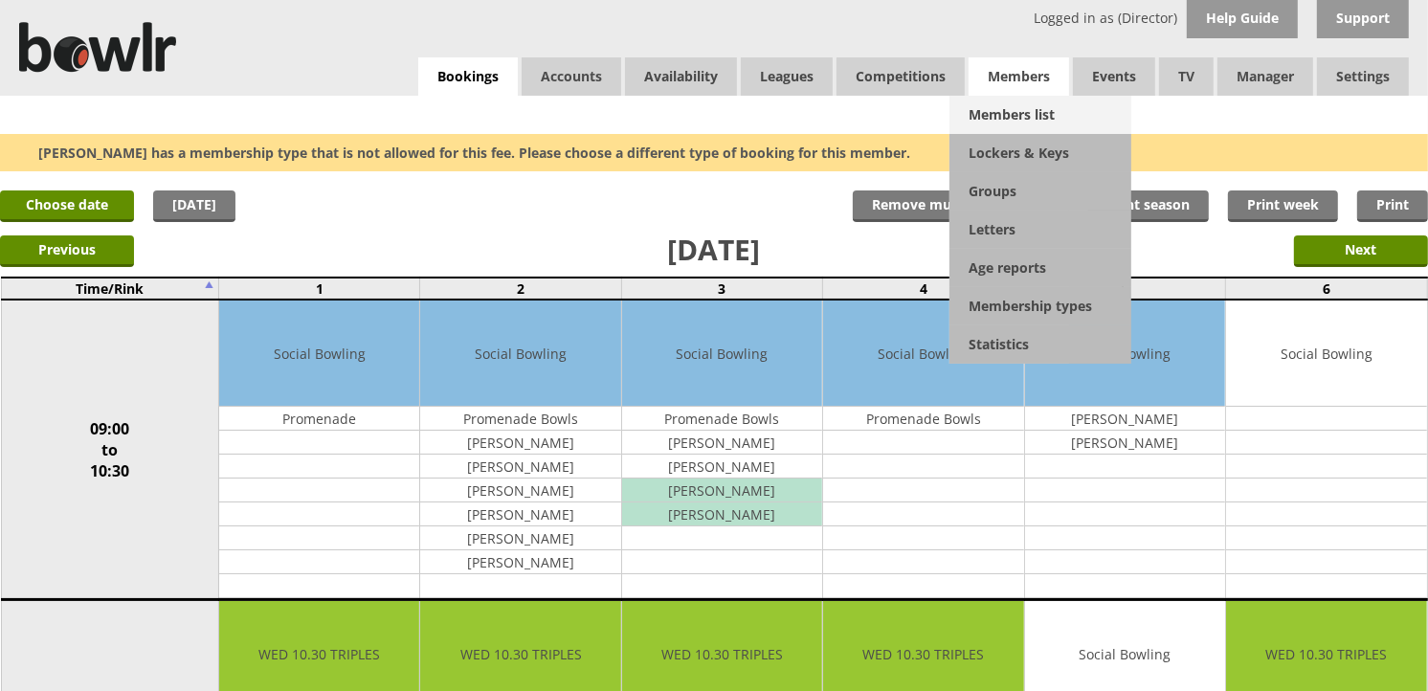
click at [1021, 96] on link "Members list" at bounding box center [1041, 115] width 182 height 38
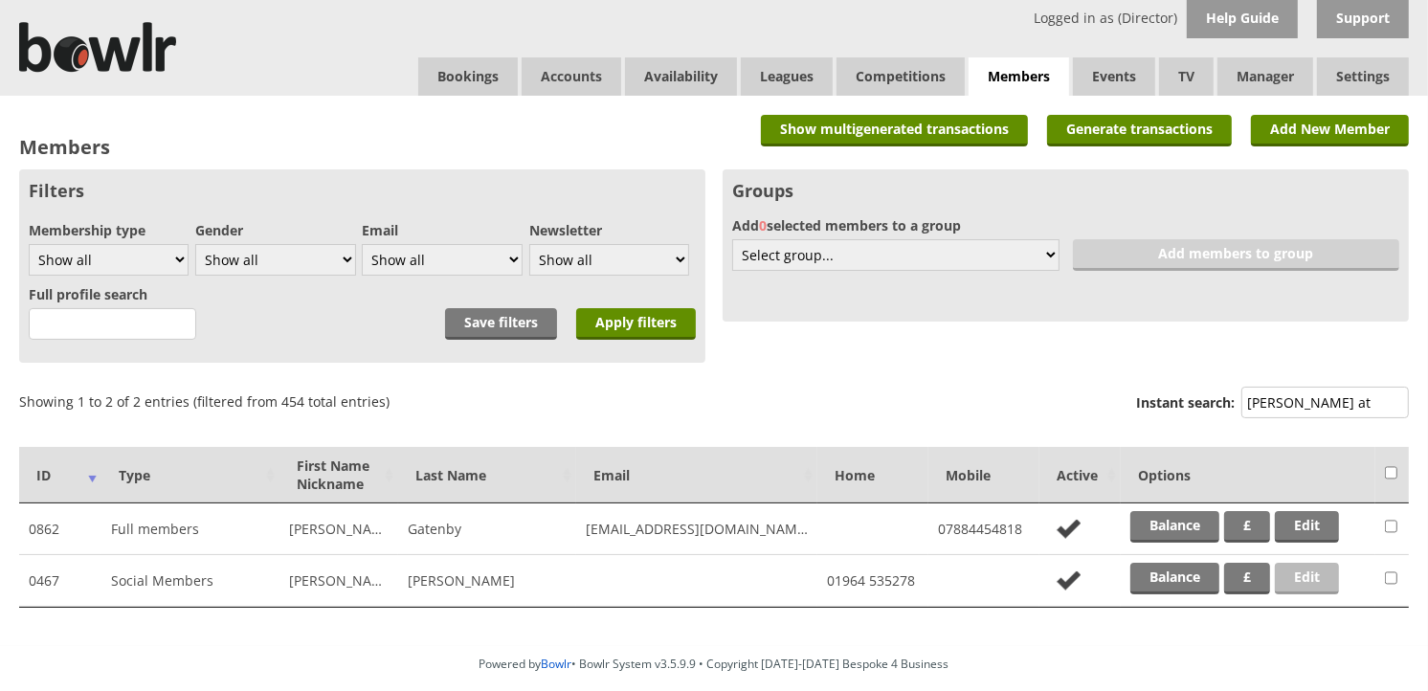
type input "david at"
click at [1307, 571] on link "Edit" at bounding box center [1307, 579] width 64 height 32
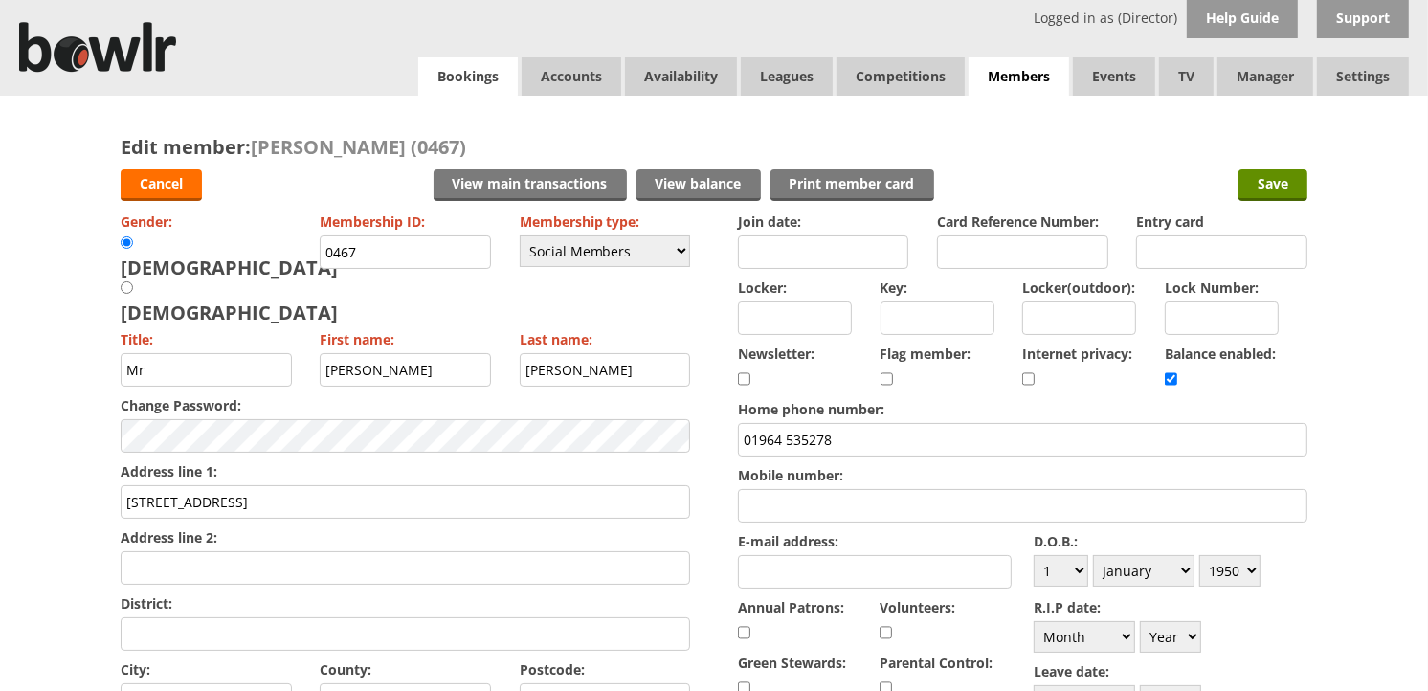
click at [472, 83] on link "Bookings" at bounding box center [468, 76] width 100 height 38
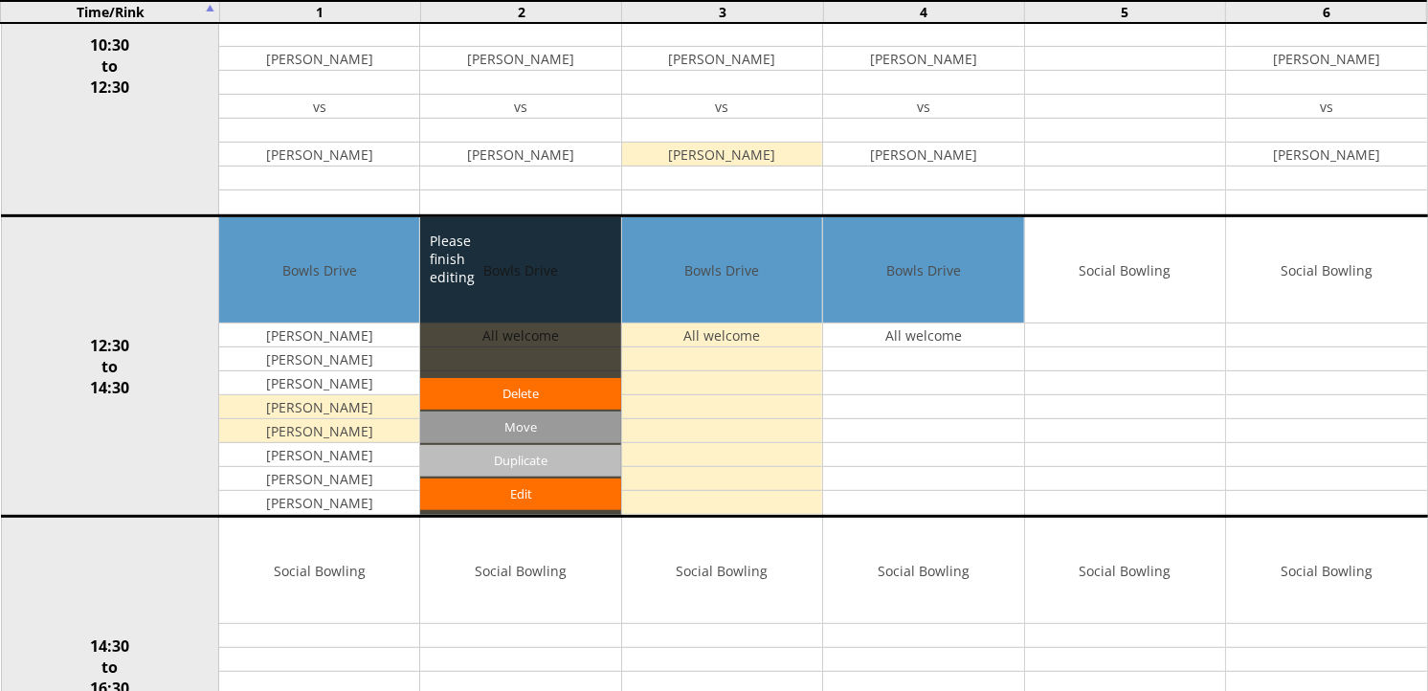
scroll to position [638, 0]
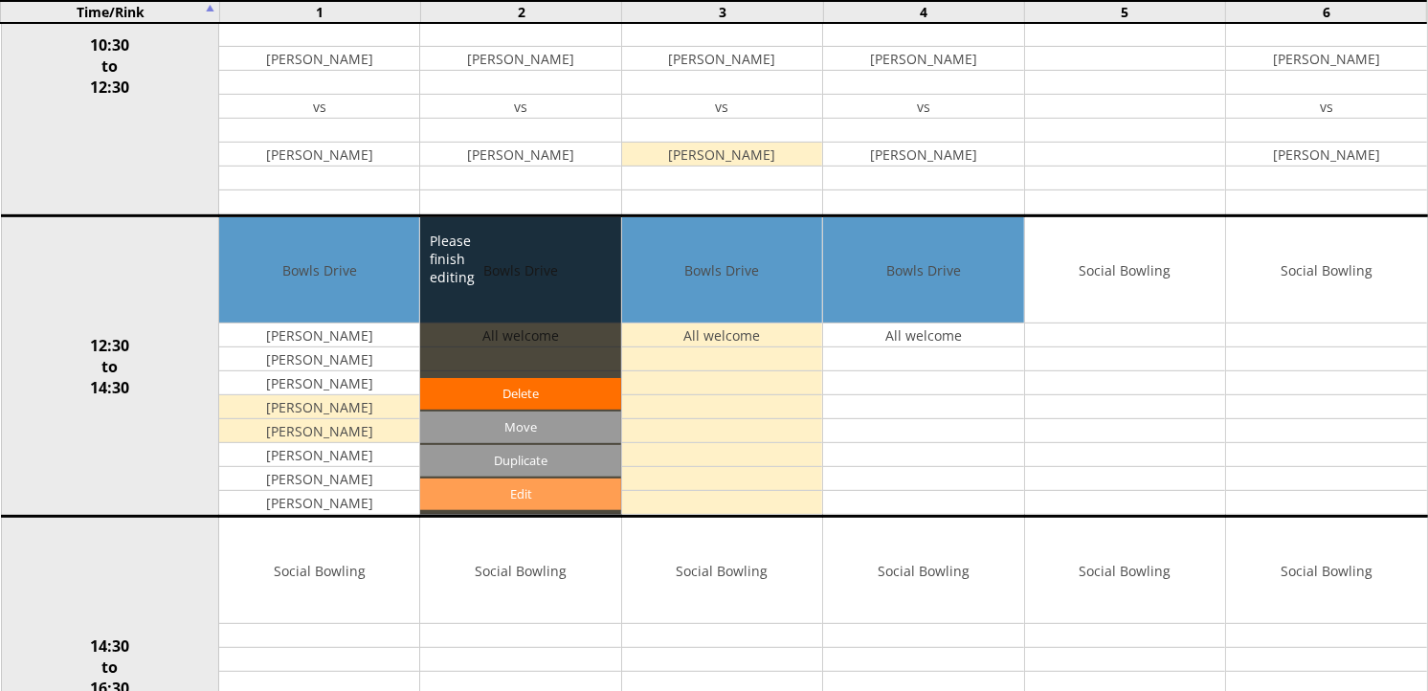
click at [572, 504] on link "Edit" at bounding box center [520, 495] width 200 height 32
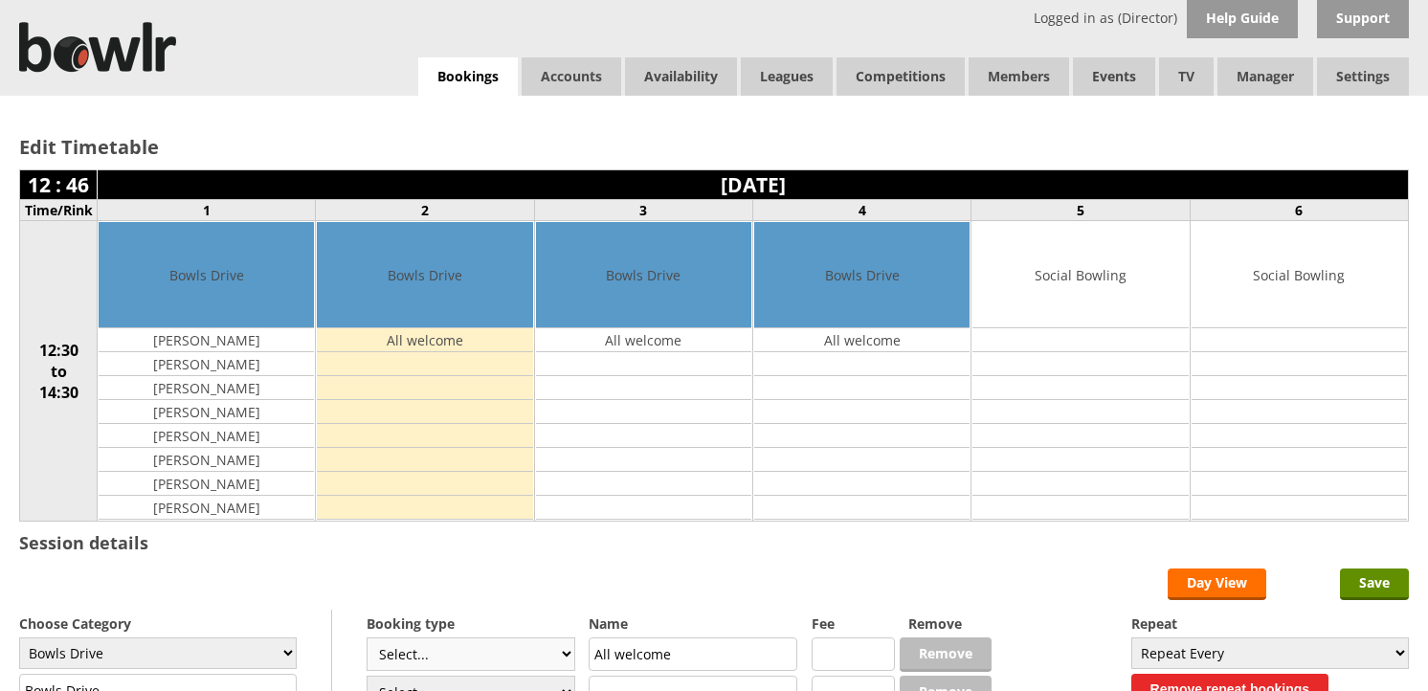
click at [507, 638] on select "Select... Club Competition (Member) Club Competition (Visitor) National (Member…" at bounding box center [471, 655] width 209 height 34
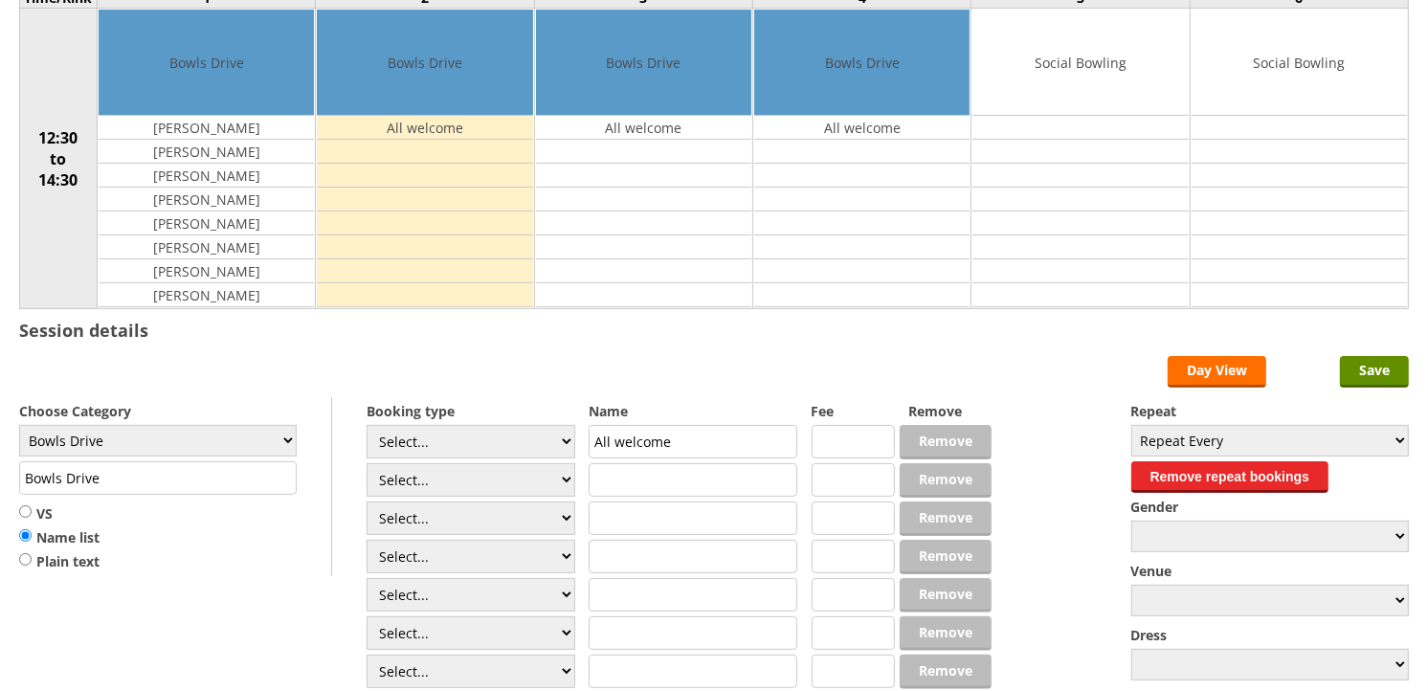
select select "0_50"
click at [367, 426] on select "Select... Club Competition (Member) Club Competition (Visitor) National (Member…" at bounding box center [471, 442] width 209 height 34
type input "8.0000"
click at [637, 440] on input "All welcome" at bounding box center [693, 442] width 209 height 34
drag, startPoint x: 665, startPoint y: 425, endPoint x: 648, endPoint y: 427, distance: 17.3
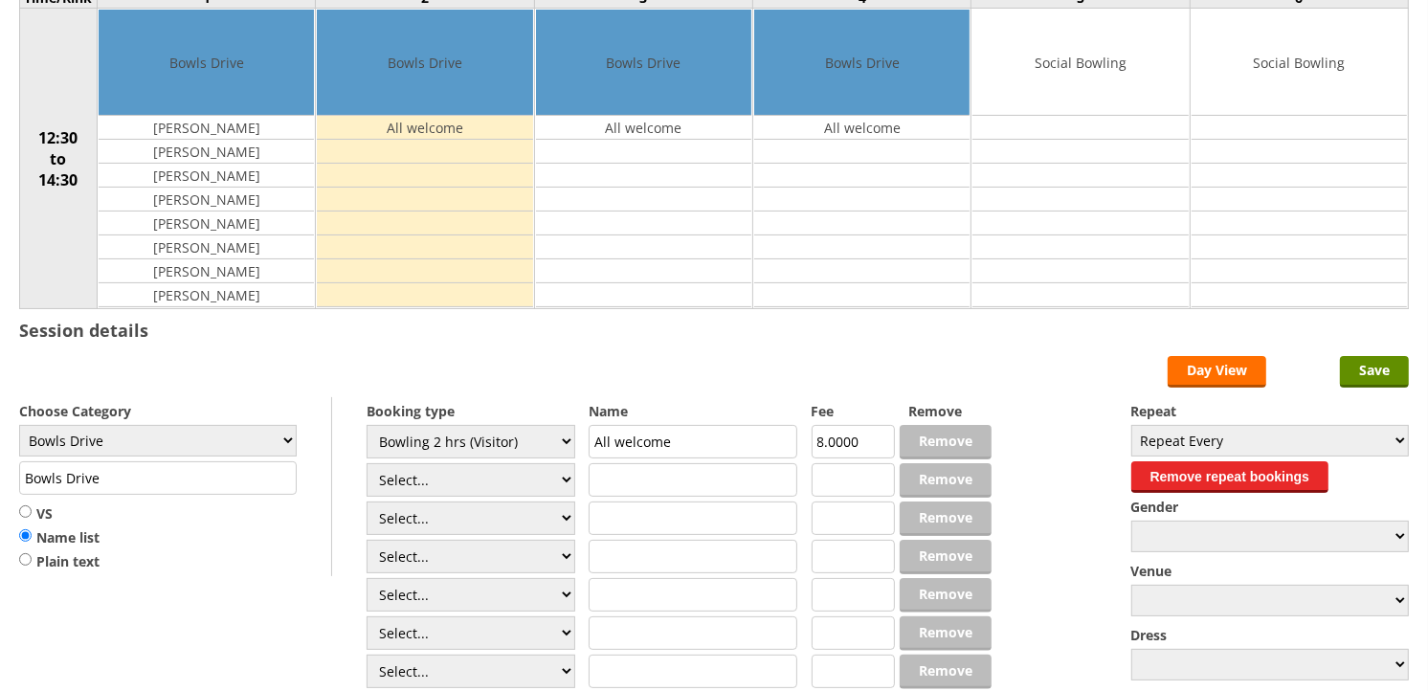
click at [648, 427] on div "Name All welcome Select... Select... TEST MEMBER Linda Acaster Johanna Akeroyd …" at bounding box center [693, 564] width 209 height 334
drag, startPoint x: 705, startPoint y: 447, endPoint x: 572, endPoint y: 434, distance: 132.8
click at [572, 397] on div "Booking type Select... Club Competition (Member) Club Competition (Visitor) Nat…" at bounding box center [714, 397] width 1390 height 0
type input "[PERSON_NAME]"
click at [1386, 371] on input "Save" at bounding box center [1374, 372] width 69 height 32
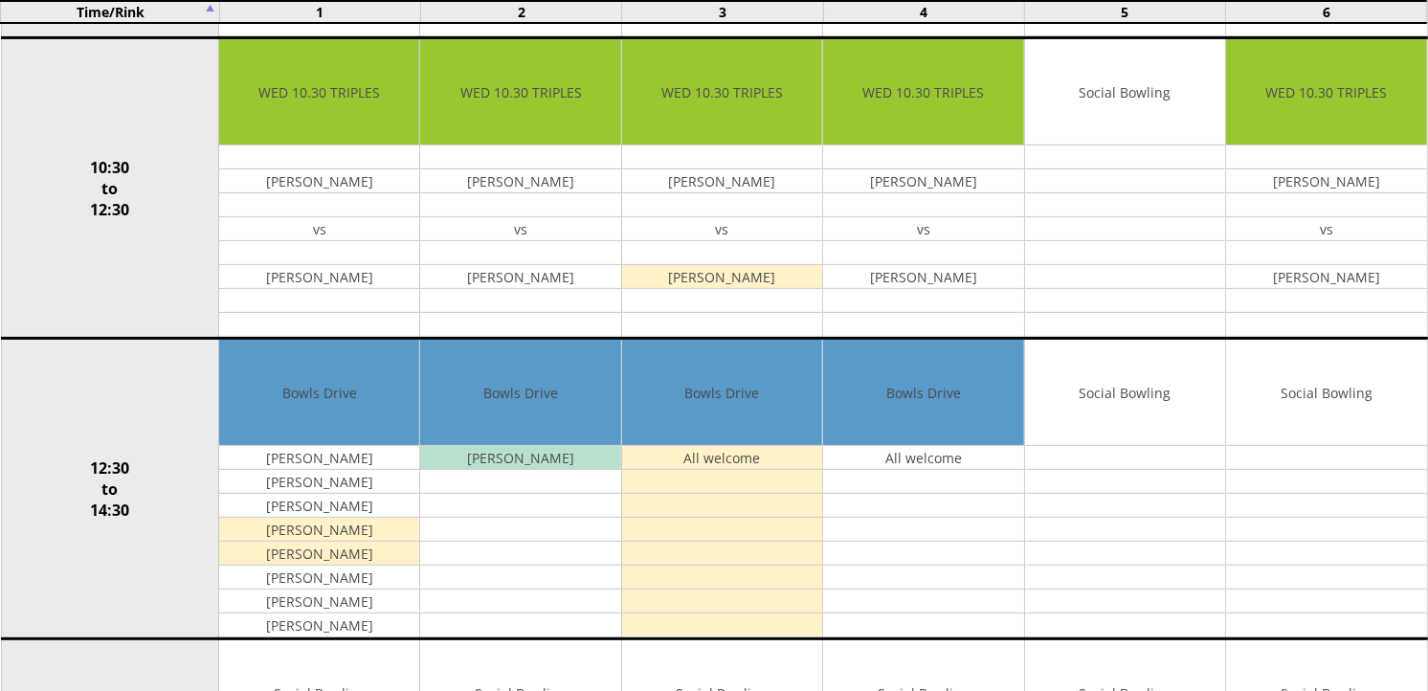
scroll to position [638, 0]
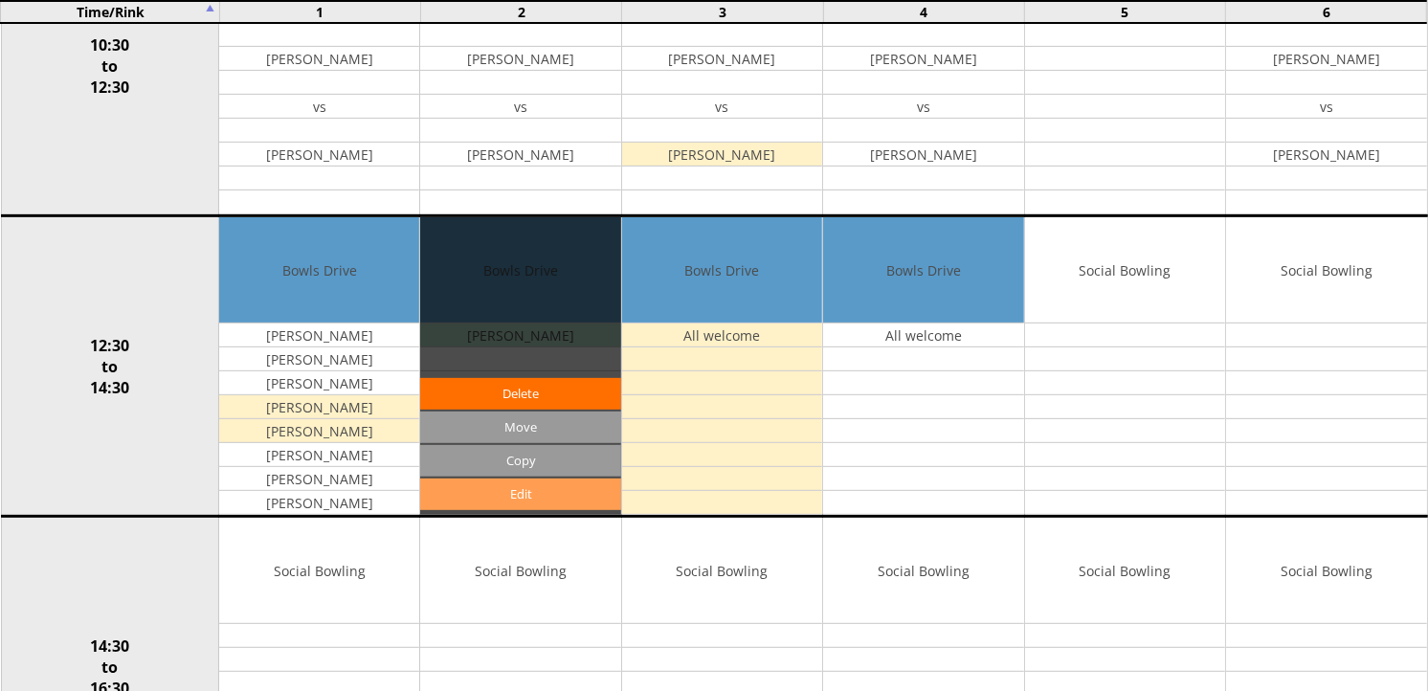
click at [498, 495] on link "Edit" at bounding box center [520, 495] width 200 height 32
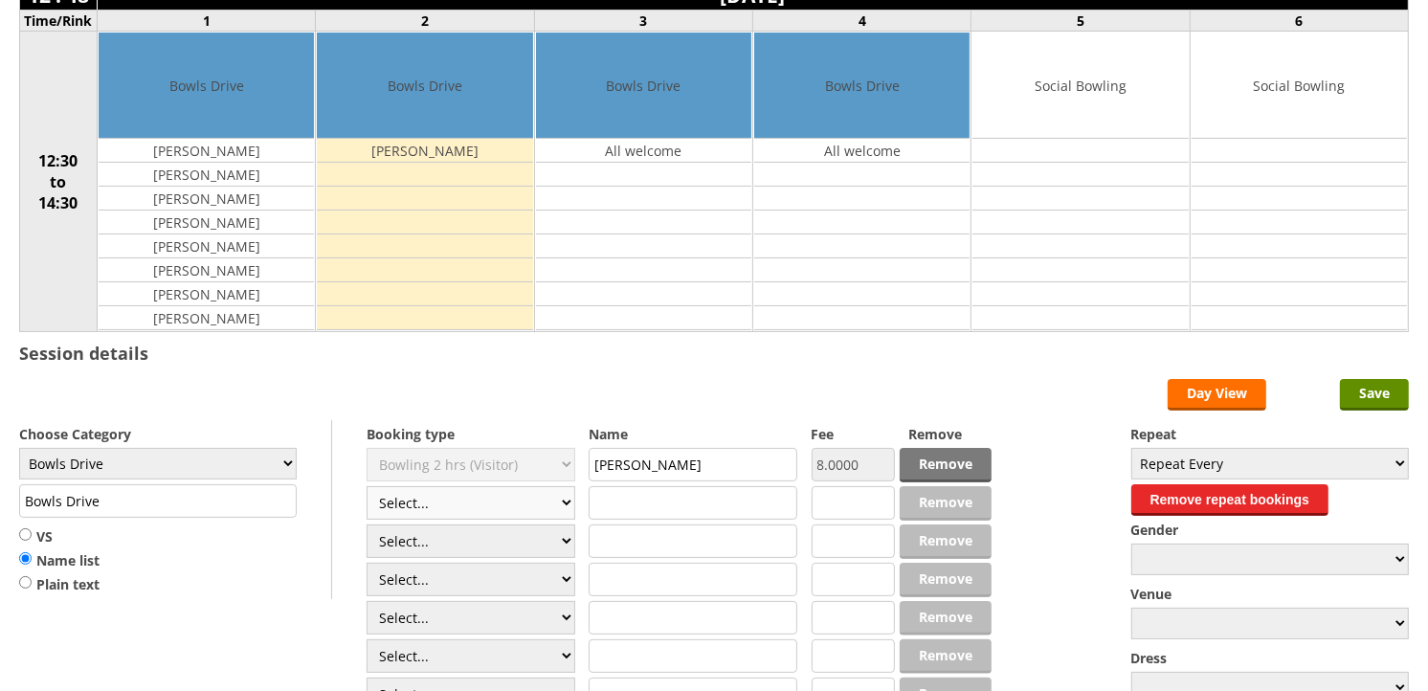
scroll to position [213, 0]
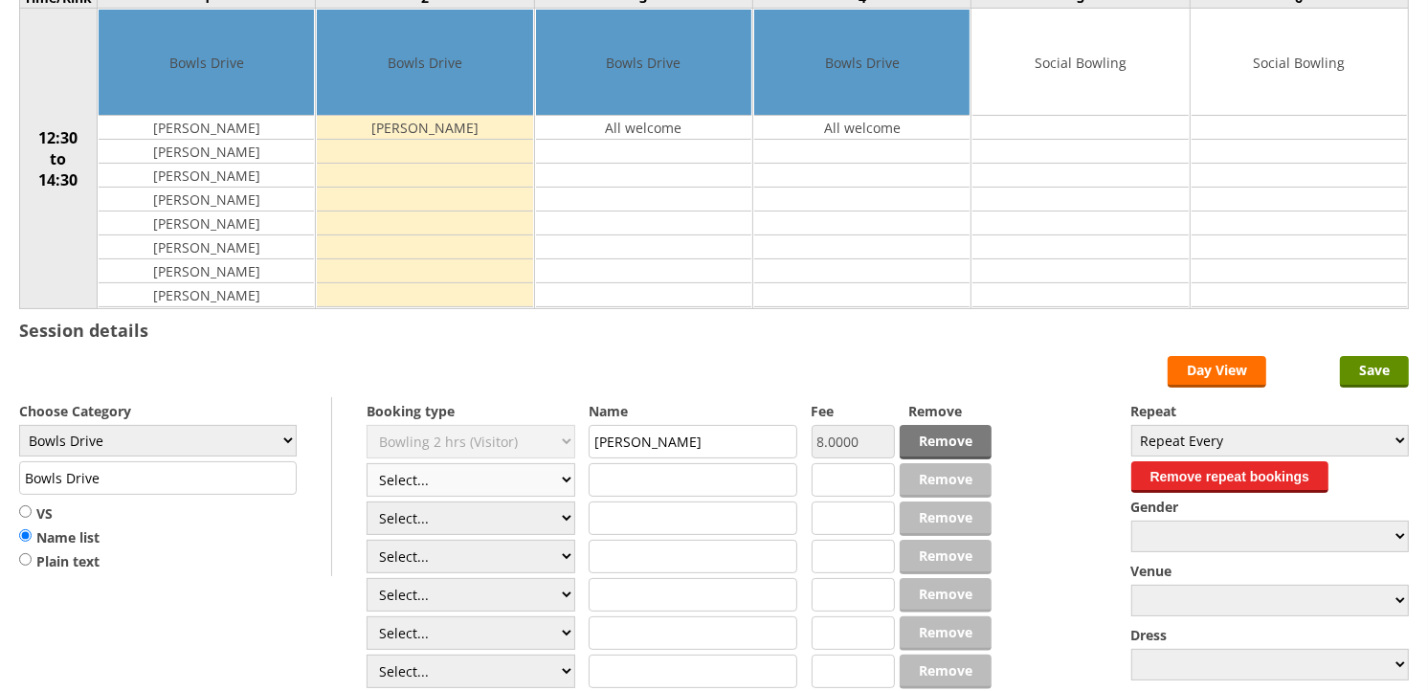
click at [571, 484] on select "Select... Club Competition (Member) Club Competition (Visitor) National (Member…" at bounding box center [471, 480] width 209 height 34
select select "0_50"
click at [367, 464] on select "Select... Club Competition (Member) Club Competition (Visitor) National (Member…" at bounding box center [471, 480] width 209 height 34
type input "8.0000"
click at [563, 481] on select "Select... Club Competition (Member) Club Competition (Visitor) National (Member…" at bounding box center [471, 480] width 209 height 34
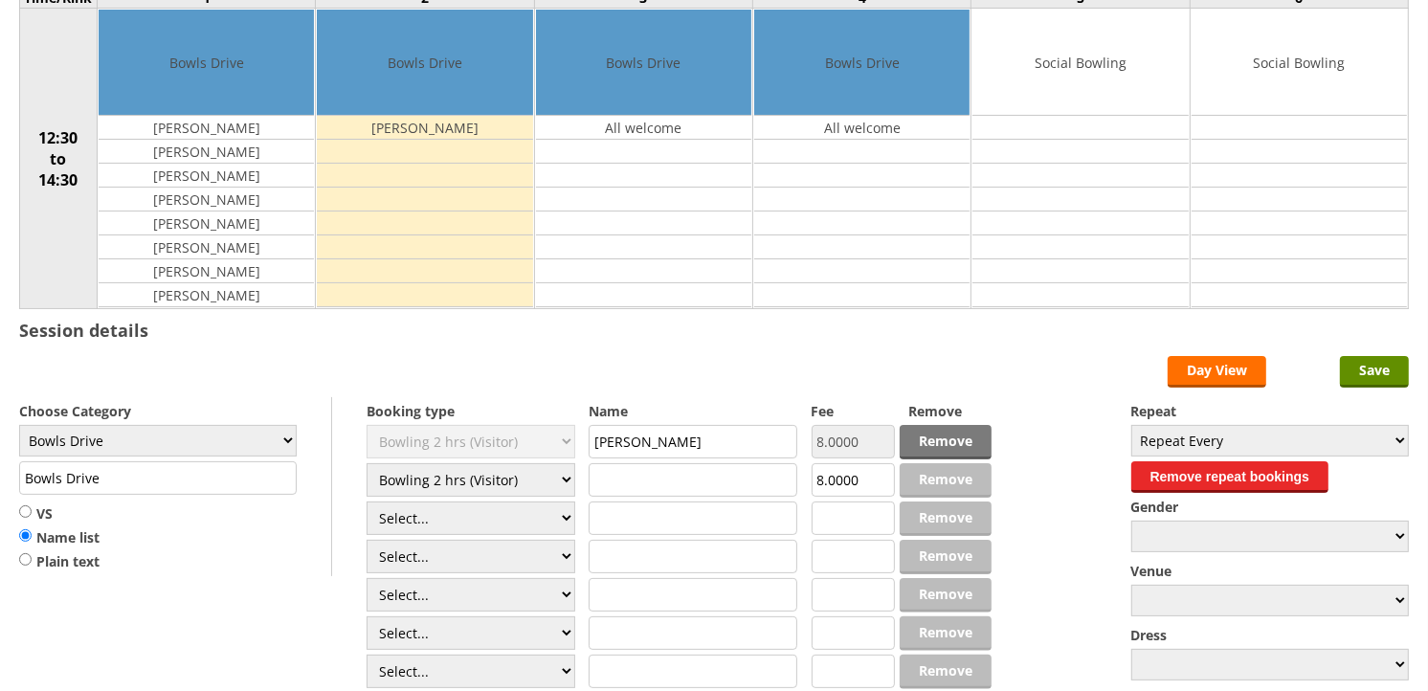
click at [703, 369] on form "Save Day View Choose Category Club Closed Singles League Triples League Pairs L…" at bounding box center [714, 552] width 1390 height 393
click at [634, 484] on input "text" at bounding box center [693, 480] width 209 height 34
type input "Lis Pack"
click at [1382, 373] on input "Save" at bounding box center [1374, 372] width 69 height 32
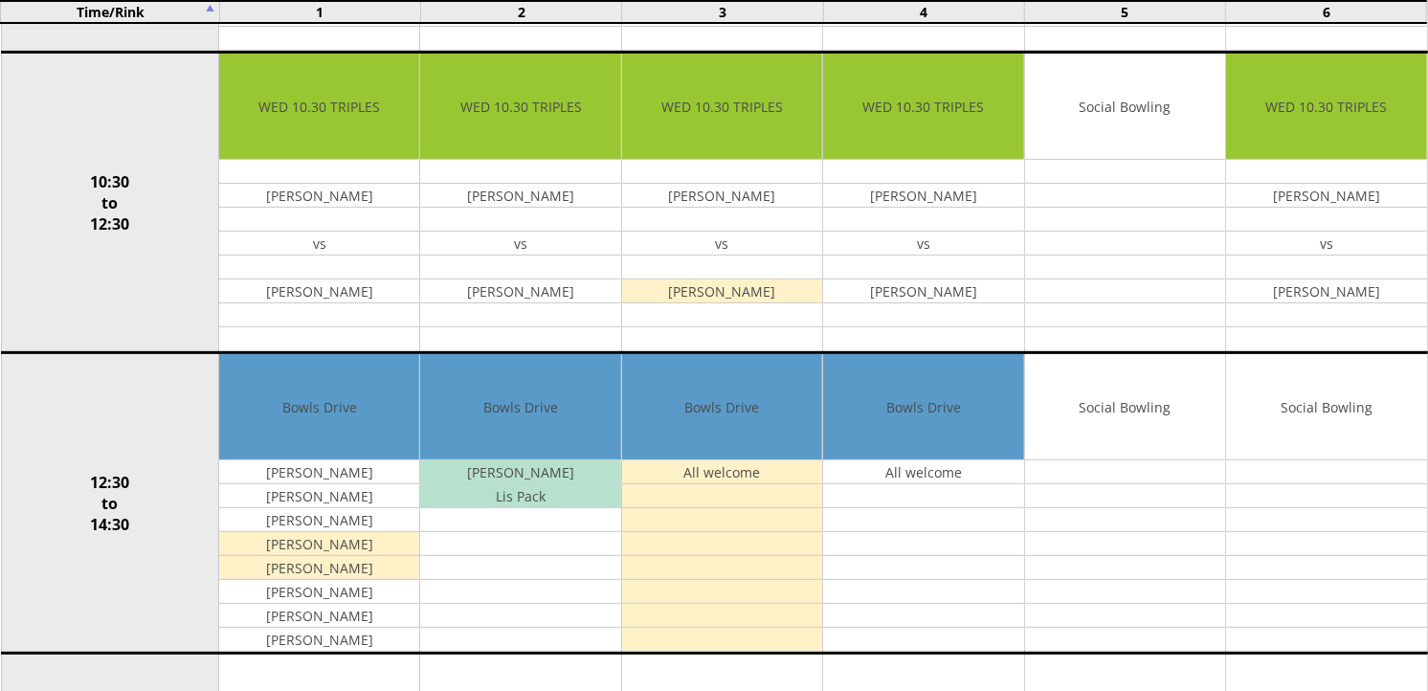
scroll to position [531, 0]
